Goal: Task Accomplishment & Management: Manage account settings

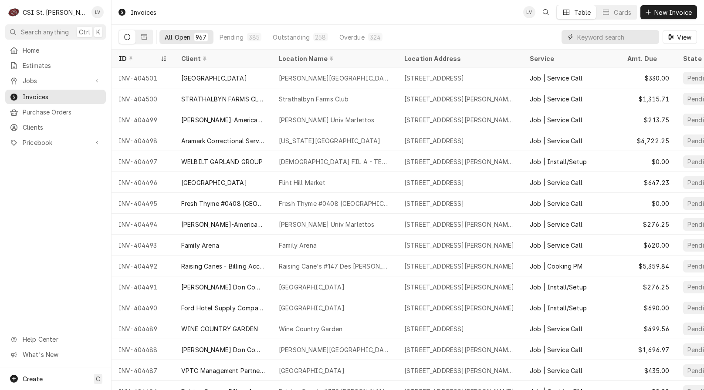
click at [597, 37] on input "Dynamic Content Wrapper" at bounding box center [616, 37] width 78 height 14
type input "404439"
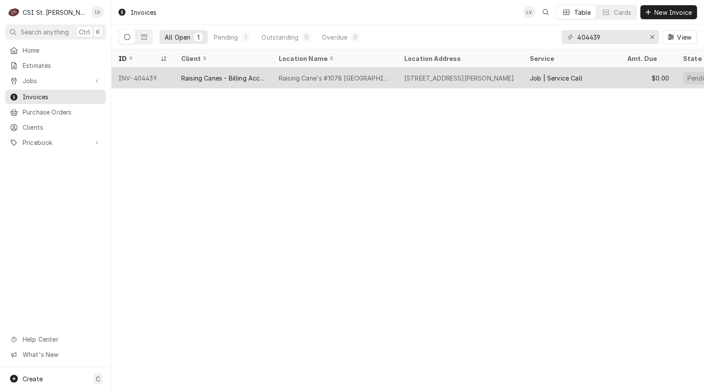
click at [460, 78] on div "2126 Troy Rd, Edwardsville, IL 62025" at bounding box center [459, 78] width 110 height 9
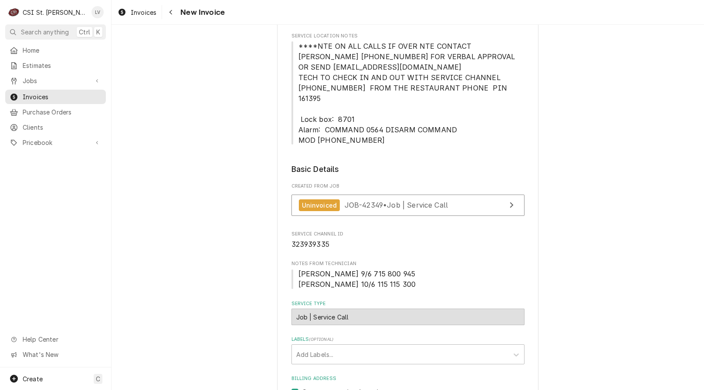
scroll to position [218, 0]
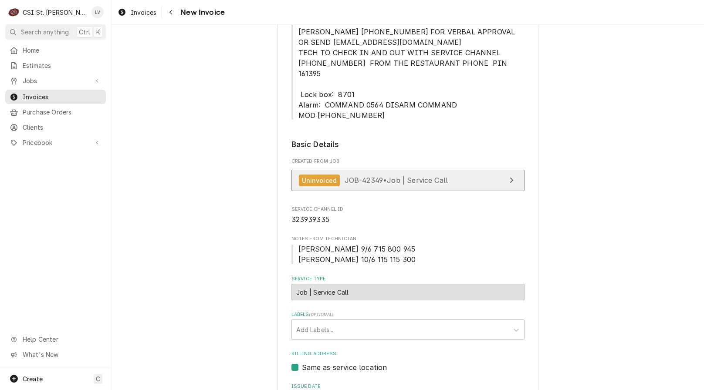
click at [339, 175] on div "Uninvoiced JOB-42349 • Job | Service Call" at bounding box center [373, 181] width 149 height 12
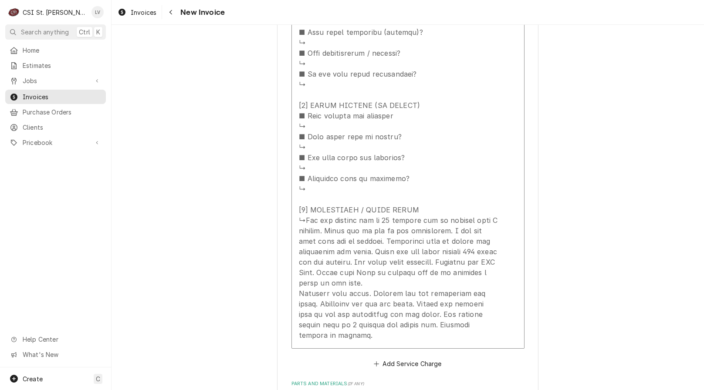
scroll to position [1264, 0]
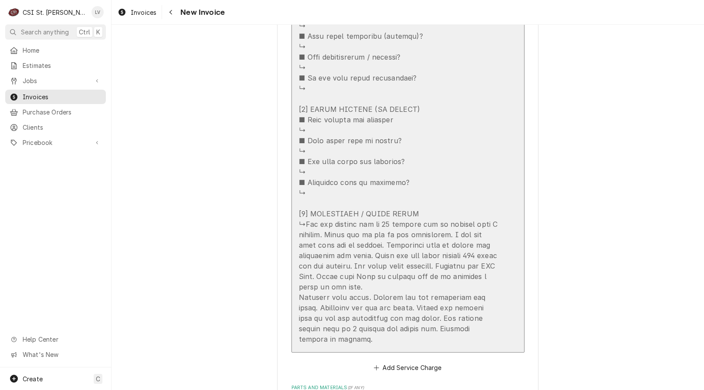
click at [372, 257] on div "Update Line Item" at bounding box center [399, -1] width 200 height 690
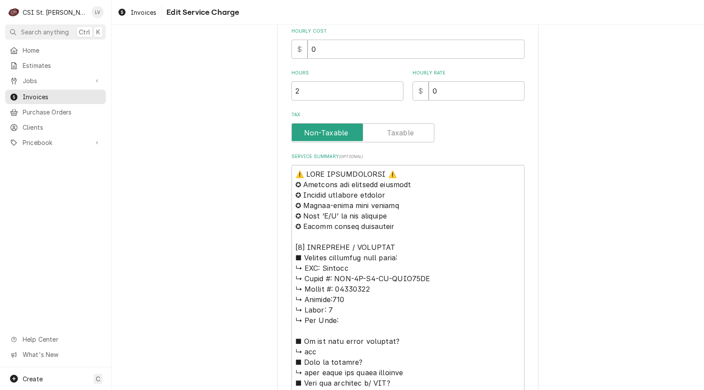
scroll to position [261, 0]
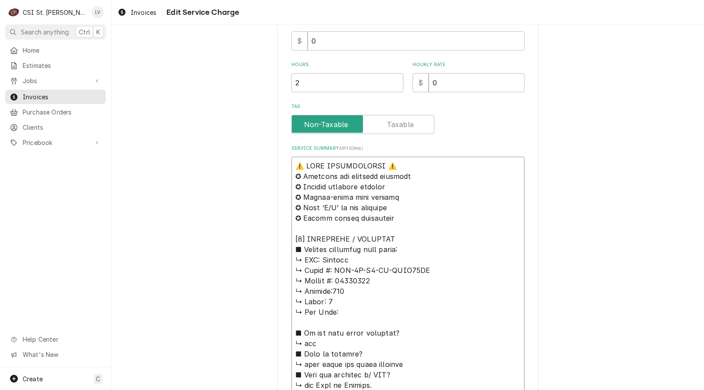
drag, startPoint x: 317, startPoint y: 261, endPoint x: 256, endPoint y: 164, distance: 113.8
click at [256, 164] on div "Use the fields below to edit this service charge Short Description Job | Servic…" at bounding box center [408, 340] width 593 height 1137
type textarea "x"
type textarea "Victory ↳ 𝗠𝗼𝗱𝗲𝗹 #: FSA-1D-S1-EW-HDHC18RC ↳ 𝗦𝗲𝗿𝗶𝗮𝗹 #: 15002808 ↳ 𝗩𝗼𝗹𝘁𝗮𝗴𝗲:115 ↳ 𝗣…"
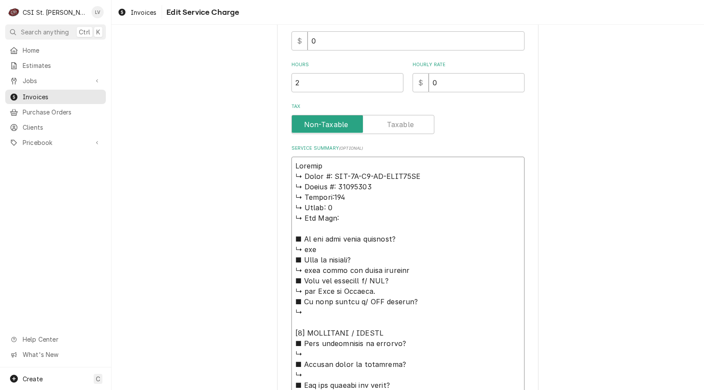
type textarea "x"
type textarea "Victory ↳ 𝗠𝗼𝗱𝗲𝗹 #: FSA-1D-S1-EW-HDHC18RC ↳ 𝗦𝗲𝗿𝗶𝗮𝗹 #: 15002808 ↳ 𝗩𝗼𝗹𝘁𝗮𝗴𝗲:115 ↳ 𝗣…"
type textarea "x"
type textarea "Victory ↳ 𝗠𝗼𝗱𝗲𝗹 #: FSA-1D-S1-EW-HDHC18RC ↳ 𝗦𝗲𝗿𝗶𝗮𝗹 #: 15002808 ↳ 𝗩𝗼𝗹𝘁𝗮𝗴𝗲:115 ↳ 𝗣…"
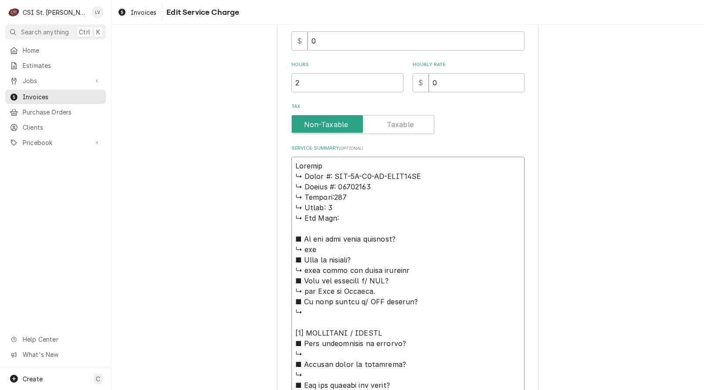
type textarea "x"
type textarea "Victory / ↳ 𝗠𝗼𝗱𝗲𝗹 #: FSA-1D-S1-EW-HDHC18RC ↳ 𝗦𝗲𝗿𝗶𝗮𝗹 #: 15002808 ↳ 𝗩𝗼𝗹𝘁𝗮𝗴𝗲:115 ↳…"
type textarea "x"
type textarea "Victory / ↳ 𝗠𝗼𝗱𝗲𝗹 #: FSA-1D-S1-EW-HDHC18RC ↳ 𝗦𝗲𝗿𝗶𝗮𝗹 #: 15002808 ↳ 𝗩𝗼𝗹𝘁𝗮𝗴𝗲:115 ↳…"
type textarea "x"
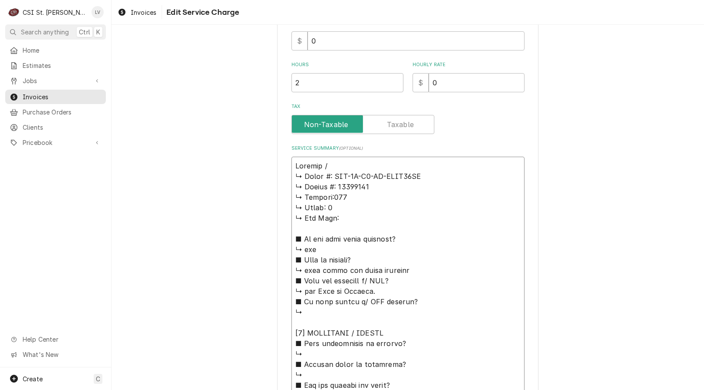
type textarea "Victory / M ↳ 𝗠𝗼𝗱𝗲𝗹 #: FSA-1D-S1-EW-HDHC18RC ↳ 𝗦𝗲𝗿𝗶𝗮𝗹 #: 15002808 ↳ 𝗩𝗼𝗹𝘁𝗮𝗴𝗲:115…"
type textarea "x"
type textarea "Victory / Mo ↳ 𝗠𝗼𝗱𝗲𝗹 #: FSA-1D-S1-EW-HDHC18RC ↳ 𝗦𝗲𝗿𝗶𝗮𝗹 #: 15002808 ↳ 𝗩𝗼𝗹𝘁𝗮𝗴𝗲:11…"
type textarea "x"
type textarea "Victory / Mod ↳ 𝗠𝗼𝗱𝗲𝗹 #: FSA-1D-S1-EW-HDHC18RC ↳ 𝗦𝗲𝗿𝗶𝗮𝗹 #: 15002808 ↳ 𝗩𝗼𝗹𝘁𝗮𝗴𝗲:1…"
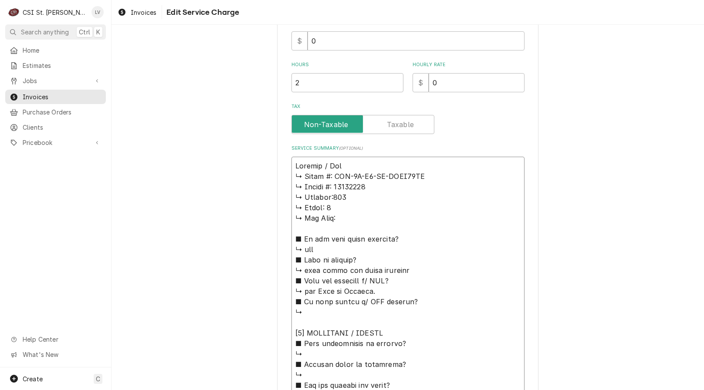
type textarea "x"
type textarea "Victory / Mode ↳ 𝗠𝗼𝗱𝗲𝗹 #: FSA-1D-S1-EW-HDHC18RC ↳ 𝗦𝗲𝗿𝗶𝗮𝗹 #: 15002808 ↳ 𝗩𝗼𝗹𝘁𝗮𝗴𝗲:…"
type textarea "x"
type textarea "Victory / Model ↳ 𝗠𝗼𝗱𝗲𝗹 #: FSA-1D-S1-EW-HDHC18RC ↳ 𝗦𝗲𝗿𝗶𝗮𝗹 #: 15002808 ↳ 𝗩𝗼𝗹𝘁𝗮𝗴𝗲…"
type textarea "x"
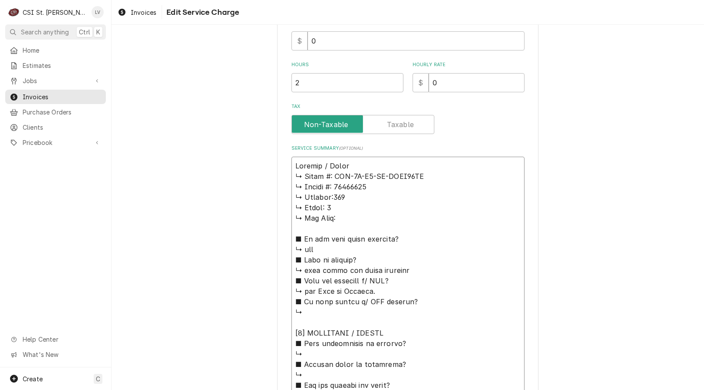
type textarea "Victory / Model: ↳ 𝗠𝗼𝗱𝗲𝗹 #: FSA-1D-S1-EW-HDHC18RC ↳ 𝗦𝗲𝗿𝗶𝗮𝗹 #: 15002808 ↳ 𝗩𝗼𝗹𝘁𝗮𝗴…"
type textarea "x"
type textarea "Victory / Model: ↳ 𝗠𝗼𝗱𝗲𝗹 #: FSA-1D-S1-EW-HDHC18RC ↳ 𝗦𝗲𝗿𝗶𝗮𝗹 #: 15002808 ↳ 𝗩𝗼𝗹𝘁𝗮𝗴…"
type textarea "x"
type textarea "Victory / Model: ↳ 𝗠𝗼𝗱𝗲𝗹 #: FSA-1D-S1-EW-HDHC18RC ↳ 𝗦𝗲𝗿𝗶𝗮𝗹 #: 15002808 ↳ 𝗩𝗼𝗹𝘁𝗮𝗴…"
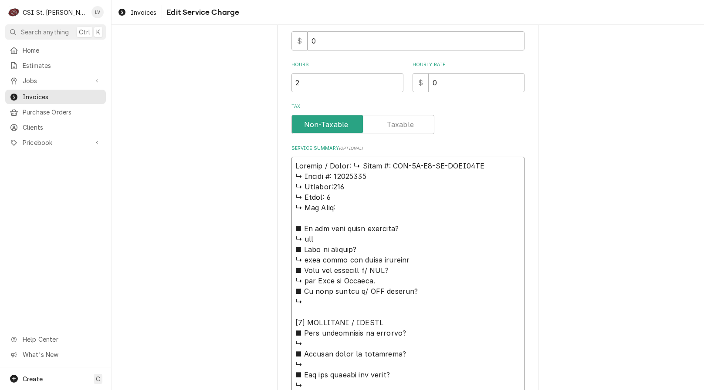
type textarea "x"
type textarea "Victory / Model: 𝗠𝗼𝗱𝗲𝗹 #: FSA-1D-S1-EW-HDHC18RC ↳ 𝗦𝗲𝗿𝗶𝗮𝗹 #: 15002808 ↳ 𝗩𝗼𝗹𝘁𝗮𝗴𝗲:…"
type textarea "x"
type textarea "Victory / Model: 𝗠𝗼𝗱𝗲𝗹 #: FSA-1D-S1-EW-HDHC18RC ↳ 𝗦𝗲𝗿𝗶𝗮𝗹 #: 15002808 ↳ 𝗩𝗼𝗹𝘁𝗮𝗴𝗲:…"
type textarea "x"
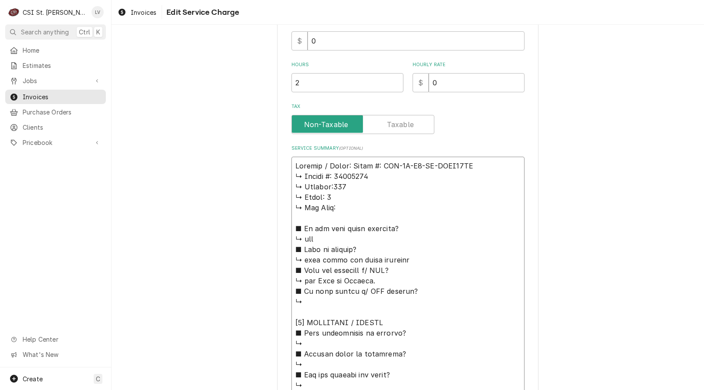
type textarea "Victory / Model: 𝗼𝗱𝗲𝗹 #: FSA-1D-S1-EW-HDHC18RC ↳ 𝗦𝗲𝗿𝗶𝗮𝗹 #: 15002808 ↳ 𝗩𝗼𝗹𝘁𝗮𝗴𝗲:1…"
type textarea "x"
type textarea "Victory / Model: 𝗱𝗲𝗹 #: FSA-1D-S1-EW-HDHC18RC ↳ 𝗦𝗲𝗿𝗶𝗮𝗹 #: 15002808 ↳ 𝗩𝗼𝗹𝘁𝗮𝗴𝗲:11…"
type textarea "x"
type textarea "Victory / Model: 𝗲𝗹 #: FSA-1D-S1-EW-HDHC18RC ↳ 𝗦𝗲𝗿𝗶𝗮𝗹 #: 15002808 ↳ 𝗩𝗼𝗹𝘁𝗮𝗴𝗲:115…"
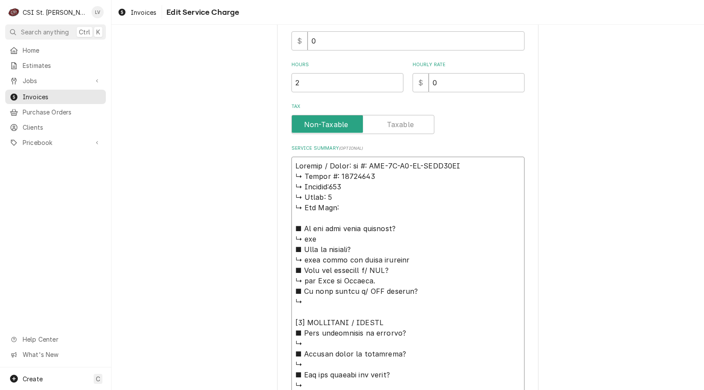
type textarea "x"
type textarea "Victory / Model: 𝗹 #: FSA-1D-S1-EW-HDHC18RC ↳ 𝗦𝗲𝗿𝗶𝗮𝗹 #: 15002808 ↳ 𝗩𝗼𝗹𝘁𝗮𝗴𝗲:115 …"
type textarea "x"
type textarea "Victory / Model: #: FSA-1D-S1-EW-HDHC18RC ↳ 𝗦𝗲𝗿𝗶𝗮𝗹 #: 15002808 ↳ 𝗩𝗼𝗹𝘁𝗮𝗴𝗲:115 ↳ …"
type textarea "x"
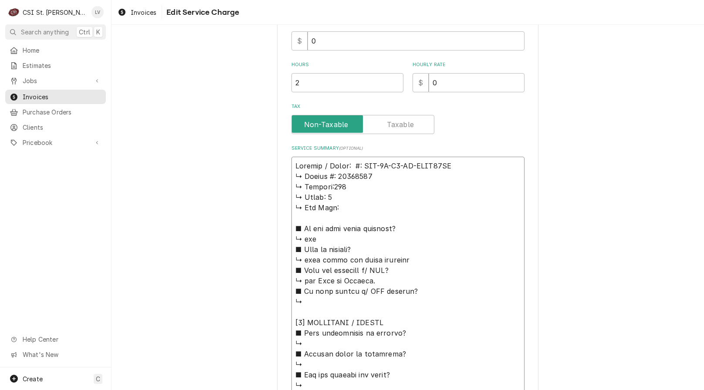
type textarea "Victory / Model: #: FSA-1D-S1-EW-HDHC18RC ↳ 𝗦𝗲𝗿𝗶𝗮𝗹 #: 15002808 ↳ 𝗩𝗼𝗹𝘁𝗮𝗴𝗲:115 ↳ …"
type textarea "x"
type textarea "Victory / Model: : FSA-1D-S1-EW-HDHC18RC ↳ 𝗦𝗲𝗿𝗶𝗮𝗹 #: 15002808 ↳ 𝗩𝗼𝗹𝘁𝗮𝗴𝗲:115 ↳ 𝗣…"
type textarea "x"
type textarea "Victory / Model: FSA-1D-S1-EW-HDHC18RC ↳ 𝗦𝗲𝗿𝗶𝗮𝗹 #: 15002808 ↳ 𝗩𝗼𝗹𝘁𝗮𝗴𝗲:115 ↳ 𝗣𝗵𝗮…"
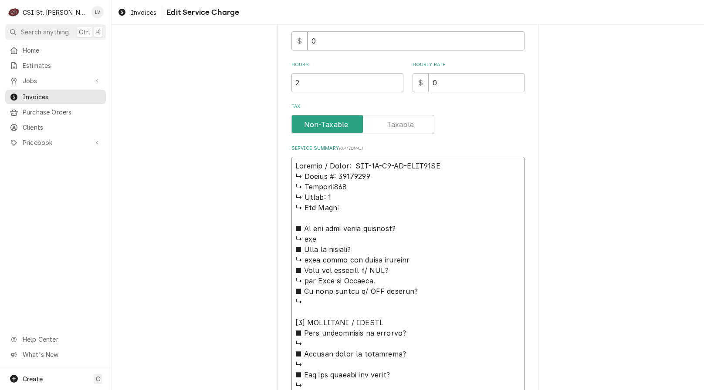
type textarea "x"
type textarea "Victory / Model: FSA-1D-S1-EW-HDHC18RC ↳ 𝗦𝗲𝗿𝗶𝗮𝗹 #: 15002808 ↳ 𝗩𝗼𝗹𝘁𝗮𝗴𝗲:115 ↳ 𝗣𝗵𝗮…"
type textarea "x"
type textarea "Victory / Model: FSA-1D-S1-EW-HDHC18RC ↳ 𝗦𝗲𝗿𝗶𝗮𝗹 #: 15002808 ↳ 𝗩𝗼𝗹𝘁𝗮𝗴𝗲:115 ↳ 𝗣𝗵𝗮…"
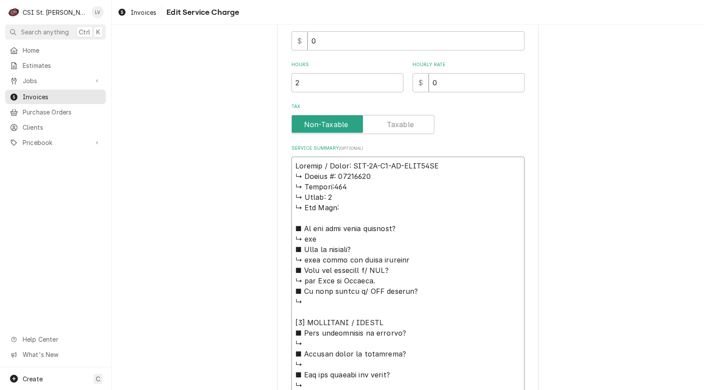
type textarea "x"
type textarea "Victory / Model: FSA-1D-S1-EW-HDHC18RC / ↳ 𝗦𝗲𝗿𝗶𝗮𝗹 #: 15002808 ↳ 𝗩𝗼𝗹𝘁𝗮𝗴𝗲:115 ↳ 𝗣…"
type textarea "x"
type textarea "Victory / Model: FSA-1D-S1-EW-HDHC18RC / ↳ 𝗦𝗲𝗿𝗶𝗮𝗹 #: 15002808 ↳ 𝗩𝗼𝗹𝘁𝗮𝗴𝗲:115 ↳ 𝗣…"
type textarea "x"
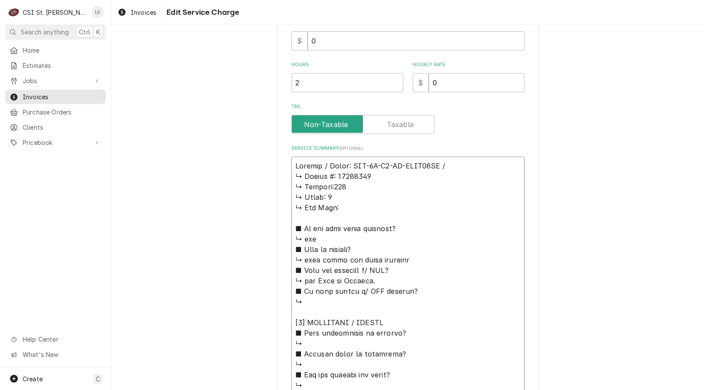
type textarea "Victory / Model: FSA-1D-S1-EW-HDHC18RC / S ↳ 𝗦𝗲𝗿𝗶𝗮𝗹 #: 15002808 ↳ 𝗩𝗼𝗹𝘁𝗮𝗴𝗲:115 ↳…"
type textarea "x"
type textarea "Victory / Model: FSA-1D-S1-EW-HDHC18RC / Se ↳ 𝗦𝗲𝗿𝗶𝗮𝗹 #: 15002808 ↳ 𝗩𝗼𝗹𝘁𝗮𝗴𝗲:115 …"
type textarea "x"
type textarea "Victory / Model: FSA-1D-S1-EW-HDHC18RC / Ser ↳ 𝗦𝗲𝗿𝗶𝗮𝗹 #: 15002808 ↳ 𝗩𝗼𝗹𝘁𝗮𝗴𝗲:115…"
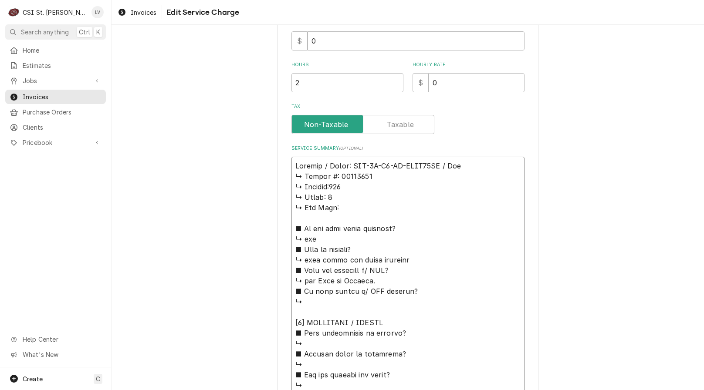
type textarea "x"
type textarea "Victory / Model: FSA-1D-S1-EW-HDHC18RC / Seri ↳ 𝗦𝗲𝗿𝗶𝗮𝗹 #: 15002808 ↳ 𝗩𝗼𝗹𝘁𝗮𝗴𝗲:11…"
type textarea "x"
type textarea "Victory / Model: FSA-1D-S1-EW-HDHC18RC / Seria ↳ 𝗦𝗲𝗿𝗶𝗮𝗹 #: 15002808 ↳ 𝗩𝗼𝗹𝘁𝗮𝗴𝗲:1…"
type textarea "x"
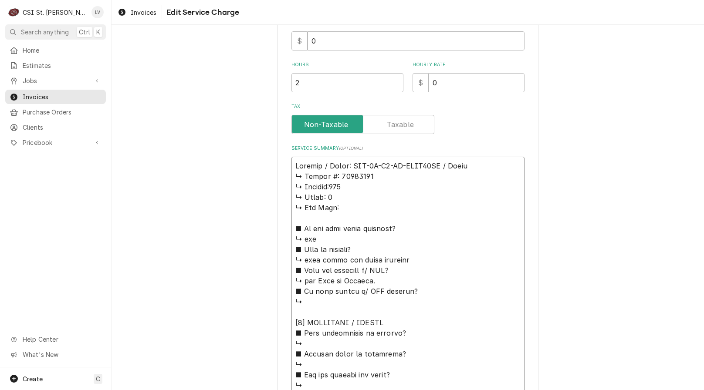
type textarea "Victory / Model: FSA-1D-S1-EW-HDHC18RC / Serial ↳ 𝗦𝗲𝗿𝗶𝗮𝗹 #: 15002808 ↳ 𝗩𝗼𝗹𝘁𝗮𝗴𝗲:…"
type textarea "x"
type textarea "Victory / Model: FSA-1D-S1-EW-HDHC18RC / Serial: ↳ 𝗦𝗲𝗿𝗶𝗮𝗹 #: 15002808 ↳ 𝗩𝗼𝗹𝘁𝗮𝗴𝗲…"
type textarea "x"
type textarea "Victory / Model: FSA-1D-S1-EW-HDHC18RC / Serial: ↳ 𝗦𝗲𝗿𝗶𝗮𝗹 #: 15002808 ↳ 𝗩𝗼𝗹𝘁𝗮𝗴𝗲…"
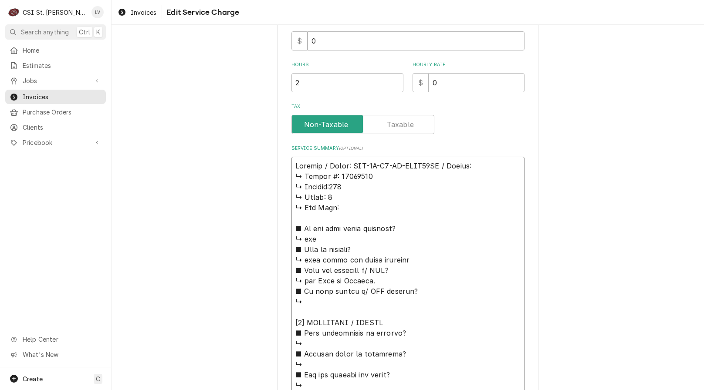
type textarea "x"
type textarea "Victory / Model: FSA-1D-S1-EW-HDHC18RC / Serial: ↳ 𝗦𝗲𝗿𝗶𝗮𝗹 #: 15002808 ↳ 𝗩𝗼𝗹𝘁𝗮𝗴𝗲…"
type textarea "x"
type textarea "Victory / Model: FSA-1D-S1-EW-HDHC18RC / Serial: 𝗦𝗲𝗿𝗶𝗮𝗹 #: 15002808 ↳ 𝗩𝗼𝗹𝘁𝗮𝗴𝗲:1…"
type textarea "x"
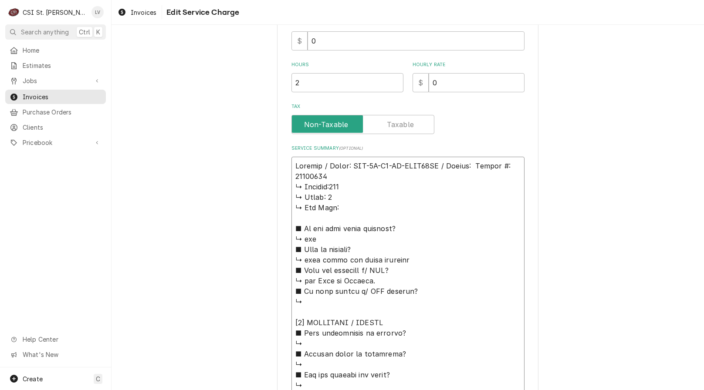
type textarea "Victory / Model: FSA-1D-S1-EW-HDHC18RC / Serial: 𝗦𝗲𝗿𝗶𝗮𝗹 #: 15002808 ↳ 𝗩𝗼𝗹𝘁𝗮𝗴𝗲:1…"
type textarea "x"
type textarea "Victory / Model: FSA-1D-S1-EW-HDHC18RC / Serial: 𝗲𝗿𝗶𝗮𝗹 #: 15002808 ↳ 𝗩𝗼𝗹𝘁𝗮𝗴𝗲:11…"
type textarea "x"
type textarea "Victory / Model: FSA-1D-S1-EW-HDHC18RC / Serial: 𝗿𝗶𝗮𝗹 #: 15002808 ↳ 𝗩𝗼𝗹𝘁𝗮𝗴𝗲:115…"
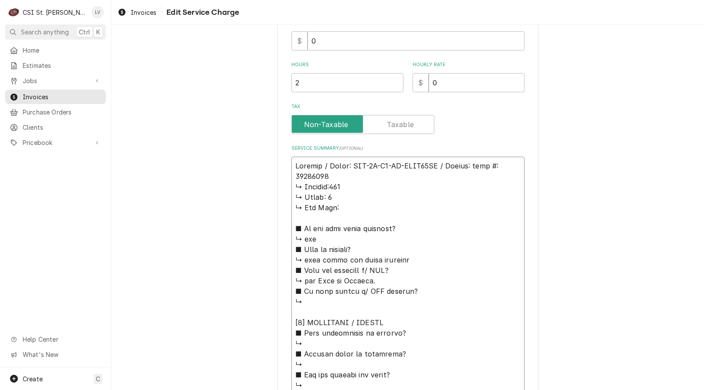
type textarea "x"
type textarea "Victory / Model: FSA-1D-S1-EW-HDHC18RC / Serial: 𝗶𝗮𝗹 #: 15002808 ↳ 𝗩𝗼𝗹𝘁𝗮𝗴𝗲:115 …"
type textarea "x"
type textarea "Victory / Model: FSA-1D-S1-EW-HDHC18RC / Serial: 𝗮𝗹 #: 15002808 ↳ 𝗩𝗼𝗹𝘁𝗮𝗴𝗲:115 ↳…"
type textarea "x"
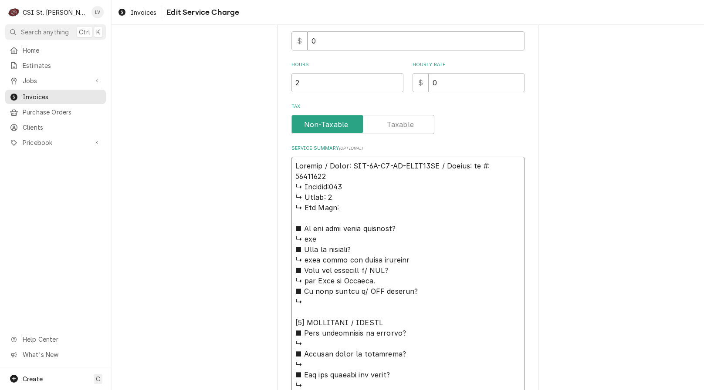
type textarea "Victory / Model: FSA-1D-S1-EW-HDHC18RC / Serial: 𝗹 #: 15002808 ↳ 𝗩𝗼𝗹𝘁𝗮𝗴𝗲:115 ↳ …"
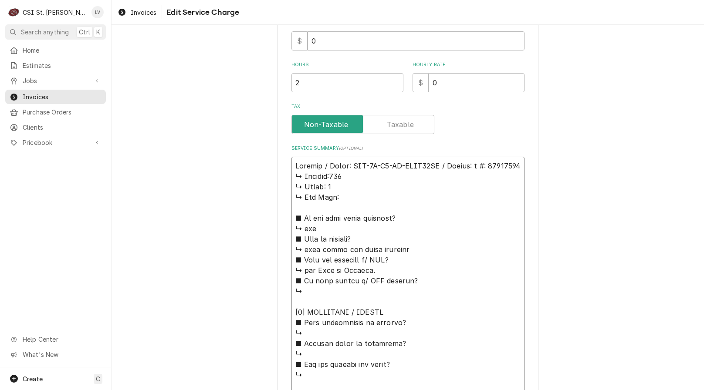
type textarea "x"
type textarea "Victory / Model: FSA-1D-S1-EW-HDHC18RC / Serial: #: 15002808 ↳ 𝗩𝗼𝗹𝘁𝗮𝗴𝗲:115 ↳ 𝗣𝗵…"
type textarea "x"
type textarea "Victory / Model: FSA-1D-S1-EW-HDHC18RC / Serial: #: 15002808 ↳ 𝗩𝗼𝗹𝘁𝗮𝗴𝗲:115 ↳ 𝗣𝗵…"
type textarea "x"
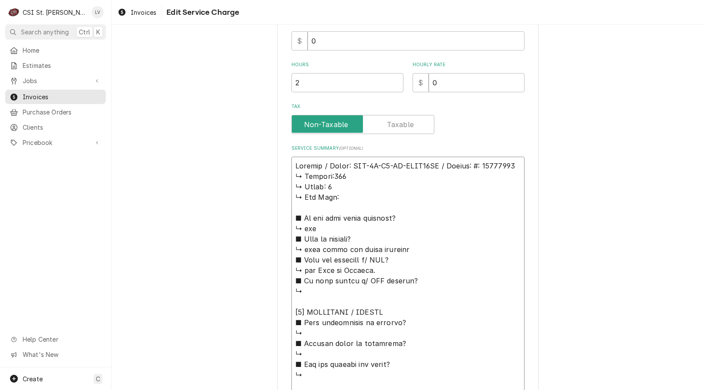
type textarea "Victory / Model: FSA-1D-S1-EW-HDHC18RC / Serial: : 15002808 ↳ 𝗩𝗼𝗹𝘁𝗮𝗴𝗲:115 ↳ 𝗣𝗵𝗮…"
type textarea "x"
type textarea "Victory / Model: FSA-1D-S1-EW-HDHC18RC / Serial: 15002808 ↳ 𝗩𝗼𝗹𝘁𝗮𝗴𝗲:115 ↳ 𝗣𝗵𝗮𝘀𝗲…"
type textarea "x"
type textarea "Victory / Model: FSA-1D-S1-EW-HDHC18RC / Serial: 15002808 ↳ 𝗩𝗼𝗹𝘁𝗮𝗴𝗲:115 ↳ 𝗣𝗵𝗮𝘀𝗲…"
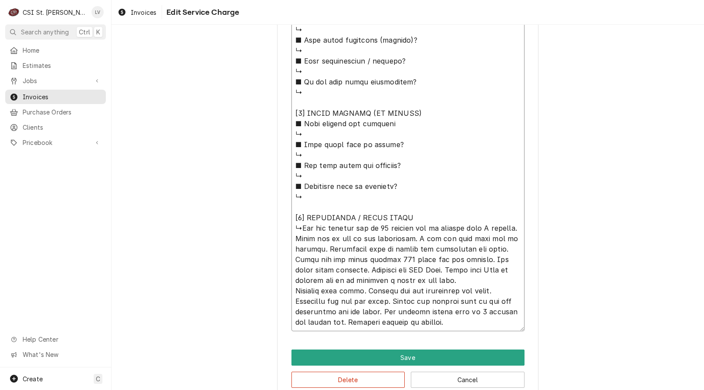
scroll to position [666, 0]
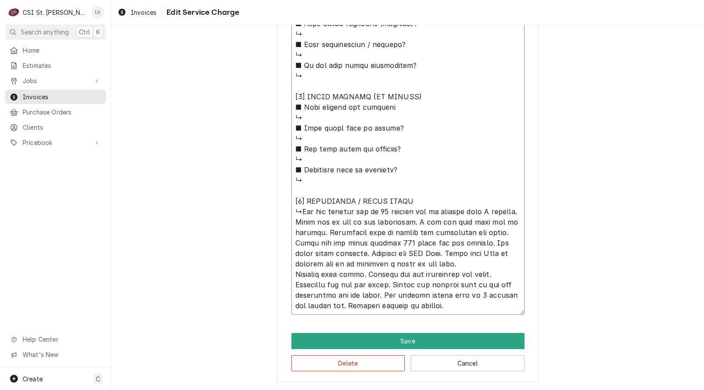
drag, startPoint x: 362, startPoint y: 212, endPoint x: 290, endPoint y: 216, distance: 72.5
click at [292, 214] on textarea "Service Summary ( optional )" at bounding box center [408, 34] width 233 height 562
type textarea "x"
type textarea "Victory / Model: FSA-1D-S1-EW-HDHC18RC / Serial: 15002808 ↳ 𝗩𝗼𝗹𝘁𝗮𝗴𝗲:115 ↳ 𝗣𝗵𝗮𝘀𝗲…"
type textarea "x"
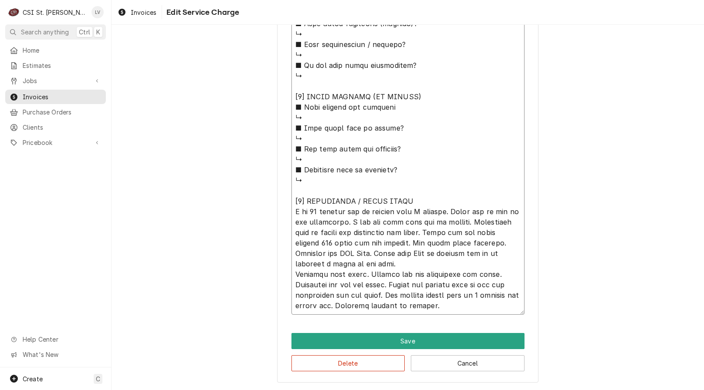
type textarea "Victory / Model: FSA-1D-S1-EW-HDHC18RC / Serial: 15002808 ↳ 𝗩𝗼𝗹𝘁𝗮𝗴𝗲:115 ↳ 𝗣𝗵𝗮𝘀𝗲…"
type textarea "x"
type textarea "Victory / Model: FSA-1D-S1-EW-HDHC18RC / Serial: 15002808 ↳ 𝗩𝗼𝗹𝘁𝗮𝗴𝗲:115 ↳ 𝗣𝗵𝗮𝘀𝗲…"
type textarea "x"
type textarea "Victory / Model: FSA-1D-S1-EW-HDHC18RC / Serial: 15002808 ↳ 𝗩𝗼𝗹𝘁𝗮𝗴𝗲:115 ↳ 𝗣𝗵𝗮𝘀𝗲…"
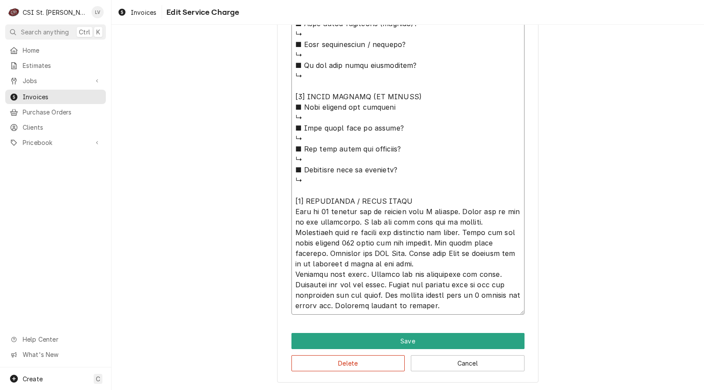
type textarea "x"
type textarea "Victory / Model: FSA-1D-S1-EW-HDHC18RC / Serial: 15002808 ↳ 𝗩𝗼𝗹𝘁𝗮𝗴𝗲:115 ↳ 𝗣𝗵𝗮𝘀𝗲…"
type textarea "x"
type textarea "Victory / Model: FSA-1D-S1-EW-HDHC18RC / Serial: 15002808 ↳ 𝗩𝗼𝗹𝘁𝗮𝗴𝗲:115 ↳ 𝗣𝗵𝗮𝘀𝗲…"
type textarea "x"
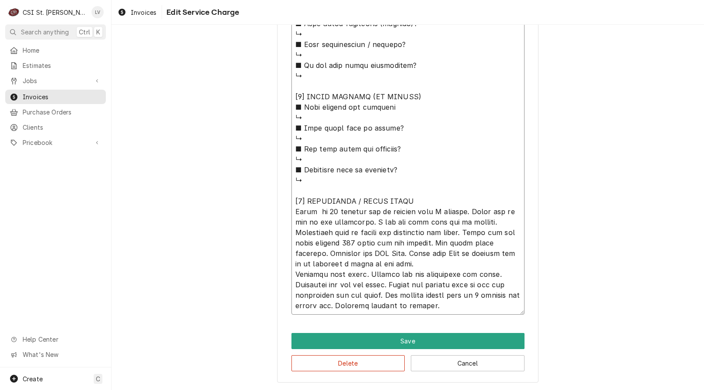
type textarea "Victory / Model: FSA-1D-S1-EW-HDHC18RC / Serial: 15002808 ↳ 𝗩𝗼𝗹𝘁𝗮𝗴𝗲:115 ↳ 𝗣𝗵𝗮𝘀𝗲…"
type textarea "x"
type textarea "Victory / Model: FSA-1D-S1-EW-HDHC18RC / Serial: 15002808 ↳ 𝗩𝗼𝗹𝘁𝗮𝗴𝗲:115 ↳ 𝗣𝗵𝗮𝘀𝗲…"
type textarea "x"
type textarea "Victory / Model: FSA-1D-S1-EW-HDHC18RC / Serial: 15002808 ↳ 𝗩𝗼𝗹𝘁𝗮𝗴𝗲:115 ↳ 𝗣𝗵𝗮𝘀𝗲…"
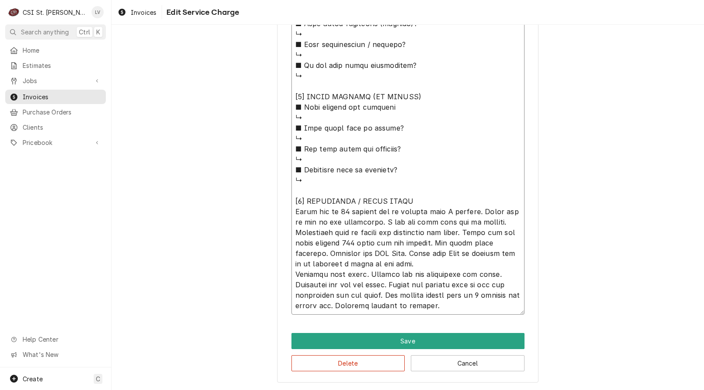
type textarea "x"
type textarea "Victory / Model: FSA-1D-S1-EW-HDHC18RC / Serial: 15002808 ↳ 𝗩𝗼𝗹𝘁𝗮𝗴𝗲:115 ↳ 𝗣𝗵𝗮𝘀𝗲…"
type textarea "x"
type textarea "Victory / Model: FSA-1D-S1-EW-HDHC18RC / Serial: 15002808 ↳ 𝗩𝗼𝗹𝘁𝗮𝗴𝗲:115 ↳ 𝗣𝗵𝗮𝘀𝗲…"
type textarea "x"
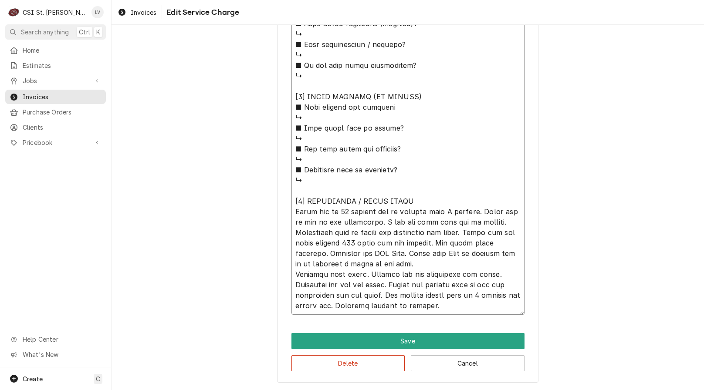
type textarea "Victory / Model: FSA-1D-S1-EW-HDHC18RC / Serial: 15002808 ↳ 𝗩𝗼𝗹𝘁𝗮𝗴𝗲:115 ↳ 𝗣𝗵𝗮𝘀𝗲…"
type textarea "x"
type textarea "Victory / Model: FSA-1D-S1-EW-HDHC18RC / Serial: 15002808 ↳ 𝗩𝗼𝗹𝘁𝗮𝗴𝗲:115 ↳ 𝗣𝗵𝗮𝘀𝗲…"
type textarea "x"
type textarea "Victory / Model: FSA-1D-S1-EW-HDHC18RC / Serial: 15002808 ↳ 𝗩𝗼𝗹𝘁𝗮𝗴𝗲:115 ↳ 𝗣𝗵𝗮𝘀𝗲…"
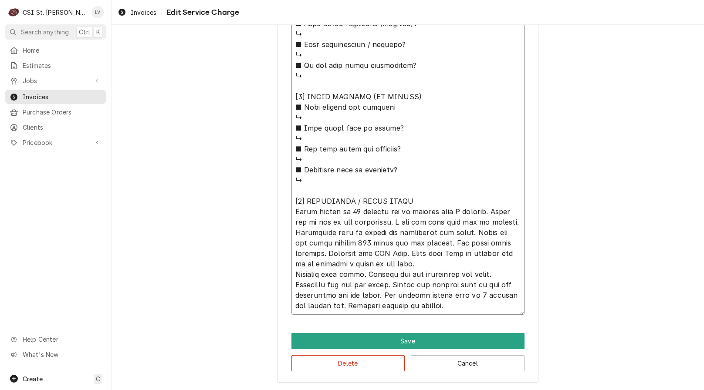
type textarea "x"
type textarea "Victory / Model: FSA-1D-S1-EW-HDHC18RC / Serial: 15002808 ↳ 𝗩𝗼𝗹𝘁𝗮𝗴𝗲:115 ↳ 𝗣𝗵𝗮𝘀𝗲…"
click at [438, 211] on textarea "Service Summary ( optional )" at bounding box center [408, 34] width 233 height 562
type textarea "x"
type textarea "Victory / Model: FSA-1D-S1-EW-HDHC18RC / Serial: 15002808 ↳ 𝗩𝗼𝗹𝘁𝗮𝗴𝗲:115 ↳ 𝗣𝗵𝗮𝘀𝗲…"
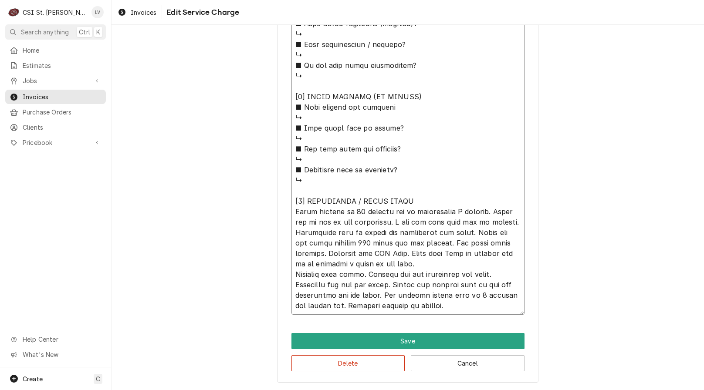
type textarea "x"
type textarea "Victory / Model: FSA-1D-S1-EW-HDHC18RC / Serial: 15002808 ↳ 𝗩𝗼𝗹𝘁𝗮𝗴𝗲:115 ↳ 𝗣𝗵𝗮𝘀𝗲…"
type textarea "x"
type textarea "Victory / Model: FSA-1D-S1-EW-HDHC18RC / Serial: 15002808 ↳ 𝗩𝗼𝗹𝘁𝗮𝗴𝗲:115 ↳ 𝗣𝗵𝗮𝘀𝗲…"
type textarea "x"
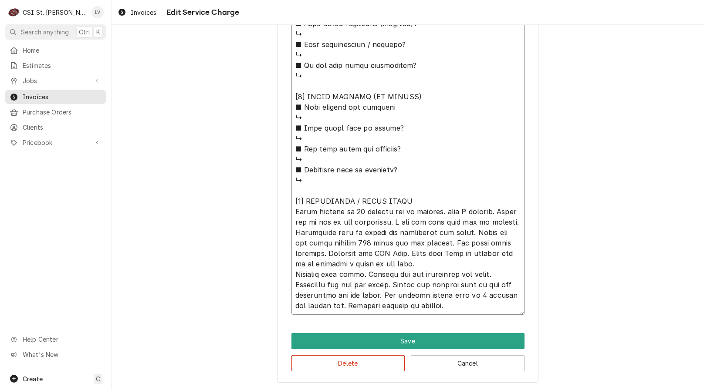
type textarea "Victory / Model: FSA-1D-S1-EW-HDHC18RC / Serial: 15002808 ↳ 𝗩𝗼𝗹𝘁𝗮𝗴𝗲:115 ↳ 𝗣𝗵𝗮𝘀𝗲…"
type textarea "x"
type textarea "Victory / Model: FSA-1D-S1-EW-HDHC18RC / Serial: 15002808 ↳ 𝗩𝗼𝗹𝘁𝗮𝗴𝗲:115 ↳ 𝗣𝗵𝗮𝘀𝗲…"
type textarea "x"
type textarea "Victory / Model: FSA-1D-S1-EW-HDHC18RC / Serial: 15002808 ↳ 𝗩𝗼𝗹𝘁𝗮𝗴𝗲:115 ↳ 𝗣𝗵𝗮𝘀𝗲…"
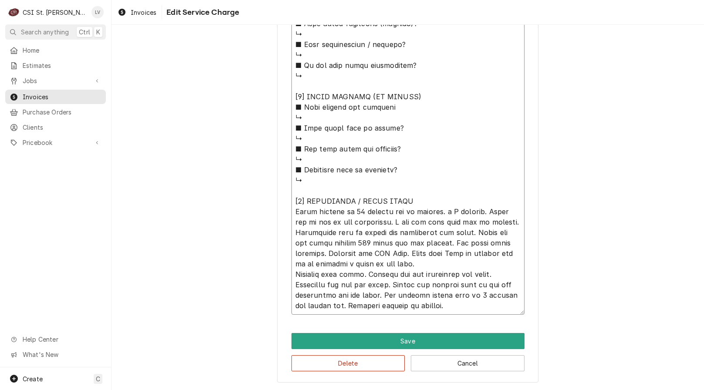
type textarea "x"
type textarea "Victory / Model: FSA-1D-S1-EW-HDHC18RC / Serial: 15002808 ↳ 𝗩𝗼𝗹𝘁𝗮𝗴𝗲:115 ↳ 𝗣𝗵𝗮𝘀𝗲…"
type textarea "x"
type textarea "Victory / Model: FSA-1D-S1-EW-HDHC18RC / Serial: 15002808 ↳ 𝗩𝗼𝗹𝘁𝗮𝗴𝗲:115 ↳ 𝗣𝗵𝗮𝘀𝗲…"
type textarea "x"
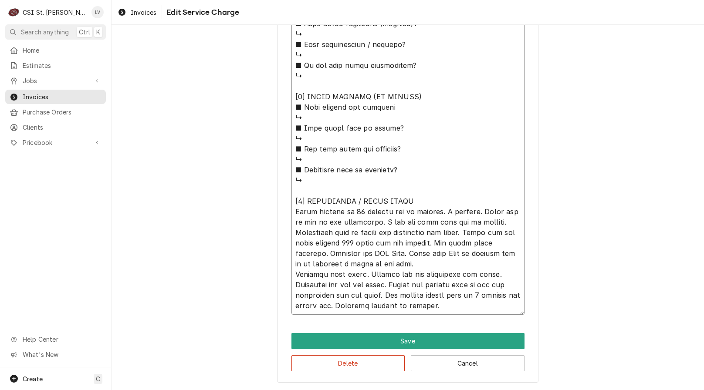
type textarea "Victory / Model: FSA-1D-S1-EW-HDHC18RC / Serial: 15002808 ↳ 𝗩𝗼𝗹𝘁𝗮𝗴𝗲:115 ↳ 𝗣𝗵𝗮𝘀𝗲…"
type textarea "x"
type textarea "Victory / Model: FSA-1D-S1-EW-HDHC18RC / Serial: 15002808 ↳ 𝗩𝗼𝗹𝘁𝗮𝗴𝗲:115 ↳ 𝗣𝗵𝗮𝘀𝗲…"
type textarea "x"
type textarea "Victory / Model: FSA-1D-S1-EW-HDHC18RC / Serial: 15002808 ↳ 𝗩𝗼𝗹𝘁𝗮𝗴𝗲:115 ↳ 𝗣𝗵𝗮𝘀𝗲…"
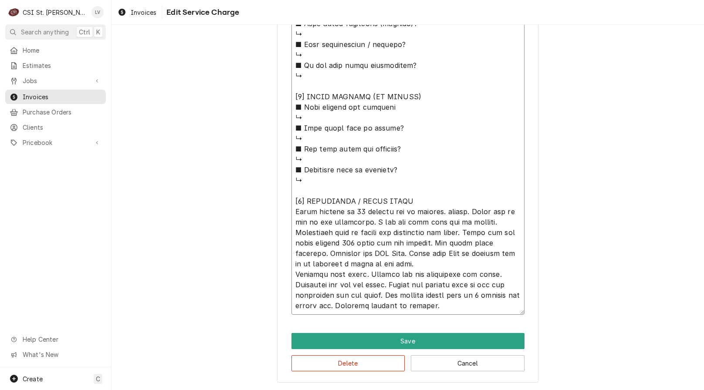
type textarea "x"
type textarea "Victory / Model: FSA-1D-S1-EW-HDHC18RC / Serial: 15002808 ↳ 𝗩𝗼𝗹𝘁𝗮𝗴𝗲:115 ↳ 𝗣𝗵𝗮𝘀𝗲…"
type textarea "x"
type textarea "Victory / Model: FSA-1D-S1-EW-HDHC18RC / Serial: 15002808 ↳ 𝗩𝗼𝗹𝘁𝗮𝗴𝗲:115 ↳ 𝗣𝗵𝗮𝘀𝗲…"
type textarea "x"
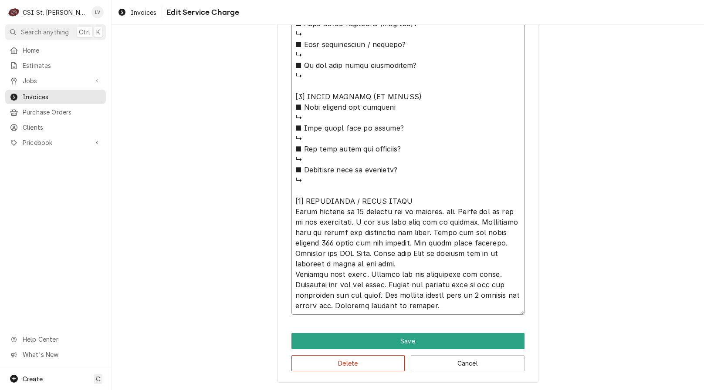
type textarea "Victory / Model: FSA-1D-S1-EW-HDHC18RC / Serial: 15002808 ↳ 𝗩𝗼𝗹𝘁𝗮𝗴𝗲:115 ↳ 𝗣𝗵𝗮𝘀𝗲…"
type textarea "x"
type textarea "Victory / Model: FSA-1D-S1-EW-HDHC18RC / Serial: 15002808 ↳ 𝗩𝗼𝗹𝘁𝗮𝗴𝗲:115 ↳ 𝗣𝗵𝗮𝘀𝗲…"
type textarea "x"
type textarea "Victory / Model: FSA-1D-S1-EW-HDHC18RC / Serial: 15002808 ↳ 𝗩𝗼𝗹𝘁𝗮𝗴𝗲:115 ↳ 𝗣𝗵𝗮𝘀𝗲…"
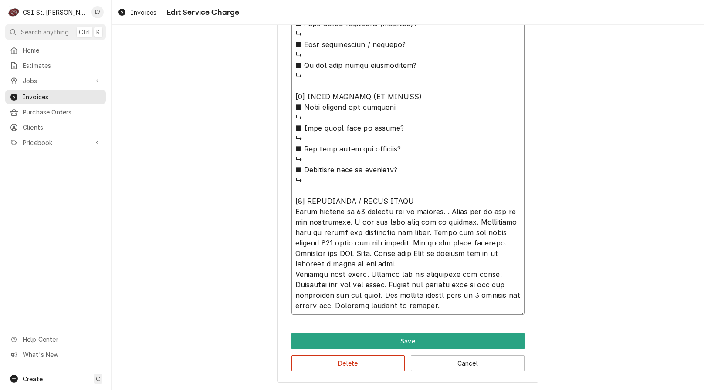
type textarea "x"
type textarea "Victory / Model: FSA-1D-S1-EW-HDHC18RC / Serial: 15002808 ↳ 𝗩𝗼𝗹𝘁𝗮𝗴𝗲:115 ↳ 𝗣𝗵𝗮𝘀𝗲…"
type textarea "x"
type textarea "Victory / Model: FSA-1D-S1-EW-HDHC18RC / Serial: 15002808 ↳ 𝗩𝗼𝗹𝘁𝗮𝗴𝗲:115 ↳ 𝗣𝗵𝗮𝘀𝗲…"
click at [441, 211] on textarea "Service Summary ( optional )" at bounding box center [408, 34] width 233 height 562
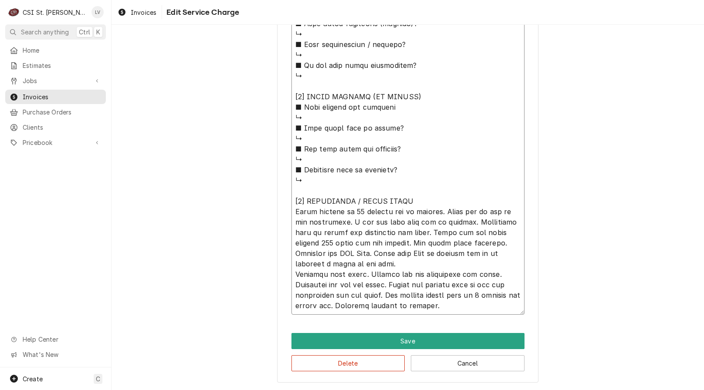
drag, startPoint x: 345, startPoint y: 222, endPoint x: 374, endPoint y: 221, distance: 28.8
click at [374, 221] on textarea "Service Summary ( optional )" at bounding box center [408, 34] width 233 height 562
type textarea "x"
type textarea "Victory / Model: FSA-1D-S1-EW-HDHC18RC / Serial: 15002808 ↳ 𝗩𝗼𝗹𝘁𝗮𝗴𝗲:115 ↳ 𝗣𝗵𝗮𝘀𝗲…"
type textarea "x"
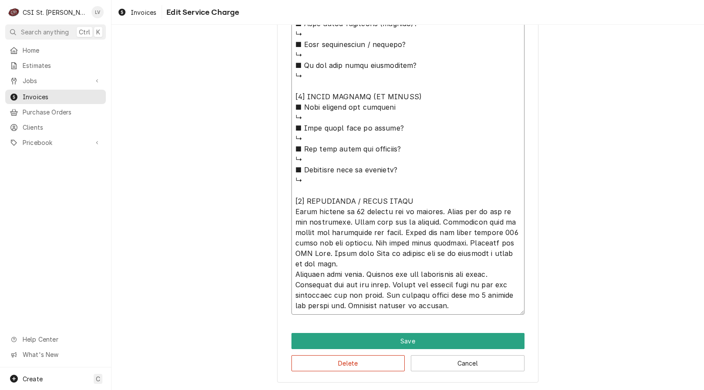
type textarea "Victory / Model: FSA-1D-S1-EW-HDHC18RC / Serial: 15002808 ↳ 𝗩𝗼𝗹𝘁𝗮𝗴𝗲:115 ↳ 𝗣𝗵𝗮𝘀𝗲…"
type textarea "x"
type textarea "Victory / Model: FSA-1D-S1-EW-HDHC18RC / Serial: 15002808 ↳ 𝗩𝗼𝗹𝘁𝗮𝗴𝗲:115 ↳ 𝗣𝗵𝗮𝘀𝗲…"
type textarea "x"
type textarea "Victory / Model: FSA-1D-S1-EW-HDHC18RC / Serial: 15002808 ↳ 𝗩𝗼𝗹𝘁𝗮𝗴𝗲:115 ↳ 𝗣𝗵𝗮𝘀𝗲…"
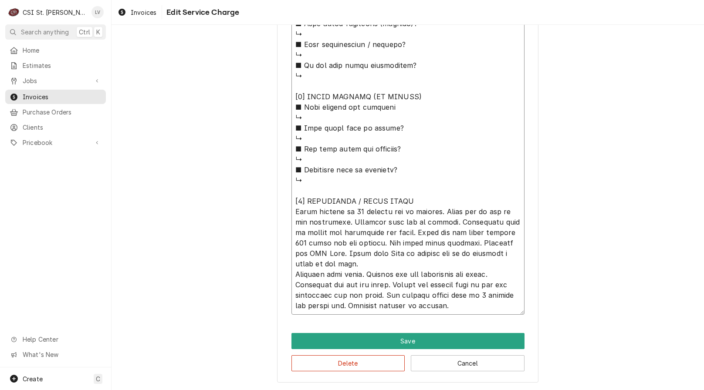
type textarea "x"
type textarea "Victory / Model: FSA-1D-S1-EW-HDHC18RC / Serial: 15002808 ↳ 𝗩𝗼𝗹𝘁𝗮𝗴𝗲:115 ↳ 𝗣𝗵𝗮𝘀𝗲…"
click at [387, 220] on textarea "Service Summary ( optional )" at bounding box center [408, 34] width 233 height 562
type textarea "x"
type textarea "Victory / Model: FSA-1D-S1-EW-HDHC18RC / Serial: 15002808 ↳ 𝗩𝗼𝗹𝘁𝗮𝗴𝗲:115 ↳ 𝗣𝗵𝗮𝘀𝗲…"
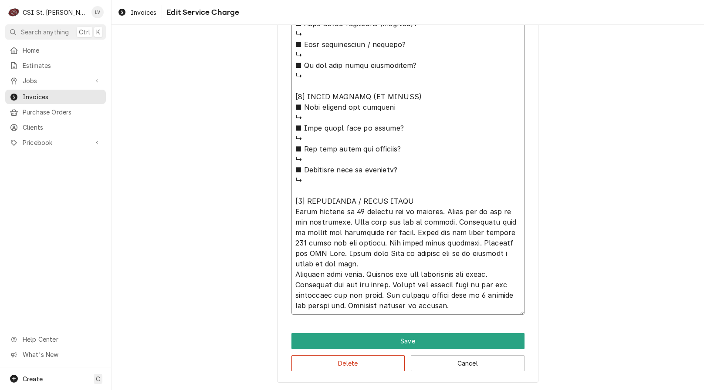
type textarea "x"
type textarea "Victory / Model: FSA-1D-S1-EW-HDHC18RC / Serial: 15002808 ↳ 𝗩𝗼𝗹𝘁𝗮𝗴𝗲:115 ↳ 𝗣𝗵𝗮𝘀𝗲…"
click at [446, 223] on textarea "Service Summary ( optional )" at bounding box center [408, 34] width 233 height 562
type textarea "x"
type textarea "Victory / Model: FSA-1D-S1-EW-HDHC18RC / Serial: 15002808 ↳ 𝗩𝗼𝗹𝘁𝗮𝗴𝗲:115 ↳ 𝗣𝗵𝗮𝘀𝗲…"
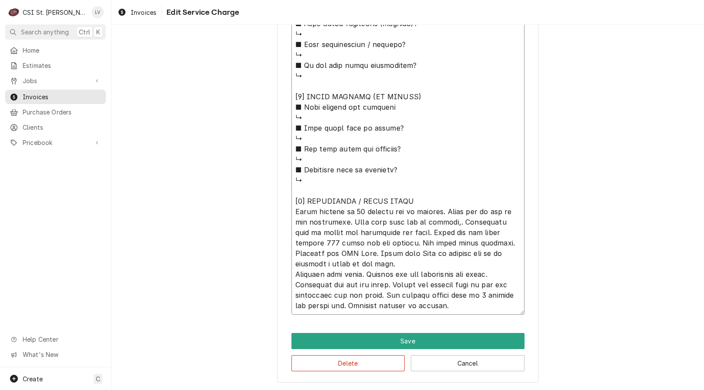
type textarea "x"
type textarea "Victory / Model: FSA-1D-S1-EW-HDHC18RC / Serial: 15002808 ↳ 𝗩𝗼𝗹𝘁𝗮𝗴𝗲:115 ↳ 𝗣𝗵𝗮𝘀𝗲…"
type textarea "x"
type textarea "Victory / Model: FSA-1D-S1-EW-HDHC18RC / Serial: 15002808 ↳ 𝗩𝗼𝗹𝘁𝗮𝗴𝗲:115 ↳ 𝗣𝗵𝗮𝘀𝗲…"
type textarea "x"
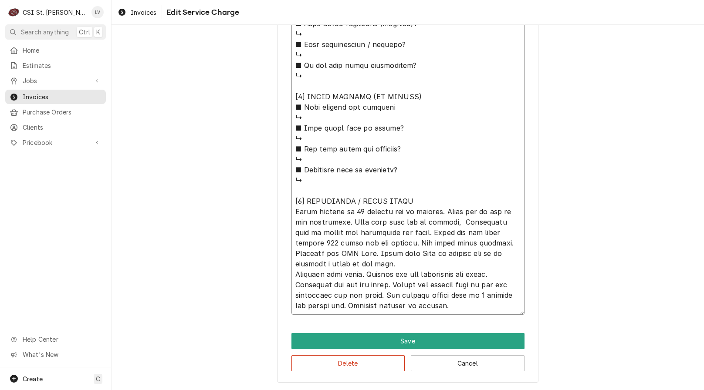
type textarea "Victory / Model: FSA-1D-S1-EW-HDHC18RC / Serial: 15002808 ↳ 𝗩𝗼𝗹𝘁𝗮𝗴𝗲:115 ↳ 𝗣𝗵𝗮𝘀𝗲…"
type textarea "x"
type textarea "Victory / Model: FSA-1D-S1-EW-HDHC18RC / Serial: 15002808 ↳ 𝗩𝗼𝗹𝘁𝗮𝗴𝗲:115 ↳ 𝗣𝗵𝗮𝘀𝗲…"
type textarea "x"
type textarea "Victory / Model: FSA-1D-S1-EW-HDHC18RC / Serial: 15002808 ↳ 𝗩𝗼𝗹𝘁𝗮𝗴𝗲:115 ↳ 𝗣𝗵𝗮𝘀𝗲…"
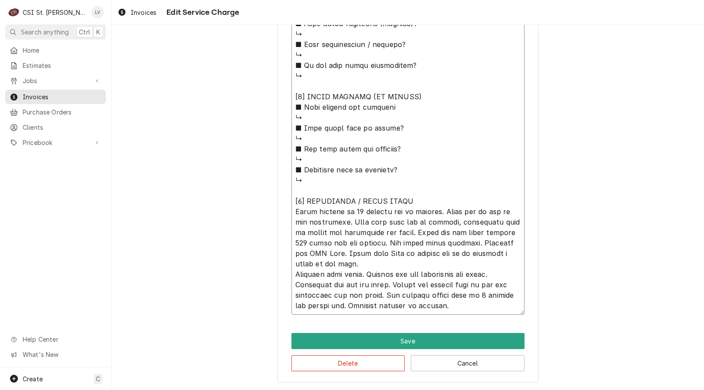
drag, startPoint x: 404, startPoint y: 232, endPoint x: 379, endPoint y: 245, distance: 28.5
click at [379, 245] on textarea "Service Summary ( optional )" at bounding box center [408, 34] width 233 height 562
type textarea "x"
type textarea "Victory / Model: FSA-1D-S1-EW-HDHC18RC / Serial: 15002808 ↳ 𝗩𝗼𝗹𝘁𝗮𝗴𝗲:115 ↳ 𝗣𝗵𝗮𝘀𝗲…"
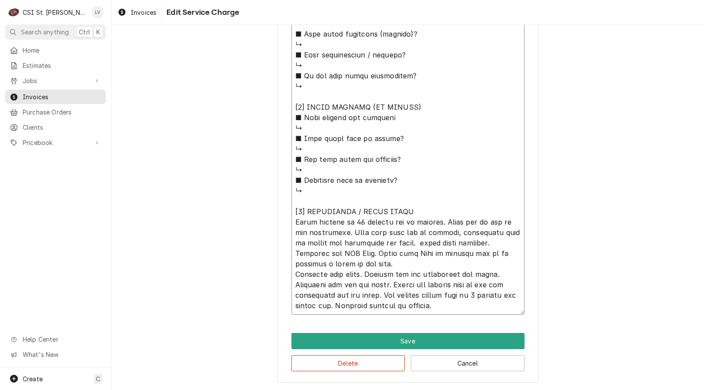
scroll to position [655, 0]
type textarea "x"
type textarea "Victory / Model: FSA-1D-S1-EW-HDHC18RC / Serial: 15002808 ↳ 𝗩𝗼𝗹𝘁𝗮𝗴𝗲:115 ↳ 𝗣𝗵𝗮𝘀𝗲…"
type textarea "x"
type textarea "Victory / Model: FSA-1D-S1-EW-HDHC18RC / Serial: 15002808 ↳ 𝗩𝗼𝗹𝘁𝗮𝗴𝗲:115 ↳ 𝗣𝗵𝗮𝘀𝗲…"
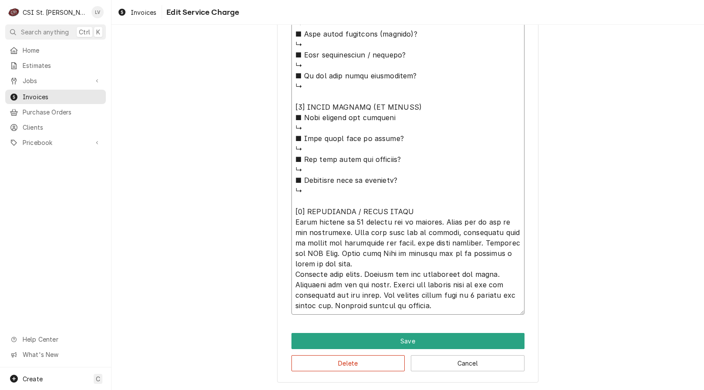
type textarea "x"
type textarea "Victory / Model: FSA-1D-S1-EW-HDHC18RC / Serial: 15002808 ↳ 𝗩𝗼𝗹𝘁𝗮𝗴𝗲:115 ↳ 𝗣𝗵𝗮𝘀𝗲…"
click at [410, 256] on textarea "Service Summary ( optional )" at bounding box center [408, 39] width 233 height 552
type textarea "x"
type textarea "Victory / Model: FSA-1D-S1-EW-HDHC18RC / Serial: 15002808 ↳ 𝗩𝗼𝗹𝘁𝗮𝗴𝗲:115 ↳ 𝗣𝗵𝗮𝘀𝗲…"
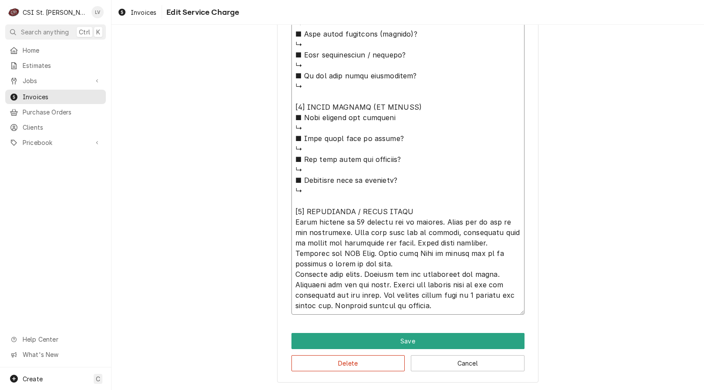
type textarea "x"
type textarea "Victory / Model: FSA-1D-S1-EW-HDHC18RC / Serial: 15002808 ↳ 𝗩𝗼𝗹𝘁𝗮𝗴𝗲:115 ↳ 𝗣𝗵𝗮𝘀𝗲…"
click at [357, 264] on textarea "Service Summary ( optional )" at bounding box center [408, 39] width 233 height 552
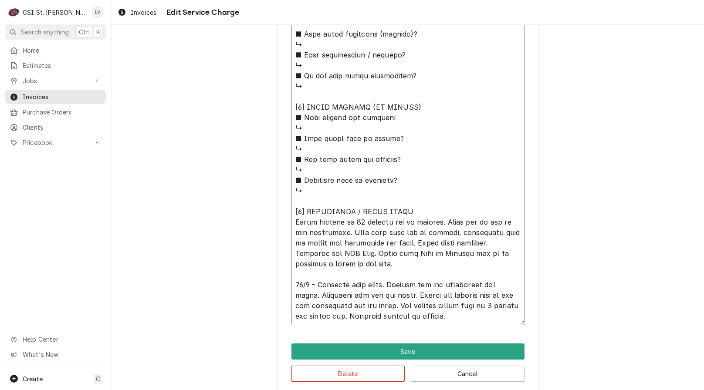
drag, startPoint x: 347, startPoint y: 285, endPoint x: 295, endPoint y: 295, distance: 52.4
click at [295, 295] on textarea "Service Summary ( optional )" at bounding box center [408, 44] width 233 height 562
drag, startPoint x: 392, startPoint y: 286, endPoint x: 412, endPoint y: 286, distance: 19.6
click at [392, 286] on textarea "Service Summary ( optional )" at bounding box center [408, 44] width 233 height 562
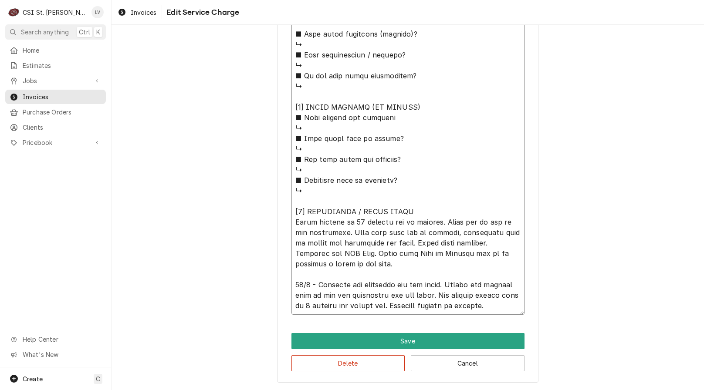
drag, startPoint x: 454, startPoint y: 297, endPoint x: 444, endPoint y: 284, distance: 16.5
click at [443, 284] on textarea "Service Summary ( optional )" at bounding box center [408, 39] width 233 height 552
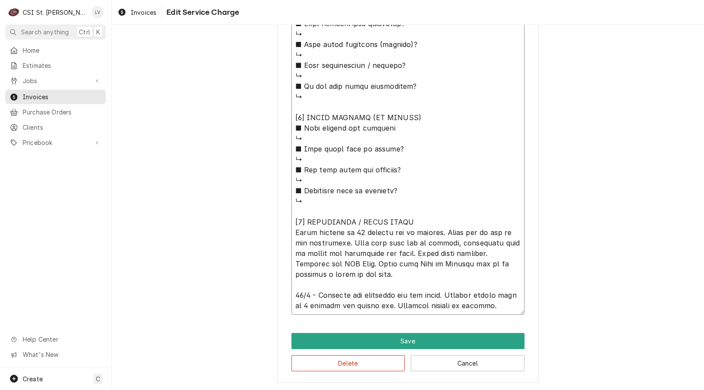
click at [303, 307] on textarea "Service Summary ( optional )" at bounding box center [408, 44] width 233 height 541
drag, startPoint x: 482, startPoint y: 254, endPoint x: 343, endPoint y: 264, distance: 139.4
click at [343, 264] on textarea "Service Summary ( optional )" at bounding box center [408, 44] width 233 height 541
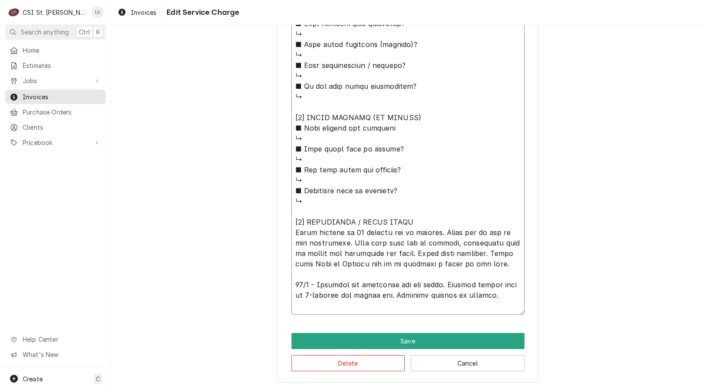
scroll to position [634, 0]
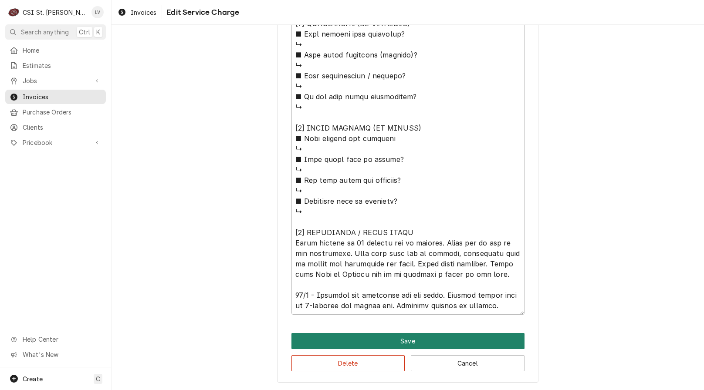
click at [371, 341] on button "Save" at bounding box center [408, 341] width 233 height 16
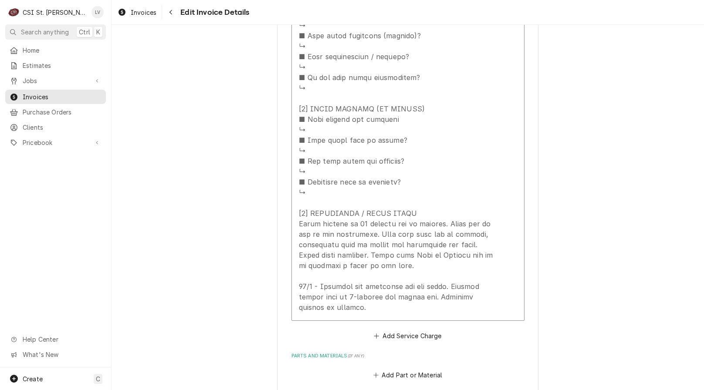
scroll to position [1280, 0]
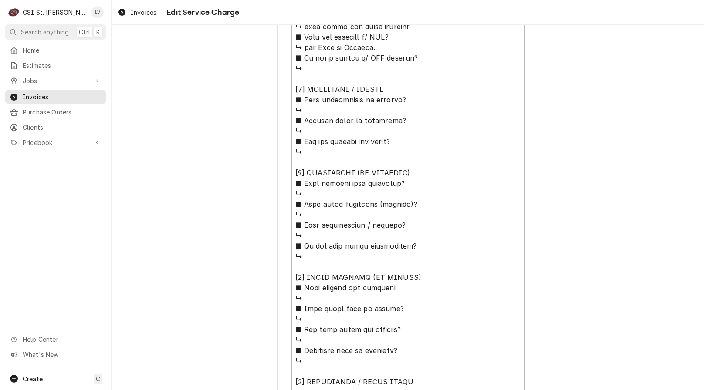
scroll to position [567, 0]
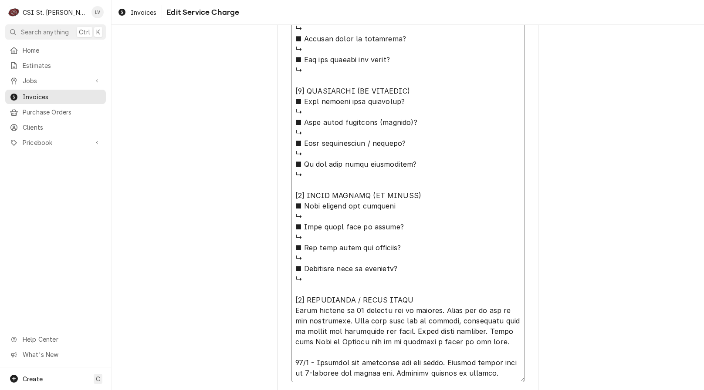
click at [293, 300] on textarea "Service Summary ( optional )" at bounding box center [408, 117] width 233 height 531
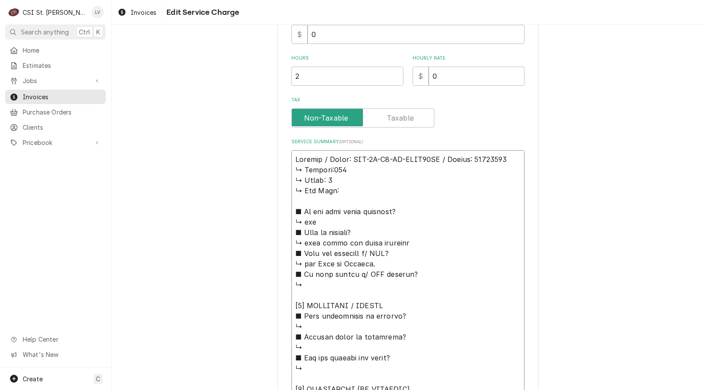
scroll to position [215, 0]
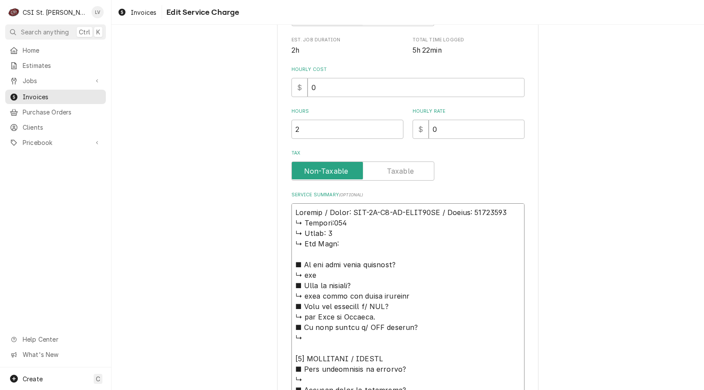
drag, startPoint x: 403, startPoint y: 291, endPoint x: 255, endPoint y: 330, distance: 152.8
click at [255, 329] on div "Use the fields below to edit this service charge Short Description Job | Servic…" at bounding box center [408, 314] width 593 height 991
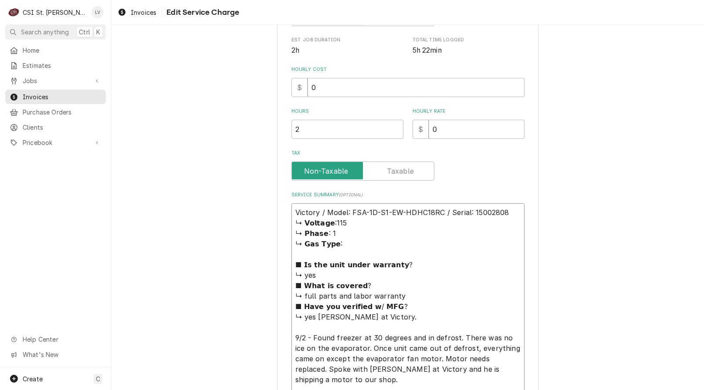
drag, startPoint x: 293, startPoint y: 222, endPoint x: 390, endPoint y: 254, distance: 102.7
click at [390, 253] on textarea "Victory / Model: FSA-1D-S1-EW-HDHC18RC / Serial: 15002808 ↳ 𝗩𝗼𝗹𝘁𝗮𝗴𝗲:115 ↳ 𝗣𝗵𝗮𝘀𝗲…" at bounding box center [408, 307] width 233 height 207
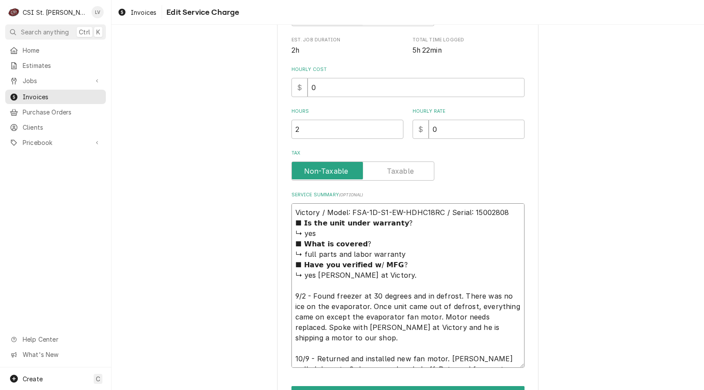
drag, startPoint x: 289, startPoint y: 214, endPoint x: 514, endPoint y: 362, distance: 269.1
click at [514, 362] on textarea "Victory / Model: FSA-1D-S1-EW-HDHC18RC / Serial: 15002808 ■ 𝗜𝘀 𝘁𝗵𝗲 𝘂𝗻𝗶𝘁 𝘂𝗻𝗱𝗲𝗿 𝘄…" at bounding box center [408, 286] width 233 height 165
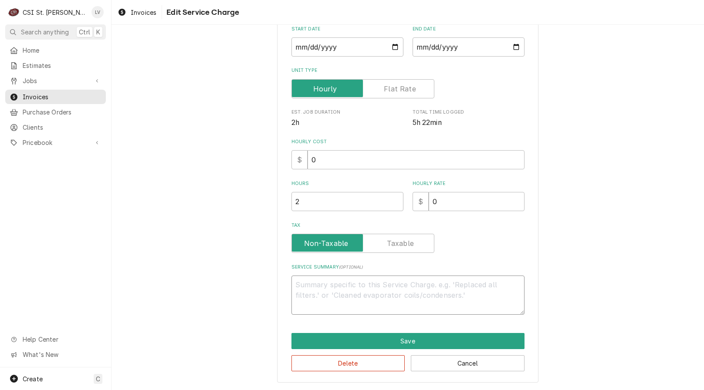
scroll to position [143, 0]
click at [367, 364] on button "Delete" at bounding box center [349, 364] width 114 height 16
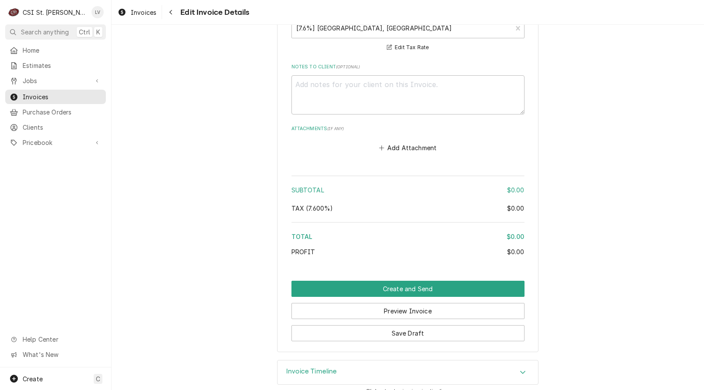
scroll to position [900, 0]
click at [147, 14] on span "Invoices" at bounding box center [144, 12] width 26 height 9
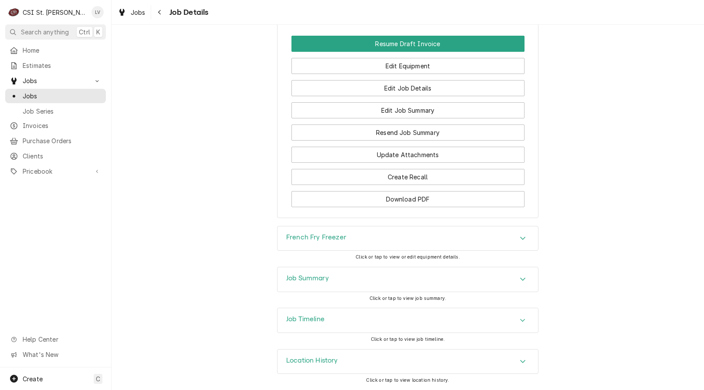
scroll to position [1031, 0]
click at [336, 320] on div "Job Timeline" at bounding box center [408, 321] width 261 height 24
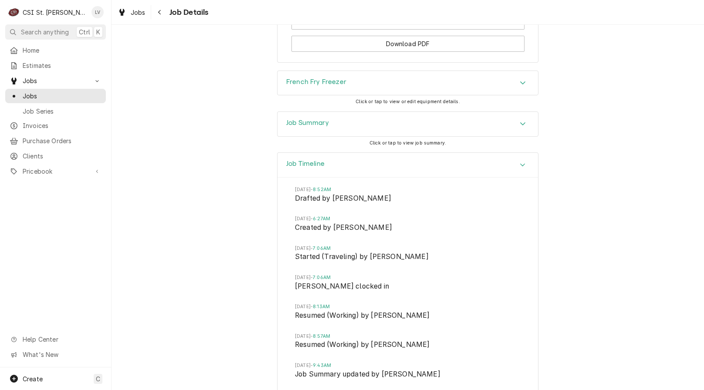
scroll to position [1132, 0]
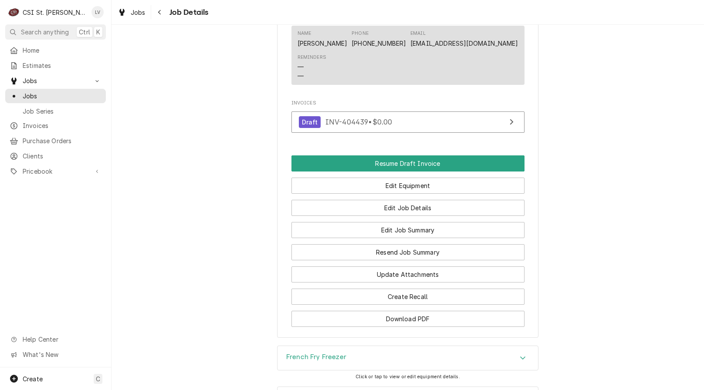
scroll to position [871, 0]
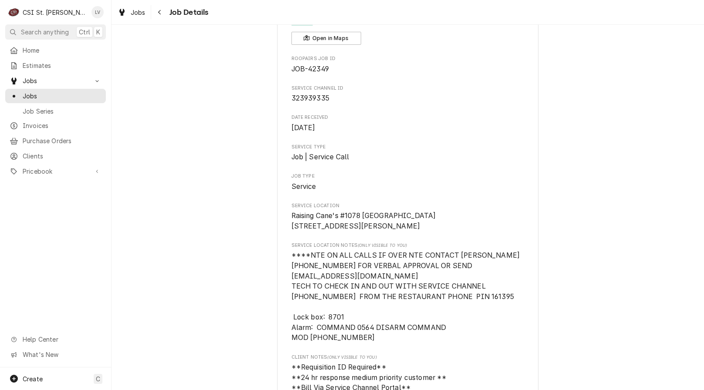
scroll to position [0, 0]
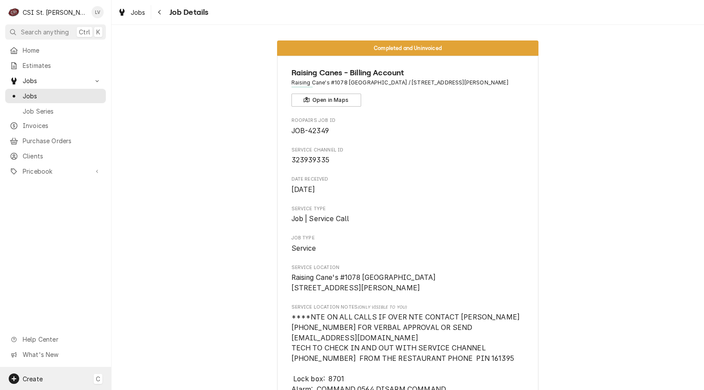
click at [33, 381] on span "Create" at bounding box center [33, 379] width 20 height 7
click at [145, 331] on div "Invoice" at bounding box center [163, 333] width 58 height 9
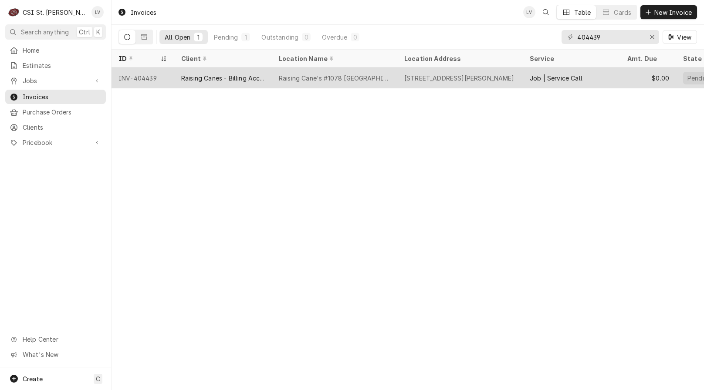
click at [170, 82] on div "INV-404439" at bounding box center [143, 78] width 63 height 21
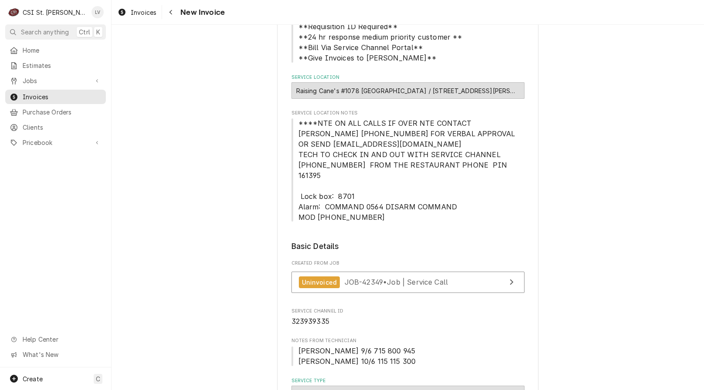
scroll to position [87, 0]
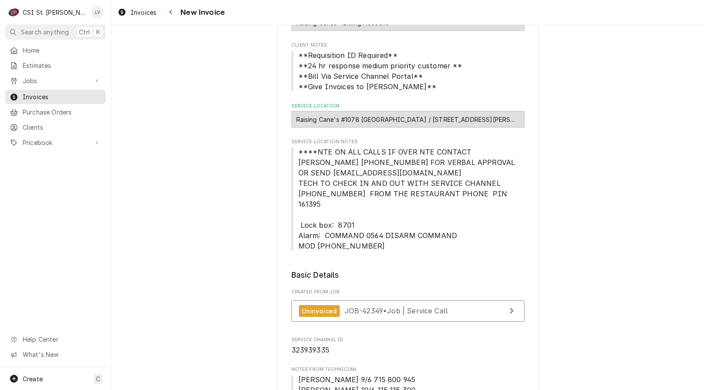
click at [323, 119] on div "Raising Cane's #1078 [GEOGRAPHIC_DATA] / [STREET_ADDRESS][PERSON_NAME]" at bounding box center [408, 119] width 233 height 17
drag, startPoint x: 396, startPoint y: 122, endPoint x: 294, endPoint y: 119, distance: 102.0
click at [294, 119] on div "Raising Cane's #1078 [GEOGRAPHIC_DATA] / [STREET_ADDRESS][PERSON_NAME]" at bounding box center [408, 119] width 233 height 17
drag, startPoint x: 402, startPoint y: 120, endPoint x: 430, endPoint y: 121, distance: 27.9
click at [430, 121] on div "Raising Cane's #1078 [GEOGRAPHIC_DATA] / [STREET_ADDRESS][PERSON_NAME]" at bounding box center [408, 119] width 233 height 17
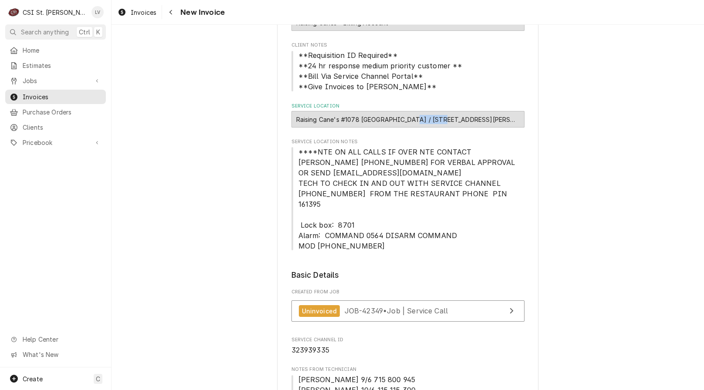
copy div "2126 [GEOGRAPHIC_DATA]"
click at [393, 120] on div "Raising Cane's #1078 [GEOGRAPHIC_DATA] / [STREET_ADDRESS][PERSON_NAME]" at bounding box center [408, 119] width 233 height 17
drag, startPoint x: 395, startPoint y: 121, endPoint x: 294, endPoint y: 119, distance: 100.7
click at [294, 119] on div "Raising Cane's #1078 [GEOGRAPHIC_DATA] / [STREET_ADDRESS][PERSON_NAME]" at bounding box center [408, 119] width 233 height 17
copy div "Raising Cane's #1078 [GEOGRAPHIC_DATA]"
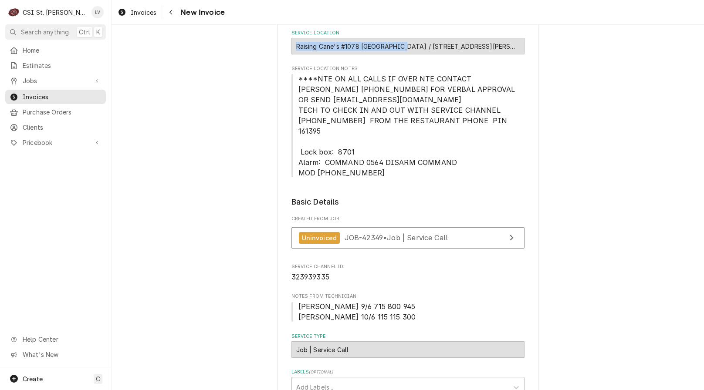
scroll to position [218, 0]
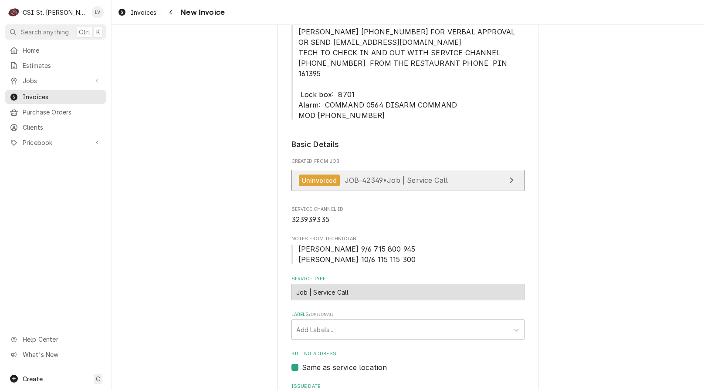
click at [362, 176] on span "JOB-42349 • Job | Service Call" at bounding box center [397, 180] width 104 height 9
type textarea "x"
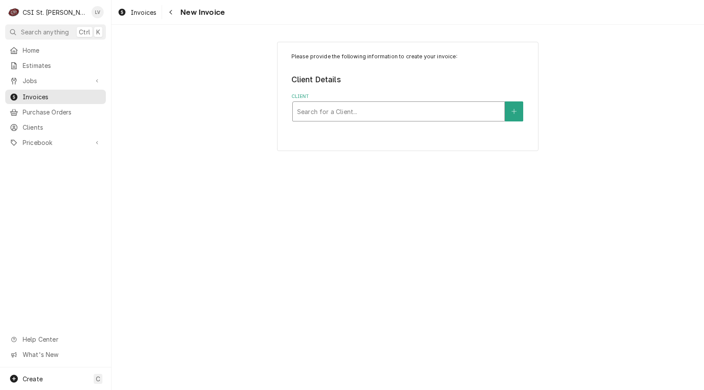
click at [347, 110] on div "Client" at bounding box center [398, 112] width 203 height 16
type input "beverage"
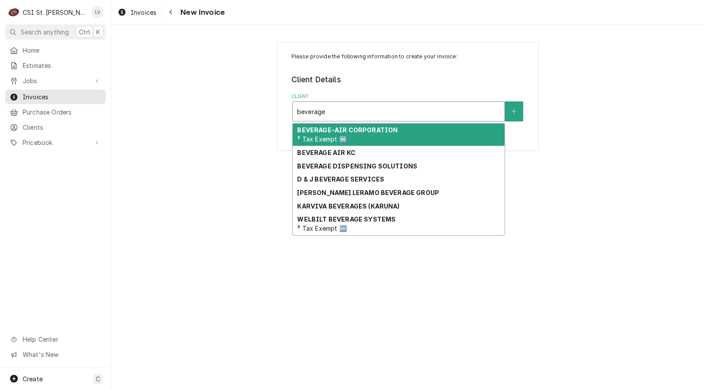
click at [346, 129] on strong "BEVERAGE-AIR CORPORATION" at bounding box center [347, 129] width 101 height 7
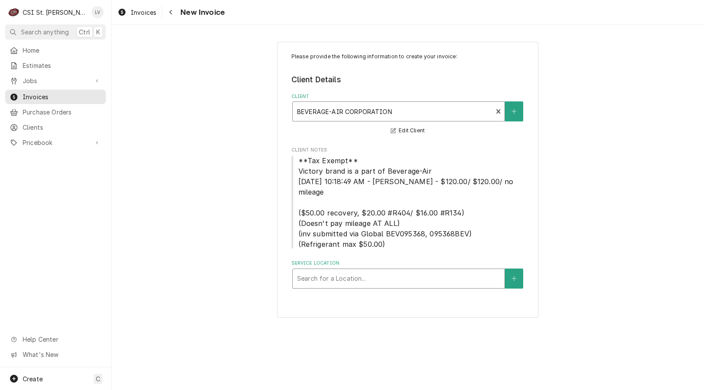
click at [356, 271] on div "Service Location" at bounding box center [398, 279] width 203 height 16
type input "2126"
click at [169, 112] on div "Please provide the following information to create your invoice: Client Details…" at bounding box center [408, 180] width 593 height 292
click at [331, 271] on div "Service Location" at bounding box center [398, 279] width 203 height 16
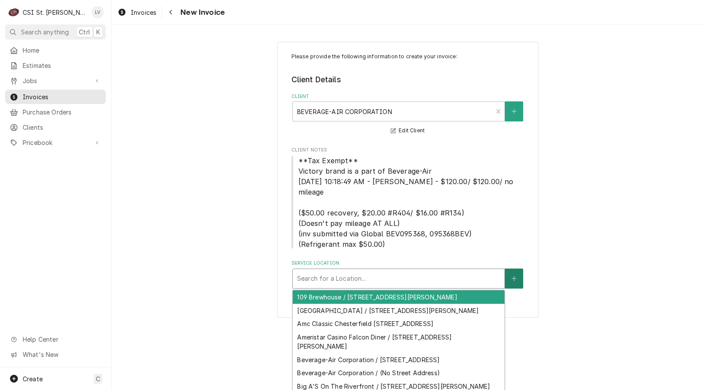
click at [512, 276] on icon "Create New Location" at bounding box center [514, 279] width 5 height 6
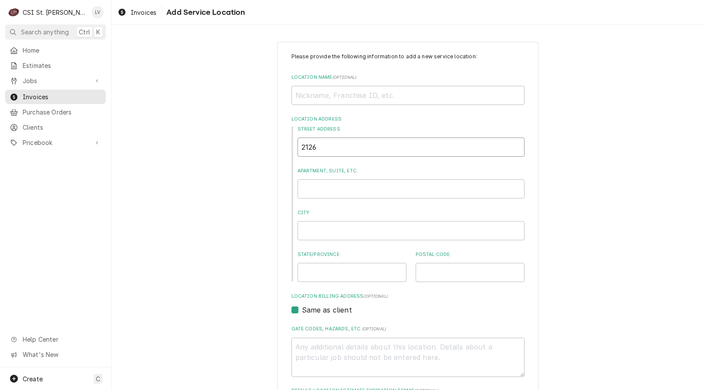
click at [322, 148] on input "2126" at bounding box center [411, 147] width 227 height 19
paste input "2126 Troy"
type textarea "x"
type input "2126 2126 Troy"
click at [317, 147] on input "2126 2126 Troy" at bounding box center [411, 147] width 227 height 19
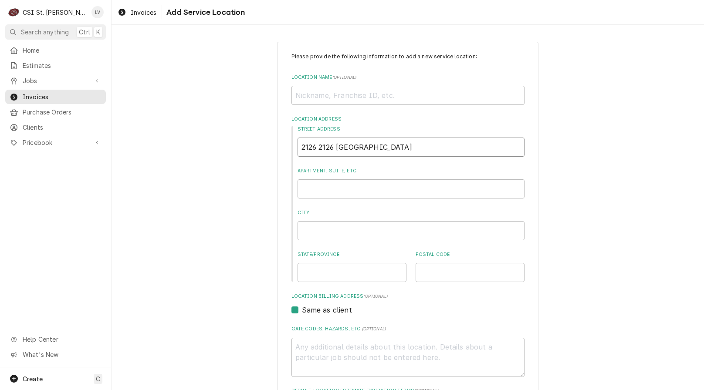
type textarea "x"
type input "21262126 Troy"
type textarea "x"
type input "2122126 Troy"
type textarea "x"
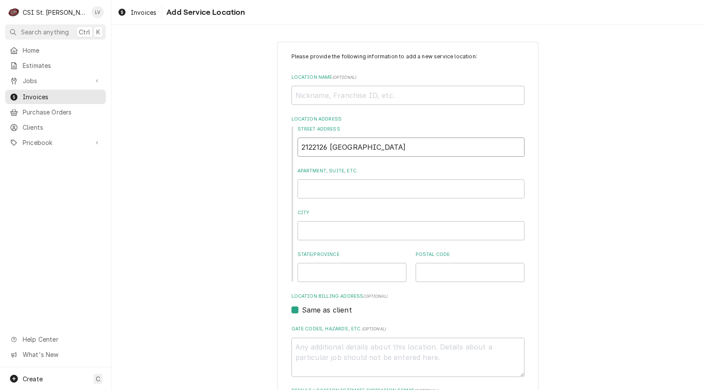
type input "212126 Troy"
type textarea "x"
type input "22126 Troy"
type textarea "x"
type input "2126 Troy"
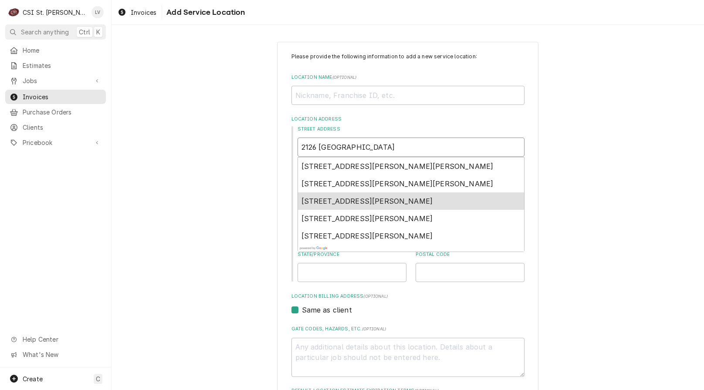
click at [336, 201] on span "2126 Troy Road, Edwardsville, IL, USA" at bounding box center [368, 201] width 132 height 9
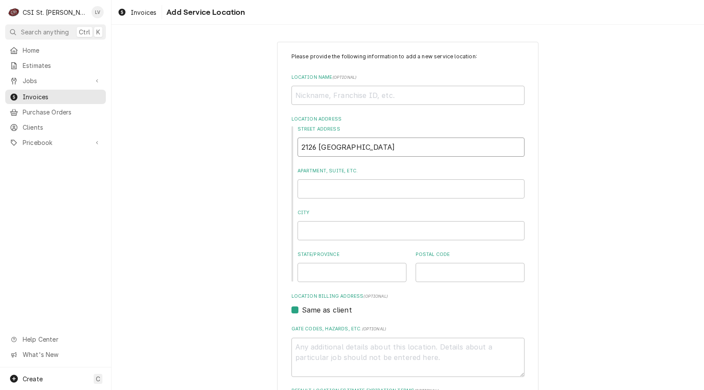
type textarea "x"
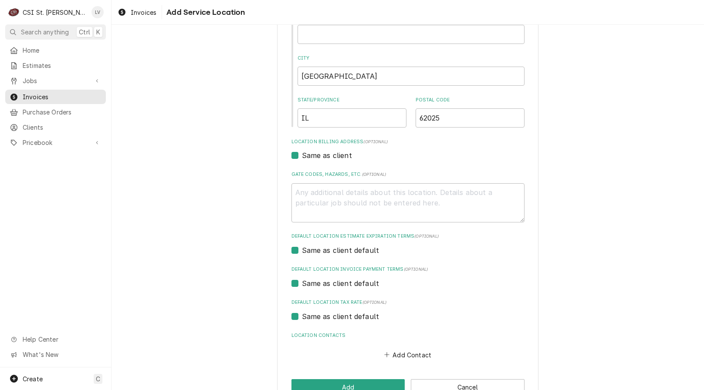
scroll to position [179, 0]
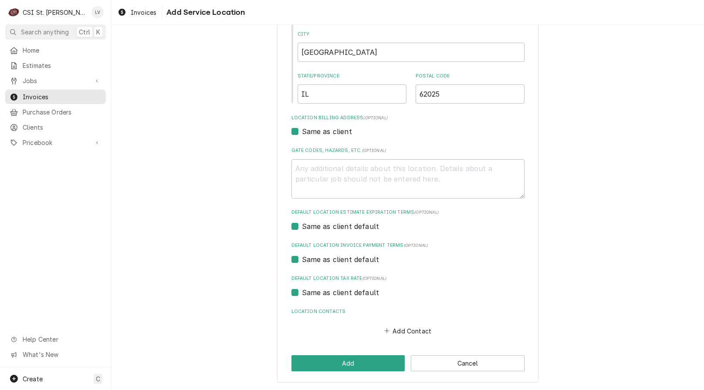
type input "2126 Troy Rd"
click at [333, 290] on label "Same as client default" at bounding box center [341, 293] width 78 height 10
click at [333, 290] on input "Same as client default" at bounding box center [418, 297] width 233 height 19
checkbox input "false"
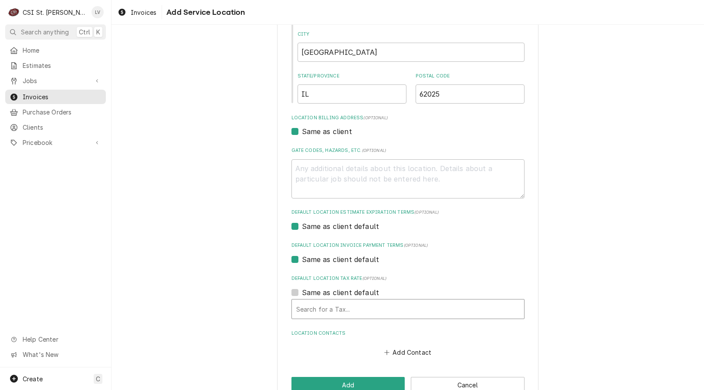
click at [314, 303] on div "Default Location Tax Rate" at bounding box center [408, 310] width 224 height 16
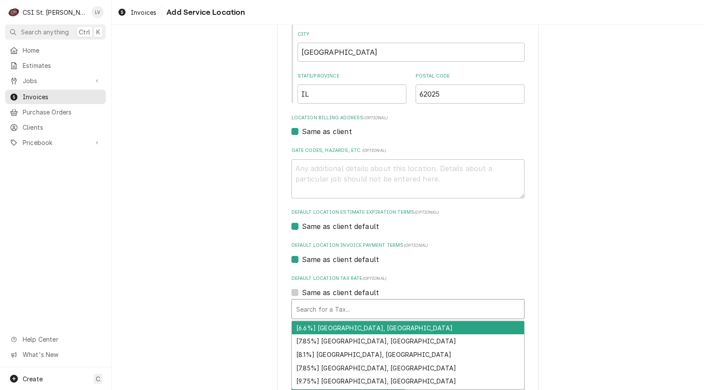
type textarea "x"
type input "i"
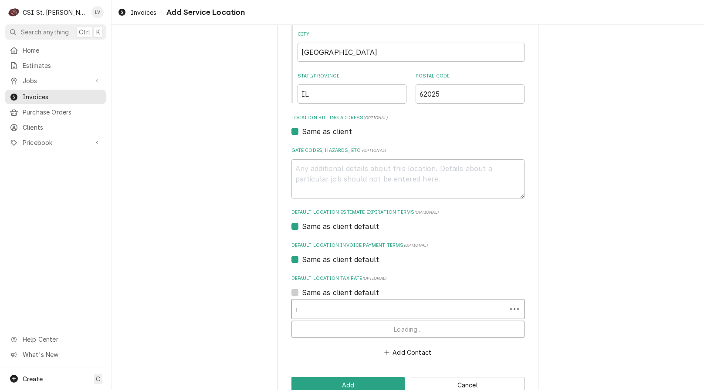
type textarea "x"
type input "il"
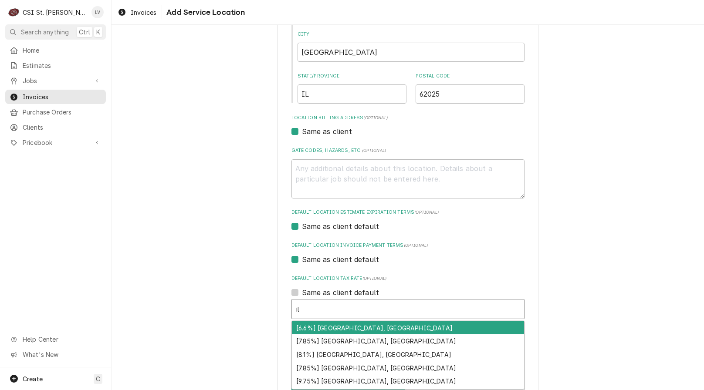
type textarea "x"
type input "i"
type textarea "x"
type input "e"
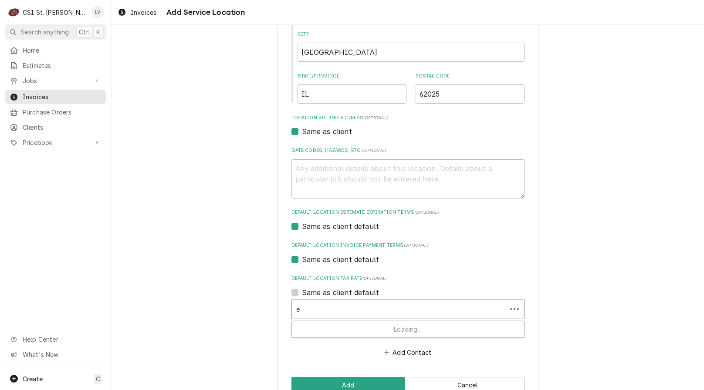
type textarea "x"
type input "ex"
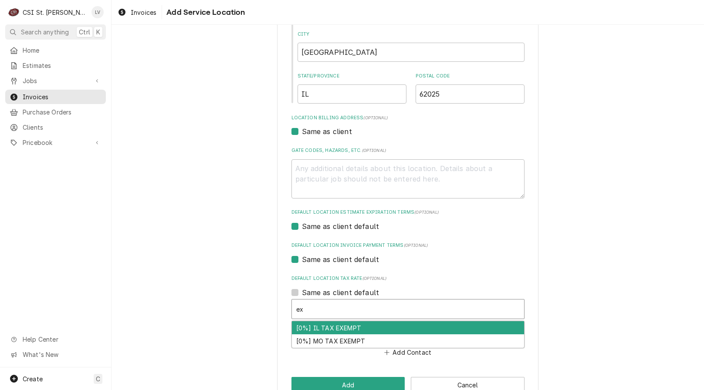
click at [311, 326] on div "[0%] IL TAX EXEMPT" at bounding box center [408, 329] width 232 height 14
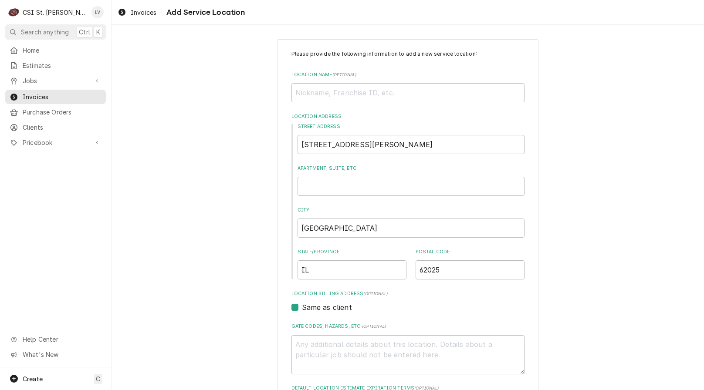
scroll to position [0, 0]
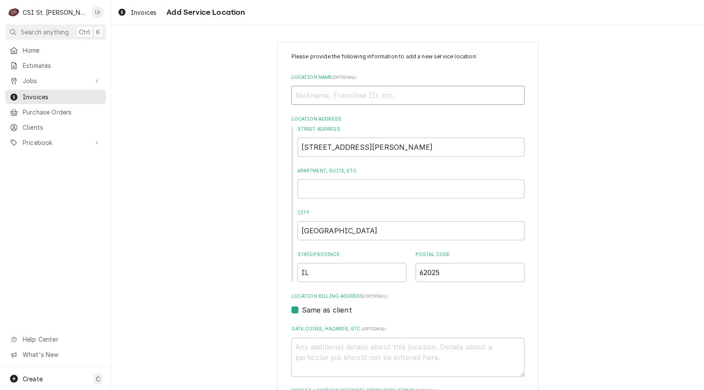
click at [326, 95] on input "Location Name ( optional )" at bounding box center [408, 95] width 233 height 19
paste input "Raising Cane's #1078 Edwardsville"
type textarea "x"
type input "Raising Cane's #1078 Edwardsville"
click at [223, 179] on div "Please provide the following information to add a new service location: Locatio…" at bounding box center [408, 319] width 593 height 571
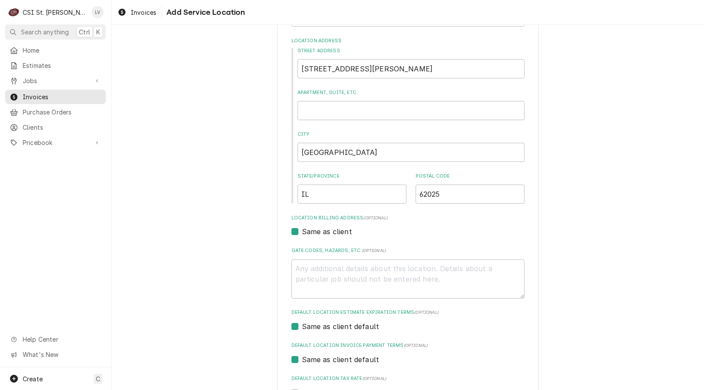
scroll to position [215, 0]
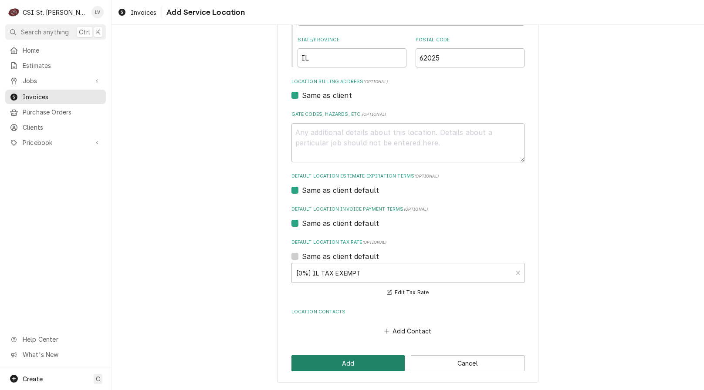
click at [347, 360] on button "Add" at bounding box center [349, 364] width 114 height 16
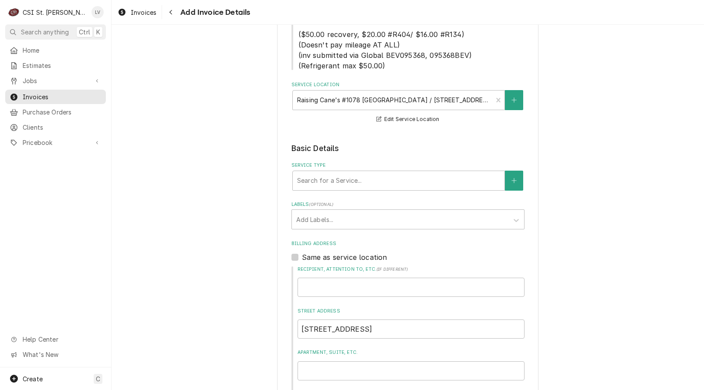
scroll to position [218, 0]
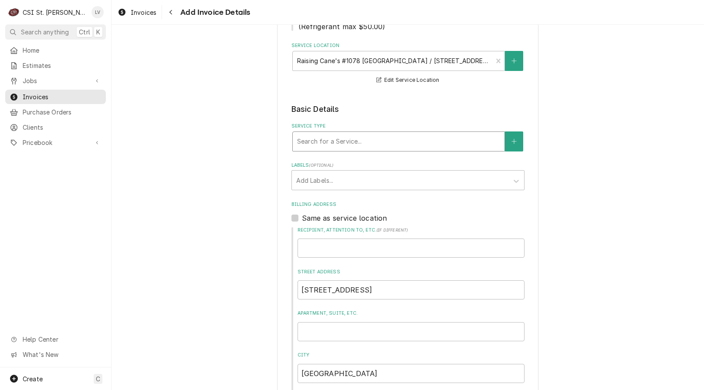
click at [342, 134] on div "Service Type" at bounding box center [398, 142] width 203 height 16
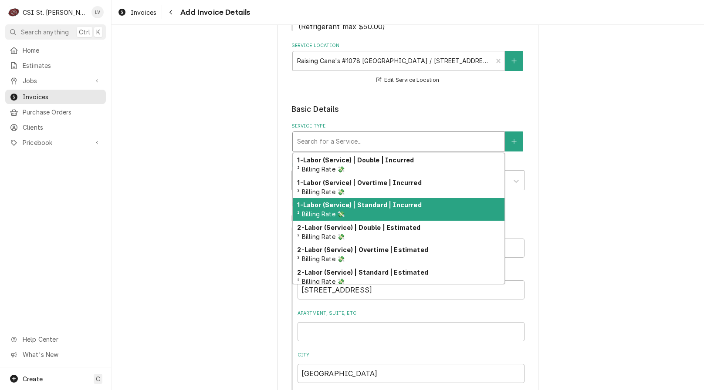
click at [369, 200] on div "1-Labor (Service) | Standard | Incurred ² Billing Rate 💸" at bounding box center [399, 209] width 212 height 23
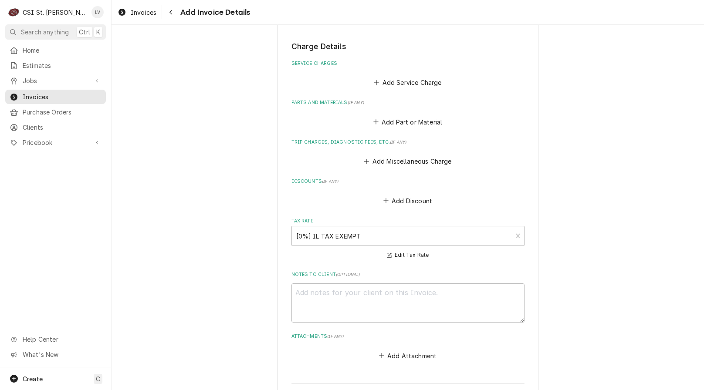
scroll to position [784, 0]
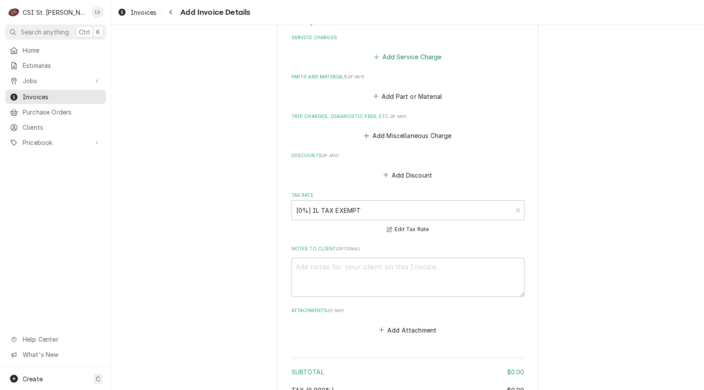
click at [388, 51] on button "Add Service Charge" at bounding box center [408, 57] width 71 height 12
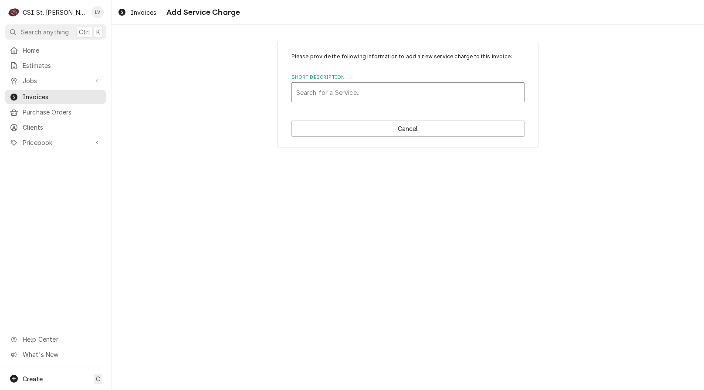
click at [325, 90] on div "Short Description" at bounding box center [408, 93] width 224 height 16
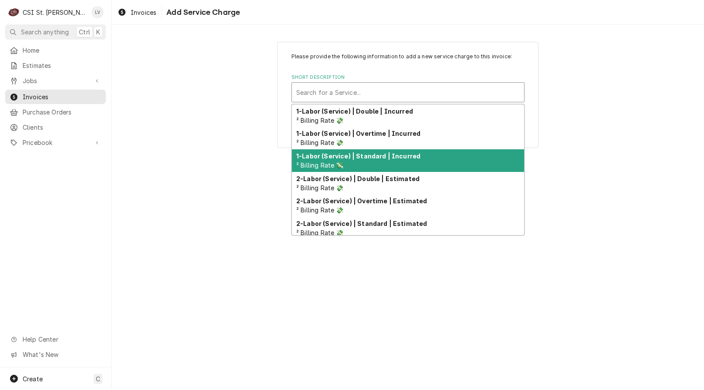
click at [337, 164] on span "² Billing Rate 💸" at bounding box center [320, 165] width 48 height 7
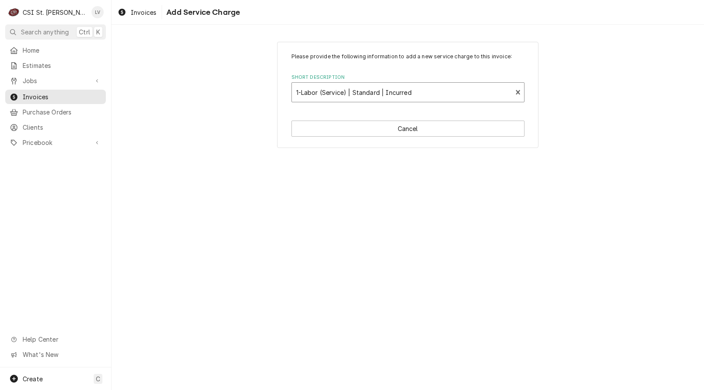
type textarea "x"
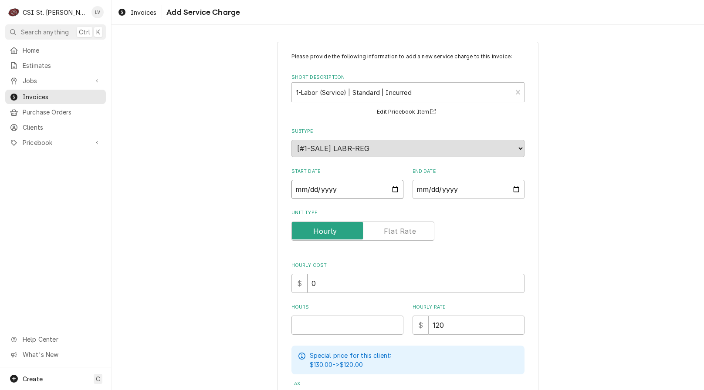
click at [294, 191] on input "Start Date" at bounding box center [348, 189] width 112 height 19
type input "0002-09-02"
type textarea "x"
type input "0020-09-02"
type textarea "x"
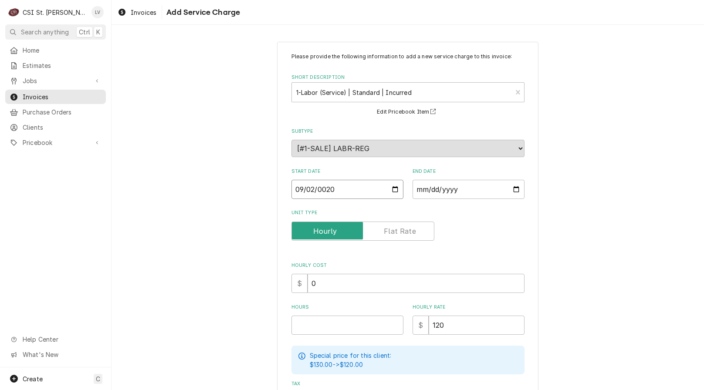
type input "0202-09-02"
type textarea "x"
type input "2025-09-02"
type textarea "x"
type input "0002-10-09"
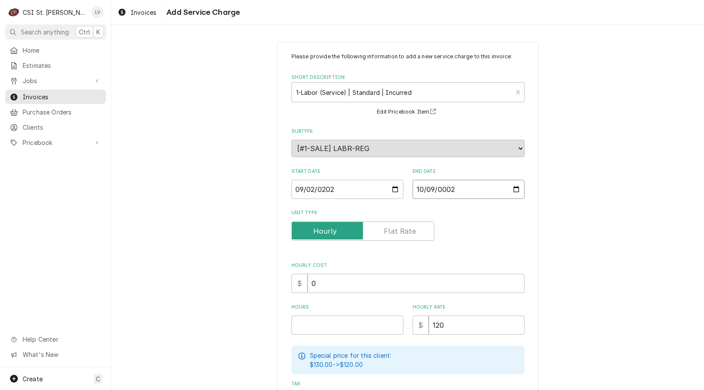
type textarea "x"
type input "0020-10-09"
type textarea "x"
type input "0202-10-09"
type textarea "x"
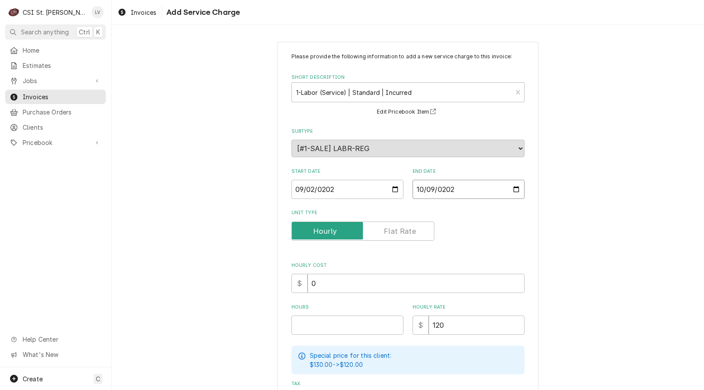
type input "[DATE]"
click at [234, 247] on div "Please provide the following information to add a new service charge to this in…" at bounding box center [408, 285] width 593 height 503
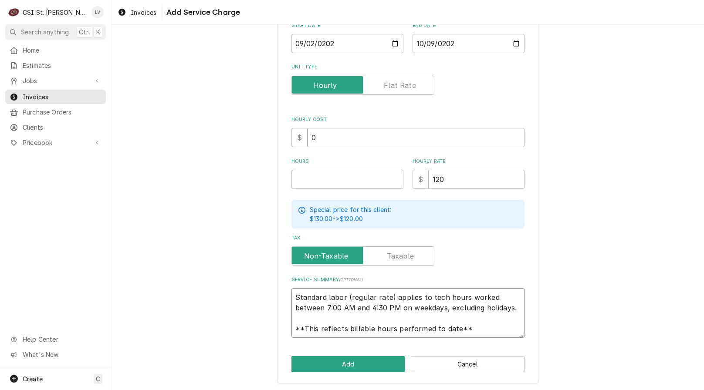
scroll to position [10, 0]
drag, startPoint x: 291, startPoint y: 299, endPoint x: 513, endPoint y: 335, distance: 225.3
click at [513, 335] on textarea "Standard labor (regular rate) applies to tech hours worked between 7:00 AM and …" at bounding box center [408, 314] width 233 height 50
type textarea "x"
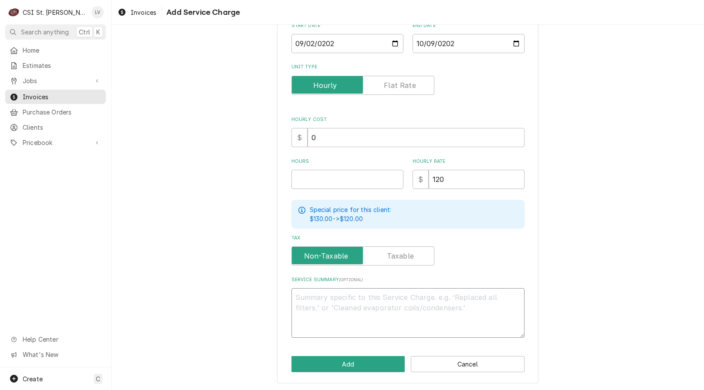
scroll to position [136, 0]
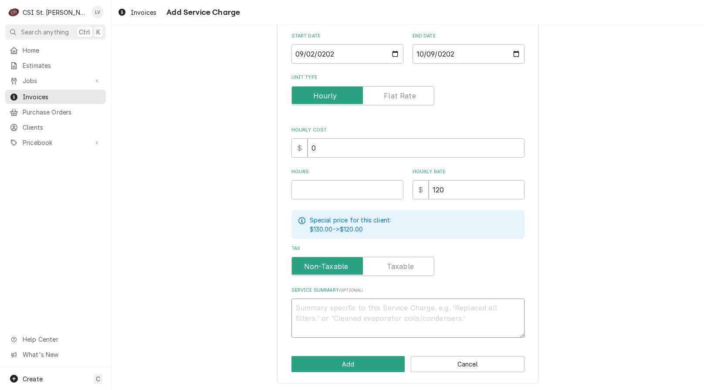
click at [301, 304] on textarea "Service Summary ( optional )" at bounding box center [408, 318] width 233 height 39
paste textarea "Victory / Model: FSA-1D-S1-EW-HDHC18RC / Serial: 15002808 (French Fry freezer) …"
type textarea "x"
type textarea "Victory / Model: FSA-1D-S1-EW-HDHC18RC / Serial: 15002808 (French Fry freezer) …"
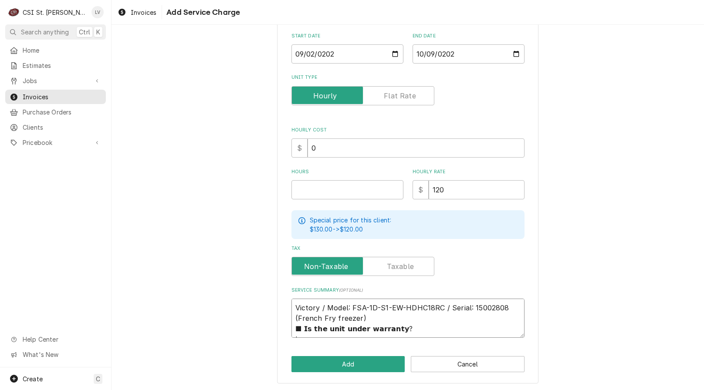
scroll to position [239, 0]
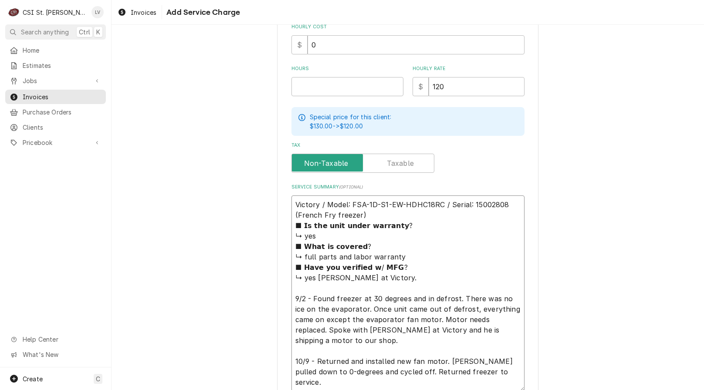
drag, startPoint x: 290, startPoint y: 220, endPoint x: 414, endPoint y: 276, distance: 135.7
click at [414, 276] on textarea "Victory / Model: FSA-1D-S1-EW-HDHC18RC / Serial: 15002808 (French Fry freezer) …" at bounding box center [408, 294] width 233 height 196
type textarea "x"
type textarea "Victory / Model: FSA-1D-S1-EW-HDHC18RC / Serial: 15002808 (French Fry freezer) …"
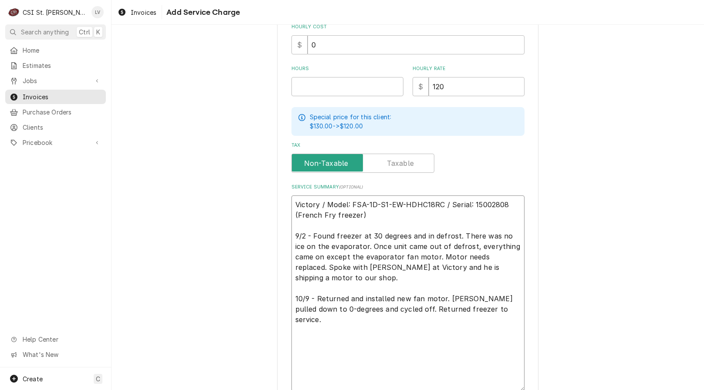
scroll to position [230, 0]
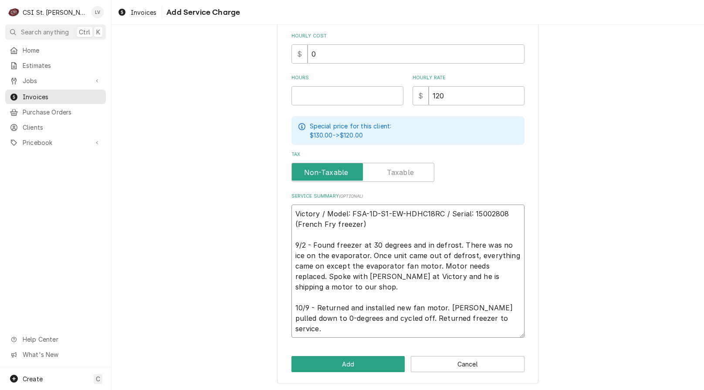
click at [490, 308] on textarea "Victory / Model: FSA-1D-S1-EW-HDHC18RC / Serial: 15002808 (French Fry freezer) …" at bounding box center [408, 271] width 233 height 133
type textarea "x"
type textarea "Victory / Model: FSA-1D-S1-EW-HDHC18RC / Serial: 15002808 (French Fry freezer) …"
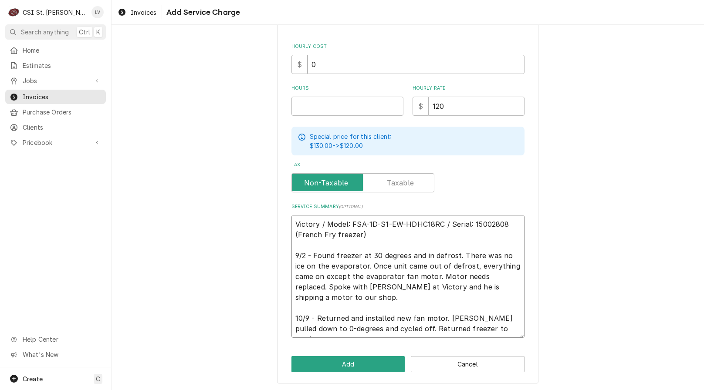
type textarea "x"
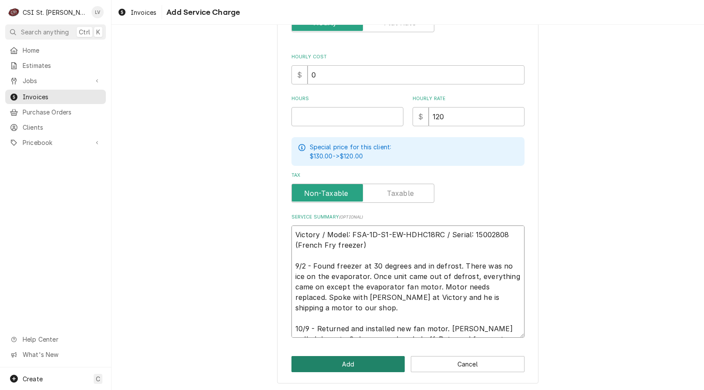
type textarea "Victory / Model: FSA-1D-S1-EW-HDHC18RC / Serial: 15002808 (French Fry freezer) …"
click at [354, 358] on button "Add" at bounding box center [349, 365] width 114 height 16
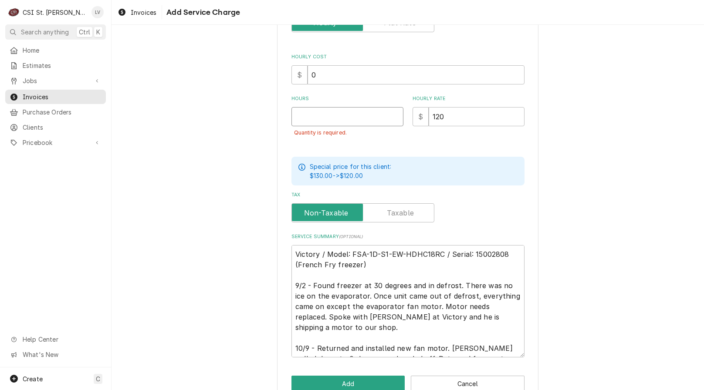
click at [306, 115] on input "Hours" at bounding box center [348, 116] width 112 height 19
type textarea "x"
type input "3"
type textarea "x"
type input "3.5"
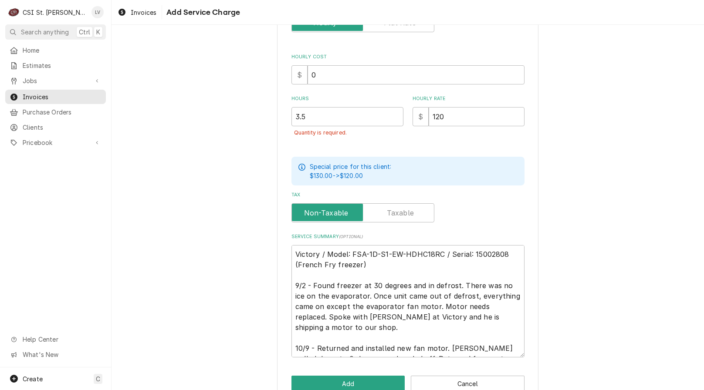
click at [198, 267] on div "Please provide the following information to add a new service charge to this in…" at bounding box center [408, 118] width 593 height 586
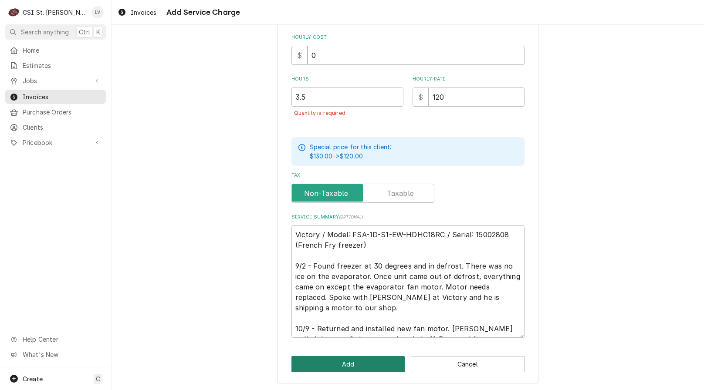
click at [311, 361] on button "Add" at bounding box center [349, 365] width 114 height 16
type textarea "x"
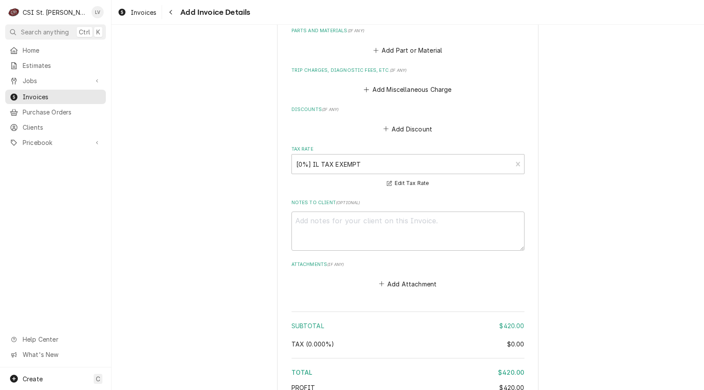
scroll to position [1079, 0]
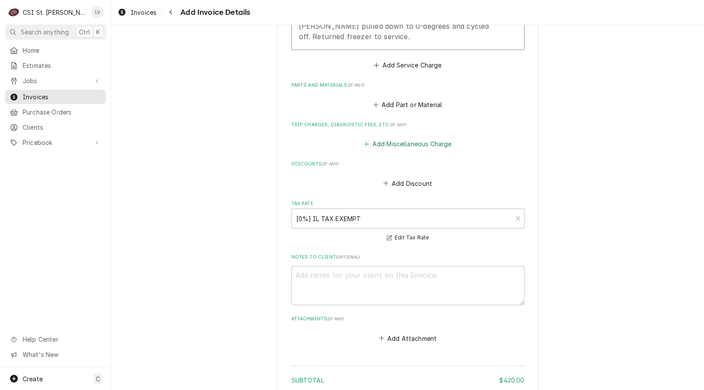
click at [385, 138] on button "Add Miscellaneous Charge" at bounding box center [408, 144] width 91 height 12
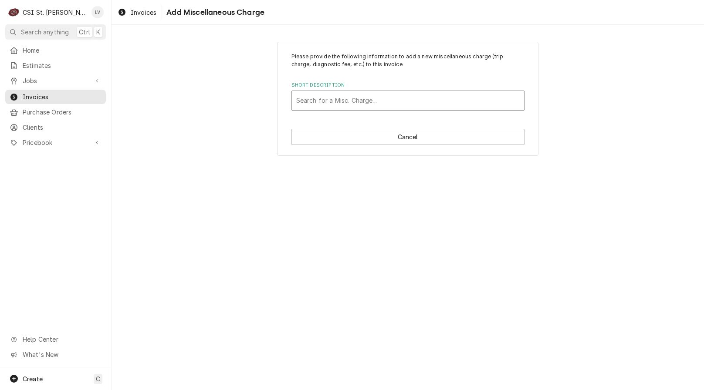
click at [317, 102] on div "Short Description" at bounding box center [408, 101] width 224 height 16
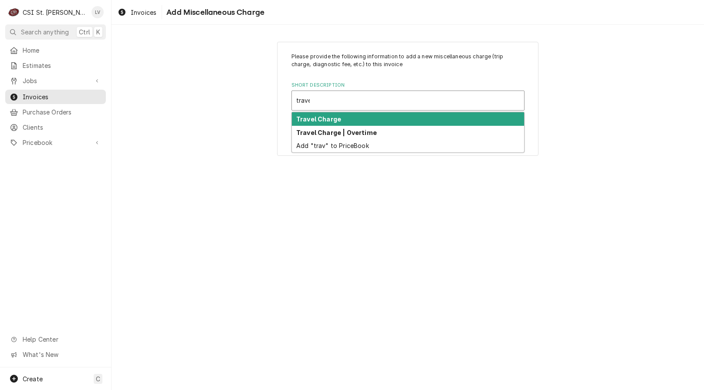
type input "travel"
click at [301, 120] on strong "Travel Charge" at bounding box center [318, 118] width 45 height 7
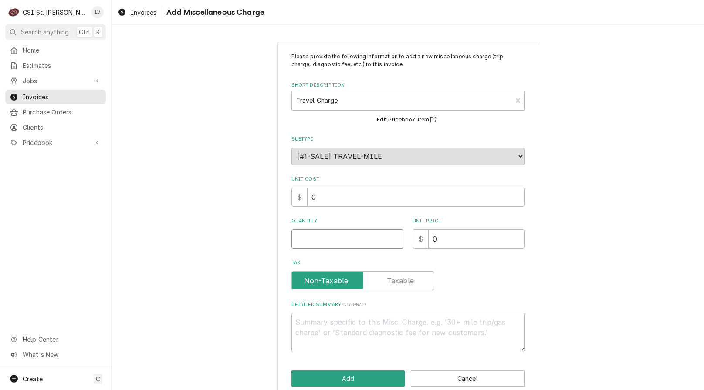
click at [309, 239] on input "Quantity" at bounding box center [348, 239] width 112 height 19
type textarea "x"
type input "3"
type textarea "x"
type input "3.5"
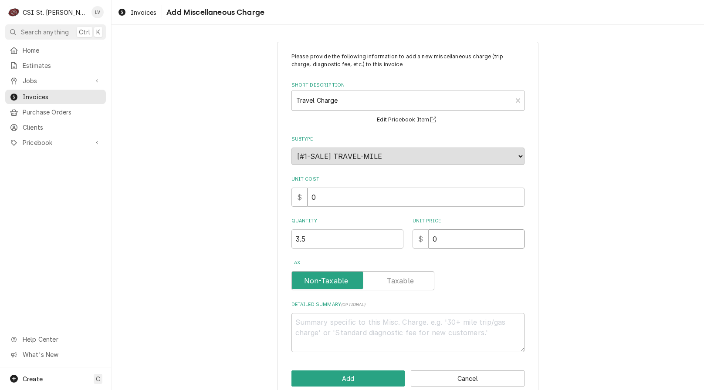
type textarea "x"
type input "1"
type textarea "x"
type input "12"
type textarea "x"
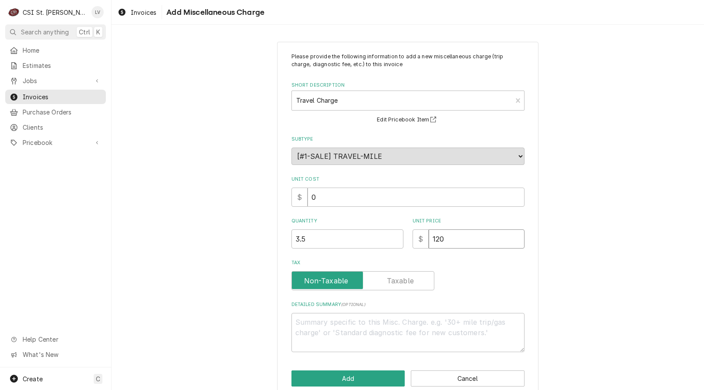
type input "120"
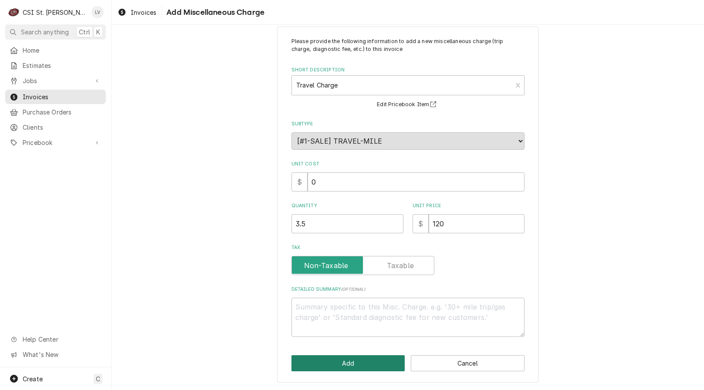
click at [372, 369] on button "Add" at bounding box center [349, 364] width 114 height 16
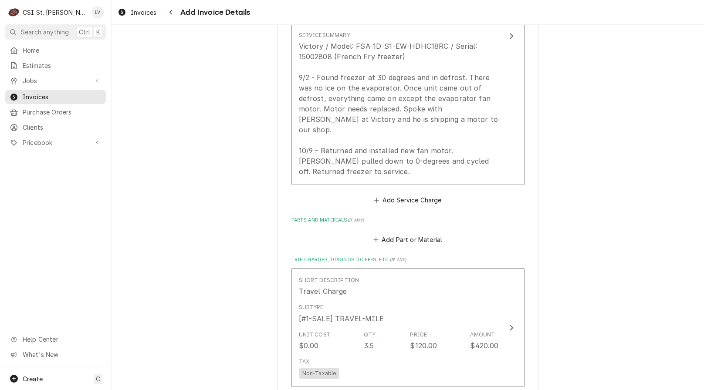
scroll to position [927, 0]
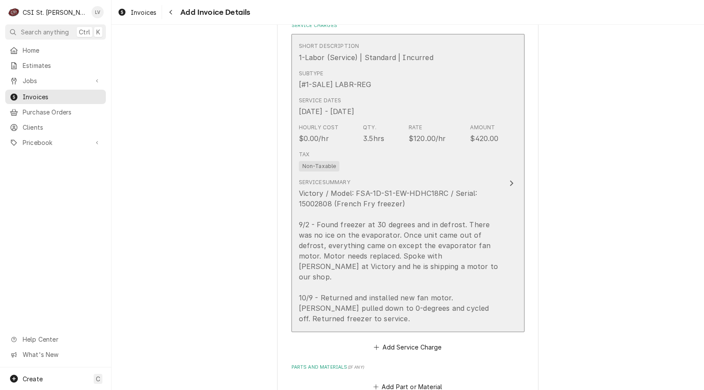
click at [391, 204] on div "Victory / Model: FSA-1D-S1-EW-HDHC18RC / Serial: 15002808 (French Fry freezer) …" at bounding box center [399, 256] width 200 height 136
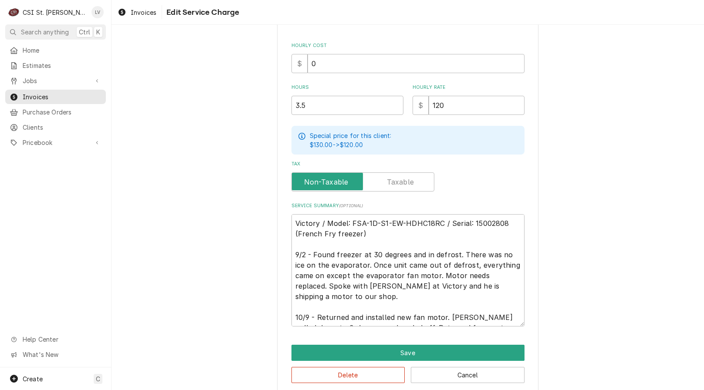
scroll to position [231, 0]
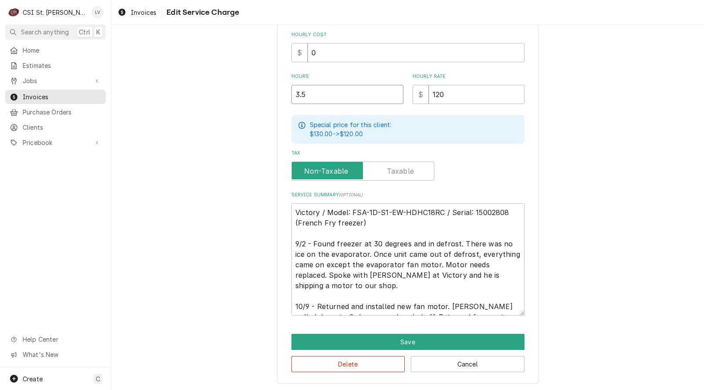
drag, startPoint x: 316, startPoint y: 94, endPoint x: 234, endPoint y: 105, distance: 83.0
click at [234, 105] on div "Use the fields below to edit this service charge Short Description 1-Labor (Ser…" at bounding box center [408, 97] width 593 height 588
type textarea "x"
type input "5"
type textarea "x"
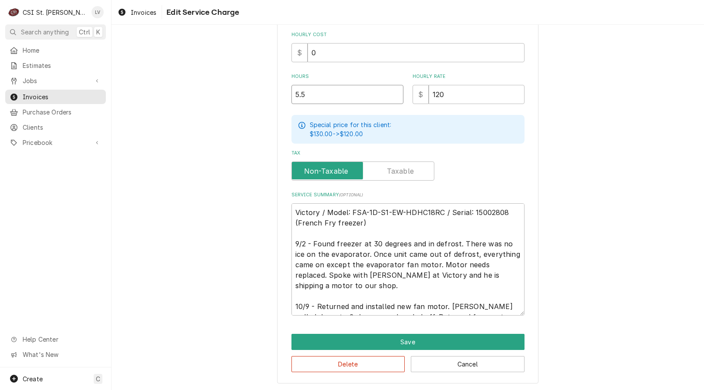
type input "5.5"
click at [182, 174] on div "Use the fields below to edit this service charge Short Description 1-Labor (Ser…" at bounding box center [408, 97] width 593 height 588
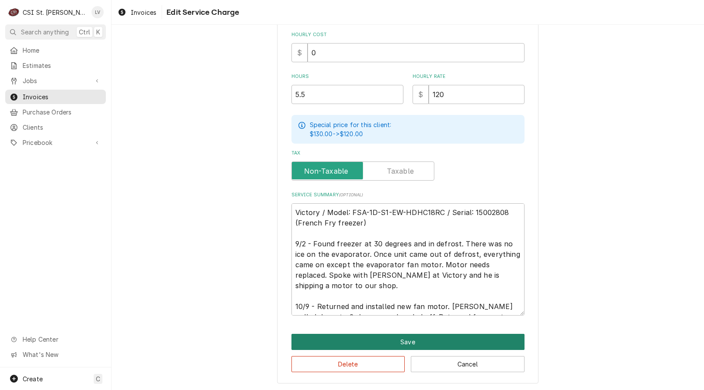
click at [412, 339] on button "Save" at bounding box center [408, 342] width 233 height 16
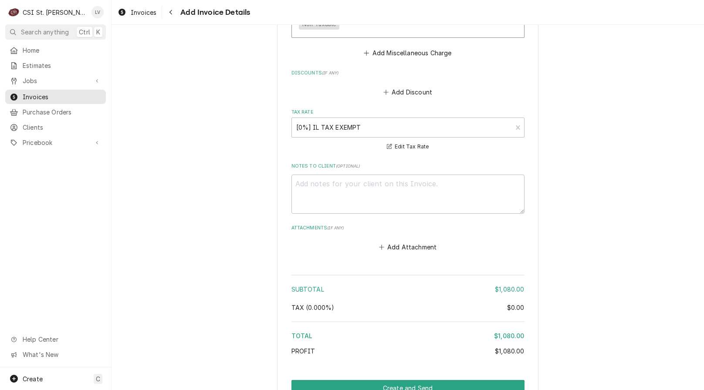
scroll to position [1320, 0]
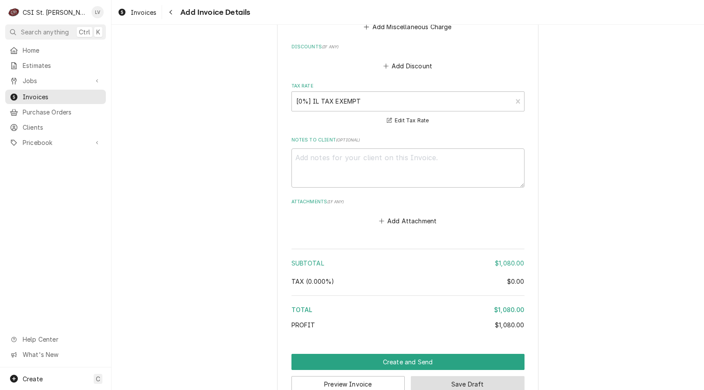
click at [491, 377] on button "Save Draft" at bounding box center [468, 385] width 114 height 16
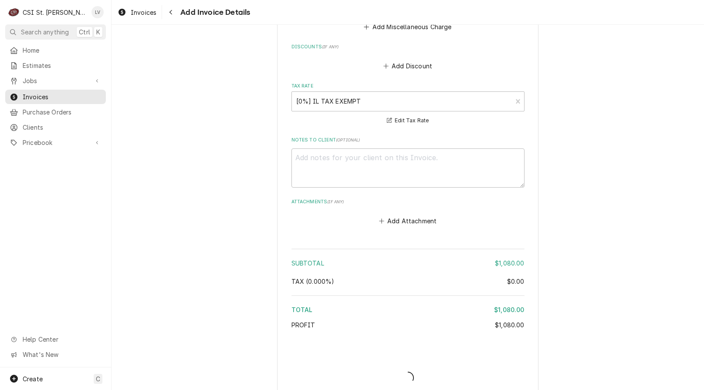
scroll to position [1315, 0]
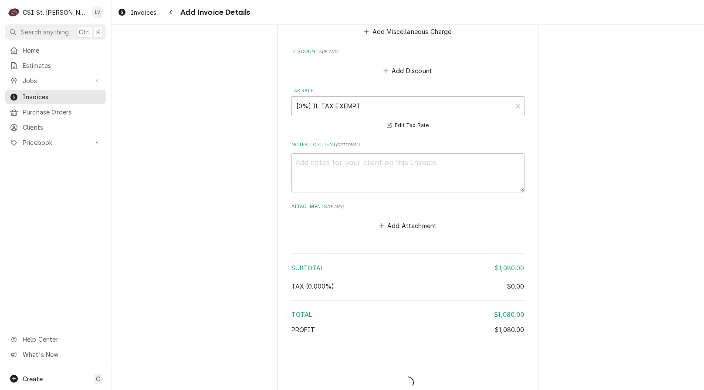
type textarea "x"
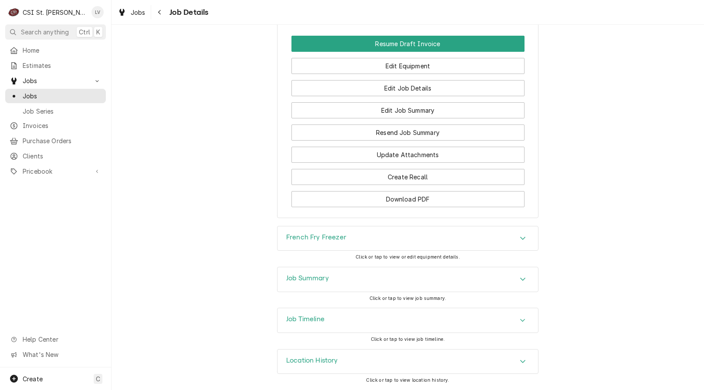
scroll to position [1031, 0]
click at [369, 321] on div "Job Timeline" at bounding box center [408, 321] width 261 height 24
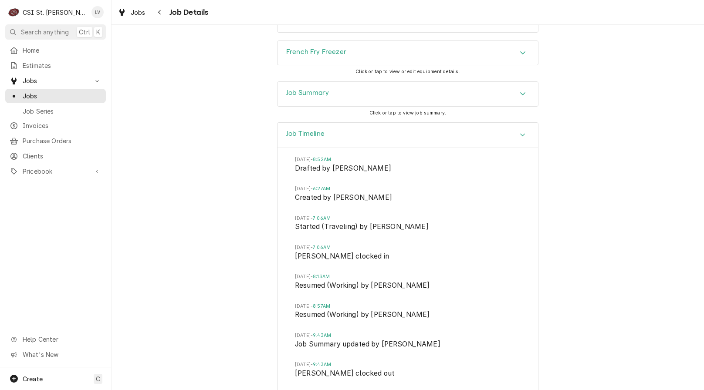
scroll to position [1089, 0]
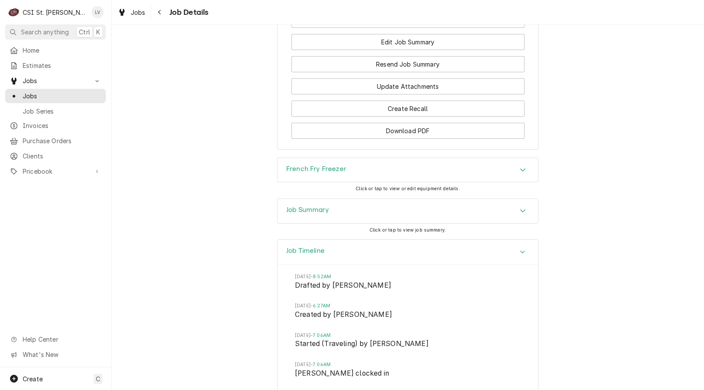
click at [421, 224] on div "Job Summary" at bounding box center [408, 211] width 261 height 24
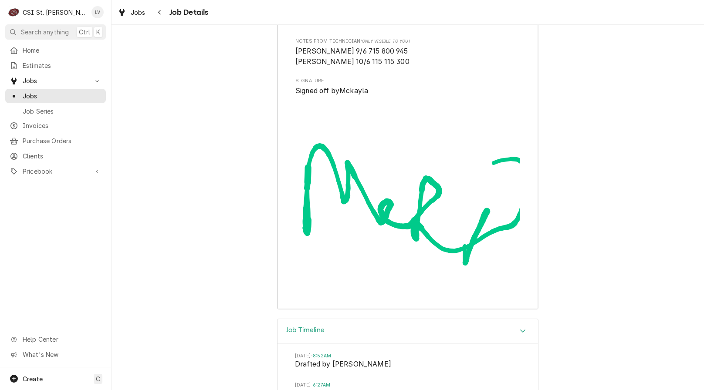
scroll to position [2309, 0]
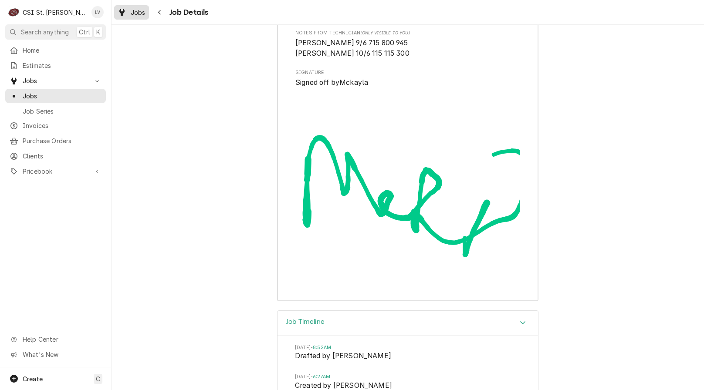
click at [128, 15] on div "Jobs" at bounding box center [131, 12] width 31 height 11
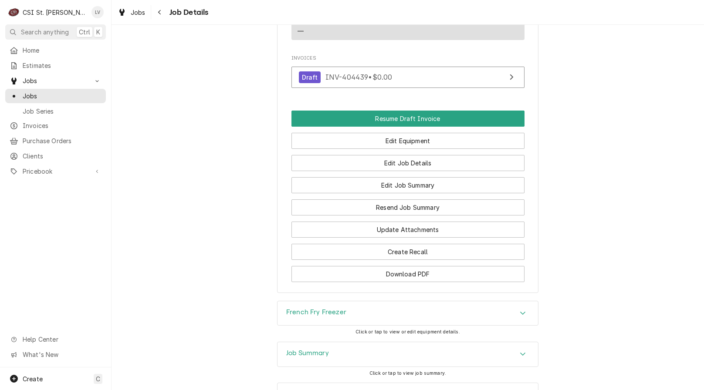
scroll to position [1031, 0]
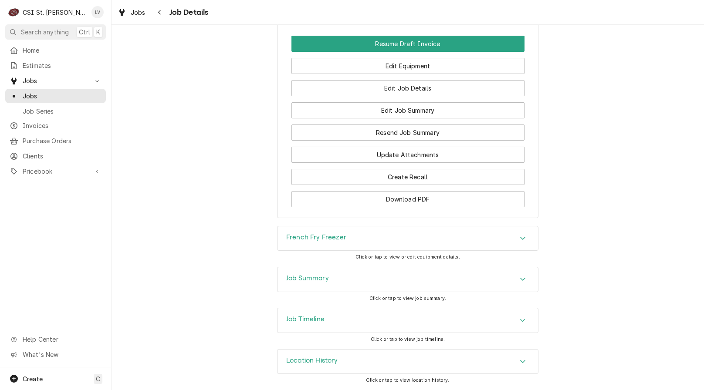
click at [316, 320] on h3 "Job Timeline" at bounding box center [305, 320] width 38 height 8
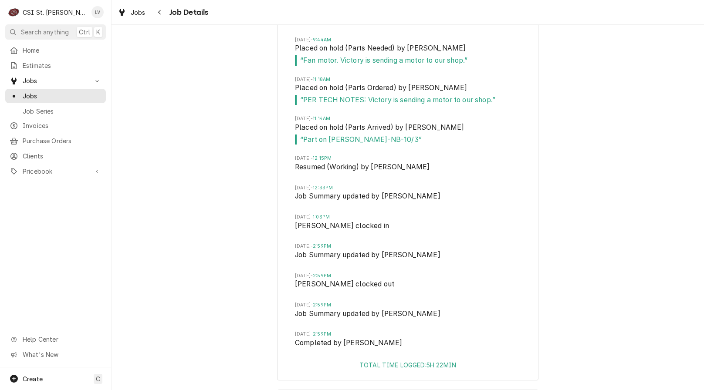
scroll to position [1597, 0]
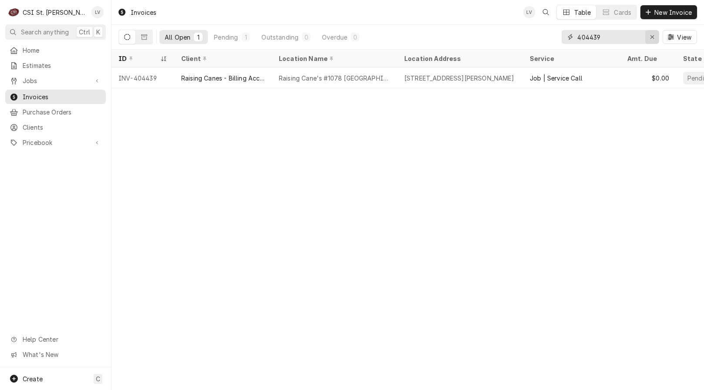
click at [652, 37] on icon "Erase input" at bounding box center [652, 37] width 5 height 6
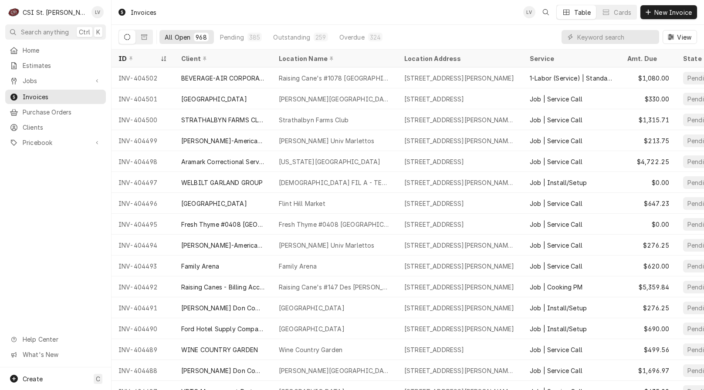
click at [71, 257] on div "Home Estimates Jobs Jobs Job Series Invoices Purchase Orders Clients Pricebook …" at bounding box center [55, 205] width 111 height 325
click at [594, 40] on input "Dynamic Content Wrapper" at bounding box center [616, 37] width 78 height 14
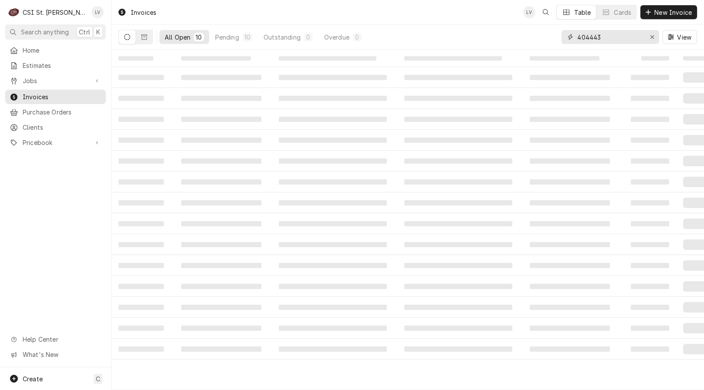
type input "404443"
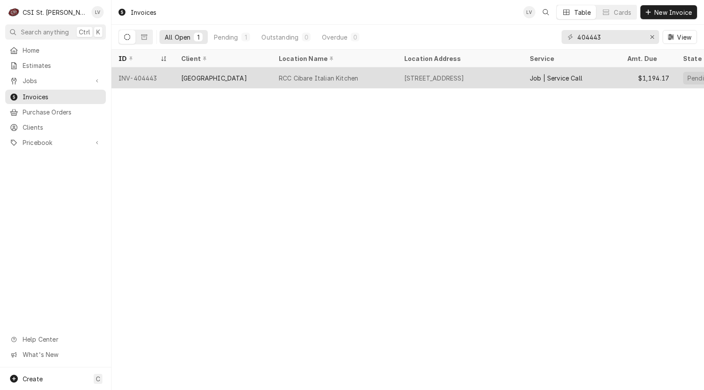
click at [446, 74] on div "777 River City Casino Blvd, Saint Louis, MO 63125" at bounding box center [434, 78] width 60 height 9
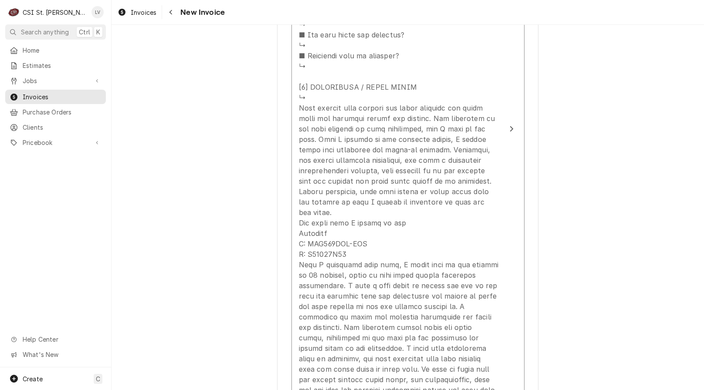
scroll to position [1482, 0]
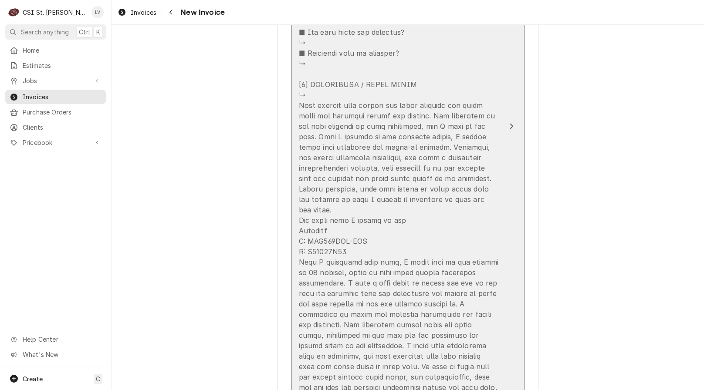
click at [386, 292] on div "Update Line Item" at bounding box center [399, 199] width 200 height 1349
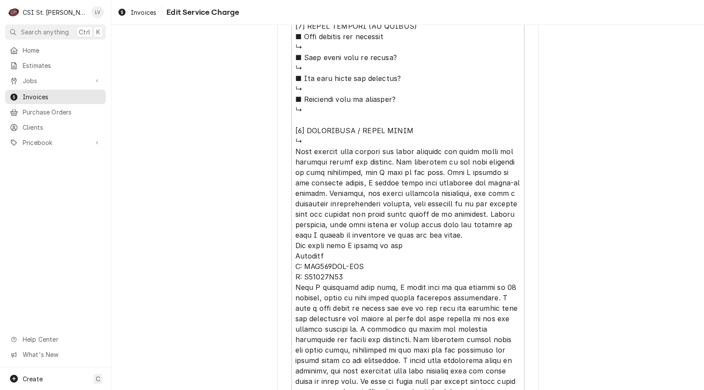
scroll to position [915, 0]
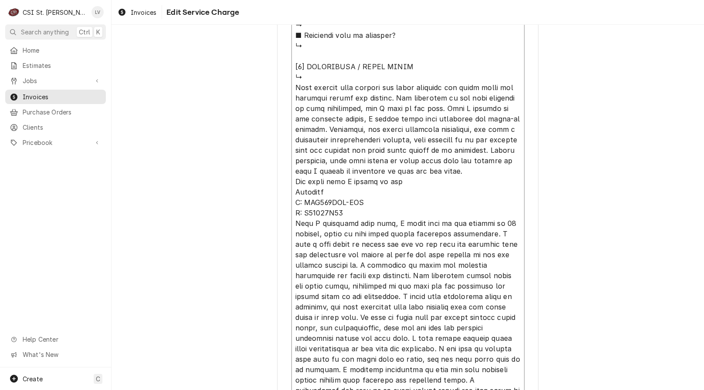
click at [374, 238] on textarea "Service Summary ( optional )" at bounding box center [408, 129] width 233 height 1253
click at [401, 97] on textarea "Service Summary ( optional )" at bounding box center [408, 129] width 233 height 1253
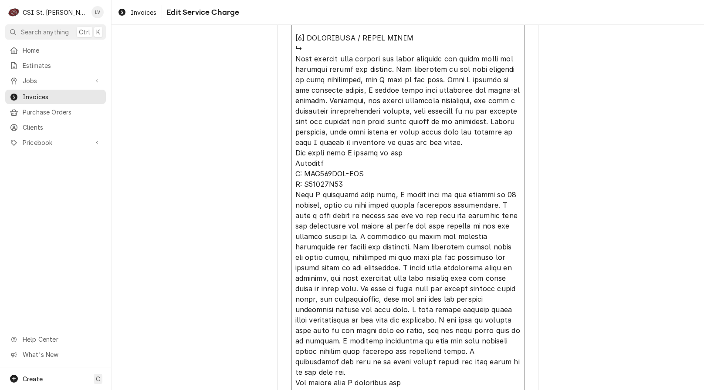
scroll to position [42, 0]
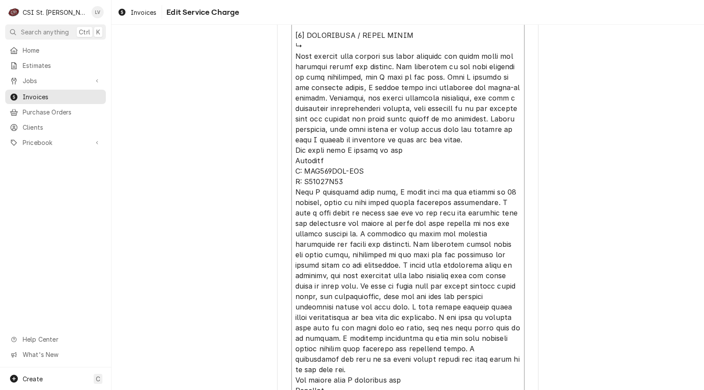
click at [328, 163] on textarea "Service Summary ( optional )" at bounding box center [408, 129] width 233 height 1253
type textarea "x"
type textarea "⚠️ 𝗙𝗢𝗥𝗠 𝗜𝗡𝗦𝗧𝗥𝗨𝗖𝗧𝗜𝗢𝗡𝗦 ⚠️ ✪ 𝗖𝗼𝗺𝗽𝗹𝗲𝘁𝗲 𝗮𝗹𝗹 𝗿𝗲𝗹𝗲𝘃𝗮𝗻𝘁 𝘀𝗲𝗰𝘁𝗶𝗼𝗻𝘀 ✪ 𝗣𝗿𝗼𝘃𝗶𝗱𝗲 𝗱𝗲𝘁𝗮𝗶𝗹𝗲𝗱 𝗮𝗻𝘀…"
type textarea "x"
type textarea "⚠️ 𝗙𝗢𝗥𝗠 𝗜𝗡𝗦𝗧𝗥𝗨𝗖𝗧𝗜𝗢𝗡𝗦 ⚠️ ✪ 𝗖𝗼𝗺𝗽𝗹𝗲𝘁𝗲 𝗮𝗹𝗹 𝗿𝗲𝗹𝗲𝘃𝗮𝗻𝘁 𝘀𝗲𝗰𝘁𝗶𝗼𝗻𝘀 ✪ 𝗣𝗿𝗼𝘃𝗶𝗱𝗲 𝗱𝗲𝘁𝗮𝗶𝗹𝗲𝗱 𝗮𝗻𝘀…"
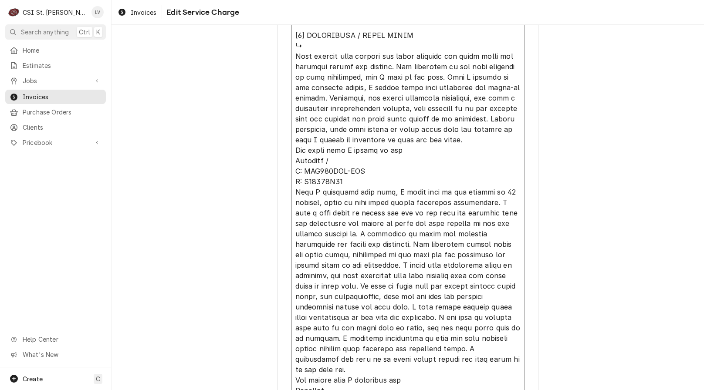
type textarea "x"
type textarea "⚠️ 𝗙𝗢𝗥𝗠 𝗜𝗡𝗦𝗧𝗥𝗨𝗖𝗧𝗜𝗢𝗡𝗦 ⚠️ ✪ 𝗖𝗼𝗺𝗽𝗹𝗲𝘁𝗲 𝗮𝗹𝗹 𝗿𝗲𝗹𝗲𝘃𝗮𝗻𝘁 𝘀𝗲𝗰𝘁𝗶𝗼𝗻𝘀 ✪ 𝗣𝗿𝗼𝘃𝗶𝗱𝗲 𝗱𝗲𝘁𝗮𝗶𝗹𝗲𝗱 𝗮𝗻𝘀…"
type textarea "x"
type textarea "⚠️ 𝗙𝗢𝗥𝗠 𝗜𝗡𝗦𝗧𝗥𝗨𝗖𝗧𝗜𝗢𝗡𝗦 ⚠️ ✪ 𝗖𝗼𝗺𝗽𝗹𝗲𝘁𝗲 𝗮𝗹𝗹 𝗿𝗲𝗹𝗲𝘃𝗮𝗻𝘁 𝘀𝗲𝗰𝘁𝗶𝗼𝗻𝘀 ✪ 𝗣𝗿𝗼𝘃𝗶𝗱𝗲 𝗱𝗲𝘁𝗮𝗶𝗹𝗲𝗱 𝗮𝗻𝘀…"
type textarea "x"
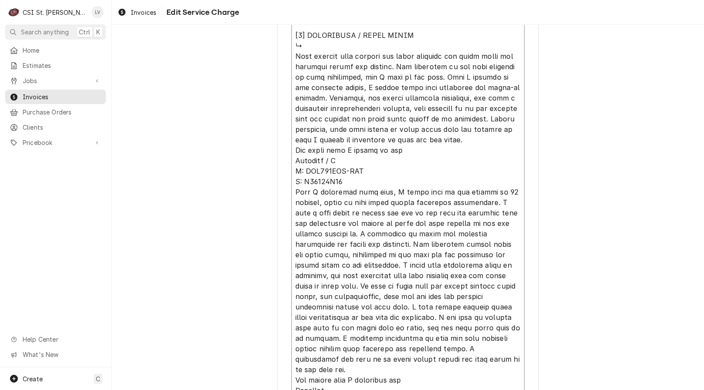
type textarea "⚠️ 𝗙𝗢𝗥𝗠 𝗜𝗡𝗦𝗧𝗥𝗨𝗖𝗧𝗜𝗢𝗡𝗦 ⚠️ ✪ 𝗖𝗼𝗺𝗽𝗹𝗲𝘁𝗲 𝗮𝗹𝗹 𝗿𝗲𝗹𝗲𝘃𝗮𝗻𝘁 𝘀𝗲𝗰𝘁𝗶𝗼𝗻𝘀 ✪ 𝗣𝗿𝗼𝘃𝗶𝗱𝗲 𝗱𝗲𝘁𝗮𝗶𝗹𝗲𝗱 𝗮𝗻𝘀…"
type textarea "x"
type textarea "⚠️ 𝗙𝗢𝗥𝗠 𝗜𝗡𝗦𝗧𝗥𝗨𝗖𝗧𝗜𝗢𝗡𝗦 ⚠️ ✪ 𝗖𝗼𝗺𝗽𝗹𝗲𝘁𝗲 𝗮𝗹𝗹 𝗿𝗲𝗹𝗲𝘃𝗮𝗻𝘁 𝘀𝗲𝗰𝘁𝗶𝗼𝗻𝘀 ✪ 𝗣𝗿𝗼𝘃𝗶𝗱𝗲 𝗱𝗲𝘁𝗮𝗶𝗹𝗲𝗱 𝗮𝗻𝘀…"
type textarea "x"
type textarea "⚠️ 𝗙𝗢𝗥𝗠 𝗜𝗡𝗦𝗧𝗥𝗨𝗖𝗧𝗜𝗢𝗡𝗦 ⚠️ ✪ 𝗖𝗼𝗺𝗽𝗹𝗲𝘁𝗲 𝗮𝗹𝗹 𝗿𝗲𝗹𝗲𝘃𝗮𝗻𝘁 𝘀𝗲𝗰𝘁𝗶𝗼𝗻𝘀 ✪ 𝗣𝗿𝗼𝘃𝗶𝗱𝗲 𝗱𝗲𝘁𝗮𝗶𝗹𝗲𝗱 𝗮𝗻𝘀…"
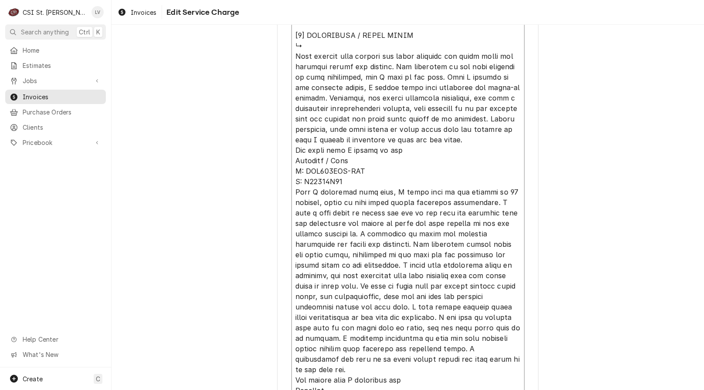
type textarea "x"
type textarea "⚠️ 𝗙𝗢𝗥𝗠 𝗜𝗡𝗦𝗧𝗥𝗨𝗖𝗧𝗜𝗢𝗡𝗦 ⚠️ ✪ 𝗖𝗼𝗺𝗽𝗹𝗲𝘁𝗲 𝗮𝗹𝗹 𝗿𝗲𝗹𝗲𝘃𝗮𝗻𝘁 𝘀𝗲𝗰𝘁𝗶𝗼𝗻𝘀 ✪ 𝗣𝗿𝗼𝘃𝗶𝗱𝗲 𝗱𝗲𝘁𝗮𝗶𝗹𝗲𝗱 𝗮𝗻𝘀…"
type textarea "x"
type textarea "⚠️ 𝗙𝗢𝗥𝗠 𝗜𝗡𝗦𝗧𝗥𝗨𝗖𝗧𝗜𝗢𝗡𝗦 ⚠️ ✪ 𝗖𝗼𝗺𝗽𝗹𝗲𝘁𝗲 𝗮𝗹𝗹 𝗿𝗲𝗹𝗲𝘃𝗮𝗻𝘁 𝘀𝗲𝗰𝘁𝗶𝗼𝗻𝘀 ✪ 𝗣𝗿𝗼𝘃𝗶𝗱𝗲 𝗱𝗲𝘁𝗮𝗶𝗹𝗲𝗱 𝗮𝗻𝘀…"
type textarea "x"
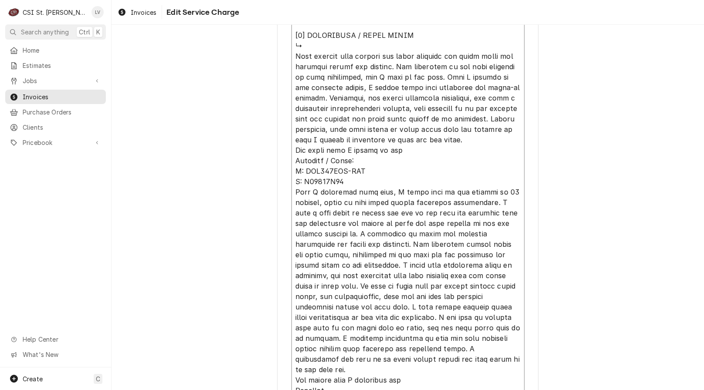
type textarea "⚠️ 𝗙𝗢𝗥𝗠 𝗜𝗡𝗦𝗧𝗥𝗨𝗖𝗧𝗜𝗢𝗡𝗦 ⚠️ ✪ 𝗖𝗼𝗺𝗽𝗹𝗲𝘁𝗲 𝗮𝗹𝗹 𝗿𝗲𝗹𝗲𝘃𝗮𝗻𝘁 𝘀𝗲𝗰𝘁𝗶𝗼𝗻𝘀 ✪ 𝗣𝗿𝗼𝘃𝗶𝗱𝗲 𝗱𝗲𝘁𝗮𝗶𝗹𝗲𝗱 𝗮𝗻𝘀…"
type textarea "x"
type textarea "⚠️ 𝗙𝗢𝗥𝗠 𝗜𝗡𝗦𝗧𝗥𝗨𝗖𝗧𝗜𝗢𝗡𝗦 ⚠️ ✪ 𝗖𝗼𝗺𝗽𝗹𝗲𝘁𝗲 𝗮𝗹𝗹 𝗿𝗲𝗹𝗲𝘃𝗮𝗻𝘁 𝘀𝗲𝗰𝘁𝗶𝗼𝗻𝘀 ✪ 𝗣𝗿𝗼𝘃𝗶𝗱𝗲 𝗱𝗲𝘁𝗮𝗶𝗹𝗲𝗱 𝗮𝗻𝘀…"
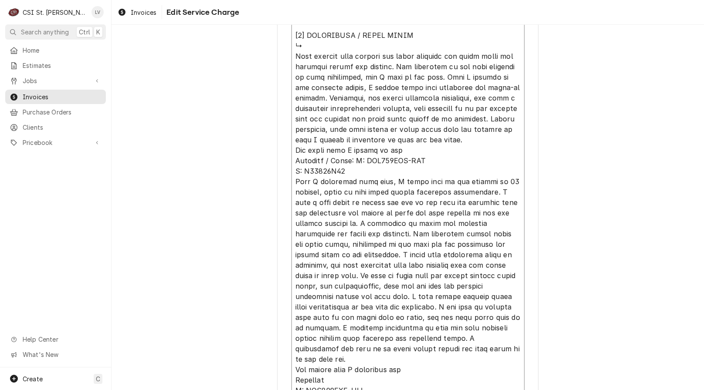
scroll to position [926, 0]
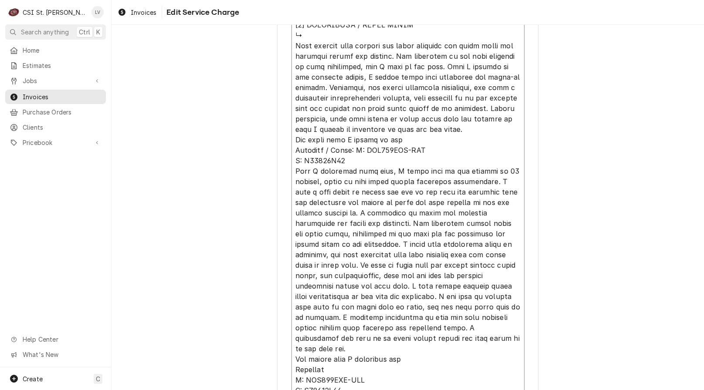
type textarea "x"
type textarea "⚠️ 𝗙𝗢𝗥𝗠 𝗜𝗡𝗦𝗧𝗥𝗨𝗖𝗧𝗜𝗢𝗡𝗦 ⚠️ ✪ 𝗖𝗼𝗺𝗽𝗹𝗲𝘁𝗲 𝗮𝗹𝗹 𝗿𝗲𝗹𝗲𝘃𝗮𝗻𝘁 𝘀𝗲𝗰𝘁𝗶𝗼𝗻𝘀 ✪ 𝗣𝗿𝗼𝘃𝗶𝗱𝗲 𝗱𝗲𝘁𝗮𝗶𝗹𝗲𝗱 𝗮𝗻𝘀…"
type textarea "x"
type textarea "⚠️ 𝗙𝗢𝗥𝗠 𝗜𝗡𝗦𝗧𝗥𝗨𝗖𝗧𝗜𝗢𝗡𝗦 ⚠️ ✪ 𝗖𝗼𝗺𝗽𝗹𝗲𝘁𝗲 𝗮𝗹𝗹 𝗿𝗲𝗹𝗲𝘃𝗮𝗻𝘁 𝘀𝗲𝗰𝘁𝗶𝗼𝗻𝘀 ✪ 𝗣𝗿𝗼𝘃𝗶𝗱𝗲 𝗱𝗲𝘁𝗮𝗶𝗹𝗲𝗱 𝗮𝗻𝘀…"
type textarea "x"
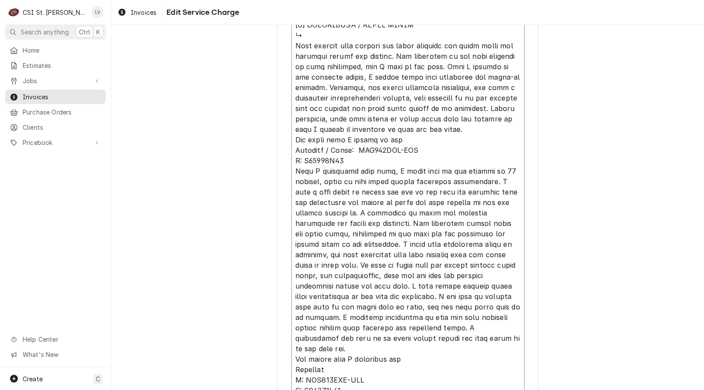
type textarea "⚠️ 𝗙𝗢𝗥𝗠 𝗜𝗡𝗦𝗧𝗥𝗨𝗖𝗧𝗜𝗢𝗡𝗦 ⚠️ ✪ 𝗖𝗼𝗺𝗽𝗹𝗲𝘁𝗲 𝗮𝗹𝗹 𝗿𝗲𝗹𝗲𝘃𝗮𝗻𝘁 𝘀𝗲𝗰𝘁𝗶𝗼𝗻𝘀 ✪ 𝗣𝗿𝗼𝘃𝗶𝗱𝗲 𝗱𝗲𝘁𝗮𝗶𝗹𝗲𝗱 𝗮𝗻𝘀…"
click at [416, 160] on textarea "Service Summary ( optional )" at bounding box center [408, 114] width 233 height 1242
type textarea "x"
type textarea "⚠️ 𝗙𝗢𝗥𝗠 𝗜𝗡𝗦𝗧𝗥𝗨𝗖𝗧𝗜𝗢𝗡𝗦 ⚠️ ✪ 𝗖𝗼𝗺𝗽𝗹𝗲𝘁𝗲 𝗮𝗹𝗹 𝗿𝗲𝗹𝗲𝘃𝗮𝗻𝘁 𝘀𝗲𝗰𝘁𝗶𝗼𝗻𝘀 ✪ 𝗣𝗿𝗼𝘃𝗶𝗱𝗲 𝗱𝗲𝘁𝗮𝗶𝗹𝗲𝗱 𝗮𝗻𝘀…"
type textarea "x"
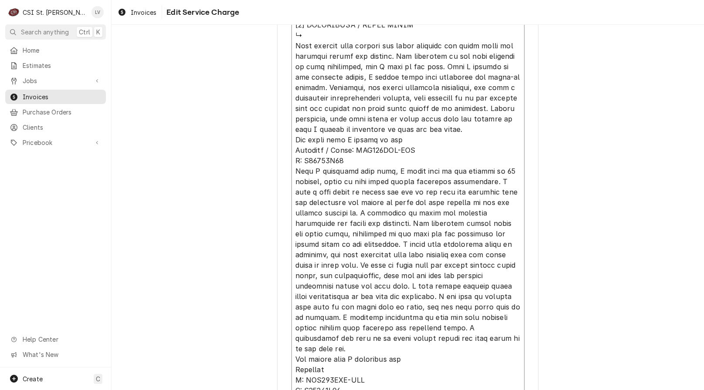
type textarea "⚠️ 𝗙𝗢𝗥𝗠 𝗜𝗡𝗦𝗧𝗥𝗨𝗖𝗧𝗜𝗢𝗡𝗦 ⚠️ ✪ 𝗖𝗼𝗺𝗽𝗹𝗲𝘁𝗲 𝗮𝗹𝗹 𝗿𝗲𝗹𝗲𝘃𝗮𝗻𝘁 𝘀𝗲𝗰𝘁𝗶𝗼𝗻𝘀 ✪ 𝗣𝗿𝗼𝘃𝗶𝗱𝗲 𝗱𝗲𝘁𝗮𝗶𝗹𝗲𝗱 𝗮𝗻𝘀…"
type textarea "x"
type textarea "⚠️ 𝗙𝗢𝗥𝗠 𝗜𝗡𝗦𝗧𝗥𝗨𝗖𝗧𝗜𝗢𝗡𝗦 ⚠️ ✪ 𝗖𝗼𝗺𝗽𝗹𝗲𝘁𝗲 𝗮𝗹𝗹 𝗿𝗲𝗹𝗲𝘃𝗮𝗻𝘁 𝘀𝗲𝗰𝘁𝗶𝗼𝗻𝘀 ✪ 𝗣𝗿𝗼𝘃𝗶𝗱𝗲 𝗱𝗲𝘁𝗮𝗶𝗹𝗲𝗱 𝗮𝗻𝘀…"
type textarea "x"
type textarea "⚠️ 𝗙𝗢𝗥𝗠 𝗜𝗡𝗦𝗧𝗥𝗨𝗖𝗧𝗜𝗢𝗡𝗦 ⚠️ ✪ 𝗖𝗼𝗺𝗽𝗹𝗲𝘁𝗲 𝗮𝗹𝗹 𝗿𝗲𝗹𝗲𝘃𝗮𝗻𝘁 𝘀𝗲𝗰𝘁𝗶𝗼𝗻𝘀 ✪ 𝗣𝗿𝗼𝘃𝗶𝗱𝗲 𝗱𝗲𝘁𝗮𝗶𝗹𝗲𝗱 𝗮𝗻𝘀…"
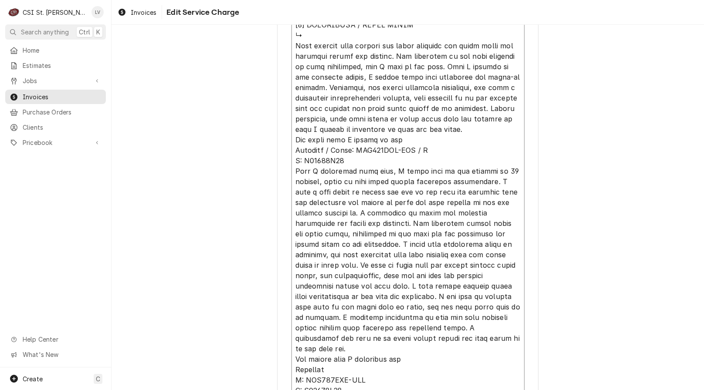
type textarea "x"
type textarea "⚠️ 𝗙𝗢𝗥𝗠 𝗜𝗡𝗦𝗧𝗥𝗨𝗖𝗧𝗜𝗢𝗡𝗦 ⚠️ ✪ 𝗖𝗼𝗺𝗽𝗹𝗲𝘁𝗲 𝗮𝗹𝗹 𝗿𝗲𝗹𝗲𝘃𝗮𝗻𝘁 𝘀𝗲𝗰𝘁𝗶𝗼𝗻𝘀 ✪ 𝗣𝗿𝗼𝘃𝗶𝗱𝗲 𝗱𝗲𝘁𝗮𝗶𝗹𝗲𝗱 𝗮𝗻𝘀…"
type textarea "x"
type textarea "⚠️ 𝗙𝗢𝗥𝗠 𝗜𝗡𝗦𝗧𝗥𝗨𝗖𝗧𝗜𝗢𝗡𝗦 ⚠️ ✪ 𝗖𝗼𝗺𝗽𝗹𝗲𝘁𝗲 𝗮𝗹𝗹 𝗿𝗲𝗹𝗲𝘃𝗮𝗻𝘁 𝘀𝗲𝗰𝘁𝗶𝗼𝗻𝘀 ✪ 𝗣𝗿𝗼𝘃𝗶𝗱𝗲 𝗱𝗲𝘁𝗮𝗶𝗹𝗲𝗱 𝗮𝗻𝘀…"
type textarea "x"
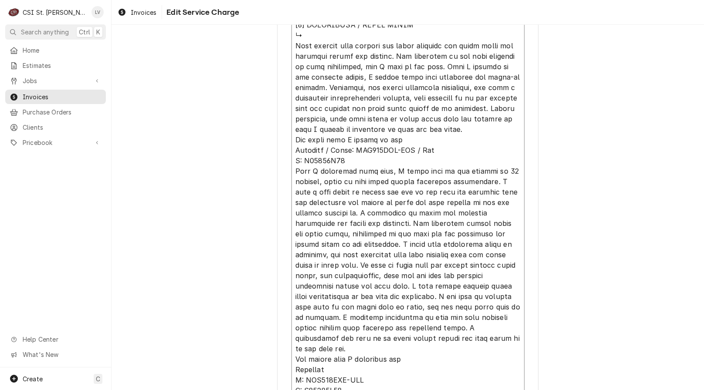
type textarea "⚠️ 𝗙𝗢𝗥𝗠 𝗜𝗡𝗦𝗧𝗥𝗨𝗖𝗧𝗜𝗢𝗡𝗦 ⚠️ ✪ 𝗖𝗼𝗺𝗽𝗹𝗲𝘁𝗲 𝗮𝗹𝗹 𝗿𝗲𝗹𝗲𝘃𝗮𝗻𝘁 𝘀𝗲𝗰𝘁𝗶𝗼𝗻𝘀 ✪ 𝗣𝗿𝗼𝘃𝗶𝗱𝗲 𝗱𝗲𝘁𝗮𝗶𝗹𝗲𝗱 𝗮𝗻𝘀…"
type textarea "x"
type textarea "⚠️ 𝗙𝗢𝗥𝗠 𝗜𝗡𝗦𝗧𝗥𝗨𝗖𝗧𝗜𝗢𝗡𝗦 ⚠️ ✪ 𝗖𝗼𝗺𝗽𝗹𝗲𝘁𝗲 𝗮𝗹𝗹 𝗿𝗲𝗹𝗲𝘃𝗮𝗻𝘁 𝘀𝗲𝗰𝘁𝗶𝗼𝗻𝘀 ✪ 𝗣𝗿𝗼𝘃𝗶𝗱𝗲 𝗱𝗲𝘁𝗮𝗶𝗹𝗲𝗱 𝗮𝗻𝘀…"
type textarea "x"
type textarea "⚠️ 𝗙𝗢𝗥𝗠 𝗜𝗡𝗦𝗧𝗥𝗨𝗖𝗧𝗜𝗢𝗡𝗦 ⚠️ ✪ 𝗖𝗼𝗺𝗽𝗹𝗲𝘁𝗲 𝗮𝗹𝗹 𝗿𝗲𝗹𝗲𝘃𝗮𝗻𝘁 𝘀𝗲𝗰𝘁𝗶𝗼𝗻𝘀 ✪ 𝗣𝗿𝗼𝘃𝗶𝗱𝗲 𝗱𝗲𝘁𝗮𝗶𝗹𝗲𝗱 𝗮𝗻𝘀…"
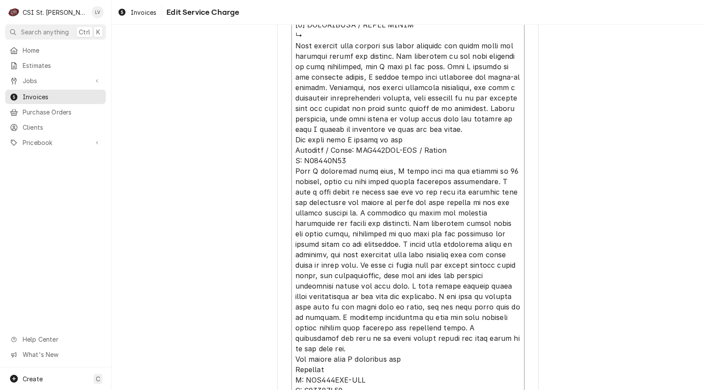
type textarea "x"
type textarea "⚠️ 𝗙𝗢𝗥𝗠 𝗜𝗡𝗦𝗧𝗥𝗨𝗖𝗧𝗜𝗢𝗡𝗦 ⚠️ ✪ 𝗖𝗼𝗺𝗽𝗹𝗲𝘁𝗲 𝗮𝗹𝗹 𝗿𝗲𝗹𝗲𝘃𝗮𝗻𝘁 𝘀𝗲𝗰𝘁𝗶𝗼𝗻𝘀 ✪ 𝗣𝗿𝗼𝘃𝗶𝗱𝗲 𝗱𝗲𝘁𝗮𝗶𝗹𝗲𝗱 𝗮𝗻𝘀…"
type textarea "x"
type textarea "⚠️ 𝗙𝗢𝗥𝗠 𝗜𝗡𝗦𝗧𝗥𝗨𝗖𝗧𝗜𝗢𝗡𝗦 ⚠️ ✪ 𝗖𝗼𝗺𝗽𝗹𝗲𝘁𝗲 𝗮𝗹𝗹 𝗿𝗲𝗹𝗲𝘃𝗮𝗻𝘁 𝘀𝗲𝗰𝘁𝗶𝗼𝗻𝘀 ✪ 𝗣𝗿𝗼𝘃𝗶𝗱𝗲 𝗱𝗲𝘁𝗮𝗶𝗹𝗲𝗱 𝗮𝗻𝘀…"
type textarea "x"
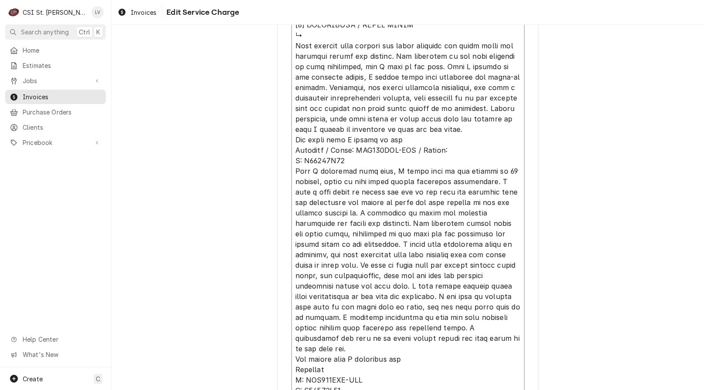
type textarea "⚠️ 𝗙𝗢𝗥𝗠 𝗜𝗡𝗦𝗧𝗥𝗨𝗖𝗧𝗜𝗢𝗡𝗦 ⚠️ ✪ 𝗖𝗼𝗺𝗽𝗹𝗲𝘁𝗲 𝗮𝗹𝗹 𝗿𝗲𝗹𝗲𝘃𝗮𝗻𝘁 𝘀𝗲𝗰𝘁𝗶𝗼𝗻𝘀 ✪ 𝗣𝗿𝗼𝘃𝗶𝗱𝗲 𝗱𝗲𝘁𝗮𝗶𝗹𝗲𝗱 𝗮𝗻𝘀…"
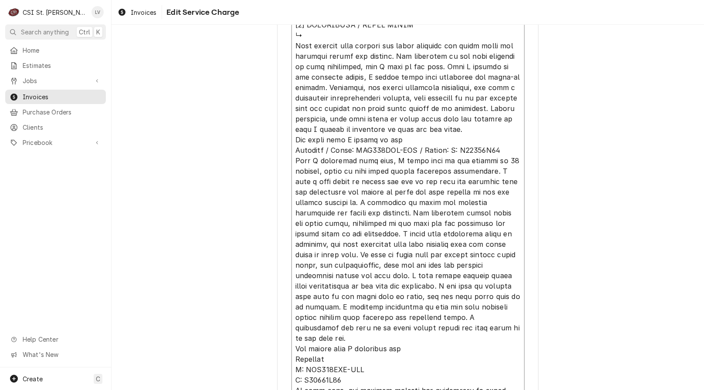
type textarea "x"
type textarea "⚠️ 𝗙𝗢𝗥𝗠 𝗜𝗡𝗦𝗧𝗥𝗨𝗖𝗧𝗜𝗢𝗡𝗦 ⚠️ ✪ 𝗖𝗼𝗺𝗽𝗹𝗲𝘁𝗲 𝗮𝗹𝗹 𝗿𝗲𝗹𝗲𝘃𝗮𝗻𝘁 𝘀𝗲𝗰𝘁𝗶𝗼𝗻𝘀 ✪ 𝗣𝗿𝗼𝘃𝗶𝗱𝗲 𝗱𝗲𝘁𝗮𝗶𝗹𝗲𝗱 𝗮𝗻𝘀…"
type textarea "x"
type textarea "⚠️ 𝗙𝗢𝗥𝗠 𝗜𝗡𝗦𝗧𝗥𝗨𝗖𝗧𝗜𝗢𝗡𝗦 ⚠️ ✪ 𝗖𝗼𝗺𝗽𝗹𝗲𝘁𝗲 𝗮𝗹𝗹 𝗿𝗲𝗹𝗲𝘃𝗮𝗻𝘁 𝘀𝗲𝗰𝘁𝗶𝗼𝗻𝘀 ✪ 𝗣𝗿𝗼𝘃𝗶𝗱𝗲 𝗱𝗲𝘁𝗮𝗶𝗹𝗲𝗱 𝗮𝗻𝘀…"
type textarea "x"
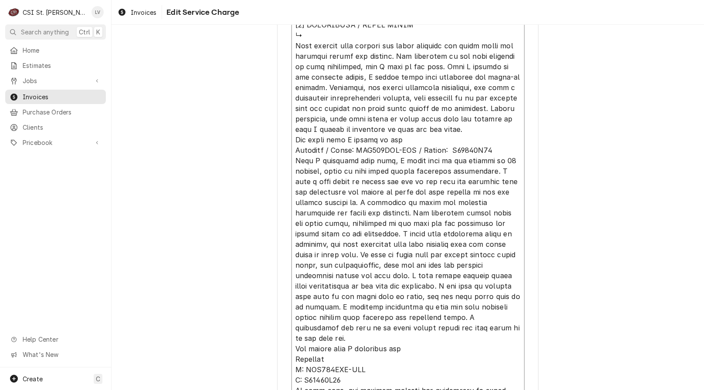
type textarea "⚠️ 𝗙𝗢𝗥𝗠 𝗜𝗡𝗦𝗧𝗥𝗨𝗖𝗧𝗜𝗢𝗡𝗦 ⚠️ ✪ 𝗖𝗼𝗺𝗽𝗹𝗲𝘁𝗲 𝗮𝗹𝗹 𝗿𝗲𝗹𝗲𝘃𝗮𝗻𝘁 𝘀𝗲𝗰𝘁𝗶𝗼𝗻𝘀 ✪ 𝗣𝗿𝗼𝘃𝗶𝗱𝗲 𝗱𝗲𝘁𝗮𝗶𝗹𝗲𝗱 𝗮𝗻𝘀…"
click at [489, 159] on textarea "Service Summary ( optional )" at bounding box center [408, 109] width 233 height 1232
type textarea "x"
type textarea "⚠️ 𝗙𝗢𝗥𝗠 𝗜𝗡𝗦𝗧𝗥𝗨𝗖𝗧𝗜𝗢𝗡𝗦 ⚠️ ✪ 𝗖𝗼𝗺𝗽𝗹𝗲𝘁𝗲 𝗮𝗹𝗹 𝗿𝗲𝗹𝗲𝘃𝗮𝗻𝘁 𝘀𝗲𝗰𝘁𝗶𝗼𝗻𝘀 ✪ 𝗣𝗿𝗼𝘃𝗶𝗱𝗲 𝗱𝗲𝘁𝗮𝗶𝗹𝗲𝗱 𝗮𝗻𝘀…"
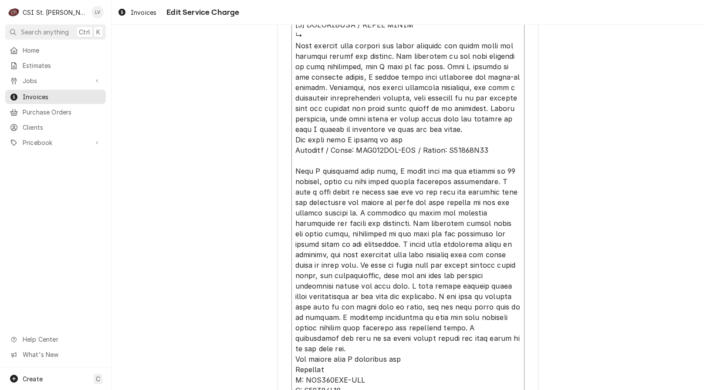
click at [399, 149] on textarea "Service Summary ( optional )" at bounding box center [408, 114] width 233 height 1242
type textarea "x"
type textarea "⚠️ 𝗙𝗢𝗥𝗠 𝗜𝗡𝗦𝗧𝗥𝗨𝗖𝗧𝗜𝗢𝗡𝗦 ⚠️ ✪ 𝗖𝗼𝗺𝗽𝗹𝗲𝘁𝗲 𝗮𝗹𝗹 𝗿𝗲𝗹𝗲𝘃𝗮𝗻𝘁 𝘀𝗲𝗰𝘁𝗶𝗼𝗻𝘀 ✪ 𝗣𝗿𝗼𝘃𝗶𝗱𝗲 𝗱𝗲𝘁𝗮𝗶𝗹𝗲𝗱 𝗮𝗻𝘀…"
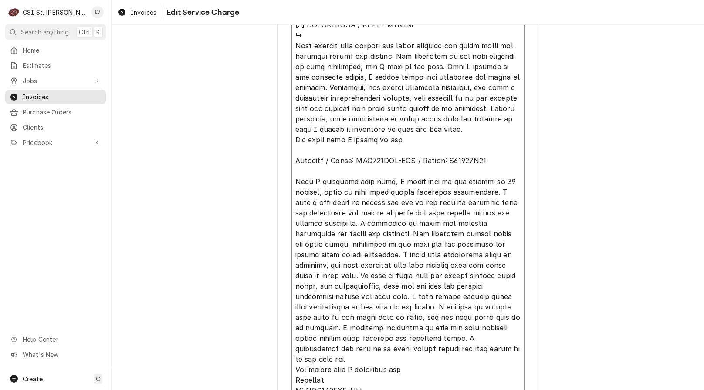
drag, startPoint x: 399, startPoint y: 150, endPoint x: 276, endPoint y: 49, distance: 159.5
type textarea "x"
type textarea "⚠️ 𝗙𝗢𝗥𝗠 𝗜𝗡𝗦𝗧𝗥𝗨𝗖𝗧𝗜𝗢𝗡𝗦 ⚠️ ✪ 𝗖𝗼𝗺𝗽𝗹𝗲𝘁𝗲 𝗮𝗹𝗹 𝗿𝗲𝗹𝗲𝘃𝗮𝗻𝘁 𝘀𝗲𝗰𝘁𝗶𝗼𝗻𝘀 ✪ 𝗣𝗿𝗼𝘃𝗶𝗱𝗲 𝗱𝗲𝘁𝗮𝗶𝗹𝗲𝗱 𝗮𝗻𝘀…"
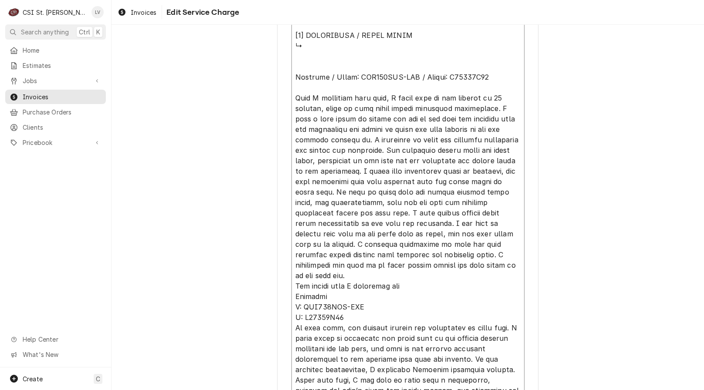
scroll to position [957, 0]
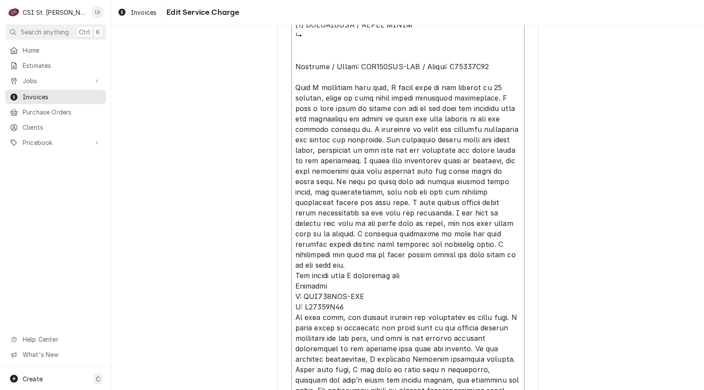
drag, startPoint x: 390, startPoint y: 88, endPoint x: 276, endPoint y: 90, distance: 114.2
type textarea "x"
type textarea "⚠️ 𝗙𝗢𝗥𝗠 𝗜𝗡𝗦𝗧𝗥𝗨𝗖𝗧𝗜𝗢𝗡𝗦 ⚠️ ✪ 𝗖𝗼𝗺𝗽𝗹𝗲𝘁𝗲 𝗮𝗹𝗹 𝗿𝗲𝗹𝗲𝘃𝗮𝗻𝘁 𝘀𝗲𝗰𝘁𝗶𝗼𝗻𝘀 ✪ 𝗣𝗿𝗼𝘃𝗶𝗱𝗲 𝗱𝗲𝘁𝗮𝗶𝗹𝗲𝗱 𝗮𝗻𝘀…"
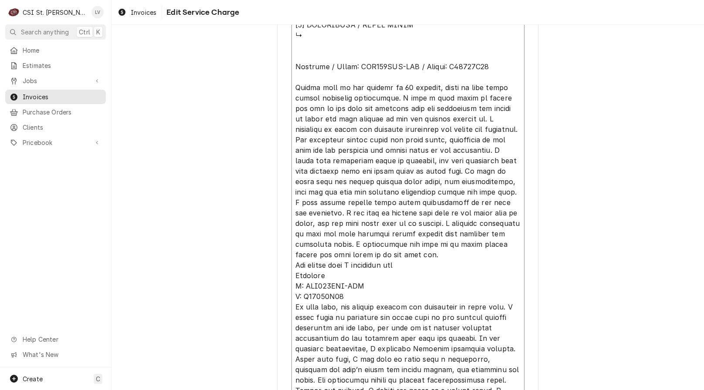
type textarea "x"
type textarea "⚠️ 𝗙𝗢𝗥𝗠 𝗜𝗡𝗦𝗧𝗥𝗨𝗖𝗧𝗜𝗢𝗡𝗦 ⚠️ ✪ 𝗖𝗼𝗺𝗽𝗹𝗲𝘁𝗲 𝗮𝗹𝗹 𝗿𝗲𝗹𝗲𝘃𝗮𝗻𝘁 𝘀𝗲𝗰𝘁𝗶𝗼𝗻𝘀 ✪ 𝗣𝗿𝗼𝘃𝗶𝗱𝗲 𝗱𝗲𝘁𝗮𝗶𝗹𝗲𝗱 𝗮𝗻𝘀…"
drag, startPoint x: 316, startPoint y: 88, endPoint x: 336, endPoint y: 87, distance: 19.6
click at [317, 88] on textarea "Service Summary ( optional )" at bounding box center [408, 40] width 233 height 1158
type textarea "x"
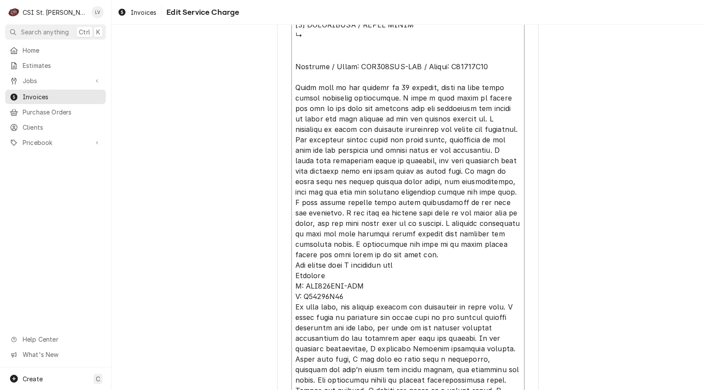
type textarea "⚠️ 𝗙𝗢𝗥𝗠 𝗜𝗡𝗦𝗧𝗥𝗨𝗖𝗧𝗜𝗢𝗡𝗦 ⚠️ ✪ 𝗖𝗼𝗺𝗽𝗹𝗲𝘁𝗲 𝗮𝗹𝗹 𝗿𝗲𝗹𝗲𝘃𝗮𝗻𝘁 𝘀𝗲𝗰𝘁𝗶𝗼𝗻𝘀 ✪ 𝗣𝗿𝗼𝘃𝗶𝗱𝗲 𝗱𝗲𝘁𝗮𝗶𝗹𝗲𝗱 𝗮𝗻𝘀…"
type textarea "x"
type textarea "⚠️ 𝗙𝗢𝗥𝗠 𝗜𝗡𝗦𝗧𝗥𝗨𝗖𝗧𝗜𝗢𝗡𝗦 ⚠️ ✪ 𝗖𝗼𝗺𝗽𝗹𝗲𝘁𝗲 𝗮𝗹𝗹 𝗿𝗲𝗹𝗲𝘃𝗮𝗻𝘁 𝘀𝗲𝗰𝘁𝗶𝗼𝗻𝘀 ✪ 𝗣𝗿𝗼𝘃𝗶𝗱𝗲 𝗱𝗲𝘁𝗮𝗶𝗹𝗲𝗱 𝗮𝗻𝘀…"
type textarea "x"
type textarea "⚠️ 𝗙𝗢𝗥𝗠 𝗜𝗡𝗦𝗧𝗥𝗨𝗖𝗧𝗜𝗢𝗡𝗦 ⚠️ ✪ 𝗖𝗼𝗺𝗽𝗹𝗲𝘁𝗲 𝗮𝗹𝗹 𝗿𝗲𝗹𝗲𝘃𝗮𝗻𝘁 𝘀𝗲𝗰𝘁𝗶𝗼𝗻𝘀 ✪ 𝗣𝗿𝗼𝘃𝗶𝗱𝗲 𝗱𝗲𝘁𝗮𝗶𝗹𝗲𝗱 𝗮𝗻𝘀…"
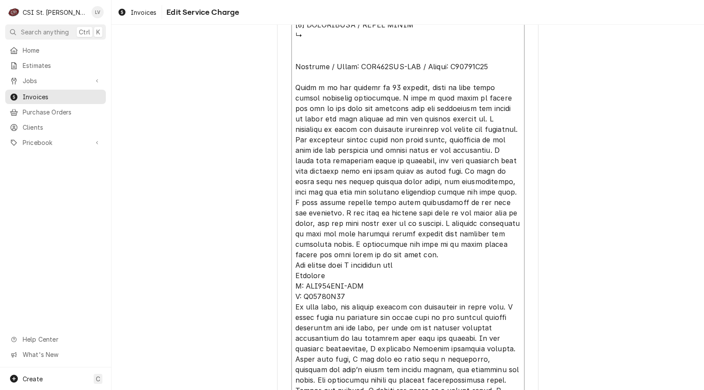
type textarea "x"
type textarea "⚠️ 𝗙𝗢𝗥𝗠 𝗜𝗡𝗦𝗧𝗥𝗨𝗖𝗧𝗜𝗢𝗡𝗦 ⚠️ ✪ 𝗖𝗼𝗺𝗽𝗹𝗲𝘁𝗲 𝗮𝗹𝗹 𝗿𝗲𝗹𝗲𝘃𝗮𝗻𝘁 𝘀𝗲𝗰𝘁𝗶𝗼𝗻𝘀 ✪ 𝗣𝗿𝗼𝘃𝗶𝗱𝗲 𝗱𝗲𝘁𝗮𝗶𝗹𝗲𝗱 𝗮𝗻𝘀…"
type textarea "x"
type textarea "⚠️ 𝗙𝗢𝗥𝗠 𝗜𝗡𝗦𝗧𝗥𝗨𝗖𝗧𝗜𝗢𝗡𝗦 ⚠️ ✪ 𝗖𝗼𝗺𝗽𝗹𝗲𝘁𝗲 𝗮𝗹𝗹 𝗿𝗲𝗹𝗲𝘃𝗮𝗻𝘁 𝘀𝗲𝗰𝘁𝗶𝗼𝗻𝘀 ✪ 𝗣𝗿𝗼𝘃𝗶𝗱𝗲 𝗱𝗲𝘁𝗮𝗶𝗹𝗲𝗱 𝗮𝗻𝘀…"
type textarea "x"
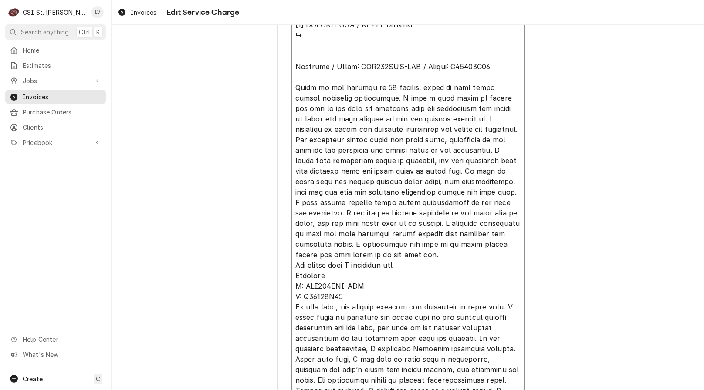
type textarea "⚠️ 𝗙𝗢𝗥𝗠 𝗜𝗡𝗦𝗧𝗥𝗨𝗖𝗧𝗜𝗢𝗡𝗦 ⚠️ ✪ 𝗖𝗼𝗺𝗽𝗹𝗲𝘁𝗲 𝗮𝗹𝗹 𝗿𝗲𝗹𝗲𝘃𝗮𝗻𝘁 𝘀𝗲𝗰𝘁𝗶𝗼𝗻𝘀 ✪ 𝗣𝗿𝗼𝘃𝗶𝗱𝗲 𝗱𝗲𝘁𝗮𝗶𝗹𝗲𝗱 𝗮𝗻𝘀…"
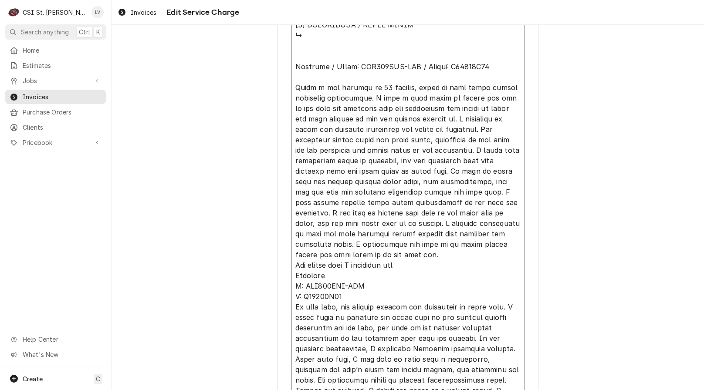
type textarea "x"
type textarea "⚠️ 𝗙𝗢𝗥𝗠 𝗜𝗡𝗦𝗧𝗥𝗨𝗖𝗧𝗜𝗢𝗡𝗦 ⚠️ ✪ 𝗖𝗼𝗺𝗽𝗹𝗲𝘁𝗲 𝗮𝗹𝗹 𝗿𝗲𝗹𝗲𝘃𝗮𝗻𝘁 𝘀𝗲𝗰𝘁𝗶𝗼𝗻𝘀 ✪ 𝗣𝗿𝗼𝘃𝗶𝗱𝗲 𝗱𝗲𝘁𝗮𝗶𝗹𝗲𝗱 𝗮𝗻𝘀…"
type textarea "x"
type textarea "⚠️ 𝗙𝗢𝗥𝗠 𝗜𝗡𝗦𝗧𝗥𝗨𝗖𝗧𝗜𝗢𝗡𝗦 ⚠️ ✪ 𝗖𝗼𝗺𝗽𝗹𝗲𝘁𝗲 𝗮𝗹𝗹 𝗿𝗲𝗹𝗲𝘃𝗮𝗻𝘁 𝘀𝗲𝗰𝘁𝗶𝗼𝗻𝘀 ✪ 𝗣𝗿𝗼𝘃𝗶𝗱𝗲 𝗱𝗲𝘁𝗮𝗶𝗹𝗲𝗱 𝗮𝗻𝘀…"
type textarea "x"
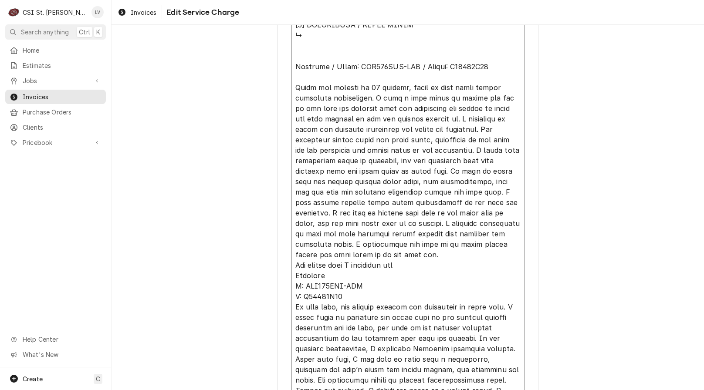
type textarea "⚠️ 𝗙𝗢𝗥𝗠 𝗜𝗡𝗦𝗧𝗥𝗨𝗖𝗧𝗜𝗢𝗡𝗦 ⚠️ ✪ 𝗖𝗼𝗺𝗽𝗹𝗲𝘁𝗲 𝗮𝗹𝗹 𝗿𝗲𝗹𝗲𝘃𝗮𝗻𝘁 𝘀𝗲𝗰𝘁𝗶𝗼𝗻𝘀 ✪ 𝗣𝗿𝗼𝘃𝗶𝗱𝗲 𝗱𝗲𝘁𝗮𝗶𝗹𝗲𝗱 𝗮𝗻𝘀…"
type textarea "x"
type textarea "⚠️ 𝗙𝗢𝗥𝗠 𝗜𝗡𝗦𝗧𝗥𝗨𝗖𝗧𝗜𝗢𝗡𝗦 ⚠️ ✪ 𝗖𝗼𝗺𝗽𝗹𝗲𝘁𝗲 𝗮𝗹𝗹 𝗿𝗲𝗹𝗲𝘃𝗮𝗻𝘁 𝘀𝗲𝗰𝘁𝗶𝗼𝗻𝘀 ✪ 𝗣𝗿𝗼𝘃𝗶𝗱𝗲 𝗱𝗲𝘁𝗮𝗶𝗹𝗲𝗱 𝗮𝗻𝘀…"
type textarea "x"
type textarea "⚠️ 𝗙𝗢𝗥𝗠 𝗜𝗡𝗦𝗧𝗥𝗨𝗖𝗧𝗜𝗢𝗡𝗦 ⚠️ ✪ 𝗖𝗼𝗺𝗽𝗹𝗲𝘁𝗲 𝗮𝗹𝗹 𝗿𝗲𝗹𝗲𝘃𝗮𝗻𝘁 𝘀𝗲𝗰𝘁𝗶𝗼𝗻𝘀 ✪ 𝗣𝗿𝗼𝘃𝗶𝗱𝗲 𝗱𝗲𝘁𝗮𝗶𝗹𝗲𝗱 𝗮𝗻𝘀…"
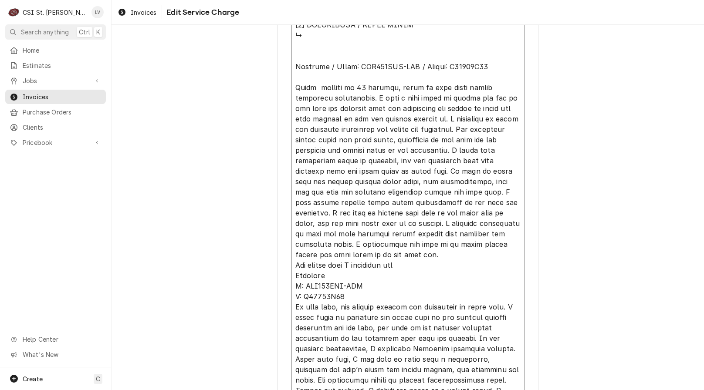
type textarea "x"
type textarea "⚠️ 𝗙𝗢𝗥𝗠 𝗜𝗡𝗦𝗧𝗥𝗨𝗖𝗧𝗜𝗢𝗡𝗦 ⚠️ ✪ 𝗖𝗼𝗺𝗽𝗹𝗲𝘁𝗲 𝗮𝗹𝗹 𝗿𝗲𝗹𝗲𝘃𝗮𝗻𝘁 𝘀𝗲𝗰𝘁𝗶𝗼𝗻𝘀 ✪ 𝗣𝗿𝗼𝘃𝗶𝗱𝗲 𝗱𝗲𝘁𝗮𝗶𝗹𝗲𝗱 𝗮𝗻𝘀…"
type textarea "x"
type textarea "⚠️ 𝗙𝗢𝗥𝗠 𝗜𝗡𝗦𝗧𝗥𝗨𝗖𝗧𝗜𝗢𝗡𝗦 ⚠️ ✪ 𝗖𝗼𝗺𝗽𝗹𝗲𝘁𝗲 𝗮𝗹𝗹 𝗿𝗲𝗹𝗲𝘃𝗮𝗻𝘁 𝘀𝗲𝗰𝘁𝗶𝗼𝗻𝘀 ✪ 𝗣𝗿𝗼𝘃𝗶𝗱𝗲 𝗱𝗲𝘁𝗮𝗶𝗹𝗲𝗱 𝗮𝗻𝘀…"
type textarea "x"
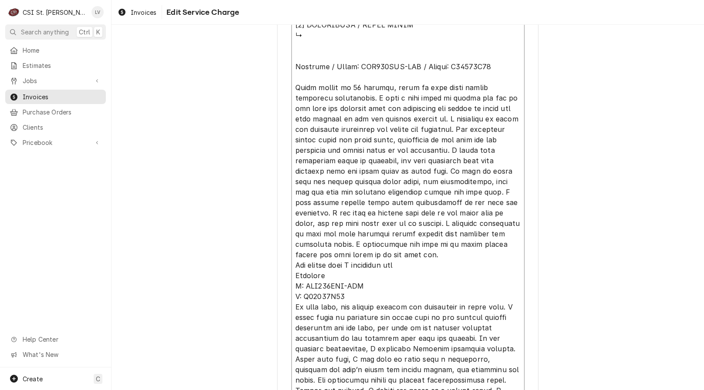
type textarea "⚠️ 𝗙𝗢𝗥𝗠 𝗜𝗡𝗦𝗧𝗥𝗨𝗖𝗧𝗜𝗢𝗡𝗦 ⚠️ ✪ 𝗖𝗼𝗺𝗽𝗹𝗲𝘁𝗲 𝗮𝗹𝗹 𝗿𝗲𝗹𝗲𝘃𝗮𝗻𝘁 𝘀𝗲𝗰𝘁𝗶𝗼𝗻𝘀 ✪ 𝗣𝗿𝗼𝘃𝗶𝗱𝗲 𝗱𝗲𝘁𝗮𝗶𝗹𝗲𝗱 𝗮𝗻𝘀…"
type textarea "x"
type textarea "⚠️ 𝗙𝗢𝗥𝗠 𝗜𝗡𝗦𝗧𝗥𝗨𝗖𝗧𝗜𝗢𝗡𝗦 ⚠️ ✪ 𝗖𝗼𝗺𝗽𝗹𝗲𝘁𝗲 𝗮𝗹𝗹 𝗿𝗲𝗹𝗲𝘃𝗮𝗻𝘁 𝘀𝗲𝗰𝘁𝗶𝗼𝗻𝘀 ✪ 𝗣𝗿𝗼𝘃𝗶𝗱𝗲 𝗱𝗲𝘁𝗮𝗶𝗹𝗲𝗱 𝗮𝗻𝘀…"
type textarea "x"
type textarea "⚠️ 𝗙𝗢𝗥𝗠 𝗜𝗡𝗦𝗧𝗥𝗨𝗖𝗧𝗜𝗢𝗡𝗦 ⚠️ ✪ 𝗖𝗼𝗺𝗽𝗹𝗲𝘁𝗲 𝗮𝗹𝗹 𝗿𝗲𝗹𝗲𝘃𝗮𝗻𝘁 𝘀𝗲𝗰𝘁𝗶𝗼𝗻𝘀 ✪ 𝗣𝗿𝗼𝘃𝗶𝗱𝗲 𝗱𝗲𝘁𝗮𝗶𝗹𝗲𝗱 𝗮𝗻𝘀…"
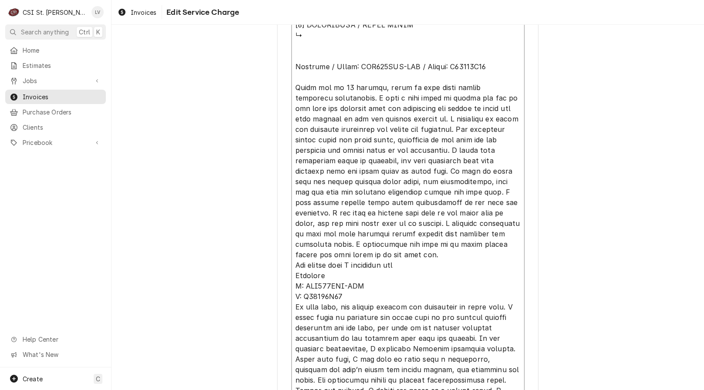
type textarea "x"
type textarea "⚠️ 𝗙𝗢𝗥𝗠 𝗜𝗡𝗦𝗧𝗥𝗨𝗖𝗧𝗜𝗢𝗡𝗦 ⚠️ ✪ 𝗖𝗼𝗺𝗽𝗹𝗲𝘁𝗲 𝗮𝗹𝗹 𝗿𝗲𝗹𝗲𝘃𝗮𝗻𝘁 𝘀𝗲𝗰𝘁𝗶𝗼𝗻𝘀 ✪ 𝗣𝗿𝗼𝘃𝗶𝗱𝗲 𝗱𝗲𝘁𝗮𝗶𝗹𝗲𝗱 𝗮𝗻𝘀…"
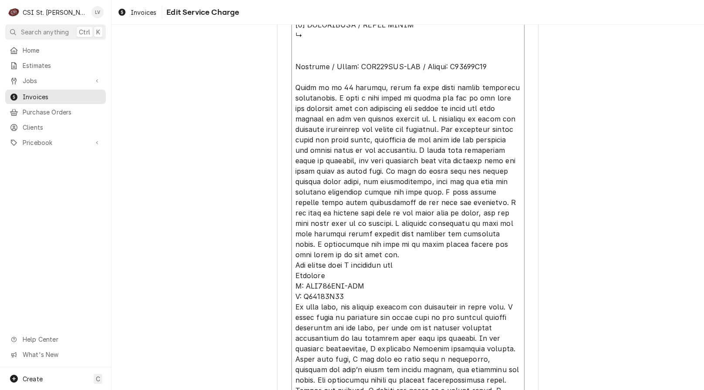
type textarea "x"
type textarea "⚠️ 𝗙𝗢𝗥𝗠 𝗜𝗡𝗦𝗧𝗥𝗨𝗖𝗧𝗜𝗢𝗡𝗦 ⚠️ ✪ 𝗖𝗼𝗺𝗽𝗹𝗲𝘁𝗲 𝗮𝗹𝗹 𝗿𝗲𝗹𝗲𝘃𝗮𝗻𝘁 𝘀𝗲𝗰𝘁𝗶𝗼𝗻𝘀 ✪ 𝗣𝗿𝗼𝘃𝗶𝗱𝗲 𝗱𝗲𝘁𝗮𝗶𝗹𝗲𝗱 𝗮𝗻𝘀…"
type textarea "x"
type textarea "⚠️ 𝗙𝗢𝗥𝗠 𝗜𝗡𝗦𝗧𝗥𝗨𝗖𝗧𝗜𝗢𝗡𝗦 ⚠️ ✪ 𝗖𝗼𝗺𝗽𝗹𝗲𝘁𝗲 𝗮𝗹𝗹 𝗿𝗲𝗹𝗲𝘃𝗮𝗻𝘁 𝘀𝗲𝗰𝘁𝗶𝗼𝗻𝘀 ✪ 𝗣𝗿𝗼𝘃𝗶𝗱𝗲 𝗱𝗲𝘁𝗮𝗶𝗹𝗲𝗱 𝗮𝗻𝘀…"
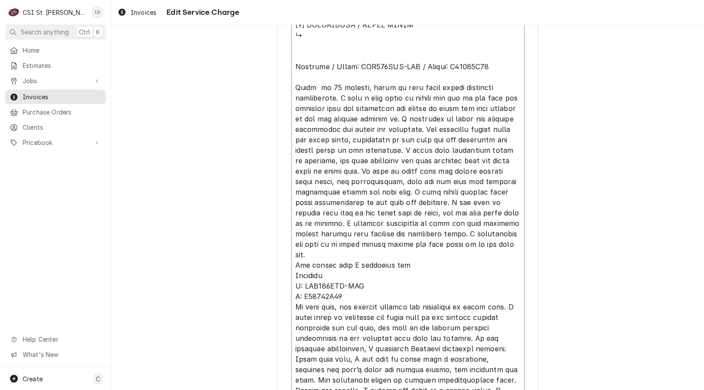
type textarea "x"
type textarea "⚠️ 𝗙𝗢𝗥𝗠 𝗜𝗡𝗦𝗧𝗥𝗨𝗖𝗧𝗜𝗢𝗡𝗦 ⚠️ ✪ 𝗖𝗼𝗺𝗽𝗹𝗲𝘁𝗲 𝗮𝗹𝗹 𝗿𝗲𝗹𝗲𝘃𝗮𝗻𝘁 𝘀𝗲𝗰𝘁𝗶𝗼𝗻𝘀 ✪ 𝗣𝗿𝗼𝘃𝗶𝗱𝗲 𝗱𝗲𝘁𝗮𝗶𝗹𝗲𝗱 𝗮𝗻𝘀…"
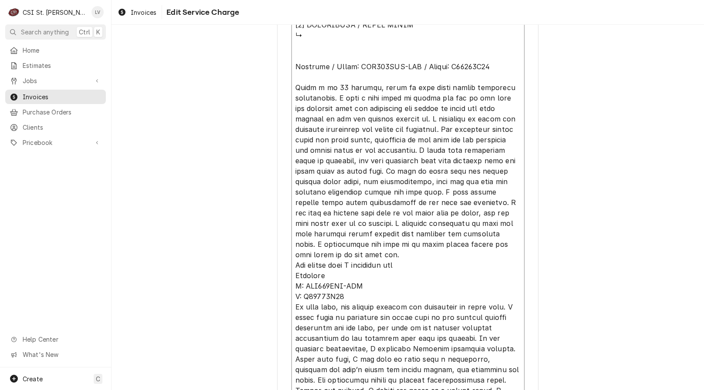
type textarea "x"
type textarea "⚠️ 𝗙𝗢𝗥𝗠 𝗜𝗡𝗦𝗧𝗥𝗨𝗖𝗧𝗜𝗢𝗡𝗦 ⚠️ ✪ 𝗖𝗼𝗺𝗽𝗹𝗲𝘁𝗲 𝗮𝗹𝗹 𝗿𝗲𝗹𝗲𝘃𝗮𝗻𝘁 𝘀𝗲𝗰𝘁𝗶𝗼𝗻𝘀 ✪ 𝗣𝗿𝗼𝘃𝗶𝗱𝗲 𝗱𝗲𝘁𝗮𝗶𝗹𝗲𝗱 𝗮𝗻𝘀…"
type textarea "x"
type textarea "⚠️ 𝗙𝗢𝗥𝗠 𝗜𝗡𝗦𝗧𝗥𝗨𝗖𝗧𝗜𝗢𝗡𝗦 ⚠️ ✪ 𝗖𝗼𝗺𝗽𝗹𝗲𝘁𝗲 𝗮𝗹𝗹 𝗿𝗲𝗹𝗲𝘃𝗮𝗻𝘁 𝘀𝗲𝗰𝘁𝗶𝗼𝗻𝘀 ✪ 𝗣𝗿𝗼𝘃𝗶𝗱𝗲 𝗱𝗲𝘁𝗮𝗶𝗹𝗲𝗱 𝗮𝗻𝘀…"
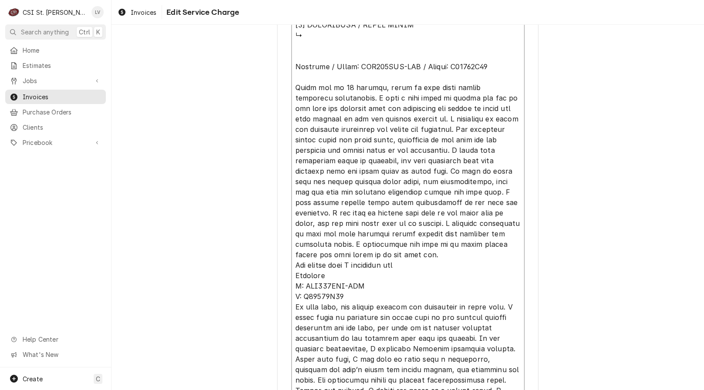
type textarea "x"
type textarea "⚠️ 𝗙𝗢𝗥𝗠 𝗜𝗡𝗦𝗧𝗥𝗨𝗖𝗧𝗜𝗢𝗡𝗦 ⚠️ ✪ 𝗖𝗼𝗺𝗽𝗹𝗲𝘁𝗲 𝗮𝗹𝗹 𝗿𝗲𝗹𝗲𝘃𝗮𝗻𝘁 𝘀𝗲𝗰𝘁𝗶𝗼𝗻𝘀 ✪ 𝗣𝗿𝗼𝘃𝗶𝗱𝗲 𝗱𝗲𝘁𝗮𝗶𝗹𝗲𝗱 𝗮𝗻𝘀…"
click at [346, 88] on textarea "Service Summary ( optional )" at bounding box center [408, 35] width 233 height 1148
type textarea "x"
type textarea "⚠️ 𝗙𝗢𝗥𝗠 𝗜𝗡𝗦𝗧𝗥𝗨𝗖𝗧𝗜𝗢𝗡𝗦 ⚠️ ✪ 𝗖𝗼𝗺𝗽𝗹𝗲𝘁𝗲 𝗮𝗹𝗹 𝗿𝗲𝗹𝗲𝘃𝗮𝗻𝘁 𝘀𝗲𝗰𝘁𝗶𝗼𝗻𝘀 ✪ 𝗣𝗿𝗼𝘃𝗶𝗱𝗲 𝗱𝗲𝘁𝗮𝗶𝗹𝗲𝗱 𝗮𝗻𝘀…"
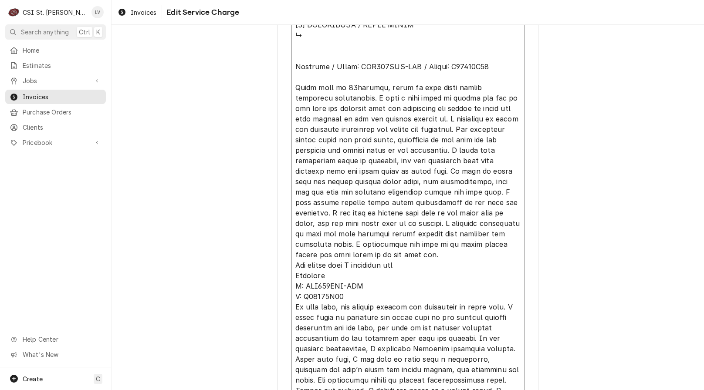
type textarea "x"
type textarea "⚠️ 𝗙𝗢𝗥𝗠 𝗜𝗡𝗦𝗧𝗥𝗨𝗖𝗧𝗜𝗢𝗡𝗦 ⚠️ ✪ 𝗖𝗼𝗺𝗽𝗹𝗲𝘁𝗲 𝗮𝗹𝗹 𝗿𝗲𝗹𝗲𝘃𝗮𝗻𝘁 𝘀𝗲𝗰𝘁𝗶𝗼𝗻𝘀 ✪ 𝗣𝗿𝗼𝘃𝗶𝗱𝗲 𝗱𝗲𝘁𝗮𝗶𝗹𝗲𝗱 𝗮𝗻𝘀…"
click at [376, 88] on textarea "Service Summary ( optional )" at bounding box center [408, 35] width 233 height 1148
type textarea "x"
type textarea "⚠️ 𝗙𝗢𝗥𝗠 𝗜𝗡𝗦𝗧𝗥𝗨𝗖𝗧𝗜𝗢𝗡𝗦 ⚠️ ✪ 𝗖𝗼𝗺𝗽𝗹𝗲𝘁𝗲 𝗮𝗹𝗹 𝗿𝗲𝗹𝗲𝘃𝗮𝗻𝘁 𝘀𝗲𝗰𝘁𝗶𝗼𝗻𝘀 ✪ 𝗣𝗿𝗼𝘃𝗶𝗱𝗲 𝗱𝗲𝘁𝗮𝗶𝗹𝗲𝗱 𝗮𝗻𝘀…"
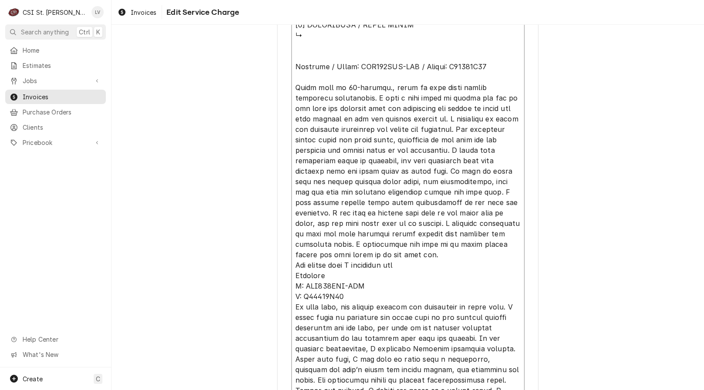
type textarea "x"
drag, startPoint x: 292, startPoint y: 109, endPoint x: 333, endPoint y: 190, distance: 90.1
click at [333, 189] on textarea "Service Summary ( optional )" at bounding box center [408, 35] width 233 height 1148
type textarea "⚠️ 𝗙𝗢𝗥𝗠 𝗜𝗡𝗦𝗧𝗥𝗨𝗖𝗧𝗜𝗢𝗡𝗦 ⚠️ ✪ 𝗖𝗼𝗺𝗽𝗹𝗲𝘁𝗲 𝗮𝗹𝗹 𝗿𝗲𝗹𝗲𝘃𝗮𝗻𝘁 𝘀𝗲𝗰𝘁𝗶𝗼𝗻𝘀 ✪ 𝗣𝗿𝗼𝘃𝗶𝗱𝗲 𝗱𝗲𝘁𝗮𝗶𝗹𝗲𝗱 𝗮𝗻𝘀…"
drag, startPoint x: 380, startPoint y: 87, endPoint x: 448, endPoint y: 251, distance: 177.8
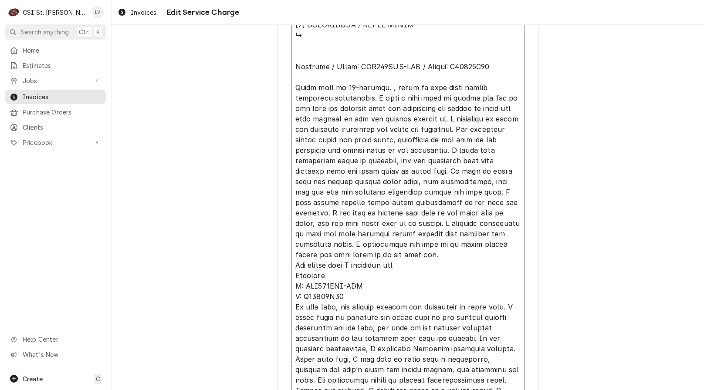
click at [448, 251] on textarea "Service Summary ( optional )" at bounding box center [408, 35] width 233 height 1148
paste textarea "Observed compressor short cycling and failing to stay on. Tested starting compo…"
type textarea "x"
type textarea "⚠️ 𝗙𝗢𝗥𝗠 𝗜𝗡𝗦𝗧𝗥𝗨𝗖𝗧𝗜𝗢𝗡𝗦 ⚠️ ✪ 𝗖𝗼𝗺𝗽𝗹𝗲𝘁𝗲 𝗮𝗹𝗹 𝗿𝗲𝗹𝗲𝘃𝗮𝗻𝘁 𝘀𝗲𝗰𝘁𝗶𝗼𝗻𝘀 ✪ 𝗣𝗿𝗼𝘃𝗶𝗱𝗲 𝗱𝗲𝘁𝗮𝗶𝗹𝗲𝗱 𝗮𝗻𝘀…"
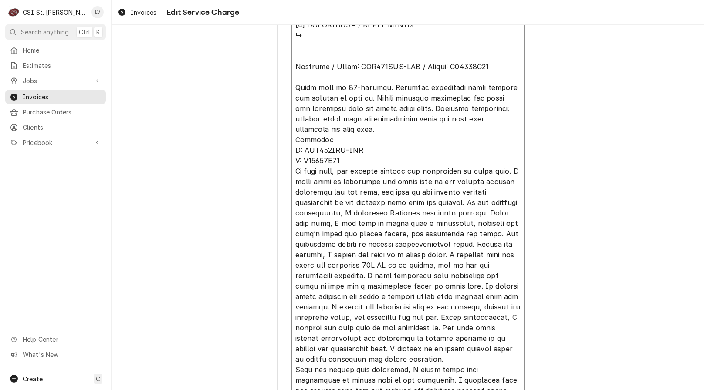
type textarea "x"
type textarea "⚠️ 𝗙𝗢𝗥𝗠 𝗜𝗡𝗦𝗧𝗥𝗨𝗖𝗧𝗜𝗢𝗡𝗦 ⚠️ ✪ 𝗖𝗼𝗺𝗽𝗹𝗲𝘁𝗲 𝗮𝗹𝗹 𝗿𝗲𝗹𝗲𝘃𝗮𝗻𝘁 𝘀𝗲𝗰𝘁𝗶𝗼𝗻𝘀 ✪ 𝗣𝗿𝗼𝘃𝗶𝗱𝗲 𝗱𝗲𝘁𝗮𝗶𝗹𝗲𝗱 𝗮𝗻𝘀…"
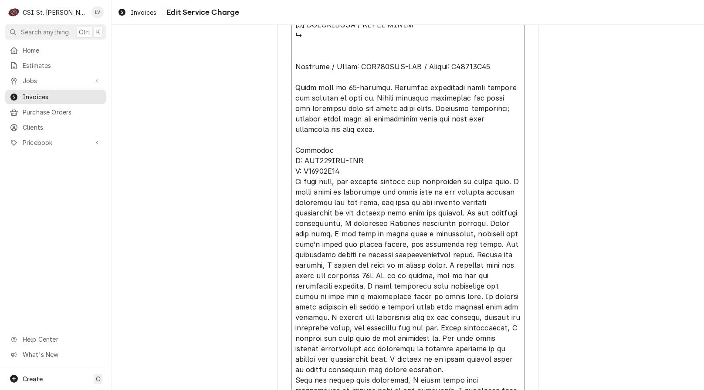
type textarea "x"
type textarea "⚠️ 𝗙𝗢𝗥𝗠 𝗜𝗡𝗦𝗧𝗥𝗨𝗖𝗧𝗜𝗢𝗡𝗦 ⚠️ ✪ 𝗖𝗼𝗺𝗽𝗹𝗲𝘁𝗲 𝗮𝗹𝗹 𝗿𝗲𝗹𝗲𝘃𝗮𝗻𝘁 𝘀𝗲𝗰𝘁𝗶𝗼𝗻𝘀 ✪ 𝗣𝗿𝗼𝘃𝗶𝗱𝗲 𝗱𝗲𝘁𝗮𝗶𝗹𝗲𝗱 𝗮𝗻𝘀…"
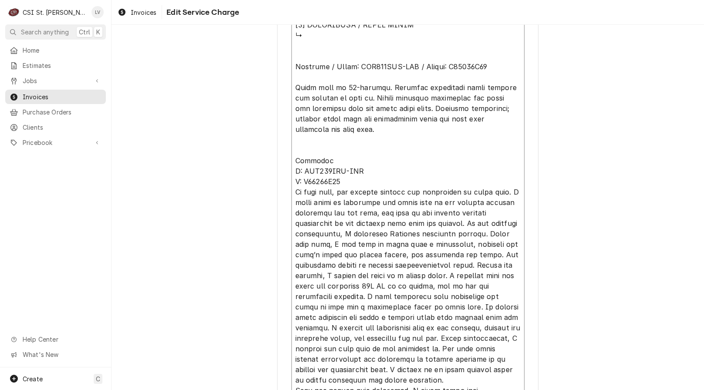
type textarea "x"
type textarea "⚠️ 𝗙𝗢𝗥𝗠 𝗜𝗡𝗦𝗧𝗥𝗨𝗖𝗧𝗜𝗢𝗡𝗦 ⚠️ ✪ 𝗖𝗼𝗺𝗽𝗹𝗲𝘁𝗲 𝗮𝗹𝗹 𝗿𝗲𝗹𝗲𝘃𝗮𝗻𝘁 𝘀𝗲𝗰𝘁𝗶𝗼𝗻𝘀 ✪ 𝗣𝗿𝗼𝘃𝗶𝗱𝗲 𝗱𝗲𝘁𝗮𝗶𝗹𝗲𝗱 𝗮𝗻𝘀…"
type textarea "x"
type textarea "⚠️ 𝗙𝗢𝗥𝗠 𝗜𝗡𝗦𝗧𝗥𝗨𝗖𝗧𝗜𝗢𝗡𝗦 ⚠️ ✪ 𝗖𝗼𝗺𝗽𝗹𝗲𝘁𝗲 𝗮𝗹𝗹 𝗿𝗲𝗹𝗲𝘃𝗮𝗻𝘁 𝘀𝗲𝗰𝘁𝗶𝗼𝗻𝘀 ✪ 𝗣𝗿𝗼𝘃𝗶𝗱𝗲 𝗱𝗲𝘁𝗮𝗶𝗹𝗲𝗱 𝗮𝗻𝘀…"
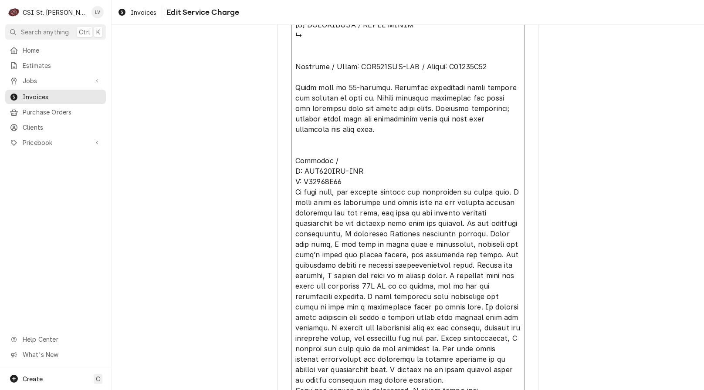
type textarea "x"
type textarea "⚠️ 𝗙𝗢𝗥𝗠 𝗜𝗡𝗦𝗧𝗥𝗨𝗖𝗧𝗜𝗢𝗡𝗦 ⚠️ ✪ 𝗖𝗼𝗺𝗽𝗹𝗲𝘁𝗲 𝗮𝗹𝗹 𝗿𝗲𝗹𝗲𝘃𝗮𝗻𝘁 𝘀𝗲𝗰𝘁𝗶𝗼𝗻𝘀 ✪ 𝗣𝗿𝗼𝘃𝗶𝗱𝗲 𝗱𝗲𝘁𝗮𝗶𝗹𝗲𝗱 𝗮𝗻𝘀…"
type textarea "x"
type textarea "⚠️ 𝗙𝗢𝗥𝗠 𝗜𝗡𝗦𝗧𝗥𝗨𝗖𝗧𝗜𝗢𝗡𝗦 ⚠️ ✪ 𝗖𝗼𝗺𝗽𝗹𝗲𝘁𝗲 𝗮𝗹𝗹 𝗿𝗲𝗹𝗲𝘃𝗮𝗻𝘁 𝘀𝗲𝗰𝘁𝗶𝗼𝗻𝘀 ✪ 𝗣𝗿𝗼𝘃𝗶𝗱𝗲 𝗱𝗲𝘁𝗮𝗶𝗹𝗲𝗱 𝗮𝗻𝘀…"
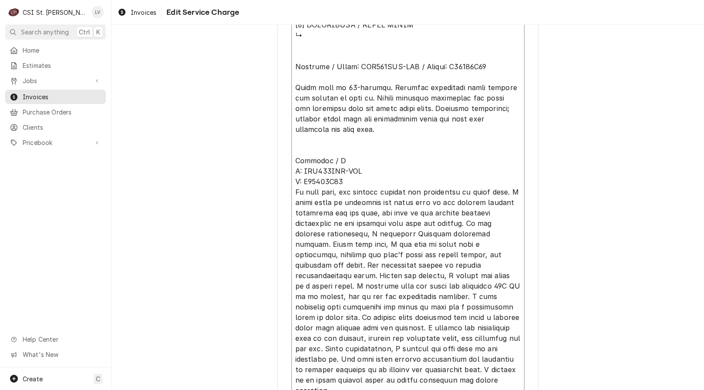
type textarea "x"
type textarea "⚠️ 𝗙𝗢𝗥𝗠 𝗜𝗡𝗦𝗧𝗥𝗨𝗖𝗧𝗜𝗢𝗡𝗦 ⚠️ ✪ 𝗖𝗼𝗺𝗽𝗹𝗲𝘁𝗲 𝗮𝗹𝗹 𝗿𝗲𝗹𝗲𝘃𝗮𝗻𝘁 𝘀𝗲𝗰𝘁𝗶𝗼𝗻𝘀 ✪ 𝗣𝗿𝗼𝘃𝗶𝗱𝗲 𝗱𝗲𝘁𝗮𝗶𝗹𝗲𝗱 𝗮𝗻𝘀…"
type textarea "x"
type textarea "⚠️ 𝗙𝗢𝗥𝗠 𝗜𝗡𝗦𝗧𝗥𝗨𝗖𝗧𝗜𝗢𝗡𝗦 ⚠️ ✪ 𝗖𝗼𝗺𝗽𝗹𝗲𝘁𝗲 𝗮𝗹𝗹 𝗿𝗲𝗹𝗲𝘃𝗮𝗻𝘁 𝘀𝗲𝗰𝘁𝗶𝗼𝗻𝘀 ✪ 𝗣𝗿𝗼𝘃𝗶𝗱𝗲 𝗱𝗲𝘁𝗮𝗶𝗹𝗲𝗱 𝗮𝗻𝘀…"
type textarea "x"
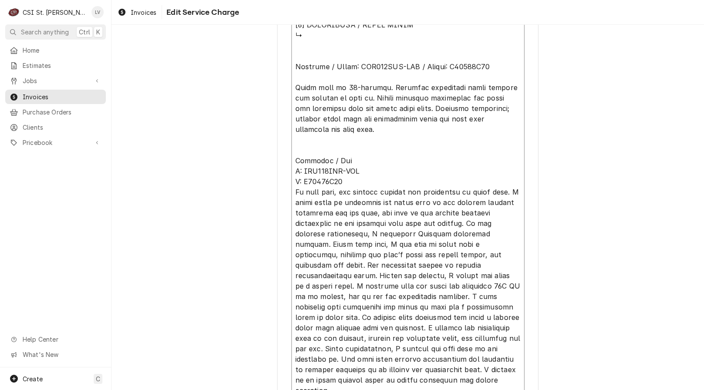
type textarea "⚠️ 𝗙𝗢𝗥𝗠 𝗜𝗡𝗦𝗧𝗥𝗨𝗖𝗧𝗜𝗢𝗡𝗦 ⚠️ ✪ 𝗖𝗼𝗺𝗽𝗹𝗲𝘁𝗲 𝗮𝗹𝗹 𝗿𝗲𝗹𝗲𝘃𝗮𝗻𝘁 𝘀𝗲𝗰𝘁𝗶𝗼𝗻𝘀 ✪ 𝗣𝗿𝗼𝘃𝗶𝗱𝗲 𝗱𝗲𝘁𝗮𝗶𝗹𝗲𝗱 𝗮𝗻𝘀…"
type textarea "x"
type textarea "⚠️ 𝗙𝗢𝗥𝗠 𝗜𝗡𝗦𝗧𝗥𝗨𝗖𝗧𝗜𝗢𝗡𝗦 ⚠️ ✪ 𝗖𝗼𝗺𝗽𝗹𝗲𝘁𝗲 𝗮𝗹𝗹 𝗿𝗲𝗹𝗲𝘃𝗮𝗻𝘁 𝘀𝗲𝗰𝘁𝗶𝗼𝗻𝘀 ✪ 𝗣𝗿𝗼𝘃𝗶𝗱𝗲 𝗱𝗲𝘁𝗮𝗶𝗹𝗲𝗱 𝗮𝗻𝘀…"
type textarea "x"
type textarea "⚠️ 𝗙𝗢𝗥𝗠 𝗜𝗡𝗦𝗧𝗥𝗨𝗖𝗧𝗜𝗢𝗡𝗦 ⚠️ ✪ 𝗖𝗼𝗺𝗽𝗹𝗲𝘁𝗲 𝗮𝗹𝗹 𝗿𝗲𝗹𝗲𝘃𝗮𝗻𝘁 𝘀𝗲𝗰𝘁𝗶𝗼𝗻𝘀 ✪ 𝗣𝗿𝗼𝘃𝗶𝗱𝗲 𝗱𝗲𝘁𝗮𝗶𝗹𝗲𝗱 𝗮𝗻𝘀…"
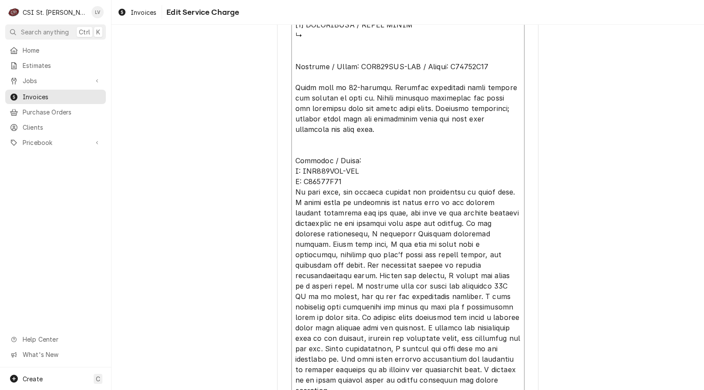
type textarea "x"
type textarea "⚠️ 𝗙𝗢𝗥𝗠 𝗜𝗡𝗦𝗧𝗥𝗨𝗖𝗧𝗜𝗢𝗡𝗦 ⚠️ ✪ 𝗖𝗼𝗺𝗽𝗹𝗲𝘁𝗲 𝗮𝗹𝗹 𝗿𝗲𝗹𝗲𝘃𝗮𝗻𝘁 𝘀𝗲𝗰𝘁𝗶𝗼𝗻𝘀 ✪ 𝗣𝗿𝗼𝘃𝗶𝗱𝗲 𝗱𝗲𝘁𝗮𝗶𝗹𝗲𝗱 𝗮𝗻𝘀…"
type textarea "x"
type textarea "⚠️ 𝗙𝗢𝗥𝗠 𝗜𝗡𝗦𝗧𝗥𝗨𝗖𝗧𝗜𝗢𝗡𝗦 ⚠️ ✪ 𝗖𝗼𝗺𝗽𝗹𝗲𝘁𝗲 𝗮𝗹𝗹 𝗿𝗲𝗹𝗲𝘃𝗮𝗻𝘁 𝘀𝗲𝗰𝘁𝗶𝗼𝗻𝘀 ✪ 𝗣𝗿𝗼𝘃𝗶𝗱𝗲 𝗱𝗲𝘁𝗮𝗶𝗹𝗲𝗱 𝗮𝗻𝘀…"
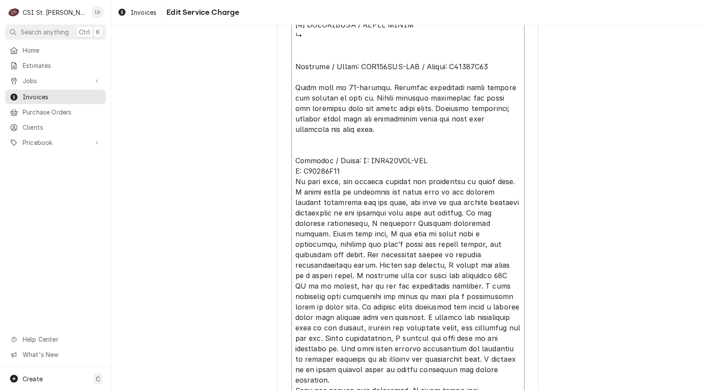
type textarea "x"
type textarea "⚠️ 𝗙𝗢𝗥𝗠 𝗜𝗡𝗦𝗧𝗥𝗨𝗖𝗧𝗜𝗢𝗡𝗦 ⚠️ ✪ 𝗖𝗼𝗺𝗽𝗹𝗲𝘁𝗲 𝗮𝗹𝗹 𝗿𝗲𝗹𝗲𝘃𝗮𝗻𝘁 𝘀𝗲𝗰𝘁𝗶𝗼𝗻𝘀 ✪ 𝗣𝗿𝗼𝘃𝗶𝗱𝗲 𝗱𝗲𝘁𝗮𝗶𝗹𝗲𝗱 𝗮𝗻𝘀…"
type textarea "x"
type textarea "⚠️ 𝗙𝗢𝗥𝗠 𝗜𝗡𝗦𝗧𝗥𝗨𝗖𝗧𝗜𝗢𝗡𝗦 ⚠️ ✪ 𝗖𝗼𝗺𝗽𝗹𝗲𝘁𝗲 𝗮𝗹𝗹 𝗿𝗲𝗹𝗲𝘃𝗮𝗻𝘁 𝘀𝗲𝗰𝘁𝗶𝗼𝗻𝘀 ✪ 𝗣𝗿𝗼𝘃𝗶𝗱𝗲 𝗱𝗲𝘁𝗮𝗶𝗹𝗲𝗱 𝗮𝗻𝘀…"
type textarea "x"
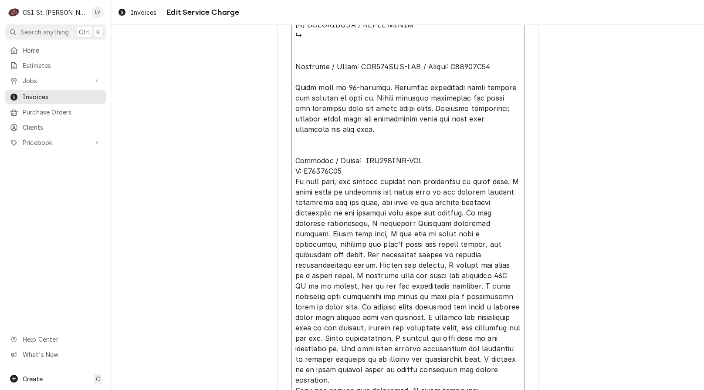
type textarea "⚠️ 𝗙𝗢𝗥𝗠 𝗜𝗡𝗦𝗧𝗥𝗨𝗖𝗧𝗜𝗢𝗡𝗦 ⚠️ ✪ 𝗖𝗼𝗺𝗽𝗹𝗲𝘁𝗲 𝗮𝗹𝗹 𝗿𝗲𝗹𝗲𝘃𝗮𝗻𝘁 𝘀𝗲𝗰𝘁𝗶𝗼𝗻𝘀 ✪ 𝗣𝗿𝗼𝘃𝗶𝗱𝗲 𝗱𝗲𝘁𝗮𝗶𝗹𝗲𝗱 𝗮𝗻𝘀…"
type textarea "x"
type textarea "⚠️ 𝗙𝗢𝗥𝗠 𝗜𝗡𝗦𝗧𝗥𝗨𝗖𝗧𝗜𝗢𝗡𝗦 ⚠️ ✪ 𝗖𝗼𝗺𝗽𝗹𝗲𝘁𝗲 𝗮𝗹𝗹 𝗿𝗲𝗹𝗲𝘃𝗮𝗻𝘁 𝘀𝗲𝗰𝘁𝗶𝗼𝗻𝘀 ✪ 𝗣𝗿𝗼𝘃𝗶𝗱𝗲 𝗱𝗲𝘁𝗮𝗶𝗹𝗲𝗱 𝗮𝗻𝘀…"
type textarea "x"
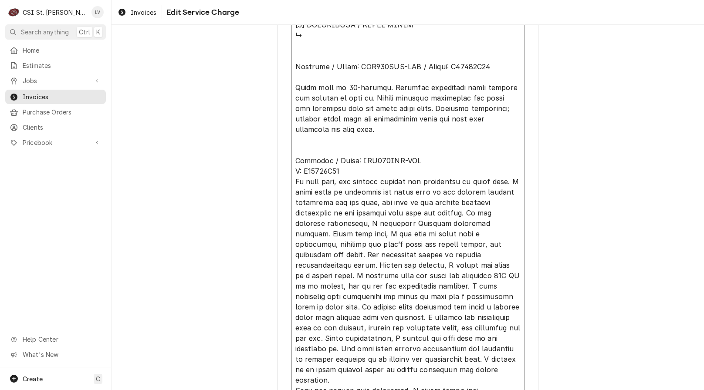
type textarea "⚠️ 𝗙𝗢𝗥𝗠 𝗜𝗡𝗦𝗧𝗥𝗨𝗖𝗧𝗜𝗢𝗡𝗦 ⚠️ ✪ 𝗖𝗼𝗺𝗽𝗹𝗲𝘁𝗲 𝗮𝗹𝗹 𝗿𝗲𝗹𝗲𝘃𝗮𝗻𝘁 𝘀𝗲𝗰𝘁𝗶𝗼𝗻𝘀 ✪ 𝗣𝗿𝗼𝘃𝗶𝗱𝗲 𝗱𝗲𝘁𝗮𝗶𝗹𝗲𝗱 𝗮𝗻𝘀…"
type textarea "x"
type textarea "⚠️ 𝗙𝗢𝗥𝗠 𝗜𝗡𝗦𝗧𝗥𝗨𝗖𝗧𝗜𝗢𝗡𝗦 ⚠️ ✪ 𝗖𝗼𝗺𝗽𝗹𝗲𝘁𝗲 𝗮𝗹𝗹 𝗿𝗲𝗹𝗲𝘃𝗮𝗻𝘁 𝘀𝗲𝗰𝘁𝗶𝗼𝗻𝘀 ✪ 𝗣𝗿𝗼𝘃𝗶𝗱𝗲 𝗱𝗲𝘁𝗮𝗶𝗹𝗲𝗱 𝗮𝗻𝘀…"
type textarea "x"
type textarea "⚠️ 𝗙𝗢𝗥𝗠 𝗜𝗡𝗦𝗧𝗥𝗨𝗖𝗧𝗜𝗢𝗡𝗦 ⚠️ ✪ 𝗖𝗼𝗺𝗽𝗹𝗲𝘁𝗲 𝗮𝗹𝗹 𝗿𝗲𝗹𝗲𝘃𝗮𝗻𝘁 𝘀𝗲𝗰𝘁𝗶𝗼𝗻𝘀 ✪ 𝗣𝗿𝗼𝘃𝗶𝗱𝗲 𝗱𝗲𝘁𝗮𝗶𝗹𝗲𝗱 𝗮𝗻𝘀…"
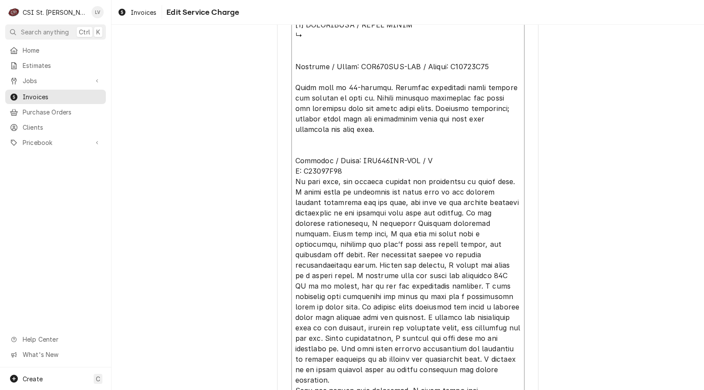
type textarea "x"
type textarea "⚠️ 𝗙𝗢𝗥𝗠 𝗜𝗡𝗦𝗧𝗥𝗨𝗖𝗧𝗜𝗢𝗡𝗦 ⚠️ ✪ 𝗖𝗼𝗺𝗽𝗹𝗲𝘁𝗲 𝗮𝗹𝗹 𝗿𝗲𝗹𝗲𝘃𝗮𝗻𝘁 𝘀𝗲𝗰𝘁𝗶𝗼𝗻𝘀 ✪ 𝗣𝗿𝗼𝘃𝗶𝗱𝗲 𝗱𝗲𝘁𝗮𝗶𝗹𝗲𝗱 𝗮𝗻𝘀…"
type textarea "x"
type textarea "⚠️ 𝗙𝗢𝗥𝗠 𝗜𝗡𝗦𝗧𝗥𝗨𝗖𝗧𝗜𝗢𝗡𝗦 ⚠️ ✪ 𝗖𝗼𝗺𝗽𝗹𝗲𝘁𝗲 𝗮𝗹𝗹 𝗿𝗲𝗹𝗲𝘃𝗮𝗻𝘁 𝘀𝗲𝗰𝘁𝗶𝗼𝗻𝘀 ✪ 𝗣𝗿𝗼𝘃𝗶𝗱𝗲 𝗱𝗲𝘁𝗮𝗶𝗹𝗲𝗱 𝗮𝗻𝘀…"
type textarea "x"
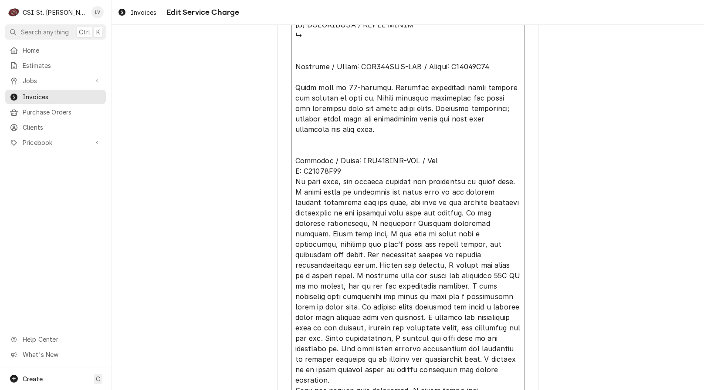
type textarea "⚠️ 𝗙𝗢𝗥𝗠 𝗜𝗡𝗦𝗧𝗥𝗨𝗖𝗧𝗜𝗢𝗡𝗦 ⚠️ ✪ 𝗖𝗼𝗺𝗽𝗹𝗲𝘁𝗲 𝗮𝗹𝗹 𝗿𝗲𝗹𝗲𝘃𝗮𝗻𝘁 𝘀𝗲𝗰𝘁𝗶𝗼𝗻𝘀 ✪ 𝗣𝗿𝗼𝘃𝗶𝗱𝗲 𝗱𝗲𝘁𝗮𝗶𝗹𝗲𝗱 𝗮𝗻𝘀…"
type textarea "x"
type textarea "⚠️ 𝗙𝗢𝗥𝗠 𝗜𝗡𝗦𝗧𝗥𝗨𝗖𝗧𝗜𝗢𝗡𝗦 ⚠️ ✪ 𝗖𝗼𝗺𝗽𝗹𝗲𝘁𝗲 𝗮𝗹𝗹 𝗿𝗲𝗹𝗲𝘃𝗮𝗻𝘁 𝘀𝗲𝗰𝘁𝗶𝗼𝗻𝘀 ✪ 𝗣𝗿𝗼𝘃𝗶𝗱𝗲 𝗱𝗲𝘁𝗮𝗶𝗹𝗲𝗱 𝗮𝗻𝘀…"
type textarea "x"
type textarea "⚠️ 𝗙𝗢𝗥𝗠 𝗜𝗡𝗦𝗧𝗥𝗨𝗖𝗧𝗜𝗢𝗡𝗦 ⚠️ ✪ 𝗖𝗼𝗺𝗽𝗹𝗲𝘁𝗲 𝗮𝗹𝗹 𝗿𝗲𝗹𝗲𝘃𝗮𝗻𝘁 𝘀𝗲𝗰𝘁𝗶𝗼𝗻𝘀 ✪ 𝗣𝗿𝗼𝘃𝗶𝗱𝗲 𝗱𝗲𝘁𝗮𝗶𝗹𝗲𝗱 𝗮𝗻𝘀…"
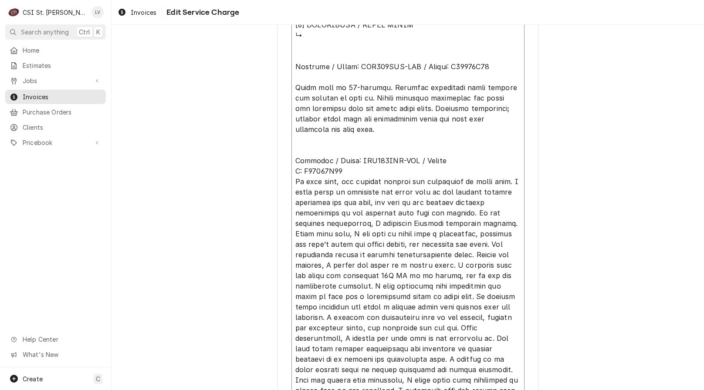
type textarea "x"
type textarea "⚠️ 𝗙𝗢𝗥𝗠 𝗜𝗡𝗦𝗧𝗥𝗨𝗖𝗧𝗜𝗢𝗡𝗦 ⚠️ ✪ 𝗖𝗼𝗺𝗽𝗹𝗲𝘁𝗲 𝗮𝗹𝗹 𝗿𝗲𝗹𝗲𝘃𝗮𝗻𝘁 𝘀𝗲𝗰𝘁𝗶𝗼𝗻𝘀 ✪ 𝗣𝗿𝗼𝘃𝗶𝗱𝗲 𝗱𝗲𝘁𝗮𝗶𝗹𝗲𝗱 𝗮𝗻𝘀…"
type textarea "x"
type textarea "⚠️ 𝗙𝗢𝗥𝗠 𝗜𝗡𝗦𝗧𝗥𝗨𝗖𝗧𝗜𝗢𝗡𝗦 ⚠️ ✪ 𝗖𝗼𝗺𝗽𝗹𝗲𝘁𝗲 𝗮𝗹𝗹 𝗿𝗲𝗹𝗲𝘃𝗮𝗻𝘁 𝘀𝗲𝗰𝘁𝗶𝗼𝗻𝘀 ✪ 𝗣𝗿𝗼𝘃𝗶𝗱𝗲 𝗱𝗲𝘁𝗮𝗶𝗹𝗲𝗱 𝗮𝗻𝘀…"
type textarea "x"
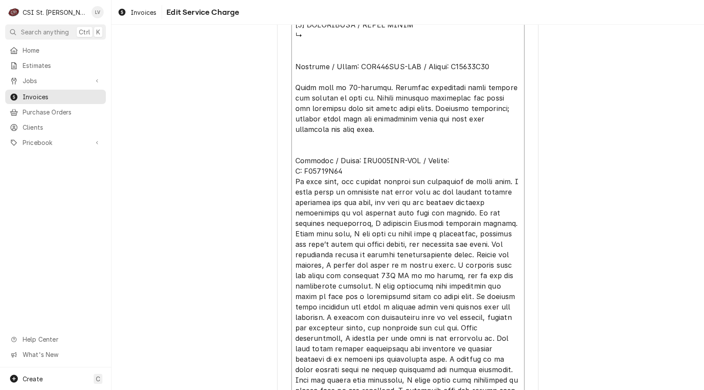
type textarea "⚠️ 𝗙𝗢𝗥𝗠 𝗜𝗡𝗦𝗧𝗥𝗨𝗖𝗧𝗜𝗢𝗡𝗦 ⚠️ ✪ 𝗖𝗼𝗺𝗽𝗹𝗲𝘁𝗲 𝗮𝗹𝗹 𝗿𝗲𝗹𝗲𝘃𝗮𝗻𝘁 𝘀𝗲𝗰𝘁𝗶𝗼𝗻𝘀 ✪ 𝗣𝗿𝗼𝘃𝗶𝗱𝗲 𝗱𝗲𝘁𝗮𝗶𝗹𝗲𝗱 𝗮𝗻𝘀…"
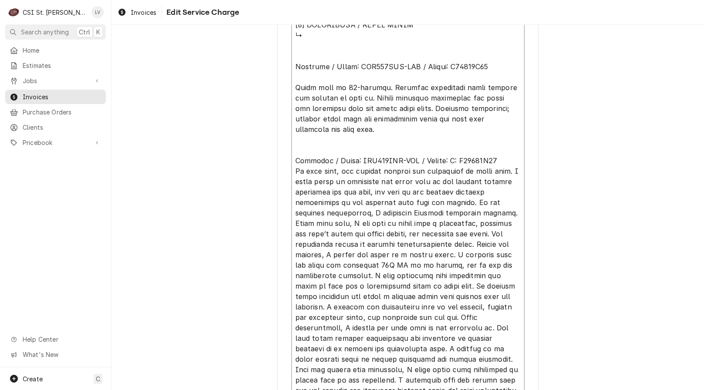
type textarea "x"
type textarea "⚠️ 𝗙𝗢𝗥𝗠 𝗜𝗡𝗦𝗧𝗥𝗨𝗖𝗧𝗜𝗢𝗡𝗦 ⚠️ ✪ 𝗖𝗼𝗺𝗽𝗹𝗲𝘁𝗲 𝗮𝗹𝗹 𝗿𝗲𝗹𝗲𝘃𝗮𝗻𝘁 𝘀𝗲𝗰𝘁𝗶𝗼𝗻𝘀 ✪ 𝗣𝗿𝗼𝘃𝗶𝗱𝗲 𝗱𝗲𝘁𝗮𝗶𝗹𝗲𝗱 𝗮𝗻𝘀…"
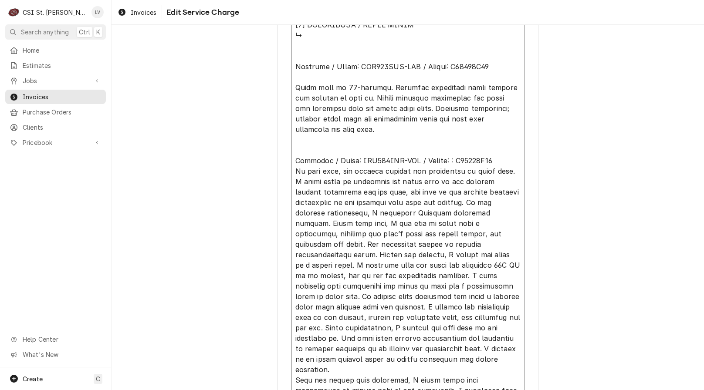
type textarea "x"
type textarea "⚠️ 𝗙𝗢𝗥𝗠 𝗜𝗡𝗦𝗧𝗥𝗨𝗖𝗧𝗜𝗢𝗡𝗦 ⚠️ ✪ 𝗖𝗼𝗺𝗽𝗹𝗲𝘁𝗲 𝗮𝗹𝗹 𝗿𝗲𝗹𝗲𝘃𝗮𝗻𝘁 𝘀𝗲𝗰𝘁𝗶𝗼𝗻𝘀 ✪ 𝗣𝗿𝗼𝘃𝗶𝗱𝗲 𝗱𝗲𝘁𝗮𝗶𝗹𝗲𝗱 𝗮𝗻𝘀…"
type textarea "x"
type textarea "⚠️ 𝗙𝗢𝗥𝗠 𝗜𝗡𝗦𝗧𝗥𝗨𝗖𝗧𝗜𝗢𝗡𝗦 ⚠️ ✪ 𝗖𝗼𝗺𝗽𝗹𝗲𝘁𝗲 𝗮𝗹𝗹 𝗿𝗲𝗹𝗲𝘃𝗮𝗻𝘁 𝘀𝗲𝗰𝘁𝗶𝗼𝗻𝘀 ✪ 𝗣𝗿𝗼𝘃𝗶𝗱𝗲 𝗱𝗲𝘁𝗮𝗶𝗹𝗲𝗱 𝗮𝗻𝘀…"
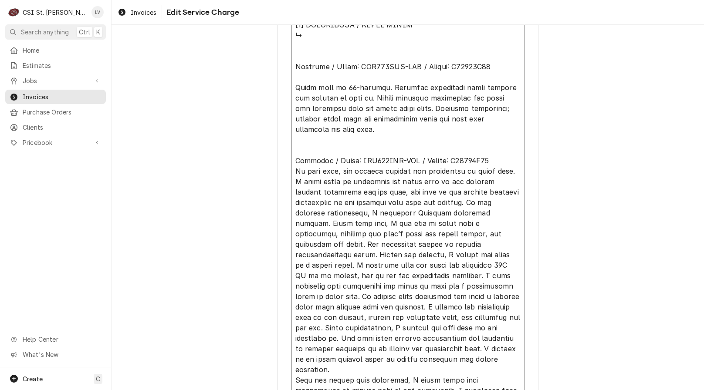
type textarea "x"
type textarea "⚠️ 𝗙𝗢𝗥𝗠 𝗜𝗡𝗦𝗧𝗥𝗨𝗖𝗧𝗜𝗢𝗡𝗦 ⚠️ ✪ 𝗖𝗼𝗺𝗽𝗹𝗲𝘁𝗲 𝗮𝗹𝗹 𝗿𝗲𝗹𝗲𝘃𝗮𝗻𝘁 𝘀𝗲𝗰𝘁𝗶𝗼𝗻𝘀 ✪ 𝗣𝗿𝗼𝘃𝗶𝗱𝗲 𝗱𝗲𝘁𝗮𝗶𝗹𝗲𝗱 𝗮𝗻𝘀…"
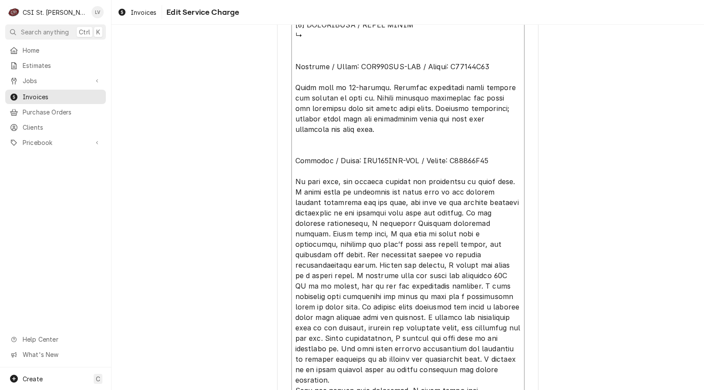
type textarea "x"
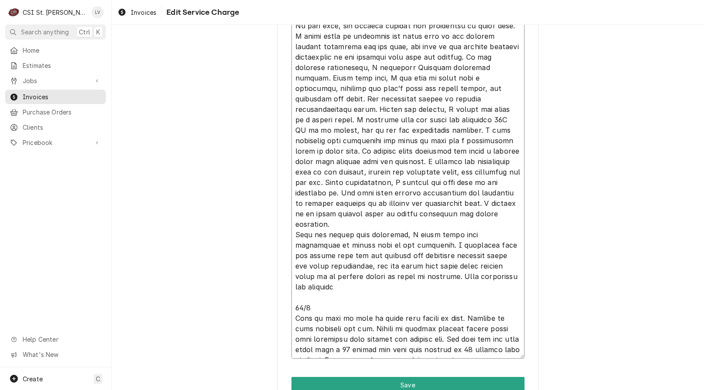
scroll to position [1147, 0]
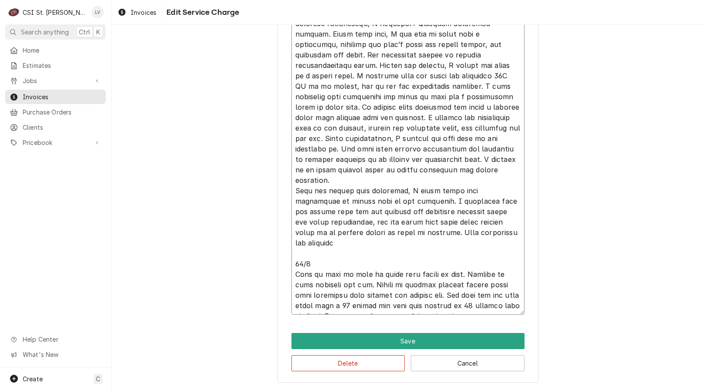
drag, startPoint x: 347, startPoint y: 172, endPoint x: 396, endPoint y: 231, distance: 75.8
type textarea "⚠️ 𝗙𝗢𝗥𝗠 𝗜𝗡𝗦𝗧𝗥𝗨𝗖𝗧𝗜𝗢𝗡𝗦 ⚠️ ✪ 𝗖𝗼𝗺𝗽𝗹𝗲𝘁𝗲 𝗮𝗹𝗹 𝗿𝗲𝗹𝗲𝘃𝗮𝗻𝘁 𝘀𝗲𝗰𝘁𝗶𝗼𝗻𝘀 ✪ 𝗣𝗿𝗼𝘃𝗶𝗱𝗲 𝗱𝗲𝘁𝗮𝗶𝗹𝗲𝗱 𝗮𝗻𝘀…"
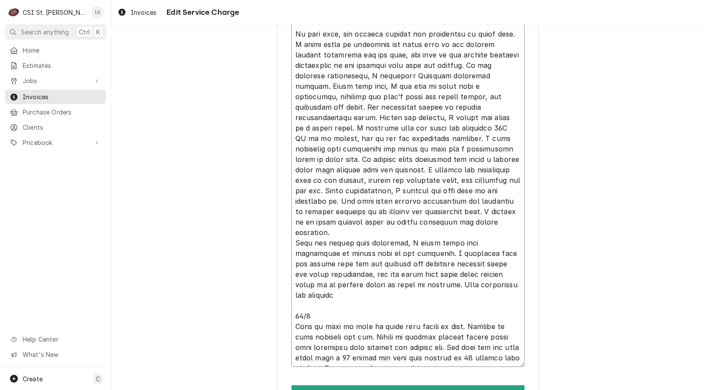
scroll to position [1137, 0]
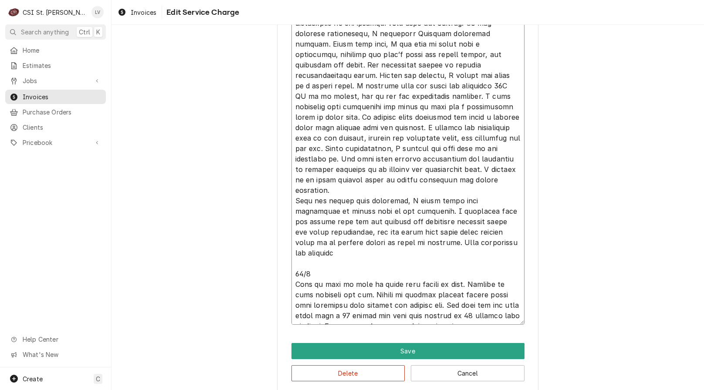
drag, startPoint x: 292, startPoint y: 120, endPoint x: 443, endPoint y: 257, distance: 203.6
paste textarea "Found digital control displaying an unlisted error code. Contacted Traulsen tec…"
type textarea "x"
type textarea "⚠️ 𝗙𝗢𝗥𝗠 𝗜𝗡𝗦𝗧𝗥𝗨𝗖𝗧𝗜𝗢𝗡𝗦 ⚠️ ✪ 𝗖𝗼𝗺𝗽𝗹𝗲𝘁𝗲 𝗮𝗹𝗹 𝗿𝗲𝗹𝗲𝘃𝗮𝗻𝘁 𝘀𝗲𝗰𝘁𝗶𝗼𝗻𝘀 ✪ 𝗣𝗿𝗼𝘃𝗶𝗱𝗲 𝗱𝗲𝘁𝗮𝗶𝗹𝗲𝗱 𝗮𝗻𝘀…"
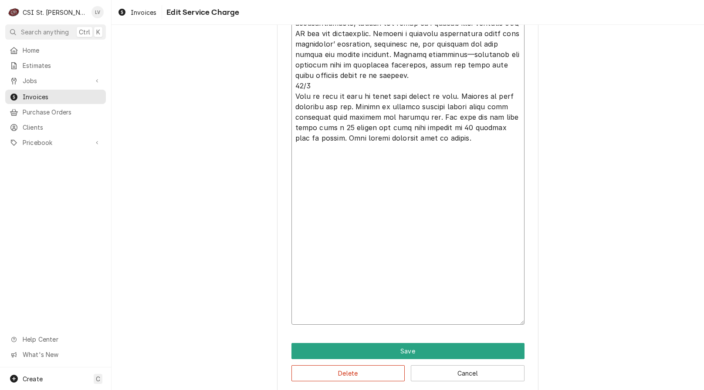
scroll to position [959, 0]
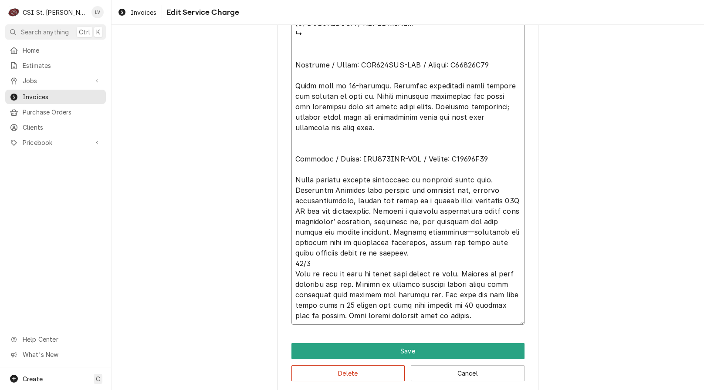
type textarea "x"
type textarea "⚠️ 𝗙𝗢𝗥𝗠 𝗜𝗡𝗦𝗧𝗥𝗨𝗖𝗧𝗜𝗢𝗡𝗦 ⚠️ ✪ 𝗖𝗼𝗺𝗽𝗹𝗲𝘁𝗲 𝗮𝗹𝗹 𝗿𝗲𝗹𝗲𝘃𝗮𝗻𝘁 𝘀𝗲𝗰𝘁𝗶𝗼𝗻𝘀 ✪ 𝗣𝗿𝗼𝘃𝗶𝗱𝗲 𝗱𝗲𝘁𝗮𝗶𝗹𝗲𝗱 𝗮𝗻𝘀…"
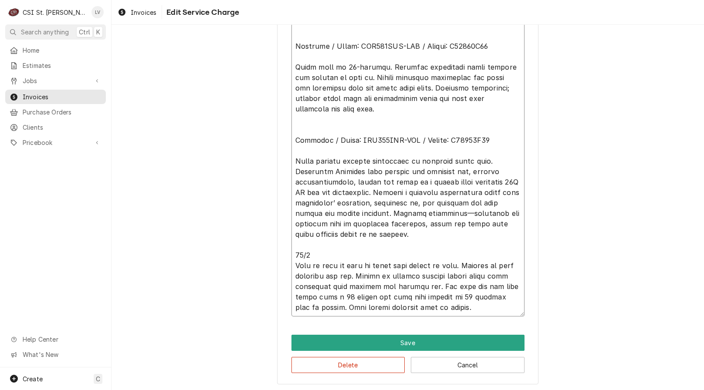
scroll to position [979, 0]
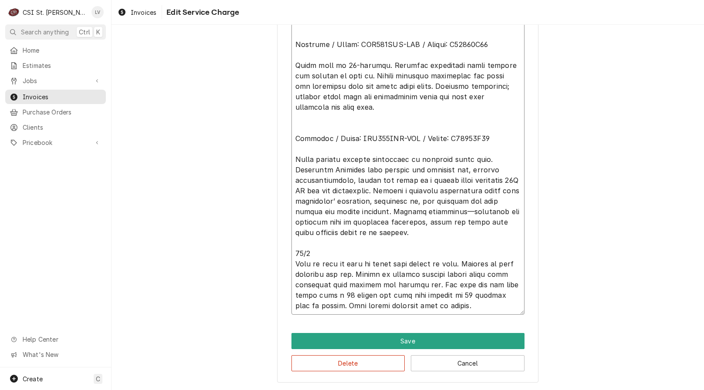
drag, startPoint x: 413, startPoint y: 275, endPoint x: 285, endPoint y: 270, distance: 128.2
type textarea "x"
type textarea "⚠️ 𝗙𝗢𝗥𝗠 𝗜𝗡𝗦𝗧𝗥𝗨𝗖𝗧𝗜𝗢𝗡𝗦 ⚠️ ✪ 𝗖𝗼𝗺𝗽𝗹𝗲𝘁𝗲 𝗮𝗹𝗹 𝗿𝗲𝗹𝗲𝘃𝗮𝗻𝘁 𝘀𝗲𝗰𝘁𝗶𝗼𝗻𝘀 ✪ 𝗣𝗿𝗼𝘃𝗶𝗱𝗲 𝗱𝗲𝘁𝗮𝗶𝗹𝗲𝗱 𝗮𝗻𝘀…"
type textarea "x"
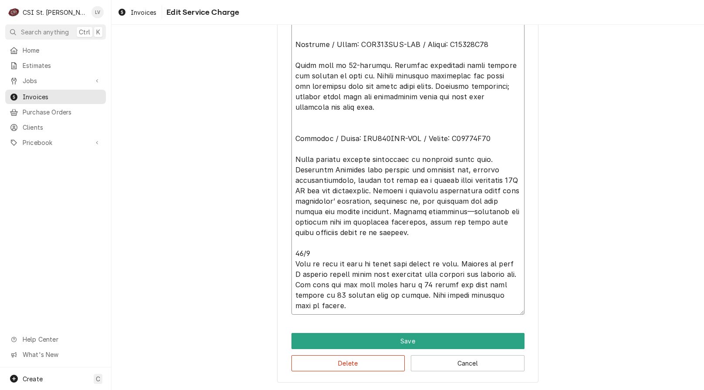
type textarea "⚠️ 𝗙𝗢𝗥𝗠 𝗜𝗡𝗦𝗧𝗥𝗨𝗖𝗧𝗜𝗢𝗡𝗦 ⚠️ ✪ 𝗖𝗼𝗺𝗽𝗹𝗲𝘁𝗲 𝗮𝗹𝗹 𝗿𝗲𝗹𝗲𝘃𝗮𝗻𝘁 𝘀𝗲𝗰𝘁𝗶𝗼𝗻𝘀 ✪ 𝗣𝗿𝗼𝘃𝗶𝗱𝗲 𝗱𝗲𝘁𝗮𝗶𝗹𝗲𝗱 𝗮𝗻𝘀…"
type textarea "x"
type textarea "⚠️ 𝗙𝗢𝗥𝗠 𝗜𝗡𝗦𝗧𝗥𝗨𝗖𝗧𝗜𝗢𝗡𝗦 ⚠️ ✪ 𝗖𝗼𝗺𝗽𝗹𝗲𝘁𝗲 𝗮𝗹𝗹 𝗿𝗲𝗹𝗲𝘃𝗮𝗻𝘁 𝘀𝗲𝗰𝘁𝗶𝗼𝗻𝘀 ✪ 𝗣𝗿𝗼𝘃𝗶𝗱𝗲 𝗱𝗲𝘁𝗮𝗶𝗹𝗲𝗱 𝗮𝗻𝘀…"
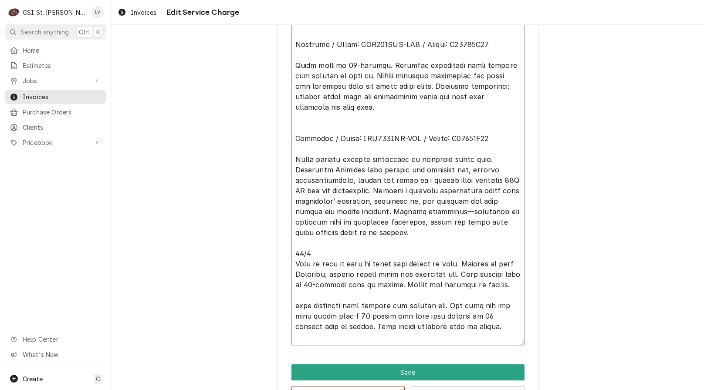
drag, startPoint x: 458, startPoint y: 336, endPoint x: 282, endPoint y: 321, distance: 176.7
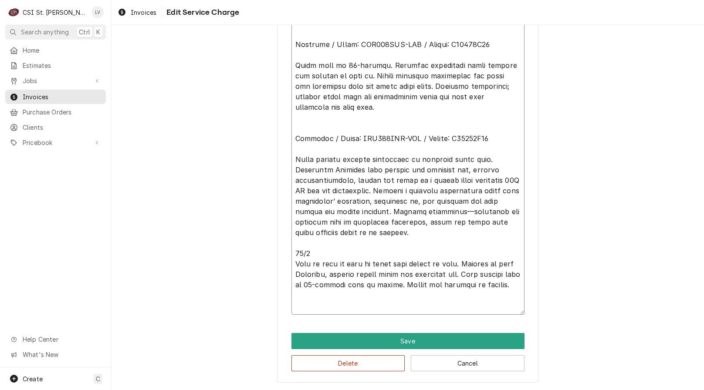
scroll to position [969, 0]
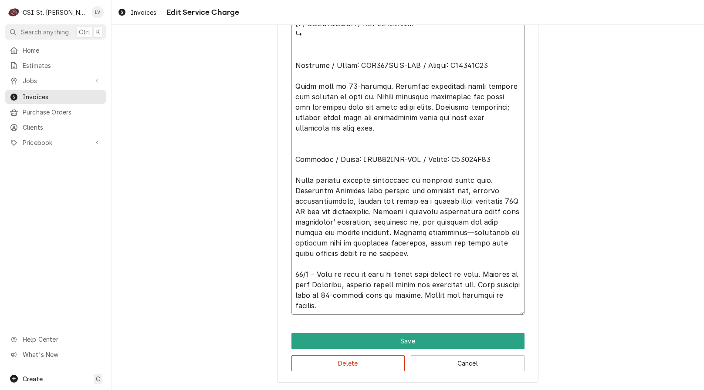
scroll to position [958, 0]
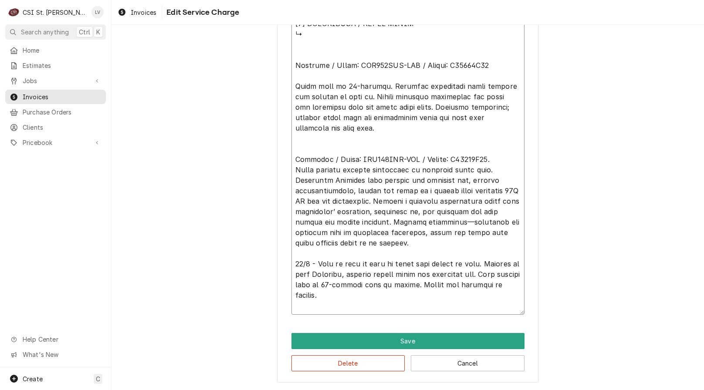
scroll to position [948, 0]
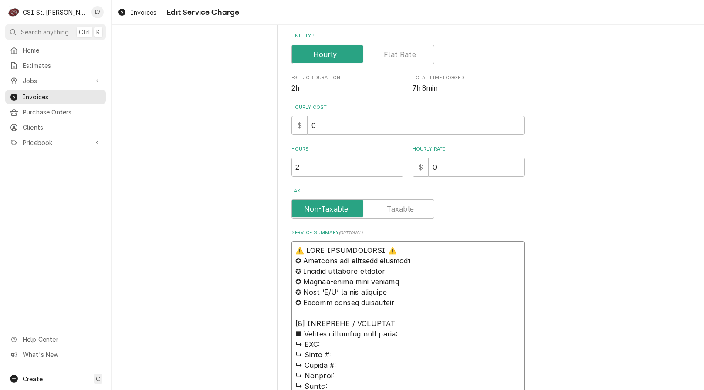
scroll to position [271, 0]
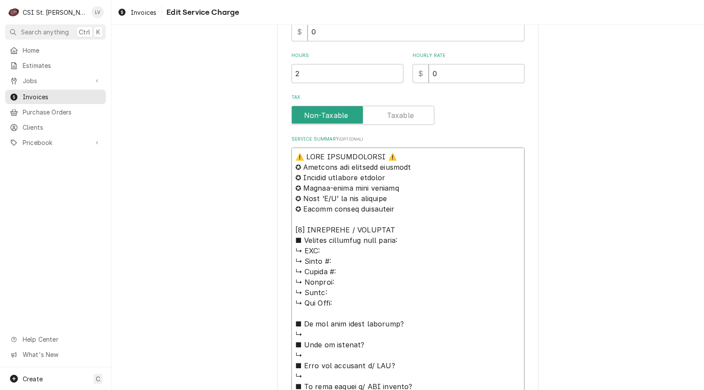
drag, startPoint x: 304, startPoint y: 241, endPoint x: 252, endPoint y: 158, distance: 97.7
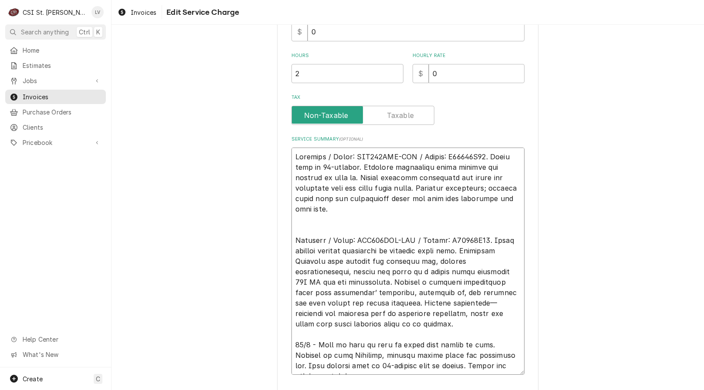
click at [299, 210] on textarea "Service Summary ( optional )" at bounding box center [408, 262] width 233 height 228
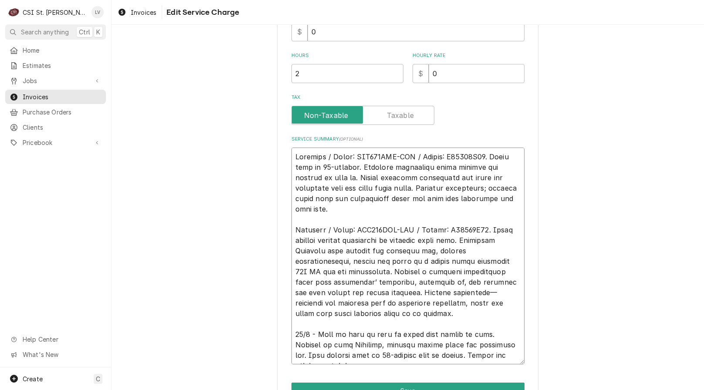
drag, startPoint x: 338, startPoint y: 363, endPoint x: 211, endPoint y: 155, distance: 243.9
click at [211, 155] on div "Use the fields below to edit this service charge Short Description Job | Servic…" at bounding box center [408, 101] width 593 height 677
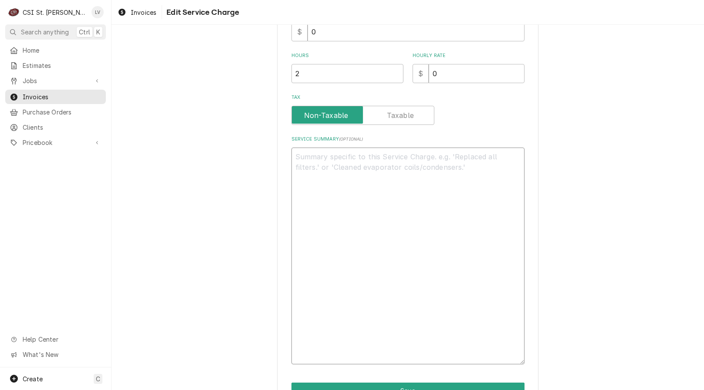
scroll to position [143, 0]
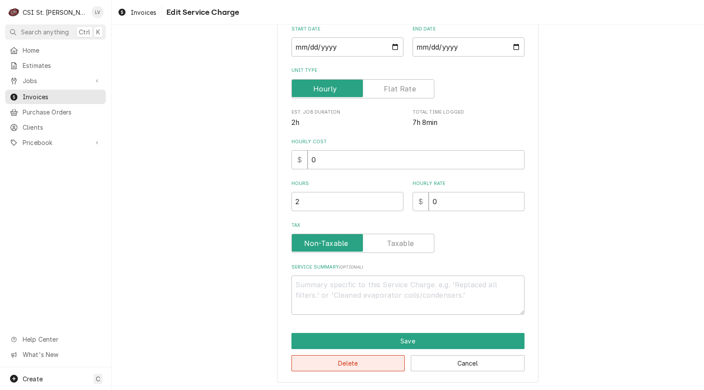
click at [355, 365] on button "Delete" at bounding box center [349, 364] width 114 height 16
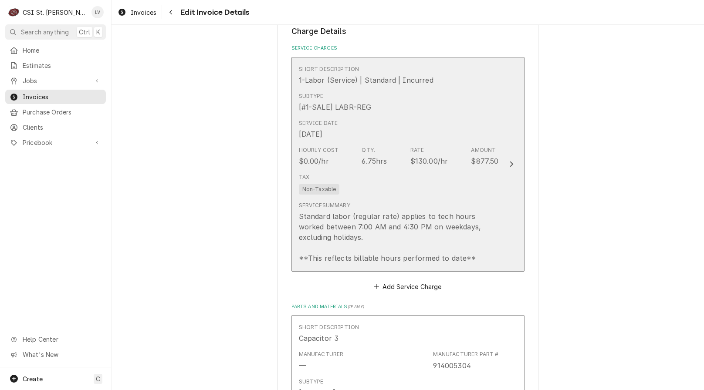
click at [352, 237] on div "Standard labor (regular rate) applies to tech hours worked between 7:00 AM and …" at bounding box center [399, 237] width 200 height 52
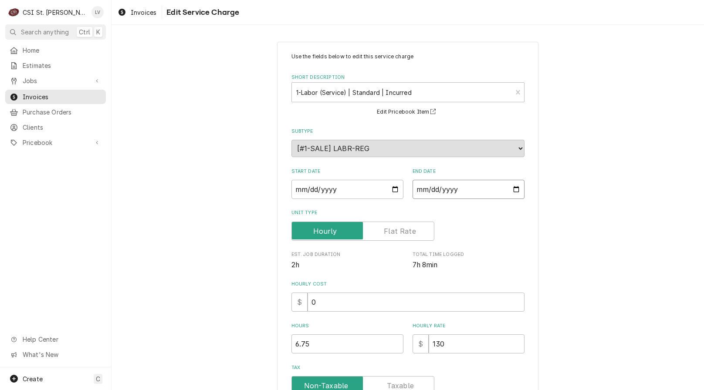
click at [417, 189] on input "2025-09-04" at bounding box center [469, 189] width 112 height 19
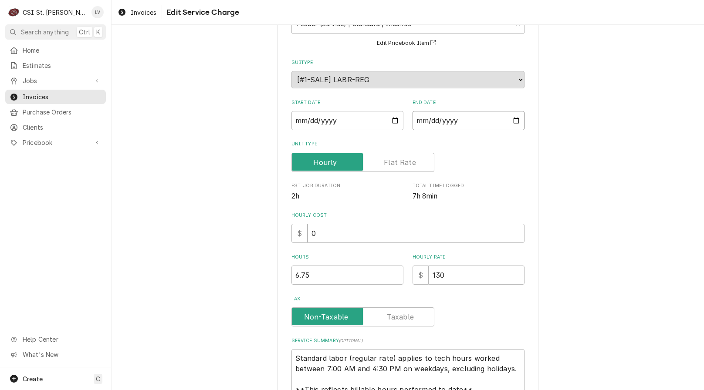
scroll to position [153, 0]
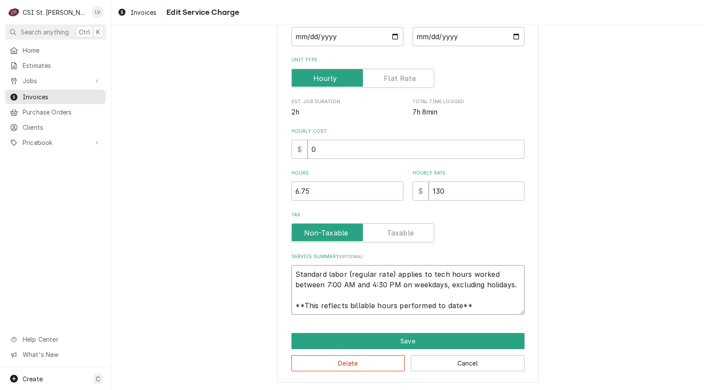
drag, startPoint x: 293, startPoint y: 275, endPoint x: 494, endPoint y: 311, distance: 204.7
click at [494, 311] on textarea "Standard labor (regular rate) applies to tech hours worked between 7:00 AM and …" at bounding box center [408, 290] width 233 height 50
paste textarea "Traulsen / Model: RHT126WUT-FHS / Serial: T13996C09. Found unit at 59-degrees. …"
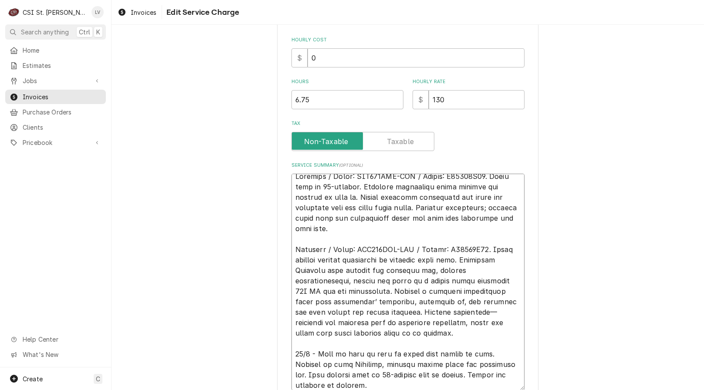
scroll to position [0, 0]
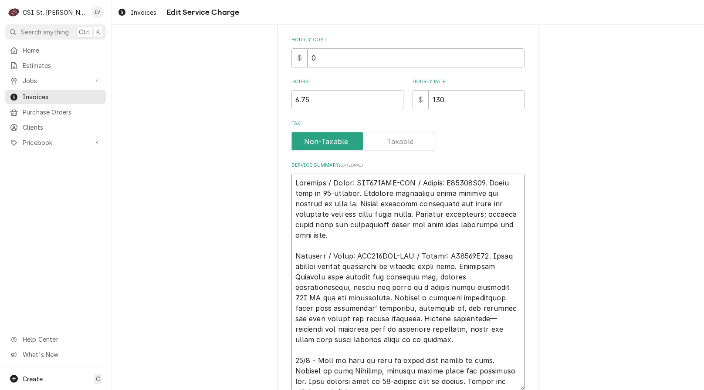
click at [292, 182] on textarea "Service Summary ( optional )" at bounding box center [408, 282] width 233 height 217
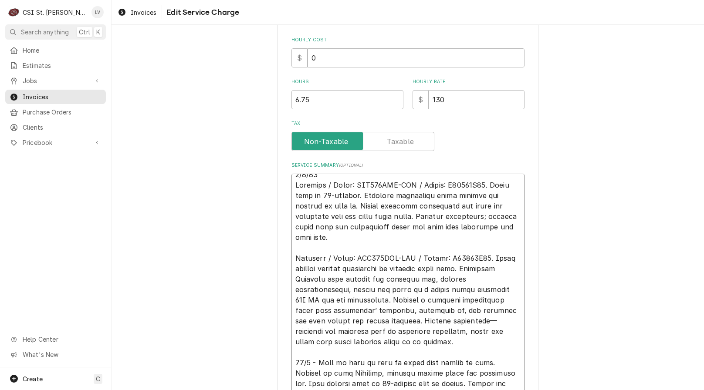
scroll to position [10, 0]
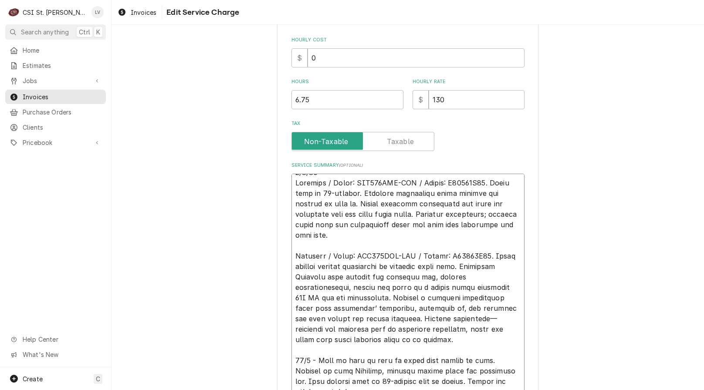
click at [316, 362] on textarea "Service Summary ( optional )" at bounding box center [408, 288] width 233 height 228
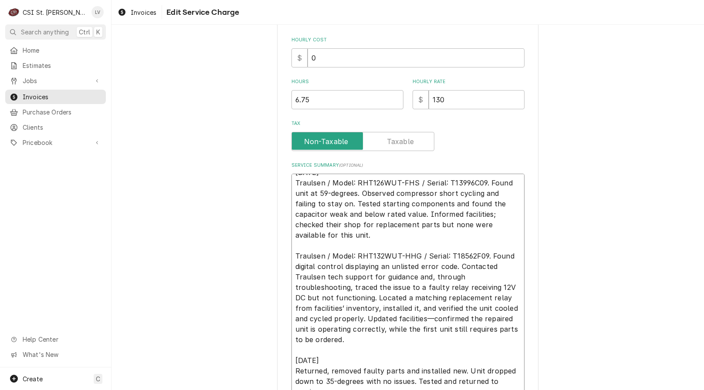
scroll to position [331, 0]
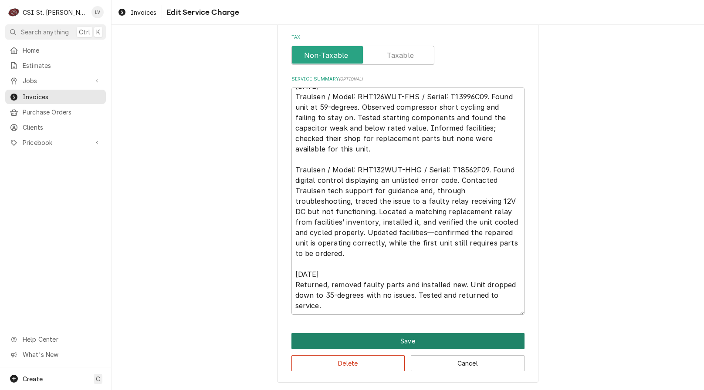
click at [354, 342] on button "Save" at bounding box center [408, 341] width 233 height 16
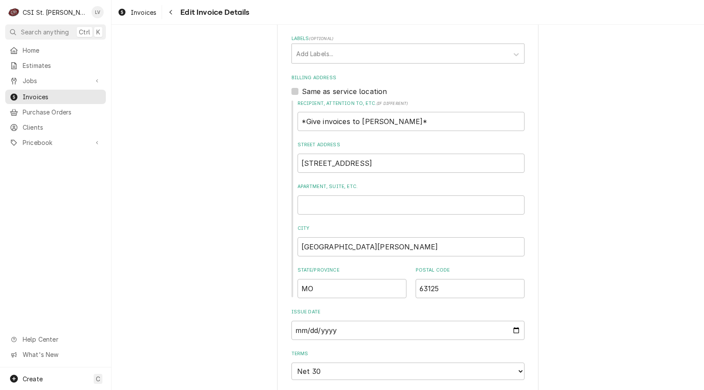
scroll to position [175, 0]
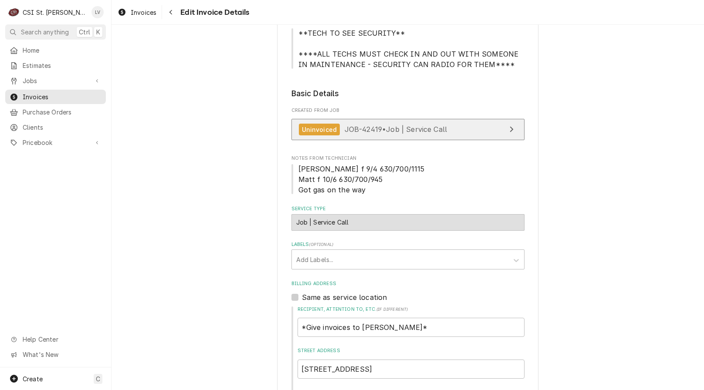
click at [370, 126] on span "JOB-42419 • Job | Service Call" at bounding box center [396, 129] width 103 height 9
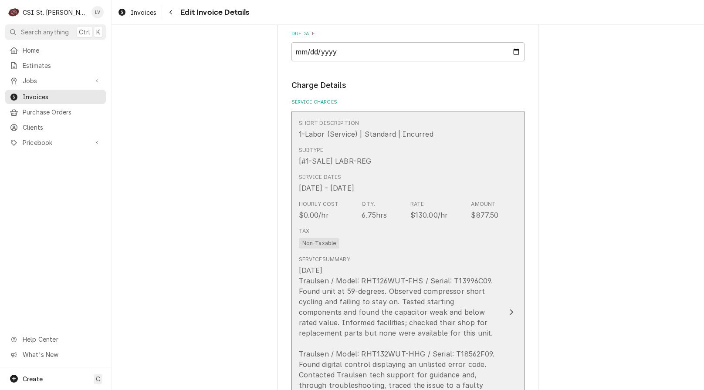
click at [399, 326] on div "9/4/25 Traulsen / Model: RHT126WUT-FHS / Serial: T13996C09. Found unit at 59-de…" at bounding box center [399, 385] width 200 height 241
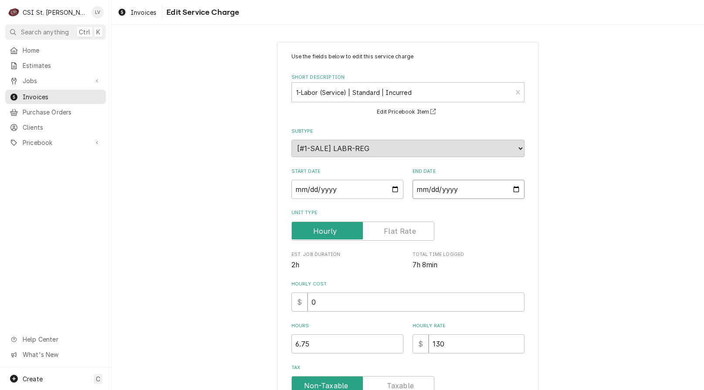
click at [429, 187] on input "2025-10-09" at bounding box center [469, 189] width 112 height 19
click at [189, 244] on div "Use the fields below to edit this service charge Short Description 1-Labor (Ser…" at bounding box center [408, 377] width 593 height 687
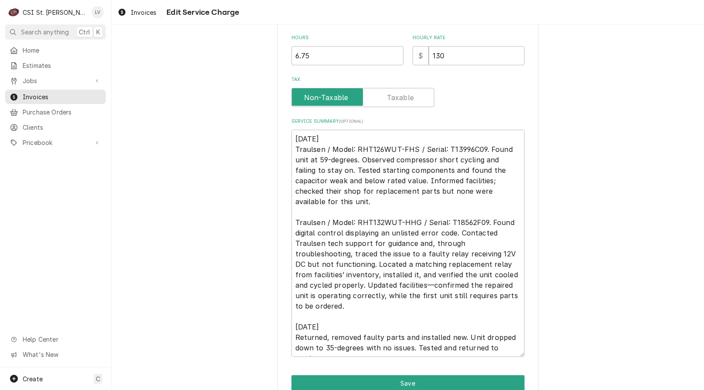
scroll to position [261, 0]
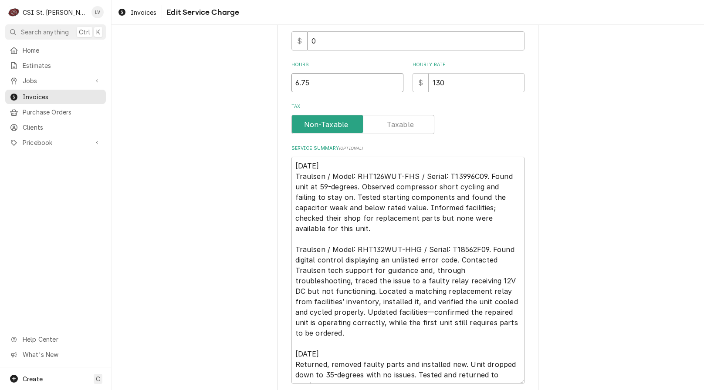
drag, startPoint x: 309, startPoint y: 82, endPoint x: 258, endPoint y: 90, distance: 51.6
click at [258, 90] on div "Use the fields below to edit this service charge Short Description 1-Labor (Ser…" at bounding box center [408, 115] width 593 height 687
click at [238, 205] on div "Use the fields below to edit this service charge Short Description 1-Labor (Ser…" at bounding box center [408, 115] width 593 height 687
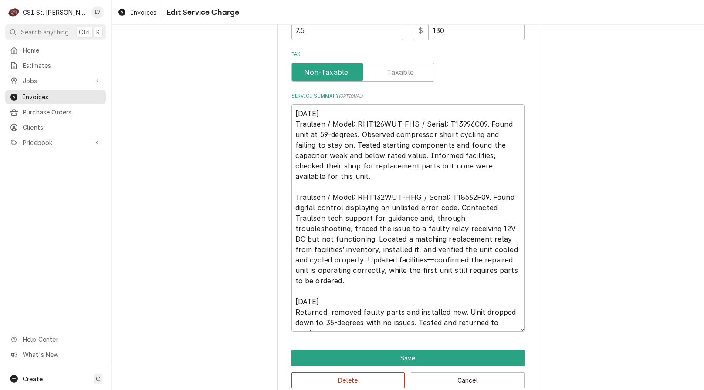
scroll to position [331, 0]
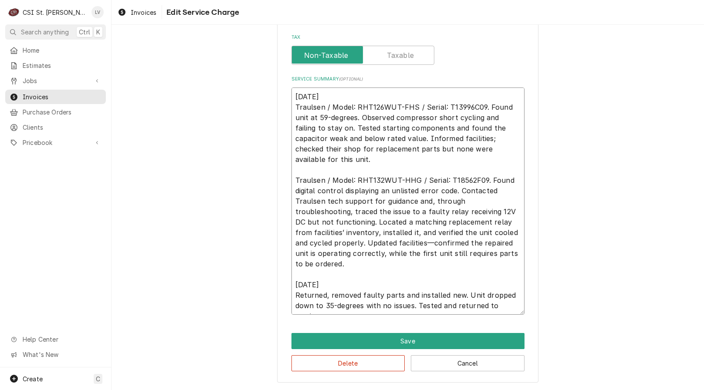
click at [306, 286] on textarea "9/4/25 Traulsen / Model: RHT126WUT-FHS / Serial: T13996C09. Found unit at 59-de…" at bounding box center [408, 202] width 233 height 228
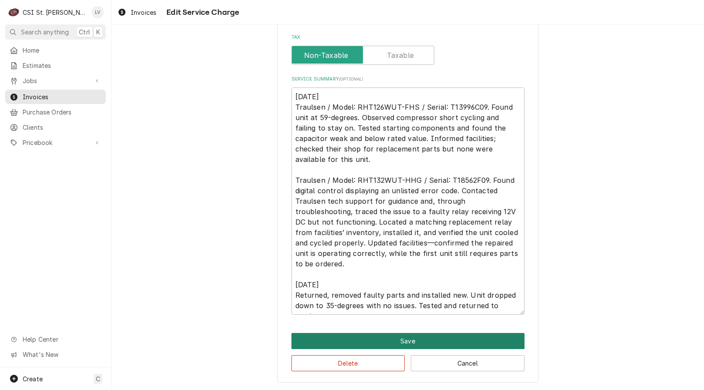
click at [325, 340] on button "Save" at bounding box center [408, 341] width 233 height 16
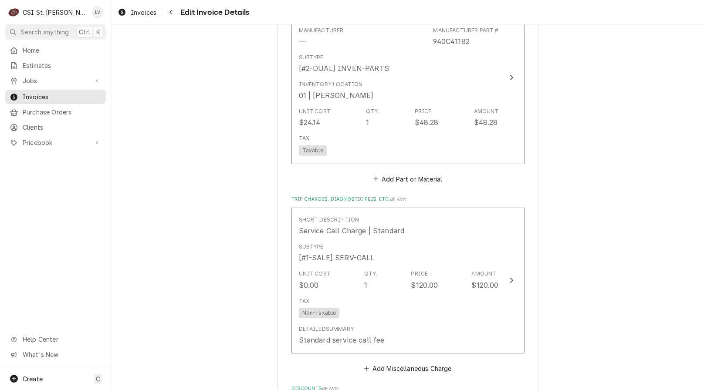
scroll to position [1820, 0]
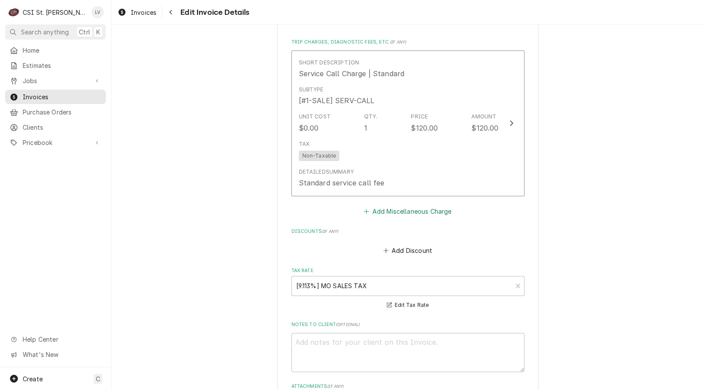
click at [401, 213] on button "Add Miscellaneous Charge" at bounding box center [408, 211] width 91 height 12
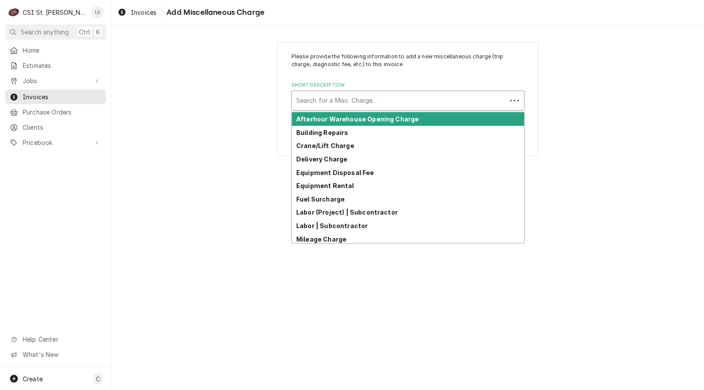
click at [324, 102] on div "Short Description" at bounding box center [399, 101] width 206 height 16
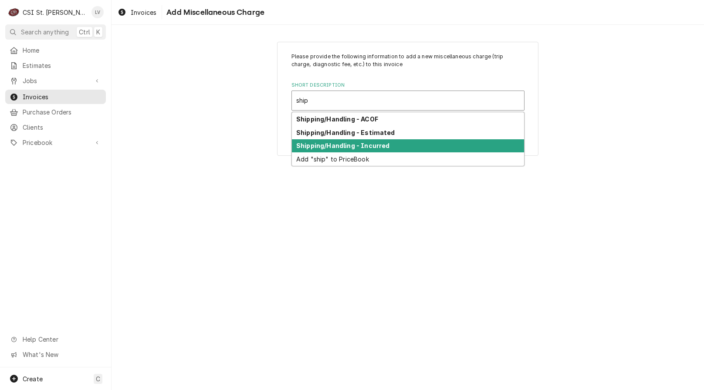
click at [320, 146] on strong "Shipping/Handling - Incurred" at bounding box center [342, 145] width 93 height 7
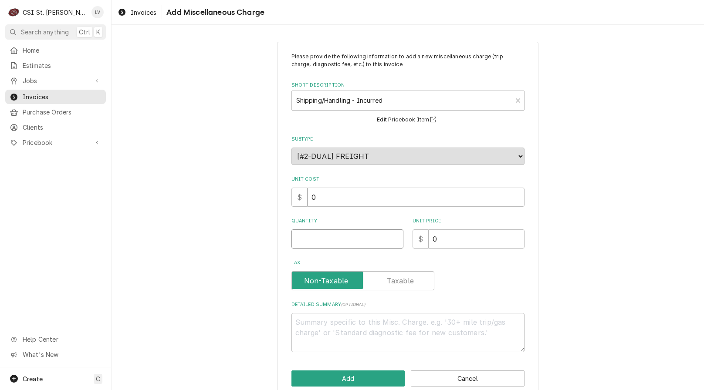
click at [319, 235] on input "Quantity" at bounding box center [348, 239] width 112 height 19
click at [240, 242] on div "Please provide the following information to add a new miscellaneous charge (tri…" at bounding box center [408, 220] width 593 height 372
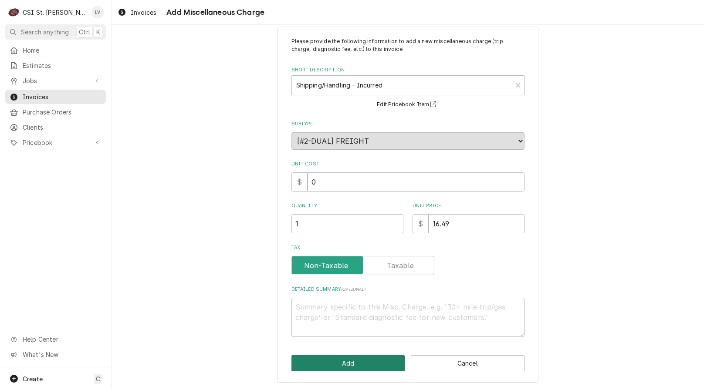
click at [334, 359] on button "Add" at bounding box center [349, 364] width 114 height 16
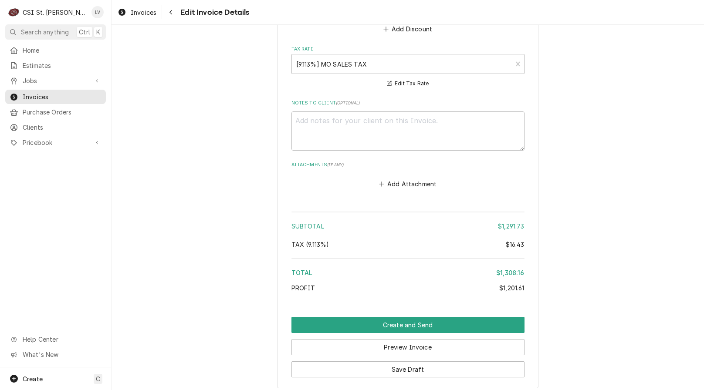
scroll to position [2213, 0]
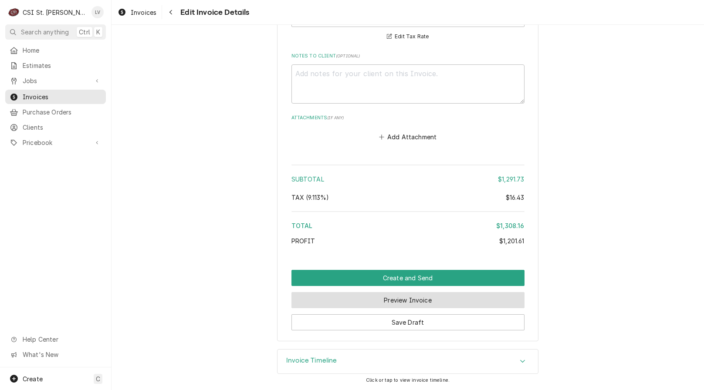
click at [412, 294] on button "Preview Invoice" at bounding box center [408, 300] width 233 height 16
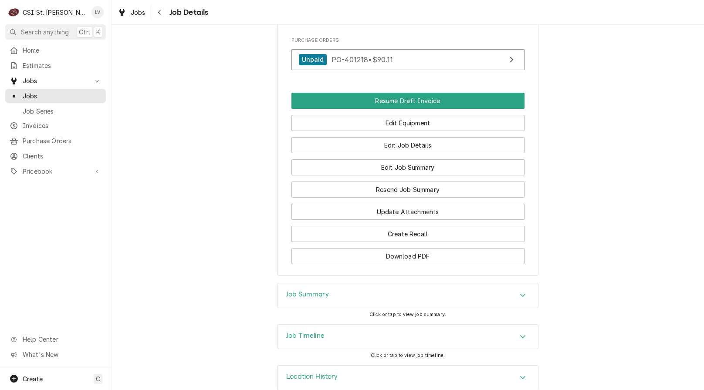
scroll to position [1015, 0]
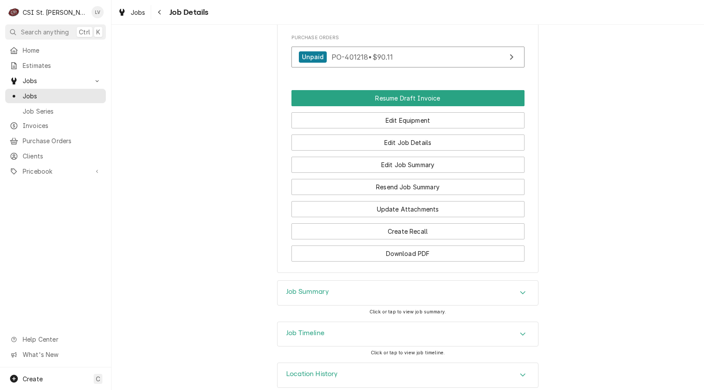
click at [379, 323] on div "Job Timeline" at bounding box center [408, 335] width 261 height 24
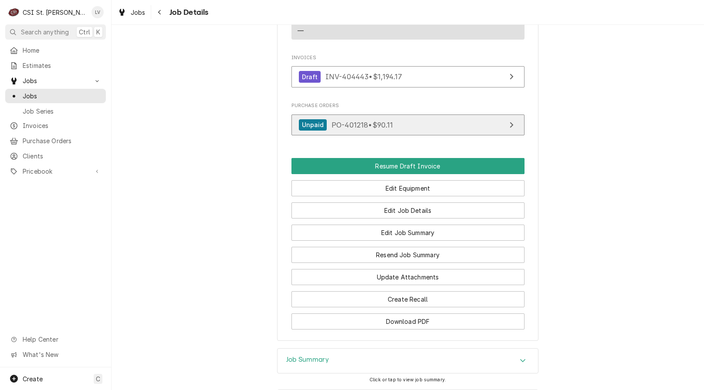
scroll to position [944, 0]
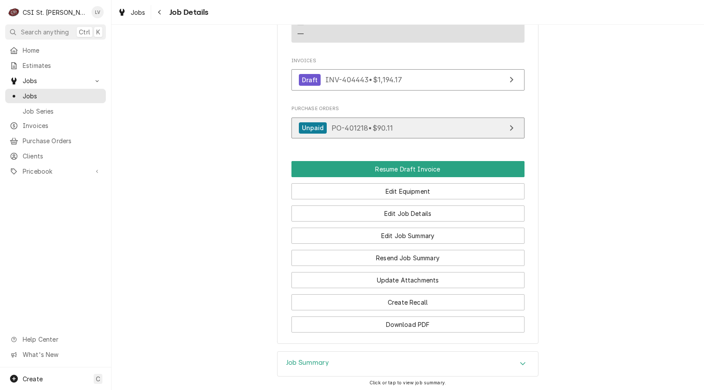
click at [388, 123] on span "PO-401218 • $90.11" at bounding box center [363, 127] width 62 height 9
click at [342, 123] on span "PO-401218 • $90.11" at bounding box center [363, 127] width 62 height 9
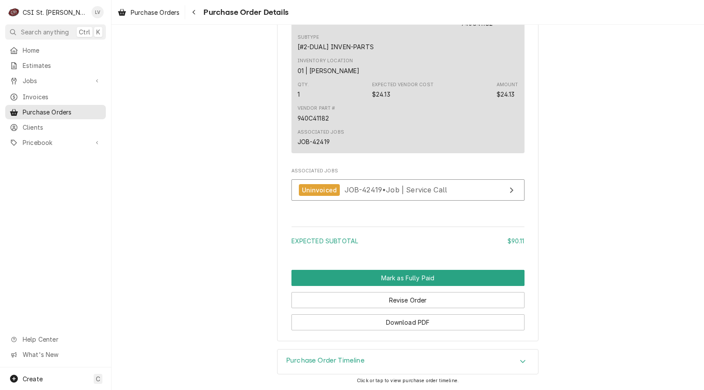
scroll to position [1027, 0]
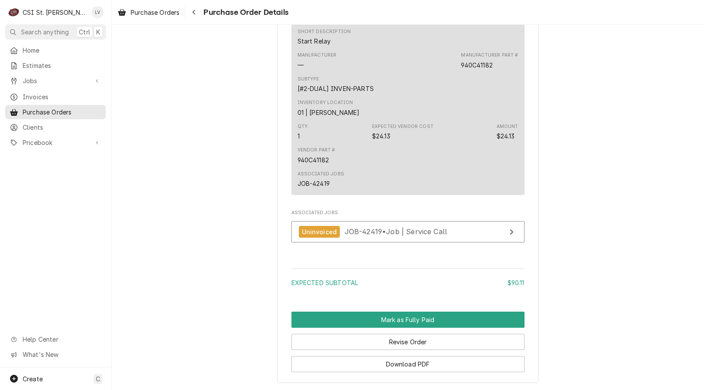
scroll to position [1027, 0]
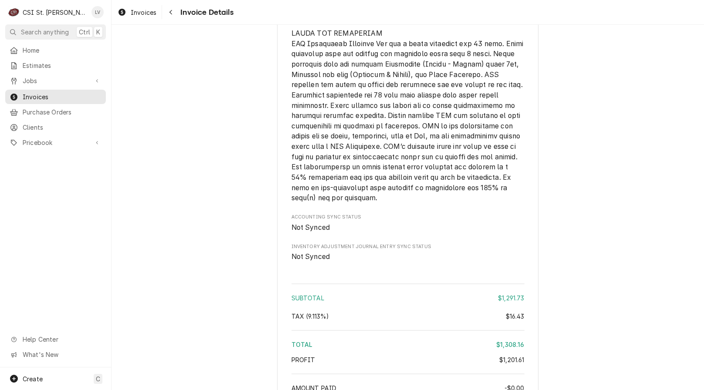
scroll to position [2010, 0]
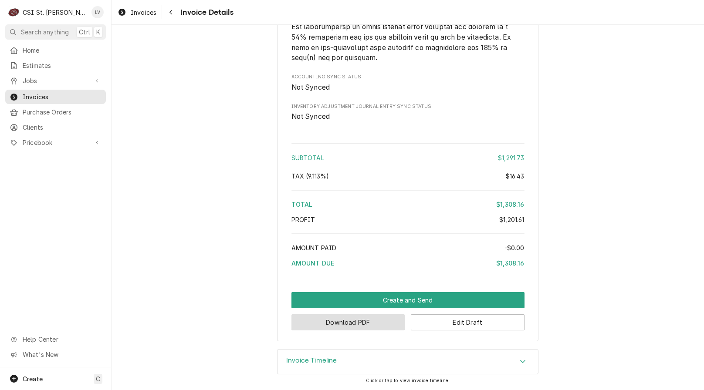
click at [357, 325] on button "Download PDF" at bounding box center [349, 323] width 114 height 16
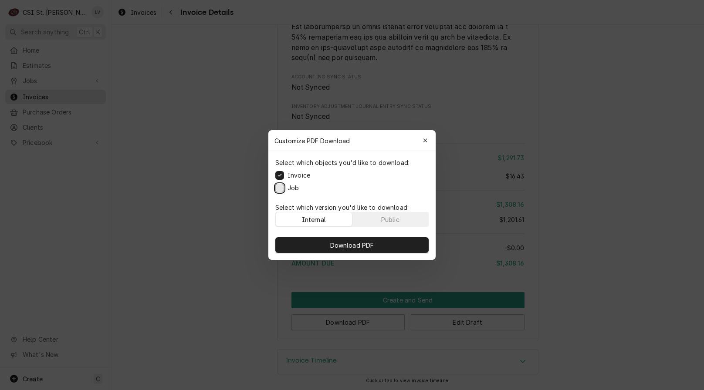
click at [279, 189] on button "Job" at bounding box center [279, 188] width 9 height 9
click at [334, 244] on span "Download PDF" at bounding box center [353, 245] width 48 height 9
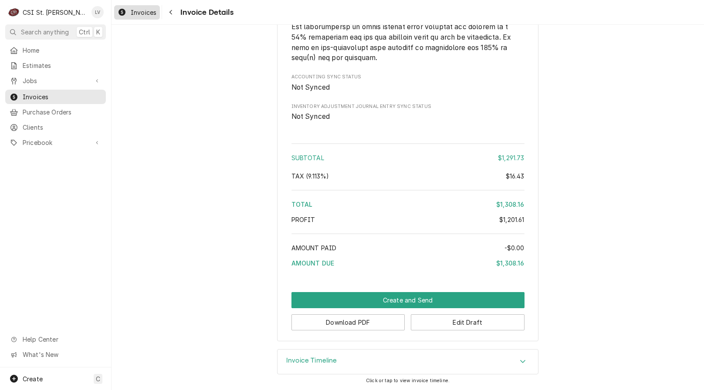
click at [143, 11] on span "Invoices" at bounding box center [144, 12] width 26 height 9
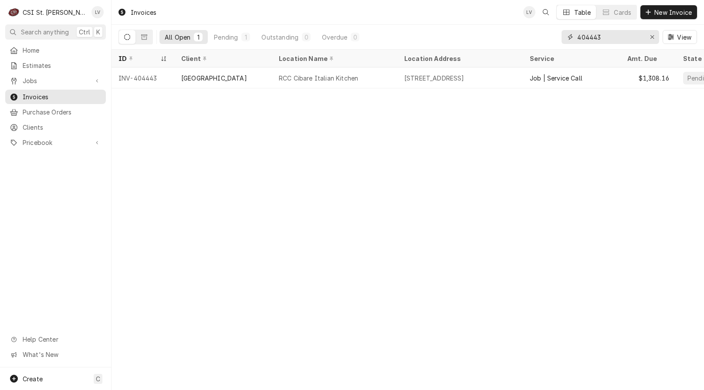
click at [601, 36] on input "404443" at bounding box center [609, 37] width 65 height 14
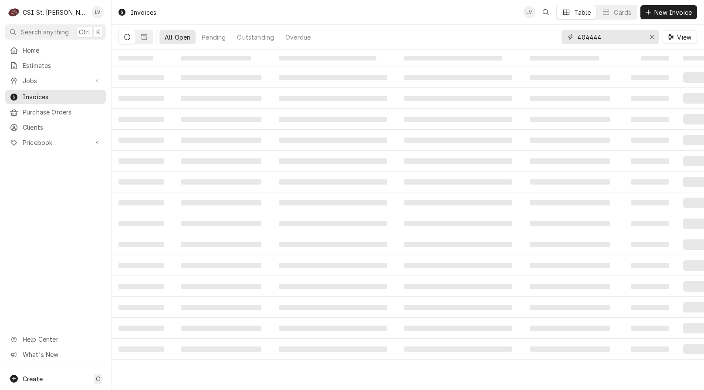
type input "404444"
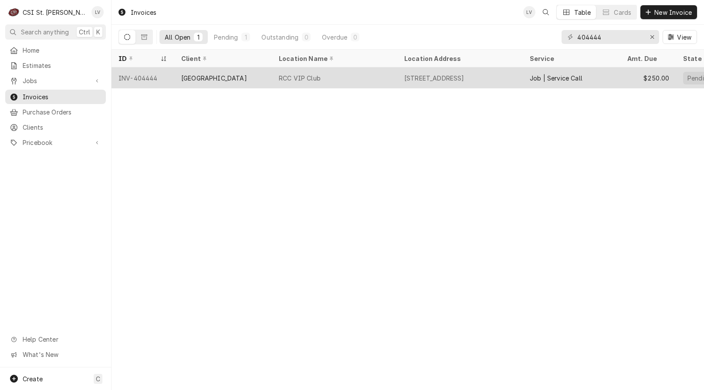
click at [216, 77] on div "[GEOGRAPHIC_DATA]" at bounding box center [214, 78] width 66 height 9
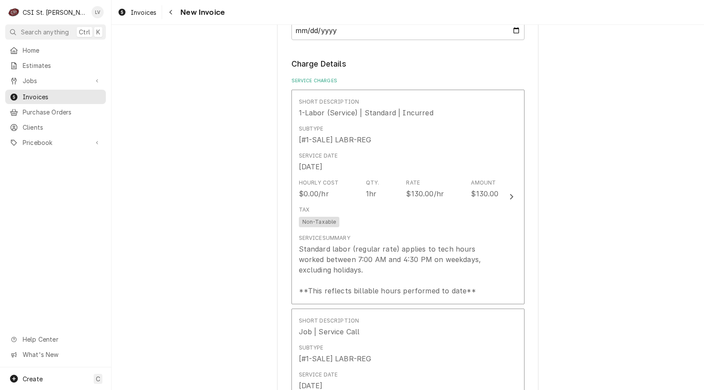
scroll to position [741, 0]
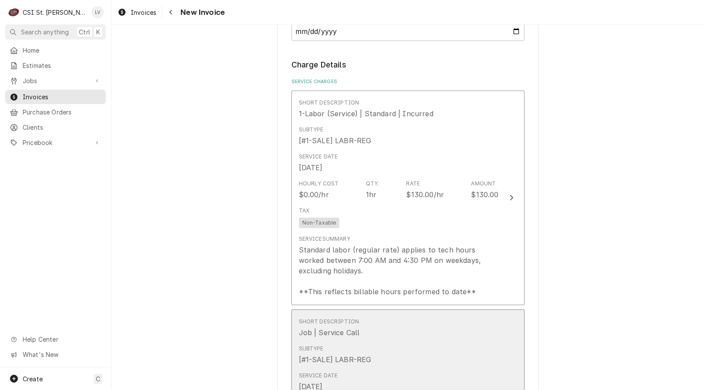
click at [415, 355] on div "Subtype [#1-SALE] LABR-REG" at bounding box center [399, 355] width 200 height 27
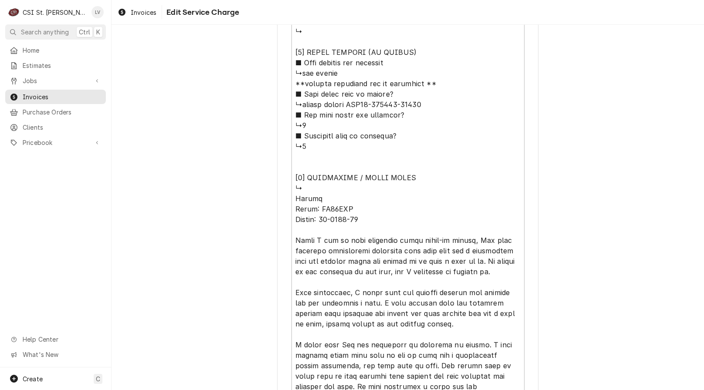
scroll to position [828, 0]
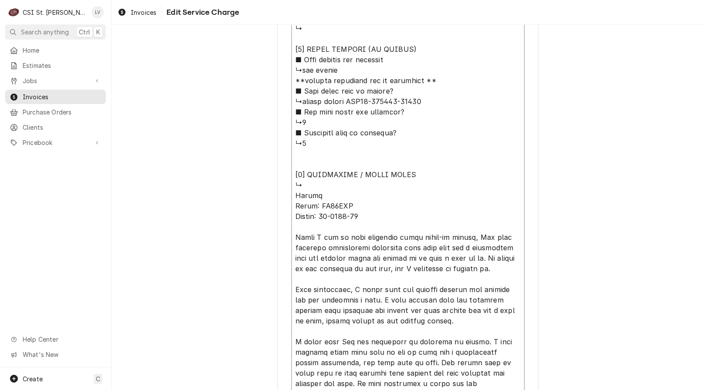
type textarea "x"
type textarea "⚠️ LORE IPSUMDOLORSI ⚠️ ✪ Ametcons adi elitsedd eiusmodt ✪ Incidid utlabore etd…"
type textarea "x"
type textarea "⚠️ LORE IPSUMDOLORSI ⚠️ ✪ Ametcons adi elitsedd eiusmodt ✪ Incidid utlabore etd…"
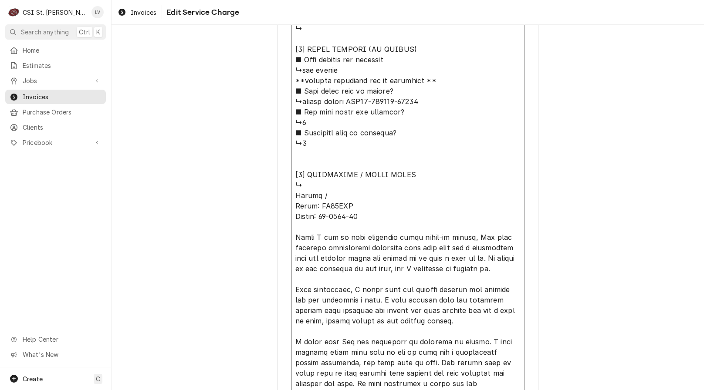
type textarea "x"
type textarea "⚠️ LORE IPSUMDOLORSI ⚠️ ✪ Ametcons adi elitsedd eiusmodt ✪ Incidid utlabore etd…"
type textarea "x"
type textarea "⚠️ LORE IPSUMDOLORSI ⚠️ ✪ Ametcons adi elitsedd eiusmodt ✪ Incidid utlabore etd…"
type textarea "x"
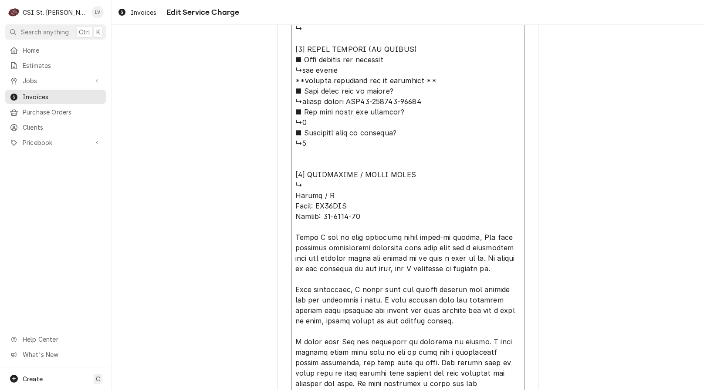
type textarea "⚠️ LORE IPSUMDOLORSI ⚠️ ✪ Ametcons adi elitsedd eiusmodt ✪ Incidid utlabore etd…"
type textarea "x"
type textarea "⚠️ 𝗙𝗢𝗥𝗠 𝗜𝗡𝗦𝗧𝗥𝗨𝗖𝗧𝗜𝗢𝗡𝗦 ⚠️ ✪ 𝗖𝗼𝗺𝗽𝗹𝗲𝘁𝗲 𝗮𝗹𝗹 𝗿𝗲𝗹𝗲𝘃𝗮𝗻𝘁 𝘀𝗲𝗰𝘁𝗶𝗼𝗻𝘀 ✪ 𝗣𝗿𝗼𝘃𝗶𝗱𝗲 𝗱𝗲𝘁𝗮𝗶𝗹𝗲𝗱 𝗮𝗻𝘀…"
type textarea "x"
type textarea "⚠️ 𝗙𝗢𝗥𝗠 𝗜𝗡𝗦𝗧𝗥𝗨𝗖𝗧𝗜𝗢𝗡𝗦 ⚠️ ✪ 𝗖𝗼𝗺𝗽𝗹𝗲𝘁𝗲 𝗮𝗹𝗹 𝗿𝗲𝗹𝗲𝘃𝗮𝗻𝘁 𝘀𝗲𝗰𝘁𝗶𝗼𝗻𝘀 ✪ 𝗣𝗿𝗼𝘃𝗶𝗱𝗲 𝗱𝗲𝘁𝗮𝗶𝗹𝗲𝗱 𝗮𝗻𝘀…"
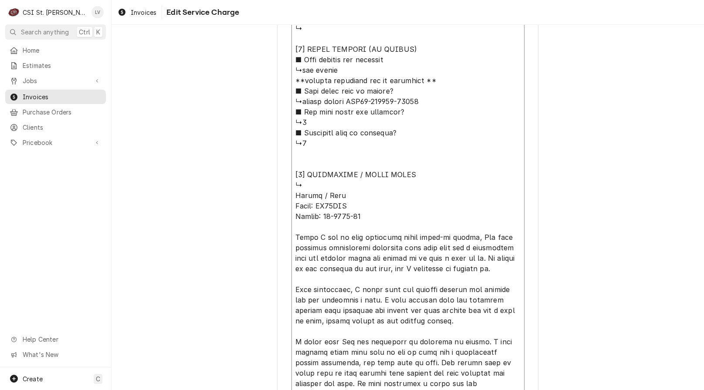
type textarea "x"
type textarea "⚠️ 𝗙𝗢𝗥𝗠 𝗜𝗡𝗦𝗧𝗥𝗨𝗖𝗧𝗜𝗢𝗡𝗦 ⚠️ ✪ 𝗖𝗼𝗺𝗽𝗹𝗲𝘁𝗲 𝗮𝗹𝗹 𝗿𝗲𝗹𝗲𝘃𝗮𝗻𝘁 𝘀𝗲𝗰𝘁𝗶𝗼𝗻𝘀 ✪ 𝗣𝗿𝗼𝘃𝗶𝗱𝗲 𝗱𝗲𝘁𝗮𝗶𝗹𝗲𝗱 𝗮𝗻𝘀…"
type textarea "x"
type textarea "⚠️ 𝗙𝗢𝗥𝗠 𝗜𝗡𝗦𝗧𝗥𝗨𝗖𝗧𝗜𝗢𝗡𝗦 ⚠️ ✪ 𝗖𝗼𝗺𝗽𝗹𝗲𝘁𝗲 𝗮𝗹𝗹 𝗿𝗲𝗹𝗲𝘃𝗮𝗻𝘁 𝘀𝗲𝗰𝘁𝗶𝗼𝗻𝘀 ✪ 𝗣𝗿𝗼𝘃𝗶𝗱𝗲 𝗱𝗲𝘁𝗮𝗶𝗹𝗲𝗱 𝗮𝗻𝘀…"
type textarea "x"
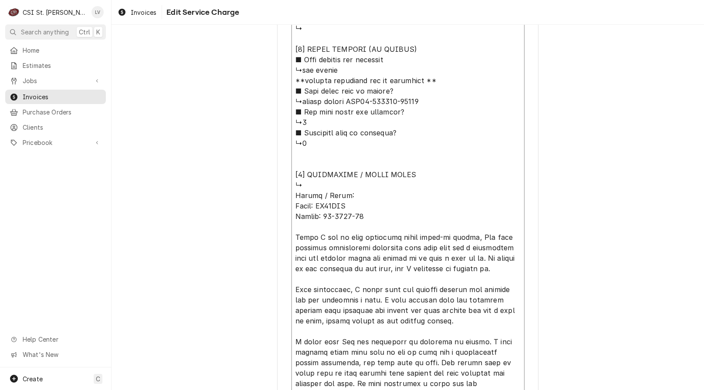
type textarea "⚠️ 𝗙𝗢𝗥𝗠 𝗜𝗡𝗦𝗧𝗥𝗨𝗖𝗧𝗜𝗢𝗡𝗦 ⚠️ ✪ 𝗖𝗼𝗺𝗽𝗹𝗲𝘁𝗲 𝗮𝗹𝗹 𝗿𝗲𝗹𝗲𝘃𝗮𝗻𝘁 𝘀𝗲𝗰𝘁𝗶𝗼𝗻𝘀 ✪ 𝗣𝗿𝗼𝘃𝗶𝗱𝗲 𝗱𝗲𝘁𝗮𝗶𝗹𝗲𝗱 𝗮𝗻𝘀…"
type textarea "x"
type textarea "⚠️ 𝗙𝗢𝗥𝗠 𝗜𝗡𝗦𝗧𝗥𝗨𝗖𝗧𝗜𝗢𝗡𝗦 ⚠️ ✪ 𝗖𝗼𝗺𝗽𝗹𝗲𝘁𝗲 𝗮𝗹𝗹 𝗿𝗲𝗹𝗲𝘃𝗮𝗻𝘁 𝘀𝗲𝗰𝘁𝗶𝗼𝗻𝘀 ✪ 𝗣𝗿𝗼𝘃𝗶𝗱𝗲 𝗱𝗲𝘁𝗮𝗶𝗹𝗲𝗱 𝗮𝗻𝘀…"
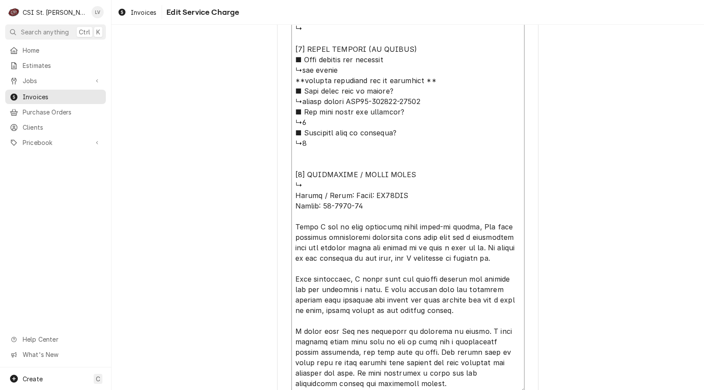
type textarea "x"
type textarea "⚠️ 𝗙𝗢𝗥𝗠 𝗜𝗡𝗦𝗧𝗥𝗨𝗖𝗧𝗜𝗢𝗡𝗦 ⚠️ ✪ 𝗖𝗼𝗺𝗽𝗹𝗲𝘁𝗲 𝗮𝗹𝗹 𝗿𝗲𝗹𝗲𝘃𝗮𝗻𝘁 𝘀𝗲𝗰𝘁𝗶𝗼𝗻𝘀 ✪ 𝗣𝗿𝗼𝘃𝗶𝗱𝗲 𝗱𝗲𝘁𝗮𝗶𝗹𝗲𝗱 𝗮𝗻𝘀…"
type textarea "x"
type textarea "⚠️ 𝗙𝗢𝗥𝗠 𝗜𝗡𝗦𝗧𝗥𝗨𝗖𝗧𝗜𝗢𝗡𝗦 ⚠️ ✪ 𝗖𝗼𝗺𝗽𝗹𝗲𝘁𝗲 𝗮𝗹𝗹 𝗿𝗲𝗹𝗲𝘃𝗮𝗻𝘁 𝘀𝗲𝗰𝘁𝗶𝗼𝗻𝘀 ✪ 𝗣𝗿𝗼𝘃𝗶𝗱𝗲 𝗱𝗲𝘁𝗮𝗶𝗹𝗲𝗱 𝗮𝗻𝘀…"
type textarea "x"
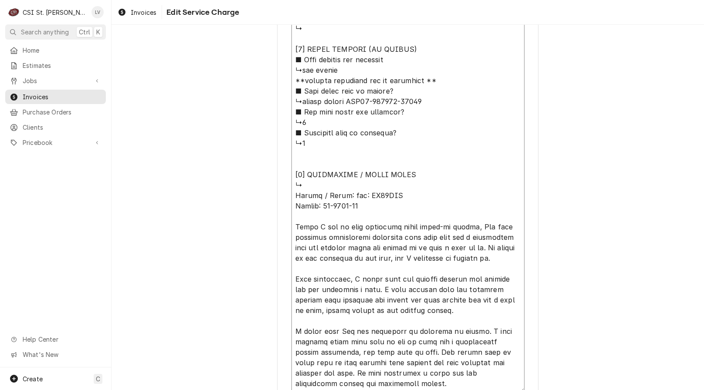
type textarea "⚠️ 𝗙𝗢𝗥𝗠 𝗜𝗡𝗦𝗧𝗥𝗨𝗖𝗧𝗜𝗢𝗡𝗦 ⚠️ ✪ 𝗖𝗼𝗺𝗽𝗹𝗲𝘁𝗲 𝗮𝗹𝗹 𝗿𝗲𝗹𝗲𝘃𝗮𝗻𝘁 𝘀𝗲𝗰𝘁𝗶𝗼𝗻𝘀 ✪ 𝗣𝗿𝗼𝘃𝗶𝗱𝗲 𝗱𝗲𝘁𝗮𝗶𝗹𝗲𝗱 𝗮𝗻𝘀…"
type textarea "x"
type textarea "⚠️ 𝗙𝗢𝗥𝗠 𝗜𝗡𝗦𝗧𝗥𝗨𝗖𝗧𝗜𝗢𝗡𝗦 ⚠️ ✪ 𝗖𝗼𝗺𝗽𝗹𝗲𝘁𝗲 𝗮𝗹𝗹 𝗿𝗲𝗹𝗲𝘃𝗮𝗻𝘁 𝘀𝗲𝗰𝘁𝗶𝗼𝗻𝘀 ✪ 𝗣𝗿𝗼𝘃𝗶𝗱𝗲 𝗱𝗲𝘁𝗮𝗶𝗹𝗲𝗱 𝗮𝗻𝘀…"
type textarea "x"
type textarea "⚠️ 𝗙𝗢𝗥𝗠 𝗜𝗡𝗦𝗧𝗥𝗨𝗖𝗧𝗜𝗢𝗡𝗦 ⚠️ ✪ 𝗖𝗼𝗺𝗽𝗹𝗲𝘁𝗲 𝗮𝗹𝗹 𝗿𝗲𝗹𝗲𝘃𝗮𝗻𝘁 𝘀𝗲𝗰𝘁𝗶𝗼𝗻𝘀 ✪ 𝗣𝗿𝗼𝘃𝗶𝗱𝗲 𝗱𝗲𝘁𝗮𝗶𝗹𝗲𝗱 𝗮𝗻𝘀…"
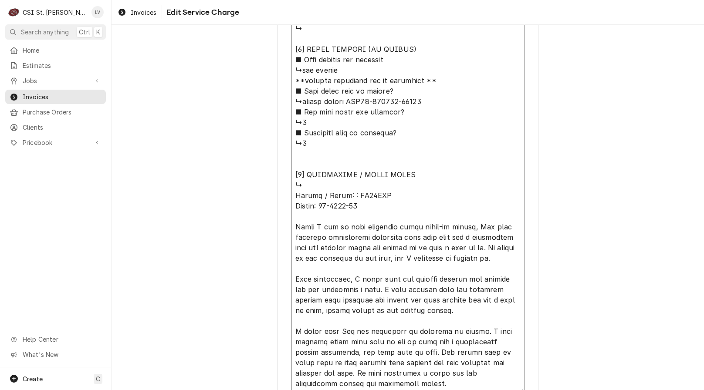
type textarea "x"
type textarea "⚠️ 𝗙𝗢𝗥𝗠 𝗜𝗡𝗦𝗧𝗥𝗨𝗖𝗧𝗜𝗢𝗡𝗦 ⚠️ ✪ 𝗖𝗼𝗺𝗽𝗹𝗲𝘁𝗲 𝗮𝗹𝗹 𝗿𝗲𝗹𝗲𝘃𝗮𝗻𝘁 𝘀𝗲𝗰𝘁𝗶𝗼𝗻𝘀 ✪ 𝗣𝗿𝗼𝘃𝗶𝗱𝗲 𝗱𝗲𝘁𝗮𝗶𝗹𝗲𝗱 𝗮𝗻𝘀…"
type textarea "x"
type textarea "⚠️ 𝗙𝗢𝗥𝗠 𝗜𝗡𝗦𝗧𝗥𝗨𝗖𝗧𝗜𝗢𝗡𝗦 ⚠️ ✪ 𝗖𝗼𝗺𝗽𝗹𝗲𝘁𝗲 𝗮𝗹𝗹 𝗿𝗲𝗹𝗲𝘃𝗮𝗻𝘁 𝘀𝗲𝗰𝘁𝗶𝗼𝗻𝘀 ✪ 𝗣𝗿𝗼𝘃𝗶𝗱𝗲 𝗱𝗲𝘁𝗮𝗶𝗹𝗲𝗱 𝗮𝗻𝘀…"
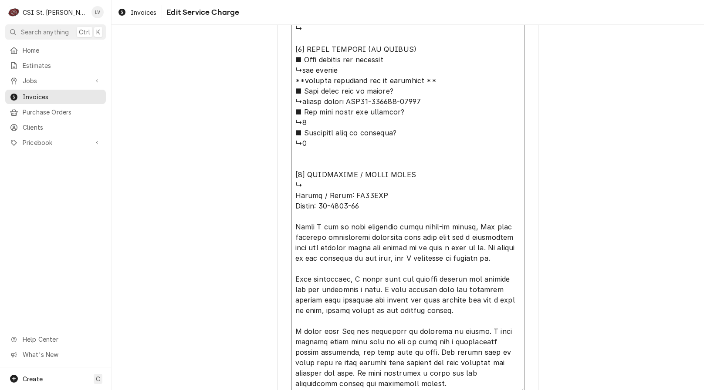
type textarea "x"
type textarea "⚠️ 𝗙𝗢𝗥𝗠 𝗜𝗡𝗦𝗧𝗥𝗨𝗖𝗧𝗜𝗢𝗡𝗦 ⚠️ ✪ 𝗖𝗼𝗺𝗽𝗹𝗲𝘁𝗲 𝗮𝗹𝗹 𝗿𝗲𝗹𝗲𝘃𝗮𝗻𝘁 𝘀𝗲𝗰𝘁𝗶𝗼𝗻𝘀 ✪ 𝗣𝗿𝗼𝘃𝗶𝗱𝗲 𝗱𝗲𝘁𝗮𝗶𝗹𝗲𝗱 𝗮𝗻𝘀…"
type textarea "x"
type textarea "⚠️ 𝗙𝗢𝗥𝗠 𝗜𝗡𝗦𝗧𝗥𝗨𝗖𝗧𝗜𝗢𝗡𝗦 ⚠️ ✪ 𝗖𝗼𝗺𝗽𝗹𝗲𝘁𝗲 𝗮𝗹𝗹 𝗿𝗲𝗹𝗲𝘃𝗮𝗻𝘁 𝘀𝗲𝗰𝘁𝗶𝗼𝗻𝘀 ✪ 𝗣𝗿𝗼𝘃𝗶𝗱𝗲 𝗱𝗲𝘁𝗮𝗶𝗹𝗲𝗱 𝗮𝗻𝘀…"
type textarea "x"
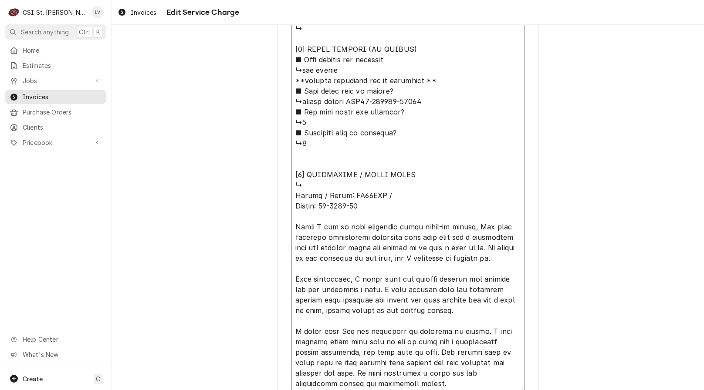
type textarea "⚠️ 𝗙𝗢𝗥𝗠 𝗜𝗡𝗦𝗧𝗥𝗨𝗖𝗧𝗜𝗢𝗡𝗦 ⚠️ ✪ 𝗖𝗼𝗺𝗽𝗹𝗲𝘁𝗲 𝗮𝗹𝗹 𝗿𝗲𝗹𝗲𝘃𝗮𝗻𝘁 𝘀𝗲𝗰𝘁𝗶𝗼𝗻𝘀 ✪ 𝗣𝗿𝗼𝘃𝗶𝗱𝗲 𝗱𝗲𝘁𝗮𝗶𝗹𝗲𝗱 𝗮𝗻𝘀…"
type textarea "x"
type textarea "⚠️ 𝗙𝗢𝗥𝗠 𝗜𝗡𝗦𝗧𝗥𝗨𝗖𝗧𝗜𝗢𝗡𝗦 ⚠️ ✪ 𝗖𝗼𝗺𝗽𝗹𝗲𝘁𝗲 𝗮𝗹𝗹 𝗿𝗲𝗹𝗲𝘃𝗮𝗻𝘁 𝘀𝗲𝗰𝘁𝗶𝗼𝗻𝘀 ✪ 𝗣𝗿𝗼𝘃𝗶𝗱𝗲 𝗱𝗲𝘁𝗮𝗶𝗹𝗲𝗱 𝗮𝗻𝘀…"
type textarea "x"
type textarea "⚠️ 𝗙𝗢𝗥𝗠 𝗜𝗡𝗦𝗧𝗥𝗨𝗖𝗧𝗜𝗢𝗡𝗦 ⚠️ ✪ 𝗖𝗼𝗺𝗽𝗹𝗲𝘁𝗲 𝗮𝗹𝗹 𝗿𝗲𝗹𝗲𝘃𝗮𝗻𝘁 𝘀𝗲𝗰𝘁𝗶𝗼𝗻𝘀 ✪ 𝗣𝗿𝗼𝘃𝗶𝗱𝗲 𝗱𝗲𝘁𝗮𝗶𝗹𝗲𝗱 𝗮𝗻𝘀…"
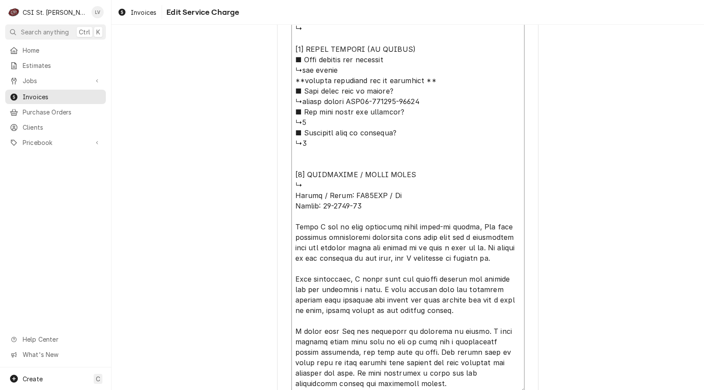
type textarea "x"
type textarea "⚠️ 𝗙𝗢𝗥𝗠 𝗜𝗡𝗦𝗧𝗥𝗨𝗖𝗧𝗜𝗢𝗡𝗦 ⚠️ ✪ 𝗖𝗼𝗺𝗽𝗹𝗲𝘁𝗲 𝗮𝗹𝗹 𝗿𝗲𝗹𝗲𝘃𝗮𝗻𝘁 𝘀𝗲𝗰𝘁𝗶𝗼𝗻𝘀 ✪ 𝗣𝗿𝗼𝘃𝗶𝗱𝗲 𝗱𝗲𝘁𝗮𝗶𝗹𝗲𝗱 𝗮𝗻𝘀…"
type textarea "x"
type textarea "⚠️ 𝗙𝗢𝗥𝗠 𝗜𝗡𝗦𝗧𝗥𝗨𝗖𝗧𝗜𝗢𝗡𝗦 ⚠️ ✪ 𝗖𝗼𝗺𝗽𝗹𝗲𝘁𝗲 𝗮𝗹𝗹 𝗿𝗲𝗹𝗲𝘃𝗮𝗻𝘁 𝘀𝗲𝗰𝘁𝗶𝗼𝗻𝘀 ✪ 𝗣𝗿𝗼𝘃𝗶𝗱𝗲 𝗱𝗲𝘁𝗮𝗶𝗹𝗲𝗱 𝗮𝗻𝘀…"
type textarea "x"
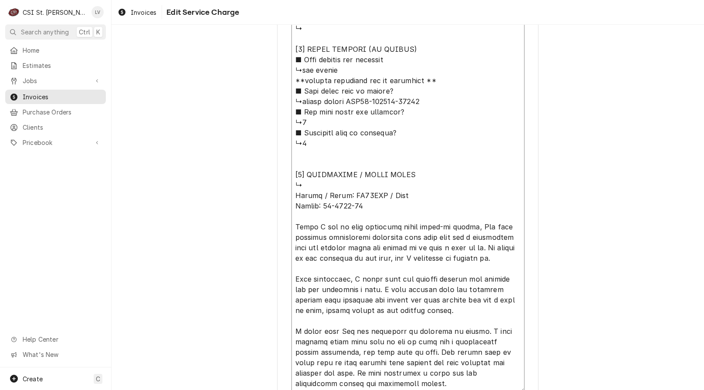
type textarea "⚠️ 𝗙𝗢𝗥𝗠 𝗜𝗡𝗦𝗧𝗥𝗨𝗖𝗧𝗜𝗢𝗡𝗦 ⚠️ ✪ 𝗖𝗼𝗺𝗽𝗹𝗲𝘁𝗲 𝗮𝗹𝗹 𝗿𝗲𝗹𝗲𝘃𝗮𝗻𝘁 𝘀𝗲𝗰𝘁𝗶𝗼𝗻𝘀 ✪ 𝗣𝗿𝗼𝘃𝗶𝗱𝗲 𝗱𝗲𝘁𝗮𝗶𝗹𝗲𝗱 𝗮𝗻𝘀…"
type textarea "x"
type textarea "⚠️ 𝗙𝗢𝗥𝗠 𝗜𝗡𝗦𝗧𝗥𝗨𝗖𝗧𝗜𝗢𝗡𝗦 ⚠️ ✪ 𝗖𝗼𝗺𝗽𝗹𝗲𝘁𝗲 𝗮𝗹𝗹 𝗿𝗲𝗹𝗲𝘃𝗮𝗻𝘁 𝘀𝗲𝗰𝘁𝗶𝗼𝗻𝘀 ✪ 𝗣𝗿𝗼𝘃𝗶𝗱𝗲 𝗱𝗲𝘁𝗮𝗶𝗹𝗲𝗱 𝗮𝗻𝘀…"
type textarea "x"
type textarea "⚠️ 𝗙𝗢𝗥𝗠 𝗜𝗡𝗦𝗧𝗥𝗨𝗖𝗧𝗜𝗢𝗡𝗦 ⚠️ ✪ 𝗖𝗼𝗺𝗽𝗹𝗲𝘁𝗲 𝗮𝗹𝗹 𝗿𝗲𝗹𝗲𝘃𝗮𝗻𝘁 𝘀𝗲𝗰𝘁𝗶𝗼𝗻𝘀 ✪ 𝗣𝗿𝗼𝘃𝗶𝗱𝗲 𝗱𝗲𝘁𝗮𝗶𝗹𝗲𝗱 𝗮𝗻𝘀…"
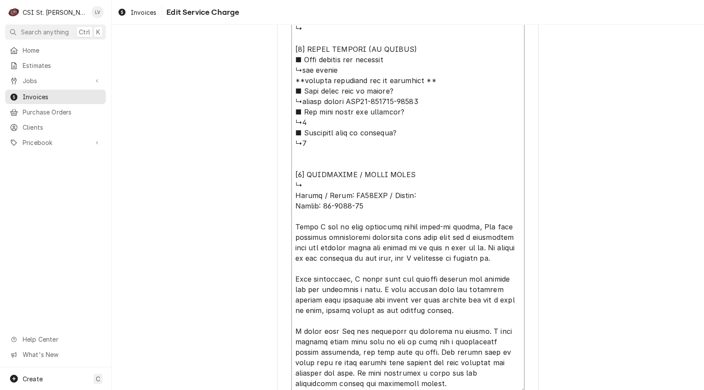
type textarea "x"
type textarea "⚠️ 𝗙𝗢𝗥𝗠 𝗜𝗡𝗦𝗧𝗥𝗨𝗖𝗧𝗜𝗢𝗡𝗦 ⚠️ ✪ 𝗖𝗼𝗺𝗽𝗹𝗲𝘁𝗲 𝗮𝗹𝗹 𝗿𝗲𝗹𝗲𝘃𝗮𝗻𝘁 𝘀𝗲𝗰𝘁𝗶𝗼𝗻𝘀 ✪ 𝗣𝗿𝗼𝘃𝗶𝗱𝗲 𝗱𝗲𝘁𝗮𝗶𝗹𝗲𝗱 𝗮𝗻𝘀…"
type textarea "x"
type textarea "⚠️ 𝗙𝗢𝗥𝗠 𝗜𝗡𝗦𝗧𝗥𝗨𝗖𝗧𝗜𝗢𝗡𝗦 ⚠️ ✪ 𝗖𝗼𝗺𝗽𝗹𝗲𝘁𝗲 𝗮𝗹𝗹 𝗿𝗲𝗹𝗲𝘃𝗮𝗻𝘁 𝘀𝗲𝗰𝘁𝗶𝗼𝗻𝘀 ✪ 𝗣𝗿𝗼𝘃𝗶𝗱𝗲 𝗱𝗲𝘁𝗮𝗶𝗹𝗲𝗱 𝗮𝗻𝘀…"
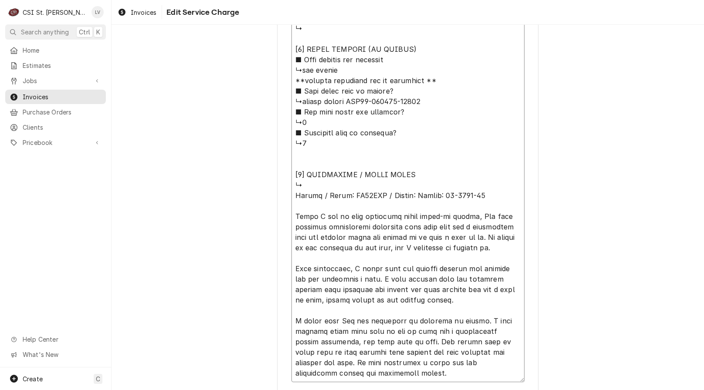
type textarea "x"
type textarea "⚠️ 𝗙𝗢𝗥𝗠 𝗜𝗡𝗦𝗧𝗥𝗨𝗖𝗧𝗜𝗢𝗡𝗦 ⚠️ ✪ 𝗖𝗼𝗺𝗽𝗹𝗲𝘁𝗲 𝗮𝗹𝗹 𝗿𝗲𝗹𝗲𝘃𝗮𝗻𝘁 𝘀𝗲𝗰𝘁𝗶𝗼𝗻𝘀 ✪ 𝗣𝗿𝗼𝘃𝗶𝗱𝗲 𝗱𝗲𝘁𝗮𝗶𝗹𝗲𝗱 𝗮𝗻𝘀…"
type textarea "x"
type textarea "⚠️ 𝗙𝗢𝗥𝗠 𝗜𝗡𝗦𝗧𝗥𝗨𝗖𝗧𝗜𝗢𝗡𝗦 ⚠️ ✪ 𝗖𝗼𝗺𝗽𝗹𝗲𝘁𝗲 𝗮𝗹𝗹 𝗿𝗲𝗹𝗲𝘃𝗮𝗻𝘁 𝘀𝗲𝗰𝘁𝗶𝗼𝗻𝘀 ✪ 𝗣𝗿𝗼𝘃𝗶𝗱𝗲 𝗱𝗲𝘁𝗮𝗶𝗹𝗲𝗱 𝗮𝗻𝘀…"
type textarea "x"
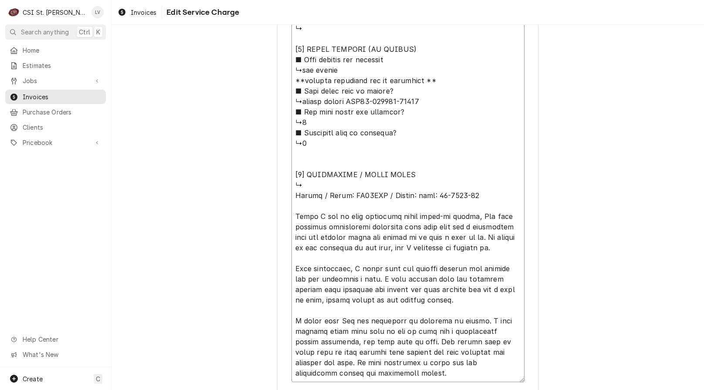
type textarea "⚠️ 𝗙𝗢𝗥𝗠 𝗜𝗡𝗦𝗧𝗥𝗨𝗖𝗧𝗜𝗢𝗡𝗦 ⚠️ ✪ 𝗖𝗼𝗺𝗽𝗹𝗲𝘁𝗲 𝗮𝗹𝗹 𝗿𝗲𝗹𝗲𝘃𝗮𝗻𝘁 𝘀𝗲𝗰𝘁𝗶𝗼𝗻𝘀 ✪ 𝗣𝗿𝗼𝘃𝗶𝗱𝗲 𝗱𝗲𝘁𝗮𝗶𝗹𝗲𝗱 𝗮𝗻𝘀…"
type textarea "x"
type textarea "⚠️ 𝗙𝗢𝗥𝗠 𝗜𝗡𝗦𝗧𝗥𝗨𝗖𝗧𝗜𝗢𝗡𝗦 ⚠️ ✪ 𝗖𝗼𝗺𝗽𝗹𝗲𝘁𝗲 𝗮𝗹𝗹 𝗿𝗲𝗹𝗲𝘃𝗮𝗻𝘁 𝘀𝗲𝗰𝘁𝗶𝗼𝗻𝘀 ✪ 𝗣𝗿𝗼𝘃𝗶𝗱𝗲 𝗱𝗲𝘁𝗮𝗶𝗹𝗲𝗱 𝗮𝗻𝘀…"
type textarea "x"
type textarea "⚠️ 𝗙𝗢𝗥𝗠 𝗜𝗡𝗦𝗧𝗥𝗨𝗖𝗧𝗜𝗢𝗡𝗦 ⚠️ ✪ 𝗖𝗼𝗺𝗽𝗹𝗲𝘁𝗲 𝗮𝗹𝗹 𝗿𝗲𝗹𝗲𝘃𝗮𝗻𝘁 𝘀𝗲𝗰𝘁𝗶𝗼𝗻𝘀 ✪ 𝗣𝗿𝗼𝘃𝗶𝗱𝗲 𝗱𝗲𝘁𝗮𝗶𝗹𝗲𝗱 𝗮𝗻𝘀…"
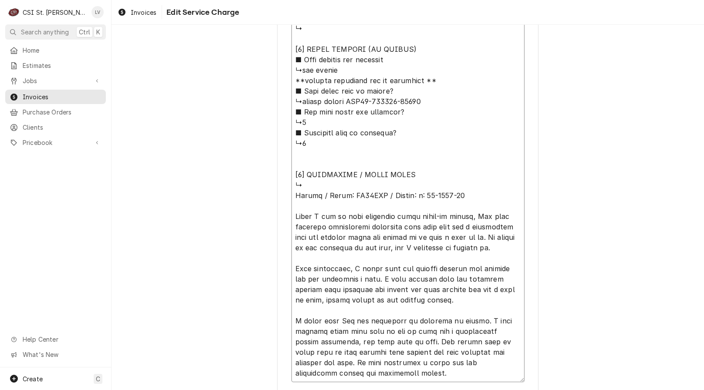
type textarea "x"
type textarea "⚠️ 𝗙𝗢𝗥𝗠 𝗜𝗡𝗦𝗧𝗥𝗨𝗖𝗧𝗜𝗢𝗡𝗦 ⚠️ ✪ 𝗖𝗼𝗺𝗽𝗹𝗲𝘁𝗲 𝗮𝗹𝗹 𝗿𝗲𝗹𝗲𝘃𝗮𝗻𝘁 𝘀𝗲𝗰𝘁𝗶𝗼𝗻𝘀 ✪ 𝗣𝗿𝗼𝘃𝗶𝗱𝗲 𝗱𝗲𝘁𝗮𝗶𝗹𝗲𝗱 𝗮𝗻𝘀…"
type textarea "x"
type textarea "⚠️ 𝗙𝗢𝗥𝗠 𝗜𝗡𝗦𝗧𝗥𝗨𝗖𝗧𝗜𝗢𝗡𝗦 ⚠️ ✪ 𝗖𝗼𝗺𝗽𝗹𝗲𝘁𝗲 𝗮𝗹𝗹 𝗿𝗲𝗹𝗲𝘃𝗮𝗻𝘁 𝘀𝗲𝗰𝘁𝗶𝗼𝗻𝘀 ✪ 𝗣𝗿𝗼𝘃𝗶𝗱𝗲 𝗱𝗲𝘁𝗮𝗶𝗹𝗲𝗱 𝗮𝗻𝘀…"
type textarea "x"
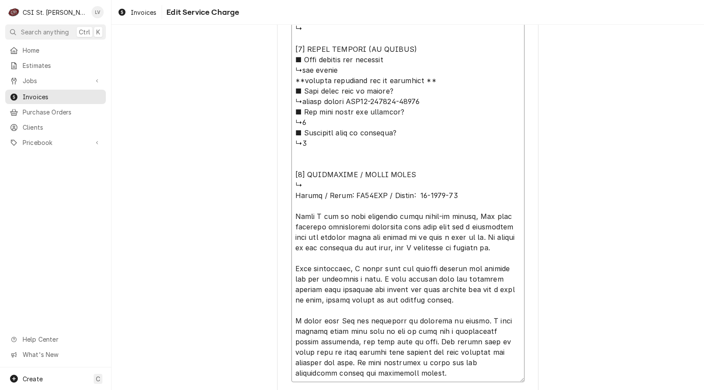
type textarea "⚠️ 𝗙𝗢𝗥𝗠 𝗜𝗡𝗦𝗧𝗥𝗨𝗖𝗧𝗜𝗢𝗡𝗦 ⚠️ ✪ 𝗖𝗼𝗺𝗽𝗹𝗲𝘁𝗲 𝗮𝗹𝗹 𝗿𝗲𝗹𝗲𝘃𝗮𝗻𝘁 𝘀𝗲𝗰𝘁𝗶𝗼𝗻𝘀 ✪ 𝗣𝗿𝗼𝘃𝗶𝗱𝗲 𝗱𝗲𝘁𝗮𝗶𝗹𝗲𝗱 𝗮𝗻𝘀…"
type textarea "x"
type textarea "⚠️ 𝗙𝗢𝗥𝗠 𝗜𝗡𝗦𝗧𝗥𝗨𝗖𝗧𝗜𝗢𝗡𝗦 ⚠️ ✪ 𝗖𝗼𝗺𝗽𝗹𝗲𝘁𝗲 𝗮𝗹𝗹 𝗿𝗲𝗹𝗲𝘃𝗮𝗻𝘁 𝘀𝗲𝗰𝘁𝗶𝗼𝗻𝘀 ✪ 𝗣𝗿𝗼𝘃𝗶𝗱𝗲 𝗱𝗲𝘁𝗮𝗶𝗹𝗲𝗱 𝗮𝗻𝘀…"
type textarea "x"
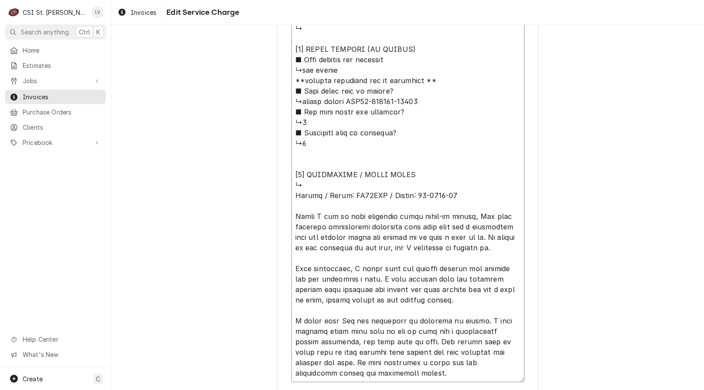
type textarea "⚠️ 𝗙𝗢𝗥𝗠 𝗜𝗡𝗦𝗧𝗥𝗨𝗖𝗧𝗜𝗢𝗡𝗦 ⚠️ ✪ 𝗖𝗼𝗺𝗽𝗹𝗲𝘁𝗲 𝗮𝗹𝗹 𝗿𝗲𝗹𝗲𝘃𝗮𝗻𝘁 𝘀𝗲𝗰𝘁𝗶𝗼𝗻𝘀 ✪ 𝗣𝗿𝗼𝘃𝗶𝗱𝗲 𝗱𝗲𝘁𝗮𝗶𝗹𝗲𝗱 𝗮𝗻𝘀…"
type textarea "x"
type textarea "⚠️ 𝗙𝗢𝗥𝗠 𝗜𝗡𝗦𝗧𝗥𝗨𝗖𝗧𝗜𝗢𝗡𝗦 ⚠️ ✪ 𝗖𝗼𝗺𝗽𝗹𝗲𝘁𝗲 𝗮𝗹𝗹 𝗿𝗲𝗹𝗲𝘃𝗮𝗻𝘁 𝘀𝗲𝗰𝘁𝗶𝗼𝗻𝘀 ✪ 𝗣𝗿𝗼𝘃𝗶𝗱𝗲 𝗱𝗲𝘁𝗮𝗶𝗹𝗲𝗱 𝗮𝗻𝘀…"
type textarea "x"
type textarea "⚠️ 𝗙𝗢𝗥𝗠 𝗜𝗡𝗦𝗧𝗥𝗨𝗖𝗧𝗜𝗢𝗡𝗦 ⚠️ ✪ 𝗖𝗼𝗺𝗽𝗹𝗲𝘁𝗲 𝗮𝗹𝗹 𝗿𝗲𝗹𝗲𝘃𝗮𝗻𝘁 𝘀𝗲𝗰𝘁𝗶𝗼𝗻𝘀 ✪ 𝗣𝗿𝗼𝘃𝗶𝗱𝗲 𝗱𝗲𝘁𝗮𝗶𝗹𝗲𝗱 𝗮𝗻𝘀…"
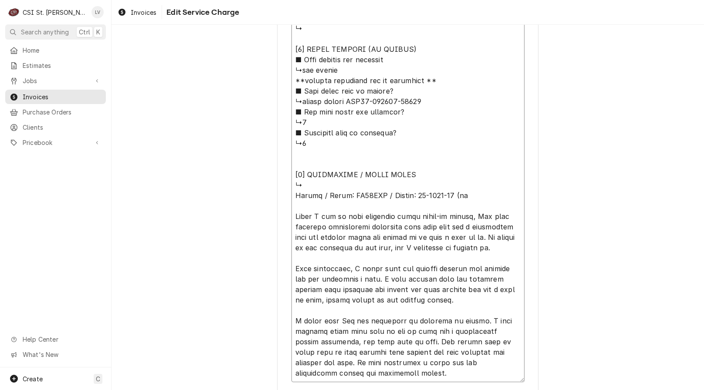
type textarea "x"
type textarea "⚠️ 𝗙𝗢𝗥𝗠 𝗜𝗡𝗦𝗧𝗥𝗨𝗖𝗧𝗜𝗢𝗡𝗦 ⚠️ ✪ 𝗖𝗼𝗺𝗽𝗹𝗲𝘁𝗲 𝗮𝗹𝗹 𝗿𝗲𝗹𝗲𝘃𝗮𝗻𝘁 𝘀𝗲𝗰𝘁𝗶𝗼𝗻𝘀 ✪ 𝗣𝗿𝗼𝘃𝗶𝗱𝗲 𝗱𝗲𝘁𝗮𝗶𝗹𝗲𝗱 𝗮𝗻𝘀…"
type textarea "x"
type textarea "⚠️ 𝗙𝗢𝗥𝗠 𝗜𝗡𝗦𝗧𝗥𝗨𝗖𝗧𝗜𝗢𝗡𝗦 ⚠️ ✪ 𝗖𝗼𝗺𝗽𝗹𝗲𝘁𝗲 𝗮𝗹𝗹 𝗿𝗲𝗹𝗲𝘃𝗮𝗻𝘁 𝘀𝗲𝗰𝘁𝗶𝗼𝗻𝘀 ✪ 𝗣𝗿𝗼𝘃𝗶𝗱𝗲 𝗱𝗲𝘁𝗮𝗶𝗹𝗲𝗱 𝗮𝗻𝘀…"
type textarea "x"
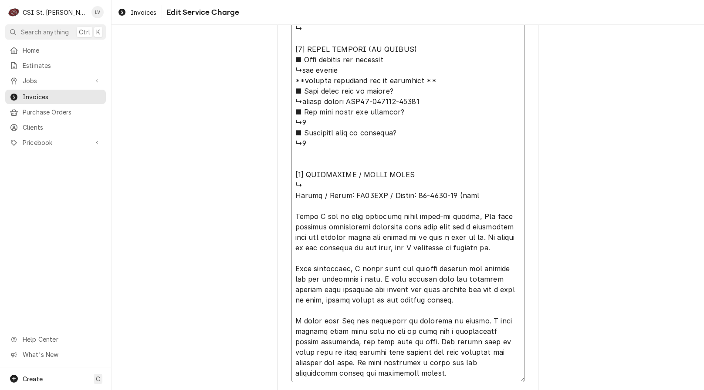
type textarea "⚠️ 𝗙𝗢𝗥𝗠 𝗜𝗡𝗦𝗧𝗥𝗨𝗖𝗧𝗜𝗢𝗡𝗦 ⚠️ ✪ 𝗖𝗼𝗺𝗽𝗹𝗲𝘁𝗲 𝗮𝗹𝗹 𝗿𝗲𝗹𝗲𝘃𝗮𝗻𝘁 𝘀𝗲𝗰𝘁𝗶𝗼𝗻𝘀 ✪ 𝗣𝗿𝗼𝘃𝗶𝗱𝗲 𝗱𝗲𝘁𝗮𝗶𝗹𝗲𝗱 𝗮𝗻𝘀…"
type textarea "x"
type textarea "⚠️ 𝗙𝗢𝗥𝗠 𝗜𝗡𝗦𝗧𝗥𝗨𝗖𝗧𝗜𝗢𝗡𝗦 ⚠️ ✪ 𝗖𝗼𝗺𝗽𝗹𝗲𝘁𝗲 𝗮𝗹𝗹 𝗿𝗲𝗹𝗲𝘃𝗮𝗻𝘁 𝘀𝗲𝗰𝘁𝗶𝗼𝗻𝘀 ✪ 𝗣𝗿𝗼𝘃𝗶𝗱𝗲 𝗱𝗲𝘁𝗮𝗶𝗹𝗲𝗱 𝗮𝗻𝘀…"
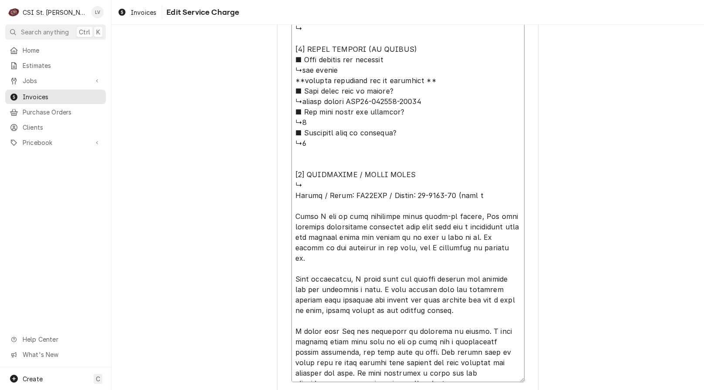
type textarea "x"
type textarea "⚠️ 𝗙𝗢𝗥𝗠 𝗜𝗡𝗦𝗧𝗥𝗨𝗖𝗧𝗜𝗢𝗡𝗦 ⚠️ ✪ 𝗖𝗼𝗺𝗽𝗹𝗲𝘁𝗲 𝗮𝗹𝗹 𝗿𝗲𝗹𝗲𝘃𝗮𝗻𝘁 𝘀𝗲𝗰𝘁𝗶𝗼𝗻𝘀 ✪ 𝗣𝗿𝗼𝘃𝗶𝗱𝗲 𝗱𝗲𝘁𝗮𝗶𝗹𝗲𝗱 𝗮𝗻𝘀…"
type textarea "x"
type textarea "⚠️ 𝗙𝗢𝗥𝗠 𝗜𝗡𝗦𝗧𝗥𝗨𝗖𝗧𝗜𝗢𝗡𝗦 ⚠️ ✪ 𝗖𝗼𝗺𝗽𝗹𝗲𝘁𝗲 𝗮𝗹𝗹 𝗿𝗲𝗹𝗲𝘃𝗮𝗻𝘁 𝘀𝗲𝗰𝘁𝗶𝗼𝗻𝘀 ✪ 𝗣𝗿𝗼𝘃𝗶𝗱𝗲 𝗱𝗲𝘁𝗮𝗶𝗹𝗲𝗱 𝗮𝗻𝘀…"
type textarea "x"
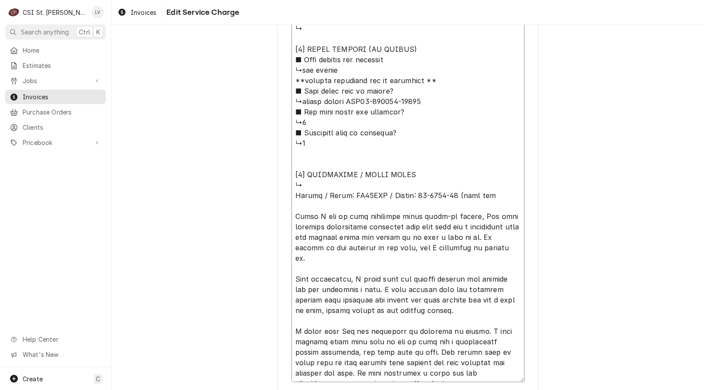
type textarea "⚠️ 𝗙𝗢𝗥𝗠 𝗜𝗡𝗦𝗧𝗥𝗨𝗖𝗧𝗜𝗢𝗡𝗦 ⚠️ ✪ 𝗖𝗼𝗺𝗽𝗹𝗲𝘁𝗲 𝗮𝗹𝗹 𝗿𝗲𝗹𝗲𝘃𝗮𝗻𝘁 𝘀𝗲𝗰𝘁𝗶𝗼𝗻𝘀 ✪ 𝗣𝗿𝗼𝘃𝗶𝗱𝗲 𝗱𝗲𝘁𝗮𝗶𝗹𝗲𝗱 𝗮𝗻𝘀…"
type textarea "x"
type textarea "⚠️ 𝗙𝗢𝗥𝗠 𝗜𝗡𝗦𝗧𝗥𝗨𝗖𝗧𝗜𝗢𝗡𝗦 ⚠️ ✪ 𝗖𝗼𝗺𝗽𝗹𝗲𝘁𝗲 𝗮𝗹𝗹 𝗿𝗲𝗹𝗲𝘃𝗮𝗻𝘁 𝘀𝗲𝗰𝘁𝗶𝗼𝗻𝘀 ✪ 𝗣𝗿𝗼𝘃𝗶𝗱𝗲 𝗱𝗲𝘁𝗮𝗶𝗹𝗲𝗱 𝗮𝗻𝘀…"
type textarea "x"
type textarea "⚠️ 𝗙𝗢𝗥𝗠 𝗜𝗡𝗦𝗧𝗥𝗨𝗖𝗧𝗜𝗢𝗡𝗦 ⚠️ ✪ 𝗖𝗼𝗺𝗽𝗹𝗲𝘁𝗲 𝗮𝗹𝗹 𝗿𝗲𝗹𝗲𝘃𝗮𝗻𝘁 𝘀𝗲𝗰𝘁𝗶𝗼𝗻𝘀 ✪ 𝗣𝗿𝗼𝘃𝗶𝗱𝗲 𝗱𝗲𝘁𝗮𝗶𝗹𝗲𝗱 𝗮𝗻𝘀…"
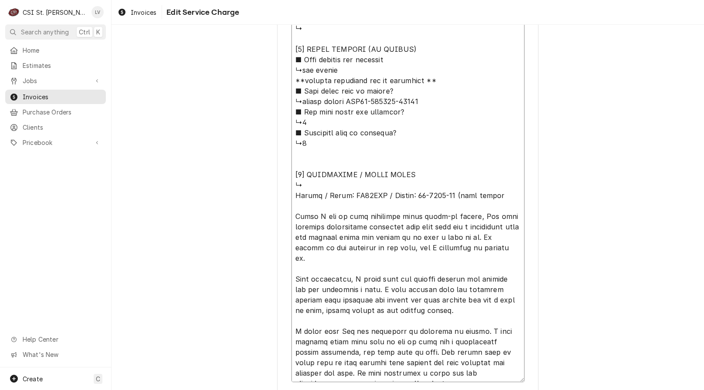
type textarea "x"
type textarea "⚠️ 𝗙𝗢𝗥𝗠 𝗜𝗡𝗦𝗧𝗥𝗨𝗖𝗧𝗜𝗢𝗡𝗦 ⚠️ ✪ 𝗖𝗼𝗺𝗽𝗹𝗲𝘁𝗲 𝗮𝗹𝗹 𝗿𝗲𝗹𝗲𝘃𝗮𝗻𝘁 𝘀𝗲𝗰𝘁𝗶𝗼𝗻𝘀 ✪ 𝗣𝗿𝗼𝘃𝗶𝗱𝗲 𝗱𝗲𝘁𝗮𝗶𝗹𝗲𝗱 𝗮𝗻𝘀…"
type textarea "x"
type textarea "⚠️ 𝗙𝗢𝗥𝗠 𝗜𝗡𝗦𝗧𝗥𝗨𝗖𝗧𝗜𝗢𝗡𝗦 ⚠️ ✪ 𝗖𝗼𝗺𝗽𝗹𝗲𝘁𝗲 𝗮𝗹𝗹 𝗿𝗲𝗹𝗲𝘃𝗮𝗻𝘁 𝘀𝗲𝗰𝘁𝗶𝗼𝗻𝘀 ✪ 𝗣𝗿𝗼𝘃𝗶𝗱𝗲 𝗱𝗲𝘁𝗮𝗶𝗹𝗲𝗱 𝗮𝗻𝘀…"
drag, startPoint x: 356, startPoint y: 268, endPoint x: 289, endPoint y: 215, distance: 85.4
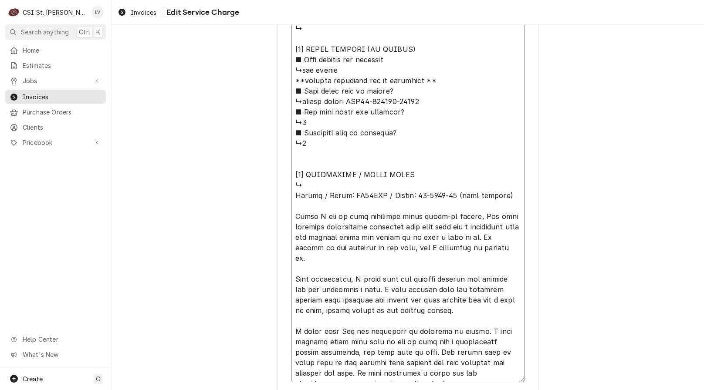
type textarea "x"
type textarea "⚠️ 𝗙𝗢𝗥𝗠 𝗜𝗡𝗦𝗧𝗥𝗨𝗖𝗧𝗜𝗢𝗡𝗦 ⚠️ ✪ 𝗖𝗼𝗺𝗽𝗹𝗲𝘁𝗲 𝗮𝗹𝗹 𝗿𝗲𝗹𝗲𝘃𝗮𝗻𝘁 𝘀𝗲𝗰𝘁𝗶𝗼𝗻𝘀 ✪ 𝗣𝗿𝗼𝘃𝗶𝗱𝗲 𝗱𝗲𝘁𝗮𝗶𝗹𝗲𝗱 𝗮𝗻𝘀…"
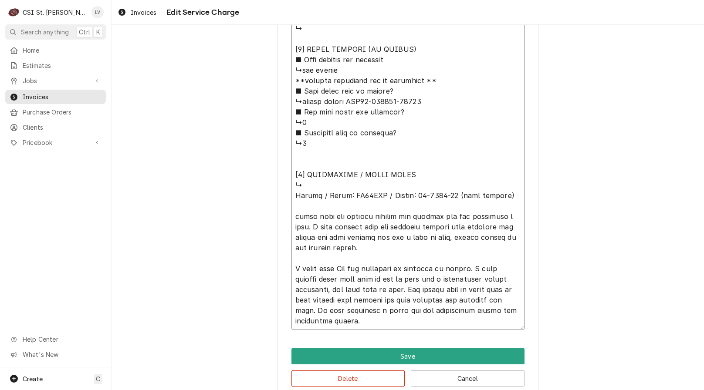
type textarea "x"
type textarea "⚠️ 𝗙𝗢𝗥𝗠 𝗜𝗡𝗦𝗧𝗥𝗨𝗖𝗧𝗜𝗢𝗡𝗦 ⚠️ ✪ 𝗖𝗼𝗺𝗽𝗹𝗲𝘁𝗲 𝗮𝗹𝗹 𝗿𝗲𝗹𝗲𝘃𝗮𝗻𝘁 𝘀𝗲𝗰𝘁𝗶𝗼𝗻𝘀 ✪ 𝗣𝗿𝗼𝘃𝗶𝗱𝗲 𝗱𝗲𝘁𝗮𝗶𝗹𝗲𝗱 𝗮𝗻𝘀…"
type textarea "x"
type textarea "⚠️ 𝗙𝗢𝗥𝗠 𝗜𝗡𝗦𝗧𝗥𝗨𝗖𝗧𝗜𝗢𝗡𝗦 ⚠️ ✪ 𝗖𝗼𝗺𝗽𝗹𝗲𝘁𝗲 𝗮𝗹𝗹 𝗿𝗲𝗹𝗲𝘃𝗮𝗻𝘁 𝘀𝗲𝗰𝘁𝗶𝗼𝗻𝘀 ✪ 𝗣𝗿𝗼𝘃𝗶𝗱𝗲 𝗱𝗲𝘁𝗮𝗶𝗹𝗲𝗱 𝗮𝗻𝘀…"
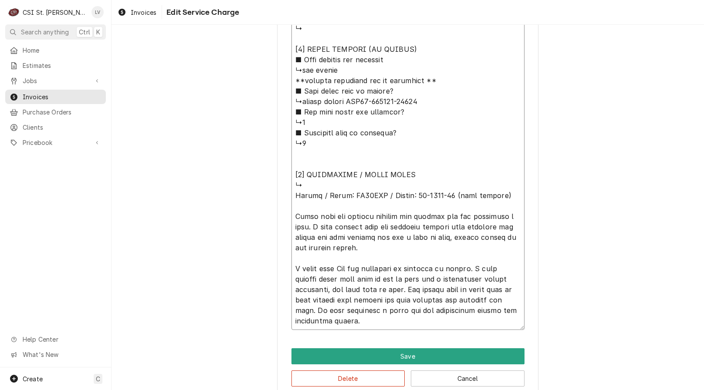
type textarea "x"
type textarea "⚠️ 𝗙𝗢𝗥𝗠 𝗜𝗡𝗦𝗧𝗥𝗨𝗖𝗧𝗜𝗢𝗡𝗦 ⚠️ ✪ 𝗖𝗼𝗺𝗽𝗹𝗲𝘁𝗲 𝗮𝗹𝗹 𝗿𝗲𝗹𝗲𝘃𝗮𝗻𝘁 𝘀𝗲𝗰𝘁𝗶𝗼𝗻𝘀 ✪ 𝗣𝗿𝗼𝘃𝗶𝗱𝗲 𝗱𝗲𝘁𝗮𝗶𝗹𝗲𝗱 𝗮𝗻𝘀…"
type textarea "x"
type textarea "⚠️ 𝗙𝗢𝗥𝗠 𝗜𝗡𝗦𝗧𝗥𝗨𝗖𝗧𝗜𝗢𝗡𝗦 ⚠️ ✪ 𝗖𝗼𝗺𝗽𝗹𝗲𝘁𝗲 𝗮𝗹𝗹 𝗿𝗲𝗹𝗲𝘃𝗮𝗻𝘁 𝘀𝗲𝗰𝘁𝗶𝗼𝗻𝘀 ✪ 𝗣𝗿𝗼𝘃𝗶𝗱𝗲 𝗱𝗲𝘁𝗮𝗶𝗹𝗲𝗱 𝗮𝗻𝘀…"
type textarea "x"
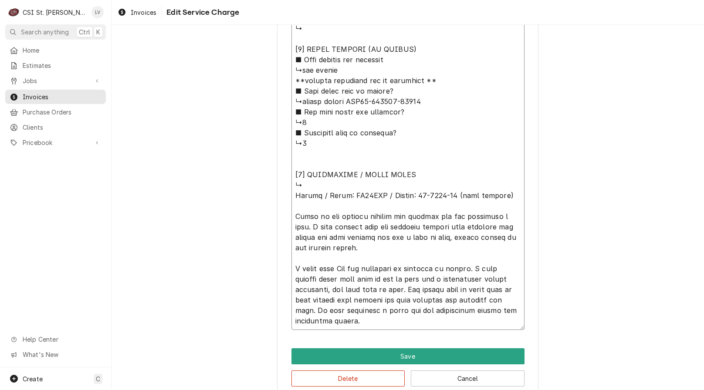
type textarea "⚠️ 𝗙𝗢𝗥𝗠 𝗜𝗡𝗦𝗧𝗥𝗨𝗖𝗧𝗜𝗢𝗡𝗦 ⚠️ ✪ 𝗖𝗼𝗺𝗽𝗹𝗲𝘁𝗲 𝗮𝗹𝗹 𝗿𝗲𝗹𝗲𝘃𝗮𝗻𝘁 𝘀𝗲𝗰𝘁𝗶𝗼𝗻𝘀 ✪ 𝗣𝗿𝗼𝘃𝗶𝗱𝗲 𝗱𝗲𝘁𝗮𝗶𝗹𝗲𝗱 𝗮𝗻𝘀…"
type textarea "x"
type textarea "⚠️ 𝗙𝗢𝗥𝗠 𝗜𝗡𝗦𝗧𝗥𝗨𝗖𝗧𝗜𝗢𝗡𝗦 ⚠️ ✪ 𝗖𝗼𝗺𝗽𝗹𝗲𝘁𝗲 𝗮𝗹𝗹 𝗿𝗲𝗹𝗲𝘃𝗮𝗻𝘁 𝘀𝗲𝗰𝘁𝗶𝗼𝗻𝘀 ✪ 𝗣𝗿𝗼𝘃𝗶𝗱𝗲 𝗱𝗲𝘁𝗮𝗶𝗹𝗲𝗱 𝗮𝗻𝘀…"
type textarea "x"
type textarea "⚠️ 𝗙𝗢𝗥𝗠 𝗜𝗡𝗦𝗧𝗥𝗨𝗖𝗧𝗜𝗢𝗡𝗦 ⚠️ ✪ 𝗖𝗼𝗺𝗽𝗹𝗲𝘁𝗲 𝗮𝗹𝗹 𝗿𝗲𝗹𝗲𝘃𝗮𝗻𝘁 𝘀𝗲𝗰𝘁𝗶𝗼𝗻𝘀 ✪ 𝗣𝗿𝗼𝘃𝗶𝗱𝗲 𝗱𝗲𝘁𝗮𝗶𝗹𝗲𝗱 𝗮𝗻𝘀…"
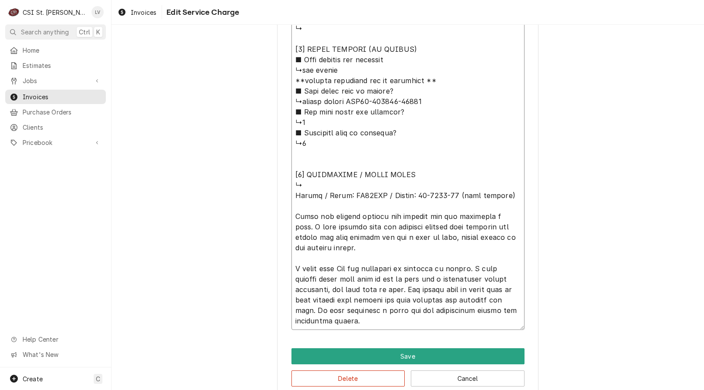
type textarea "x"
type textarea "⚠️ 𝗙𝗢𝗥𝗠 𝗜𝗡𝗦𝗧𝗥𝗨𝗖𝗧𝗜𝗢𝗡𝗦 ⚠️ ✪ 𝗖𝗼𝗺𝗽𝗹𝗲𝘁𝗲 𝗮𝗹𝗹 𝗿𝗲𝗹𝗲𝘃𝗮𝗻𝘁 𝘀𝗲𝗰𝘁𝗶𝗼𝗻𝘀 ✪ 𝗣𝗿𝗼𝘃𝗶𝗱𝗲 𝗱𝗲𝘁𝗮𝗶𝗹𝗲𝗱 𝗮𝗻𝘀…"
type textarea "x"
type textarea "⚠️ 𝗙𝗢𝗥𝗠 𝗜𝗡𝗦𝗧𝗥𝗨𝗖𝗧𝗜𝗢𝗡𝗦 ⚠️ ✪ 𝗖𝗼𝗺𝗽𝗹𝗲𝘁𝗲 𝗮𝗹𝗹 𝗿𝗲𝗹𝗲𝘃𝗮𝗻𝘁 𝘀𝗲𝗰𝘁𝗶𝗼𝗻𝘀 ✪ 𝗣𝗿𝗼𝘃𝗶𝗱𝗲 𝗱𝗲𝘁𝗮𝗶𝗹𝗲𝗱 𝗮𝗻𝘀…"
type textarea "x"
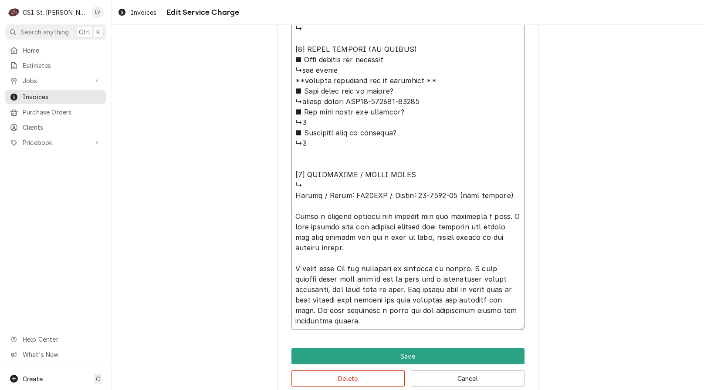
type textarea "⚠️ 𝗙𝗢𝗥𝗠 𝗜𝗡𝗦𝗧𝗥𝗨𝗖𝗧𝗜𝗢𝗡𝗦 ⚠️ ✪ 𝗖𝗼𝗺𝗽𝗹𝗲𝘁𝗲 𝗮𝗹𝗹 𝗿𝗲𝗹𝗲𝘃𝗮𝗻𝘁 𝘀𝗲𝗰𝘁𝗶𝗼𝗻𝘀 ✪ 𝗣𝗿𝗼𝘃𝗶𝗱𝗲 𝗱𝗲𝘁𝗮𝗶𝗹𝗲𝗱 𝗮𝗻𝘀…"
type textarea "x"
type textarea "⚠️ 𝗙𝗢𝗥𝗠 𝗜𝗡𝗦𝗧𝗥𝗨𝗖𝗧𝗜𝗢𝗡𝗦 ⚠️ ✪ 𝗖𝗼𝗺𝗽𝗹𝗲𝘁𝗲 𝗮𝗹𝗹 𝗿𝗲𝗹𝗲𝘃𝗮𝗻𝘁 𝘀𝗲𝗰𝘁𝗶𝗼𝗻𝘀 ✪ 𝗣𝗿𝗼𝘃𝗶𝗱𝗲 𝗱𝗲𝘁𝗮𝗶𝗹𝗲𝗱 𝗮𝗻𝘀…"
type textarea "x"
type textarea "⚠️ 𝗙𝗢𝗥𝗠 𝗜𝗡𝗦𝗧𝗥𝗨𝗖𝗧𝗜𝗢𝗡𝗦 ⚠️ ✪ 𝗖𝗼𝗺𝗽𝗹𝗲𝘁𝗲 𝗮𝗹𝗹 𝗿𝗲𝗹𝗲𝘃𝗮𝗻𝘁 𝘀𝗲𝗰𝘁𝗶𝗼𝗻𝘀 ✪ 𝗣𝗿𝗼𝘃𝗶𝗱𝗲 𝗱𝗲𝘁𝗮𝗶𝗹𝗲𝗱 𝗮𝗻𝘀…"
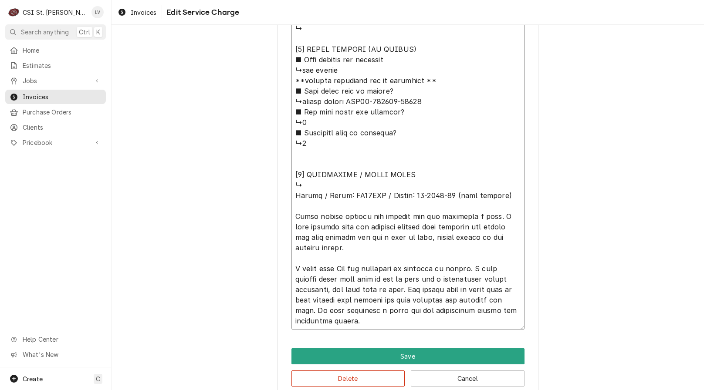
type textarea "x"
type textarea "⚠️ 𝗙𝗢𝗥𝗠 𝗜𝗡𝗦𝗧𝗥𝗨𝗖𝗧𝗜𝗢𝗡𝗦 ⚠️ ✪ 𝗖𝗼𝗺𝗽𝗹𝗲𝘁𝗲 𝗮𝗹𝗹 𝗿𝗲𝗹𝗲𝘃𝗮𝗻𝘁 𝘀𝗲𝗰𝘁𝗶𝗼𝗻𝘀 ✪ 𝗣𝗿𝗼𝘃𝗶𝗱𝗲 𝗱𝗲𝘁𝗮𝗶𝗹𝗲𝗱 𝗮𝗻𝘀…"
type textarea "x"
type textarea "⚠️ 𝗙𝗢𝗥𝗠 𝗜𝗡𝗦𝗧𝗥𝗨𝗖𝗧𝗜𝗢𝗡𝗦 ⚠️ ✪ 𝗖𝗼𝗺𝗽𝗹𝗲𝘁𝗲 𝗮𝗹𝗹 𝗿𝗲𝗹𝗲𝘃𝗮𝗻𝘁 𝘀𝗲𝗰𝘁𝗶𝗼𝗻𝘀 ✪ 𝗣𝗿𝗼𝘃𝗶𝗱𝗲 𝗱𝗲𝘁𝗮𝗶𝗹𝗲𝗱 𝗮𝗻𝘀…"
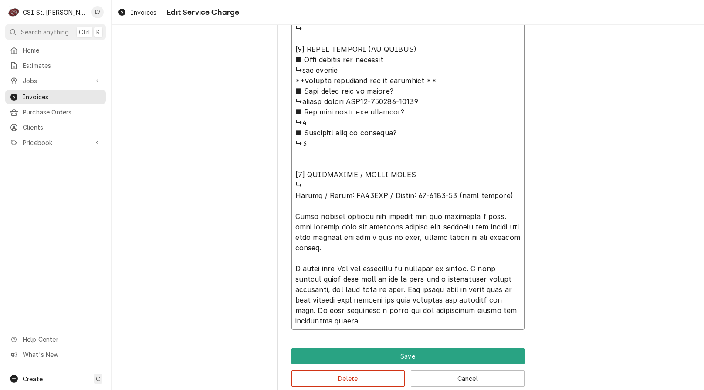
type textarea "x"
type textarea "⚠️ 𝗙𝗢𝗥𝗠 𝗜𝗡𝗦𝗧𝗥𝗨𝗖𝗧𝗜𝗢𝗡𝗦 ⚠️ ✪ 𝗖𝗼𝗺𝗽𝗹𝗲𝘁𝗲 𝗮𝗹𝗹 𝗿𝗲𝗹𝗲𝘃𝗮𝗻𝘁 𝘀𝗲𝗰𝘁𝗶𝗼𝗻𝘀 ✪ 𝗣𝗿𝗼𝘃𝗶𝗱𝗲 𝗱𝗲𝘁𝗮𝗶𝗹𝗲𝗱 𝗮𝗻𝘀…"
type textarea "x"
type textarea "⚠️ 𝗙𝗢𝗥𝗠 𝗜𝗡𝗦𝗧𝗥𝗨𝗖𝗧𝗜𝗢𝗡𝗦 ⚠️ ✪ 𝗖𝗼𝗺𝗽𝗹𝗲𝘁𝗲 𝗮𝗹𝗹 𝗿𝗲𝗹𝗲𝘃𝗮𝗻𝘁 𝘀𝗲𝗰𝘁𝗶𝗼𝗻𝘀 ✪ 𝗣𝗿𝗼𝘃𝗶𝗱𝗲 𝗱𝗲𝘁𝗮𝗶𝗹𝗲𝗱 𝗮𝗻𝘀…"
type textarea "x"
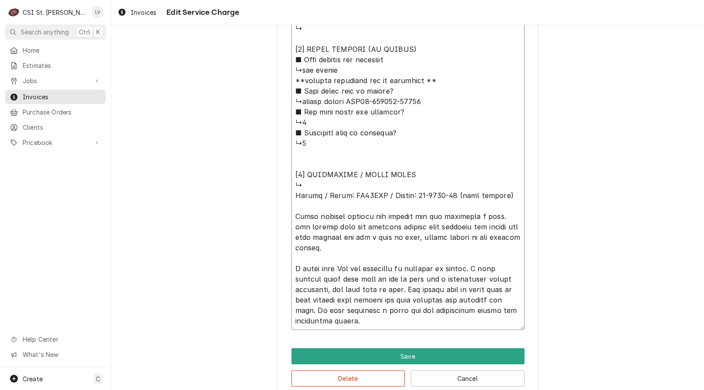
type textarea "⚠️ 𝗙𝗢𝗥𝗠 𝗜𝗡𝗦𝗧𝗥𝗨𝗖𝗧𝗜𝗢𝗡𝗦 ⚠️ ✪ 𝗖𝗼𝗺𝗽𝗹𝗲𝘁𝗲 𝗮𝗹𝗹 𝗿𝗲𝗹𝗲𝘃𝗮𝗻𝘁 𝘀𝗲𝗰𝘁𝗶𝗼𝗻𝘀 ✪ 𝗣𝗿𝗼𝘃𝗶𝗱𝗲 𝗱𝗲𝘁𝗮𝗶𝗹𝗲𝗱 𝗮𝗻𝘀…"
type textarea "x"
type textarea "⚠️ 𝗙𝗢𝗥𝗠 𝗜𝗡𝗦𝗧𝗥𝗨𝗖𝗧𝗜𝗢𝗡𝗦 ⚠️ ✪ 𝗖𝗼𝗺𝗽𝗹𝗲𝘁𝗲 𝗮𝗹𝗹 𝗿𝗲𝗹𝗲𝘃𝗮𝗻𝘁 𝘀𝗲𝗰𝘁𝗶𝗼𝗻𝘀 ✪ 𝗣𝗿𝗼𝘃𝗶𝗱𝗲 𝗱𝗲𝘁𝗮𝗶𝗹𝗲𝗱 𝗮𝗻𝘀…"
type textarea "x"
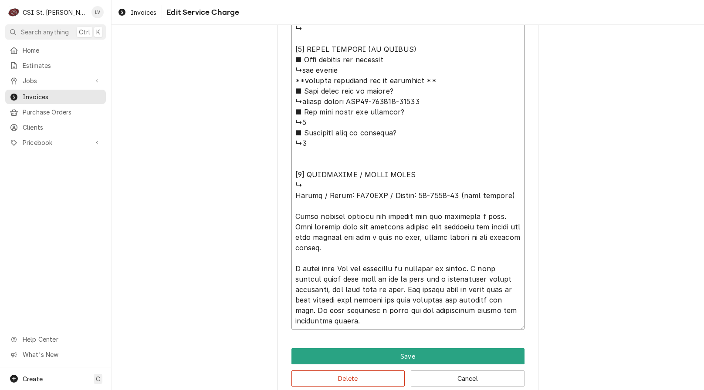
type textarea "⚠️ 𝗙𝗢𝗥𝗠 𝗜𝗡𝗦𝗧𝗥𝗨𝗖𝗧𝗜𝗢𝗡𝗦 ⚠️ ✪ 𝗖𝗼𝗺𝗽𝗹𝗲𝘁𝗲 𝗮𝗹𝗹 𝗿𝗲𝗹𝗲𝘃𝗮𝗻𝘁 𝘀𝗲𝗰𝘁𝗶𝗼𝗻𝘀 ✪ 𝗣𝗿𝗼𝘃𝗶𝗱𝗲 𝗱𝗲𝘁𝗮𝗶𝗹𝗲𝗱 𝗮𝗻𝘀…"
type textarea "x"
type textarea "⚠️ 𝗙𝗢𝗥𝗠 𝗜𝗡𝗦𝗧𝗥𝗨𝗖𝗧𝗜𝗢𝗡𝗦 ⚠️ ✪ 𝗖𝗼𝗺𝗽𝗹𝗲𝘁𝗲 𝗮𝗹𝗹 𝗿𝗲𝗹𝗲𝘃𝗮𝗻𝘁 𝘀𝗲𝗰𝘁𝗶𝗼𝗻𝘀 ✪ 𝗣𝗿𝗼𝘃𝗶𝗱𝗲 𝗱𝗲𝘁𝗮𝗶𝗹𝗲𝗱 𝗮𝗻𝘀…"
type textarea "x"
type textarea "⚠️ 𝗙𝗢𝗥𝗠 𝗜𝗡𝗦𝗧𝗥𝗨𝗖𝗧𝗜𝗢𝗡𝗦 ⚠️ ✪ 𝗖𝗼𝗺𝗽𝗹𝗲𝘁𝗲 𝗮𝗹𝗹 𝗿𝗲𝗹𝗲𝘃𝗮𝗻𝘁 𝘀𝗲𝗰𝘁𝗶𝗼𝗻𝘀 ✪ 𝗣𝗿𝗼𝘃𝗶𝗱𝗲 𝗱𝗲𝘁𝗮𝗶𝗹𝗲𝗱 𝗮𝗻𝘀…"
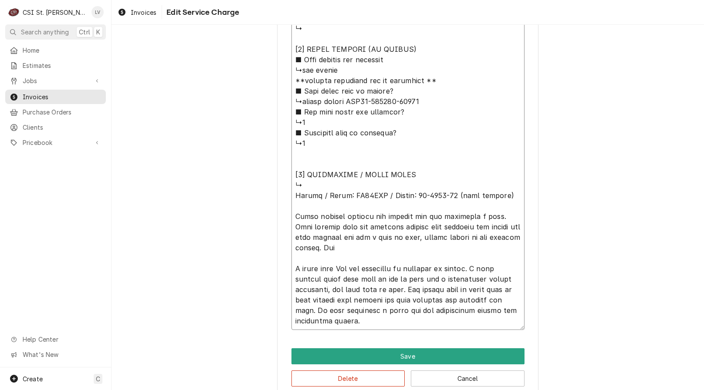
type textarea "x"
type textarea "⚠️ 𝗙𝗢𝗥𝗠 𝗜𝗡𝗦𝗧𝗥𝗨𝗖𝗧𝗜𝗢𝗡𝗦 ⚠️ ✪ 𝗖𝗼𝗺𝗽𝗹𝗲𝘁𝗲 𝗮𝗹𝗹 𝗿𝗲𝗹𝗲𝘃𝗮𝗻𝘁 𝘀𝗲𝗰𝘁𝗶𝗼𝗻𝘀 ✪ 𝗣𝗿𝗼𝘃𝗶𝗱𝗲 𝗱𝗲𝘁𝗮𝗶𝗹𝗲𝗱 𝗮𝗻𝘀…"
type textarea "x"
type textarea "⚠️ 𝗙𝗢𝗥𝗠 𝗜𝗡𝗦𝗧𝗥𝗨𝗖𝗧𝗜𝗢𝗡𝗦 ⚠️ ✪ 𝗖𝗼𝗺𝗽𝗹𝗲𝘁𝗲 𝗮𝗹𝗹 𝗿𝗲𝗹𝗲𝘃𝗮𝗻𝘁 𝘀𝗲𝗰𝘁𝗶𝗼𝗻𝘀 ✪ 𝗣𝗿𝗼𝘃𝗶𝗱𝗲 𝗱𝗲𝘁𝗮𝗶𝗹𝗲𝗱 𝗮𝗻𝘀…"
type textarea "x"
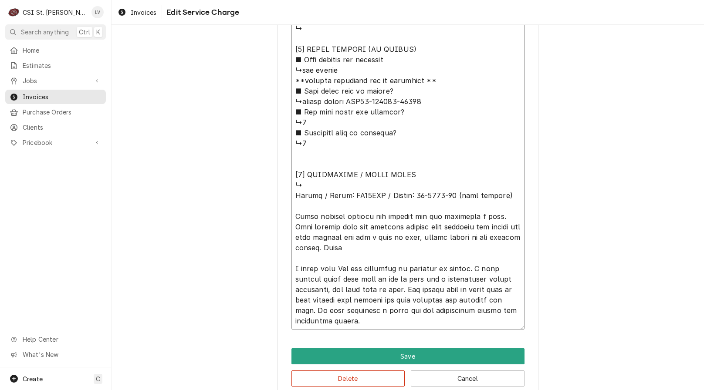
type textarea "⚠️ 𝗙𝗢𝗥𝗠 𝗜𝗡𝗦𝗧𝗥𝗨𝗖𝗧𝗜𝗢𝗡𝗦 ⚠️ ✪ 𝗖𝗼𝗺𝗽𝗹𝗲𝘁𝗲 𝗮𝗹𝗹 𝗿𝗲𝗹𝗲𝘃𝗮𝗻𝘁 𝘀𝗲𝗰𝘁𝗶𝗼𝗻𝘀 ✪ 𝗣𝗿𝗼𝘃𝗶𝗱𝗲 𝗱𝗲𝘁𝗮𝗶𝗹𝗲𝗱 𝗮𝗻𝘀…"
type textarea "x"
type textarea "⚠️ 𝗙𝗢𝗥𝗠 𝗜𝗡𝗦𝗧𝗥𝗨𝗖𝗧𝗜𝗢𝗡𝗦 ⚠️ ✪ 𝗖𝗼𝗺𝗽𝗹𝗲𝘁𝗲 𝗮𝗹𝗹 𝗿𝗲𝗹𝗲𝘃𝗮𝗻𝘁 𝘀𝗲𝗰𝘁𝗶𝗼𝗻𝘀 ✪ 𝗣𝗿𝗼𝘃𝗶𝗱𝗲 𝗱𝗲𝘁𝗮𝗶𝗹𝗲𝗱 𝗮𝗻𝘀…"
type textarea "x"
type textarea "⚠️ 𝗙𝗢𝗥𝗠 𝗜𝗡𝗦𝗧𝗥𝗨𝗖𝗧𝗜𝗢𝗡𝗦 ⚠️ ✪ 𝗖𝗼𝗺𝗽𝗹𝗲𝘁𝗲 𝗮𝗹𝗹 𝗿𝗲𝗹𝗲𝘃𝗮𝗻𝘁 𝘀𝗲𝗰𝘁𝗶𝗼𝗻𝘀 ✪ 𝗣𝗿𝗼𝘃𝗶𝗱𝗲 𝗱𝗲𝘁𝗮𝗶𝗹𝗲𝗱 𝗮𝗻𝘀…"
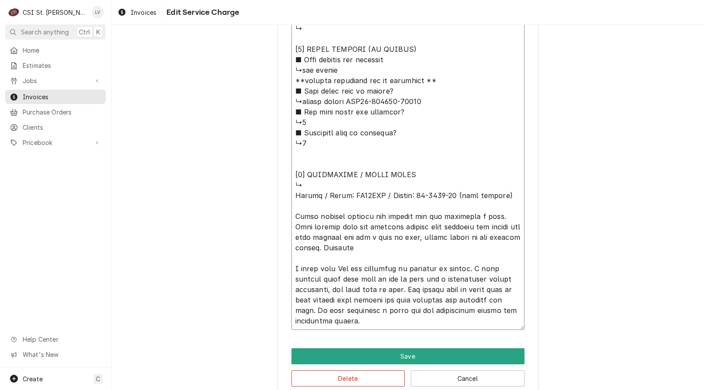
type textarea "x"
type textarea "⚠️ 𝗙𝗢𝗥𝗠 𝗜𝗡𝗦𝗧𝗥𝗨𝗖𝗧𝗜𝗢𝗡𝗦 ⚠️ ✪ 𝗖𝗼𝗺𝗽𝗹𝗲𝘁𝗲 𝗮𝗹𝗹 𝗿𝗲𝗹𝗲𝘃𝗮𝗻𝘁 𝘀𝗲𝗰𝘁𝗶𝗼𝗻𝘀 ✪ 𝗣𝗿𝗼𝘃𝗶𝗱𝗲 𝗱𝗲𝘁𝗮𝗶𝗹𝗲𝗱 𝗮𝗻𝘀…"
type textarea "x"
type textarea "⚠️ 𝗙𝗢𝗥𝗠 𝗜𝗡𝗦𝗧𝗥𝗨𝗖𝗧𝗜𝗢𝗡𝗦 ⚠️ ✪ 𝗖𝗼𝗺𝗽𝗹𝗲𝘁𝗲 𝗮𝗹𝗹 𝗿𝗲𝗹𝗲𝘃𝗮𝗻𝘁 𝘀𝗲𝗰𝘁𝗶𝗼𝗻𝘀 ✪ 𝗣𝗿𝗼𝘃𝗶𝗱𝗲 𝗱𝗲𝘁𝗮𝗶𝗹𝗲𝗱 𝗮𝗻𝘀…"
type textarea "x"
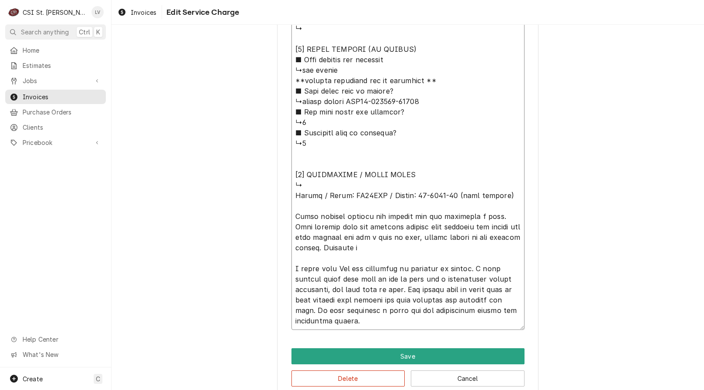
type textarea "⚠️ 𝗙𝗢𝗥𝗠 𝗜𝗡𝗦𝗧𝗥𝗨𝗖𝗧𝗜𝗢𝗡𝗦 ⚠️ ✪ 𝗖𝗼𝗺𝗽𝗹𝗲𝘁𝗲 𝗮𝗹𝗹 𝗿𝗲𝗹𝗲𝘃𝗮𝗻𝘁 𝘀𝗲𝗰𝘁𝗶𝗼𝗻𝘀 ✪ 𝗣𝗿𝗼𝘃𝗶𝗱𝗲 𝗱𝗲𝘁𝗮𝗶𝗹𝗲𝗱 𝗮𝗻𝘀…"
type textarea "x"
type textarea "⚠️ 𝗙𝗢𝗥𝗠 𝗜𝗡𝗦𝗧𝗥𝗨𝗖𝗧𝗜𝗢𝗡𝗦 ⚠️ ✪ 𝗖𝗼𝗺𝗽𝗹𝗲𝘁𝗲 𝗮𝗹𝗹 𝗿𝗲𝗹𝗲𝘃𝗮𝗻𝘁 𝘀𝗲𝗰𝘁𝗶𝗼𝗻𝘀 ✪ 𝗣𝗿𝗼𝘃𝗶𝗱𝗲 𝗱𝗲𝘁𝗮𝗶𝗹𝗲𝗱 𝗮𝗻𝘀…"
type textarea "x"
type textarea "⚠️ 𝗙𝗢𝗥𝗠 𝗜𝗡𝗦𝗧𝗥𝗨𝗖𝗧𝗜𝗢𝗡𝗦 ⚠️ ✪ 𝗖𝗼𝗺𝗽𝗹𝗲𝘁𝗲 𝗮𝗹𝗹 𝗿𝗲𝗹𝗲𝘃𝗮𝗻𝘁 𝘀𝗲𝗰𝘁𝗶𝗼𝗻𝘀 ✪ 𝗣𝗿𝗼𝘃𝗶𝗱𝗲 𝗱𝗲𝘁𝗮𝗶𝗹𝗲𝗱 𝗮𝗻𝘀…"
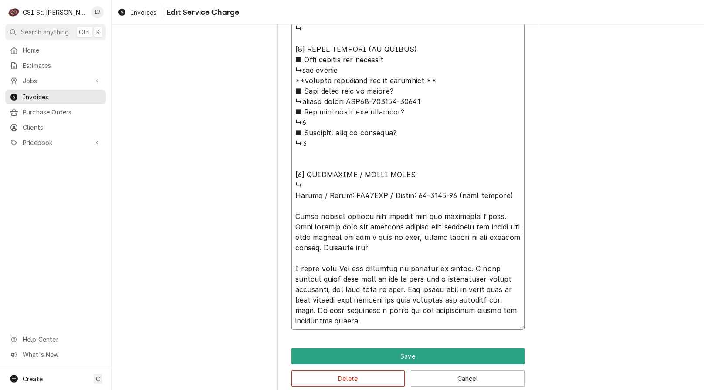
type textarea "x"
type textarea "⚠️ 𝗙𝗢𝗥𝗠 𝗜𝗡𝗦𝗧𝗥𝗨𝗖𝗧𝗜𝗢𝗡𝗦 ⚠️ ✪ 𝗖𝗼𝗺𝗽𝗹𝗲𝘁𝗲 𝗮𝗹𝗹 𝗿𝗲𝗹𝗲𝘃𝗮𝗻𝘁 𝘀𝗲𝗰𝘁𝗶𝗼𝗻𝘀 ✪ 𝗣𝗿𝗼𝘃𝗶𝗱𝗲 𝗱𝗲𝘁𝗮𝗶𝗹𝗲𝗱 𝗮𝗻𝘀…"
type textarea "x"
type textarea "⚠️ 𝗙𝗢𝗥𝗠 𝗜𝗡𝗦𝗧𝗥𝗨𝗖𝗧𝗜𝗢𝗡𝗦 ⚠️ ✪ 𝗖𝗼𝗺𝗽𝗹𝗲𝘁𝗲 𝗮𝗹𝗹 𝗿𝗲𝗹𝗲𝘃𝗮𝗻𝘁 𝘀𝗲𝗰𝘁𝗶𝗼𝗻𝘀 ✪ 𝗣𝗿𝗼𝘃𝗶𝗱𝗲 𝗱𝗲𝘁𝗮𝗶𝗹𝗲𝗱 𝗮𝗻𝘀…"
type textarea "x"
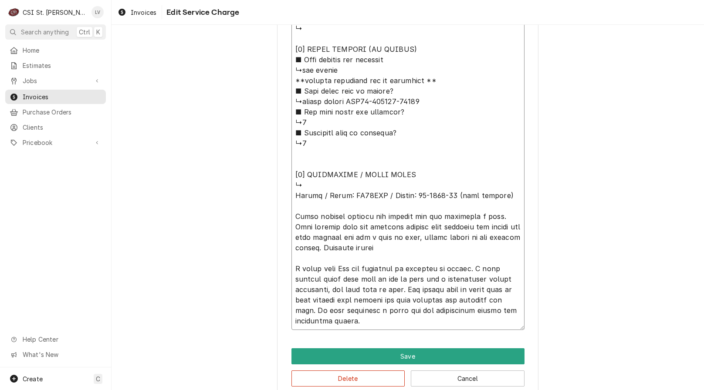
type textarea "⚠️ 𝗙𝗢𝗥𝗠 𝗜𝗡𝗦𝗧𝗥𝗨𝗖𝗧𝗜𝗢𝗡𝗦 ⚠️ ✪ 𝗖𝗼𝗺𝗽𝗹𝗲𝘁𝗲 𝗮𝗹𝗹 𝗿𝗲𝗹𝗲𝘃𝗮𝗻𝘁 𝘀𝗲𝗰𝘁𝗶𝗼𝗻𝘀 ✪ 𝗣𝗿𝗼𝘃𝗶𝗱𝗲 𝗱𝗲𝘁𝗮𝗶𝗹𝗲𝗱 𝗮𝗻𝘀…"
type textarea "x"
type textarea "⚠️ 𝗙𝗢𝗥𝗠 𝗜𝗡𝗦𝗧𝗥𝗨𝗖𝗧𝗜𝗢𝗡𝗦 ⚠️ ✪ 𝗖𝗼𝗺𝗽𝗹𝗲𝘁𝗲 𝗮𝗹𝗹 𝗿𝗲𝗹𝗲𝘃𝗮𝗻𝘁 𝘀𝗲𝗰𝘁𝗶𝗼𝗻𝘀 ✪ 𝗣𝗿𝗼𝘃𝗶𝗱𝗲 𝗱𝗲𝘁𝗮𝗶𝗹𝗲𝗱 𝗮𝗻𝘀…"
type textarea "x"
type textarea "⚠️ 𝗙𝗢𝗥𝗠 𝗜𝗡𝗦𝗧𝗥𝗨𝗖𝗧𝗜𝗢𝗡𝗦 ⚠️ ✪ 𝗖𝗼𝗺𝗽𝗹𝗲𝘁𝗲 𝗮𝗹𝗹 𝗿𝗲𝗹𝗲𝘃𝗮𝗻𝘁 𝘀𝗲𝗰𝘁𝗶𝗼𝗻𝘀 ✪ 𝗣𝗿𝗼𝘃𝗶𝗱𝗲 𝗱𝗲𝘁𝗮𝗶𝗹𝗲𝗱 𝗮𝗻𝘀…"
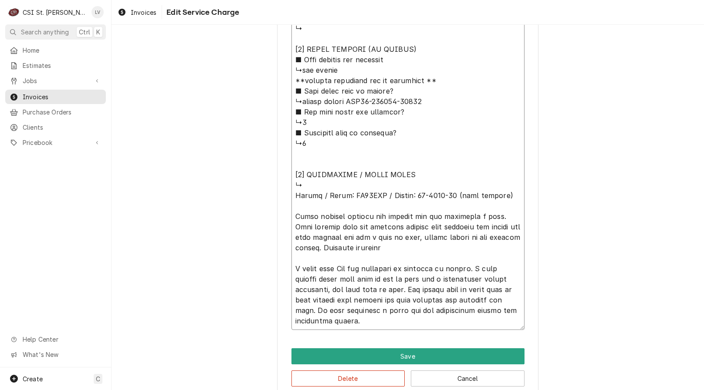
type textarea "x"
type textarea "⚠️ 𝗙𝗢𝗥𝗠 𝗜𝗡𝗦𝗧𝗥𝗨𝗖𝗧𝗜𝗢𝗡𝗦 ⚠️ ✪ 𝗖𝗼𝗺𝗽𝗹𝗲𝘁𝗲 𝗮𝗹𝗹 𝗿𝗲𝗹𝗲𝘃𝗮𝗻𝘁 𝘀𝗲𝗰𝘁𝗶𝗼𝗻𝘀 ✪ 𝗣𝗿𝗼𝘃𝗶𝗱𝗲 𝗱𝗲𝘁𝗮𝗶𝗹𝗲𝗱 𝗮𝗻𝘀…"
type textarea "x"
type textarea "⚠️ 𝗙𝗢𝗥𝗠 𝗜𝗡𝗦𝗧𝗥𝗨𝗖𝗧𝗜𝗢𝗡𝗦 ⚠️ ✪ 𝗖𝗼𝗺𝗽𝗹𝗲𝘁𝗲 𝗮𝗹𝗹 𝗿𝗲𝗹𝗲𝘃𝗮𝗻𝘁 𝘀𝗲𝗰𝘁𝗶𝗼𝗻𝘀 ✪ 𝗣𝗿𝗼𝘃𝗶𝗱𝗲 𝗱𝗲𝘁𝗮𝗶𝗹𝗲𝗱 𝗮𝗻𝘀…"
type textarea "x"
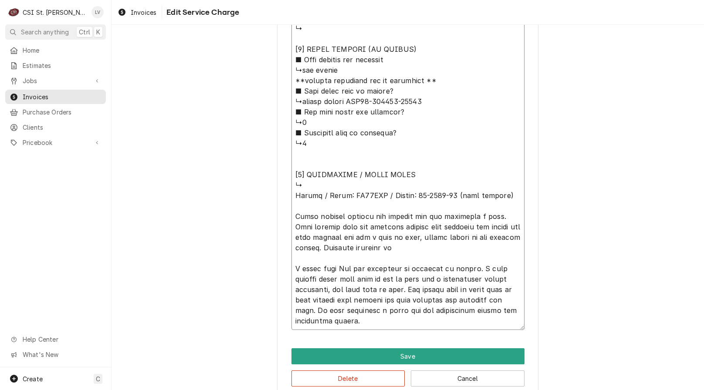
type textarea "⚠️ 𝗙𝗢𝗥𝗠 𝗜𝗡𝗦𝗧𝗥𝗨𝗖𝗧𝗜𝗢𝗡𝗦 ⚠️ ✪ 𝗖𝗼𝗺𝗽𝗹𝗲𝘁𝗲 𝗮𝗹𝗹 𝗿𝗲𝗹𝗲𝘃𝗮𝗻𝘁 𝘀𝗲𝗰𝘁𝗶𝗼𝗻𝘀 ✪ 𝗣𝗿𝗼𝘃𝗶𝗱𝗲 𝗱𝗲𝘁𝗮𝗶𝗹𝗲𝗱 𝗮𝗻𝘀…"
type textarea "x"
type textarea "⚠️ 𝗙𝗢𝗥𝗠 𝗜𝗡𝗦𝗧𝗥𝗨𝗖𝗧𝗜𝗢𝗡𝗦 ⚠️ ✪ 𝗖𝗼𝗺𝗽𝗹𝗲𝘁𝗲 𝗮𝗹𝗹 𝗿𝗲𝗹𝗲𝘃𝗮𝗻𝘁 𝘀𝗲𝗰𝘁𝗶𝗼𝗻𝘀 ✪ 𝗣𝗿𝗼𝘃𝗶𝗱𝗲 𝗱𝗲𝘁𝗮𝗶𝗹𝗲𝗱 𝗮𝗻𝘀…"
type textarea "x"
type textarea "⚠️ 𝗙𝗢𝗥𝗠 𝗜𝗡𝗦𝗧𝗥𝗨𝗖𝗧𝗜𝗢𝗡𝗦 ⚠️ ✪ 𝗖𝗼𝗺𝗽𝗹𝗲𝘁𝗲 𝗮𝗹𝗹 𝗿𝗲𝗹𝗲𝘃𝗮𝗻𝘁 𝘀𝗲𝗰𝘁𝗶𝗼𝗻𝘀 ✪ 𝗣𝗿𝗼𝘃𝗶𝗱𝗲 𝗱𝗲𝘁𝗮𝗶𝗹𝗲𝗱 𝗮𝗻𝘀…"
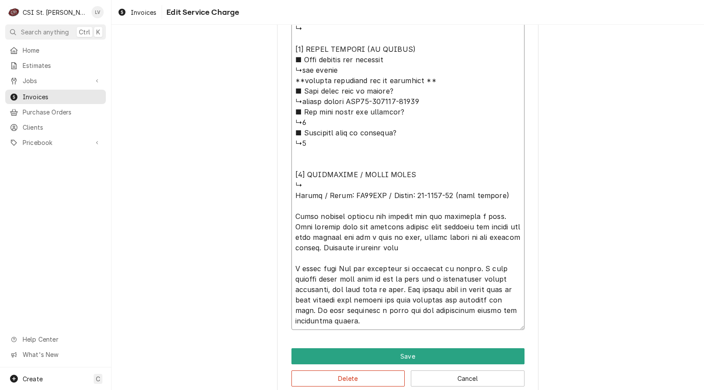
type textarea "x"
type textarea "⚠️ 𝗙𝗢𝗥𝗠 𝗜𝗡𝗦𝗧𝗥𝗨𝗖𝗧𝗜𝗢𝗡𝗦 ⚠️ ✪ 𝗖𝗼𝗺𝗽𝗹𝗲𝘁𝗲 𝗮𝗹𝗹 𝗿𝗲𝗹𝗲𝘃𝗮𝗻𝘁 𝘀𝗲𝗰𝘁𝗶𝗼𝗻𝘀 ✪ 𝗣𝗿𝗼𝘃𝗶𝗱𝗲 𝗱𝗲𝘁𝗮𝗶𝗹𝗲𝗱 𝗮𝗻𝘀…"
type textarea "x"
type textarea "⚠️ 𝗙𝗢𝗥𝗠 𝗜𝗡𝗦𝗧𝗥𝗨𝗖𝗧𝗜𝗢𝗡𝗦 ⚠️ ✪ 𝗖𝗼𝗺𝗽𝗹𝗲𝘁𝗲 𝗮𝗹𝗹 𝗿𝗲𝗹𝗲𝘃𝗮𝗻𝘁 𝘀𝗲𝗰𝘁𝗶𝗼𝗻𝘀 ✪ 𝗣𝗿𝗼𝘃𝗶𝗱𝗲 𝗱𝗲𝘁𝗮𝗶𝗹𝗲𝗱 𝗮𝗻𝘀…"
type textarea "x"
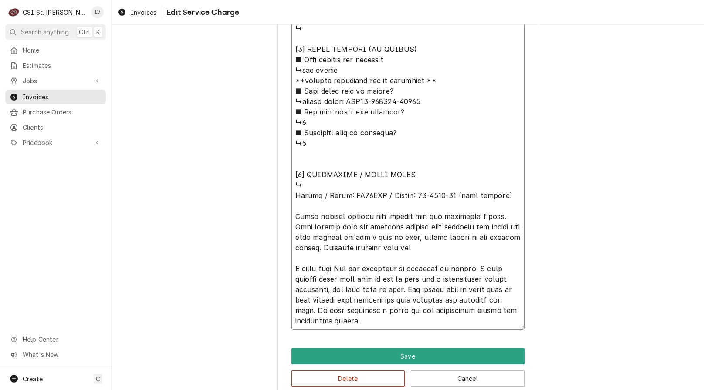
type textarea "⚠️ 𝗙𝗢𝗥𝗠 𝗜𝗡𝗦𝗧𝗥𝗨𝗖𝗧𝗜𝗢𝗡𝗦 ⚠️ ✪ 𝗖𝗼𝗺𝗽𝗹𝗲𝘁𝗲 𝗮𝗹𝗹 𝗿𝗲𝗹𝗲𝘃𝗮𝗻𝘁 𝘀𝗲𝗰𝘁𝗶𝗼𝗻𝘀 ✪ 𝗣𝗿𝗼𝘃𝗶𝗱𝗲 𝗱𝗲𝘁𝗮𝗶𝗹𝗲𝗱 𝗮𝗻𝘀…"
type textarea "x"
type textarea "⚠️ 𝗙𝗢𝗥𝗠 𝗜𝗡𝗦𝗧𝗥𝗨𝗖𝗧𝗜𝗢𝗡𝗦 ⚠️ ✪ 𝗖𝗼𝗺𝗽𝗹𝗲𝘁𝗲 𝗮𝗹𝗹 𝗿𝗲𝗹𝗲𝘃𝗮𝗻𝘁 𝘀𝗲𝗰𝘁𝗶𝗼𝗻𝘀 ✪ 𝗣𝗿𝗼𝘃𝗶𝗱𝗲 𝗱𝗲𝘁𝗮𝗶𝗹𝗲𝗱 𝗮𝗻𝘀…"
type textarea "x"
type textarea "⚠️ 𝗙𝗢𝗥𝗠 𝗜𝗡𝗦𝗧𝗥𝗨𝗖𝗧𝗜𝗢𝗡𝗦 ⚠️ ✪ 𝗖𝗼𝗺𝗽𝗹𝗲𝘁𝗲 𝗮𝗹𝗹 𝗿𝗲𝗹𝗲𝘃𝗮𝗻𝘁 𝘀𝗲𝗰𝘁𝗶𝗼𝗻𝘀 ✪ 𝗣𝗿𝗼𝘃𝗶𝗱𝗲 𝗱𝗲𝘁𝗮𝗶𝗹𝗲𝗱 𝗮𝗻𝘀…"
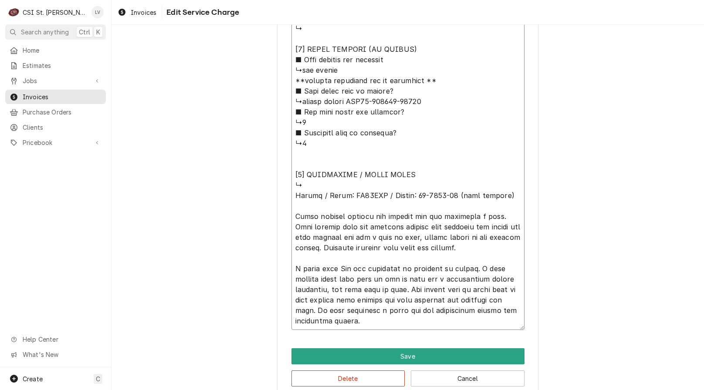
drag, startPoint x: 292, startPoint y: 194, endPoint x: 487, endPoint y: 250, distance: 203.4
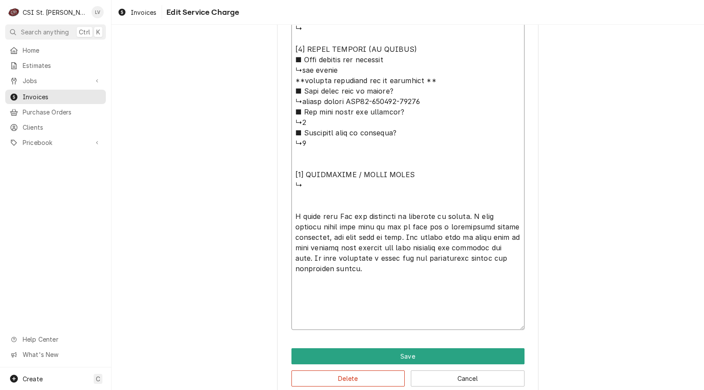
scroll to position [791, 0]
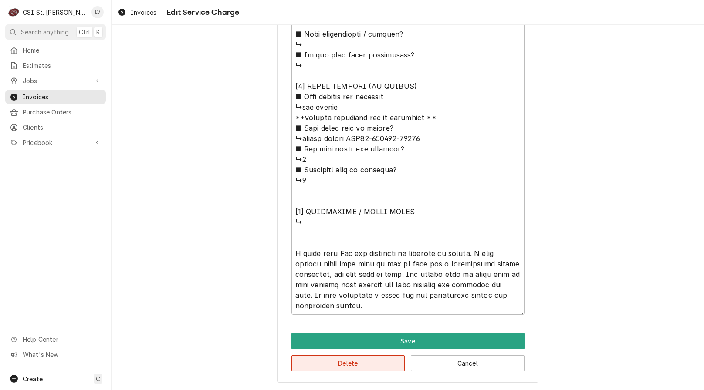
click at [372, 368] on button "Delete" at bounding box center [349, 364] width 114 height 16
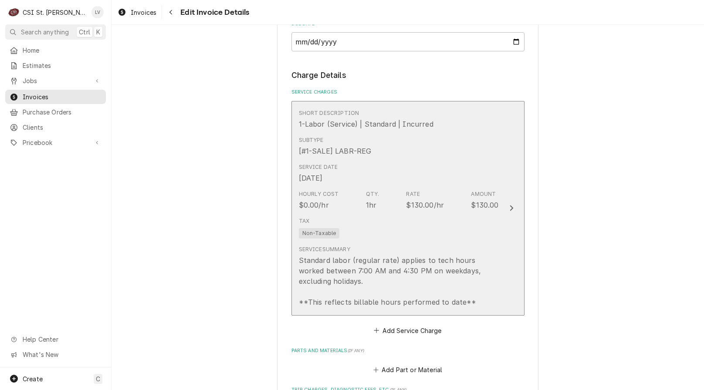
click at [442, 220] on div "Tax Non-Taxable" at bounding box center [399, 228] width 200 height 28
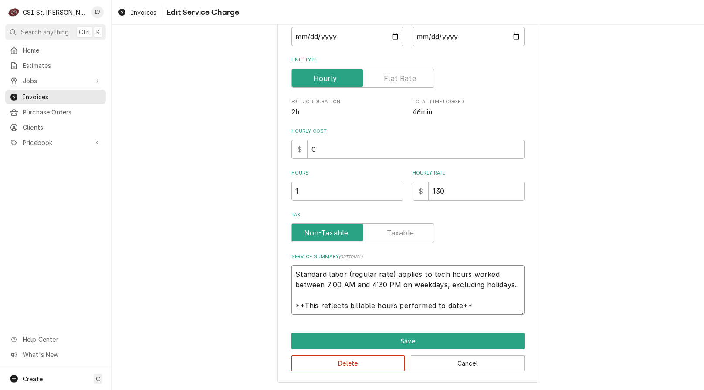
scroll to position [10, 0]
drag, startPoint x: 293, startPoint y: 278, endPoint x: 494, endPoint y: 311, distance: 204.1
click at [494, 312] on textarea "Standard labor (regular rate) applies to tech hours worked between 7:00 AM and …" at bounding box center [408, 290] width 233 height 50
paste textarea "Hobart / Model: AM15VLT / Serial: 23-1134-88 (dish machine) Found heating eleme…"
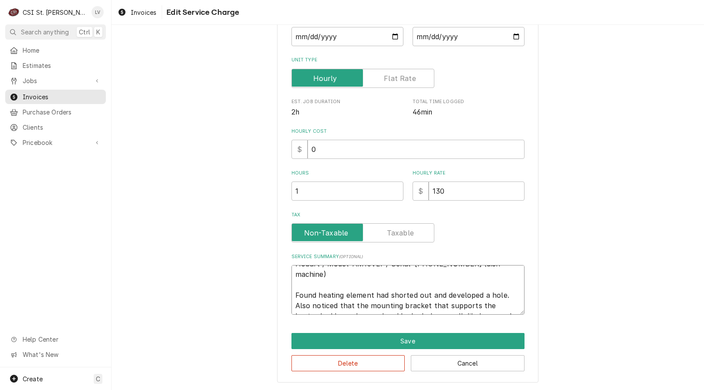
scroll to position [0, 0]
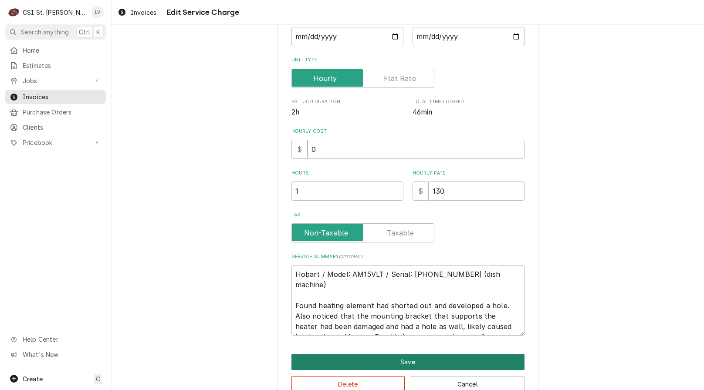
click at [433, 358] on button "Save" at bounding box center [408, 362] width 233 height 16
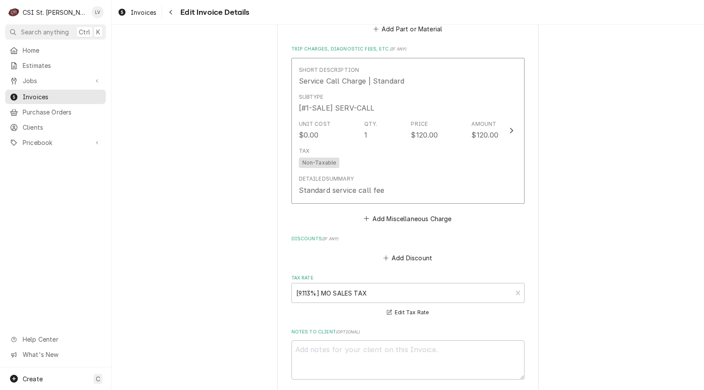
scroll to position [1287, 0]
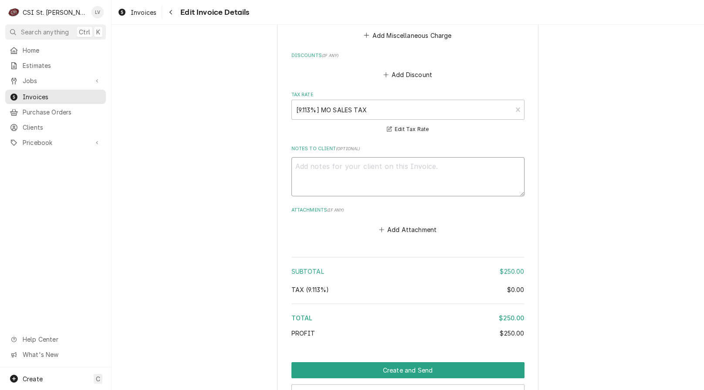
click at [323, 166] on textarea "Notes to Client ( optional )" at bounding box center [408, 176] width 233 height 39
click at [381, 160] on textarea "Quoted on EST-400829" at bounding box center [408, 176] width 233 height 39
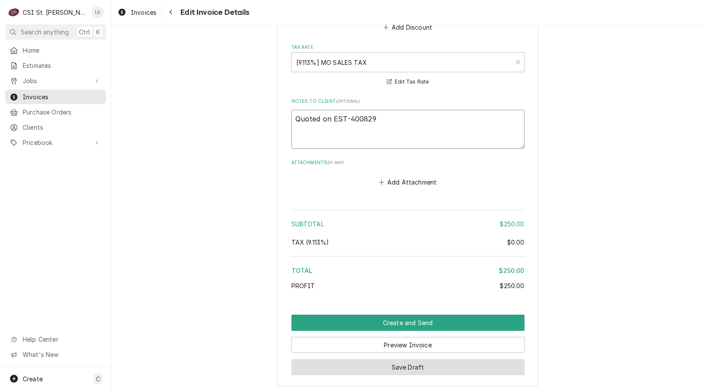
scroll to position [1379, 0]
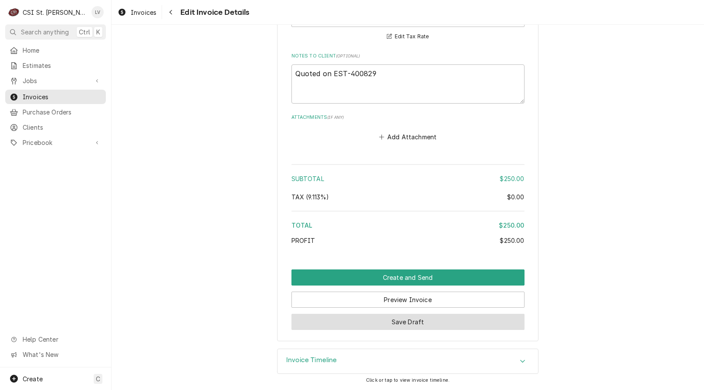
click at [411, 323] on button "Save Draft" at bounding box center [408, 322] width 233 height 16
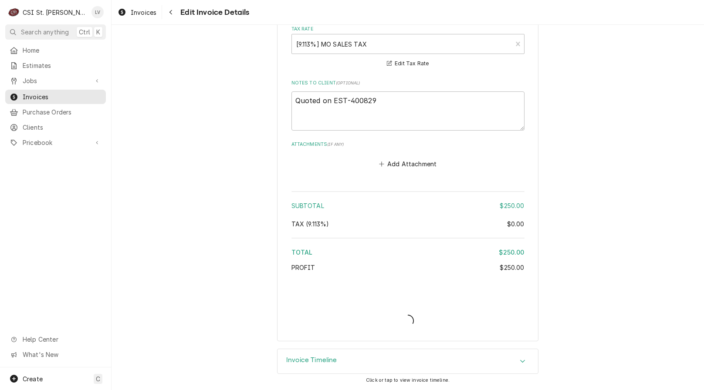
scroll to position [1352, 0]
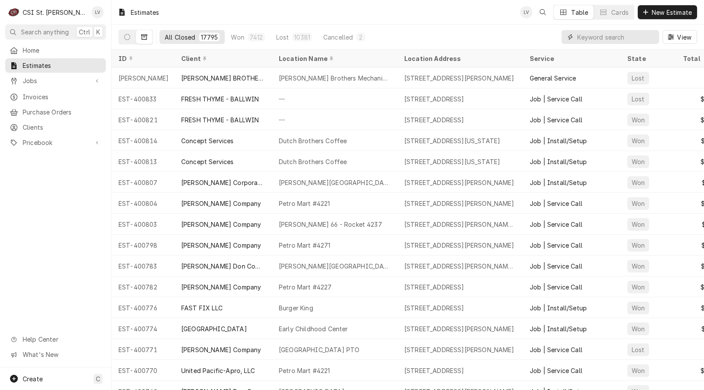
click at [581, 37] on input "Dynamic Content Wrapper" at bounding box center [616, 37] width 78 height 14
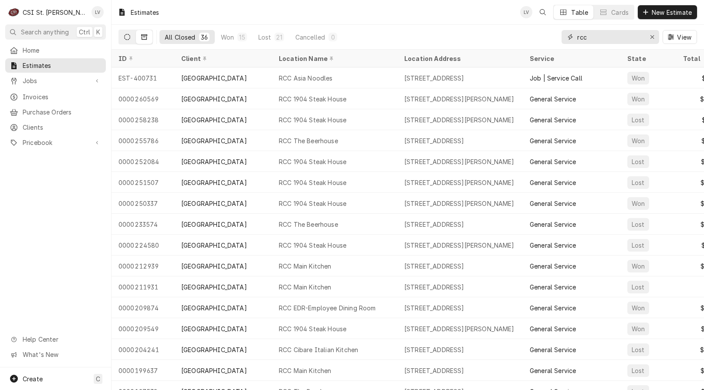
type input "rcc"
click at [124, 37] on icon "Dynamic Content Wrapper" at bounding box center [127, 37] width 6 height 6
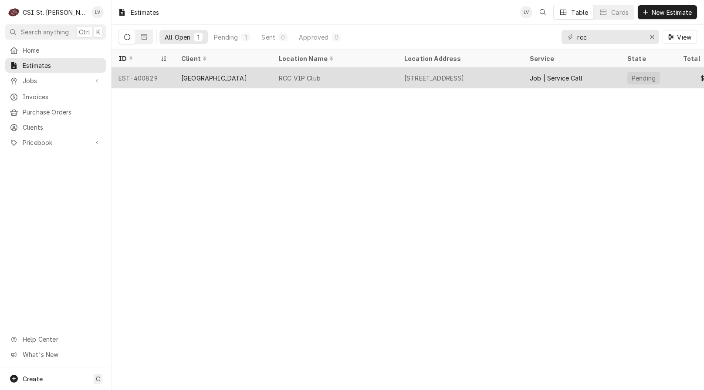
click at [305, 75] on div "RCC VIP Club" at bounding box center [300, 78] width 42 height 9
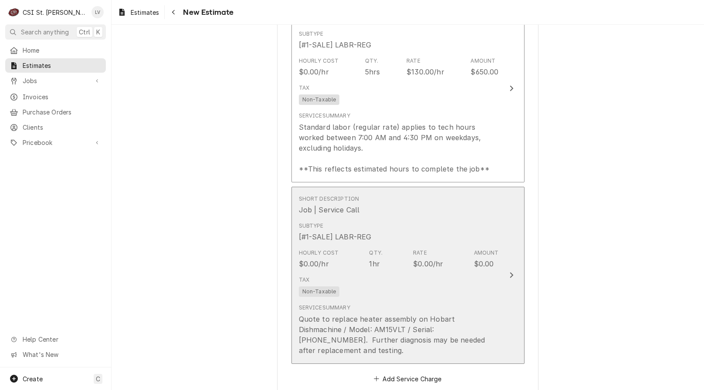
scroll to position [1307, 0]
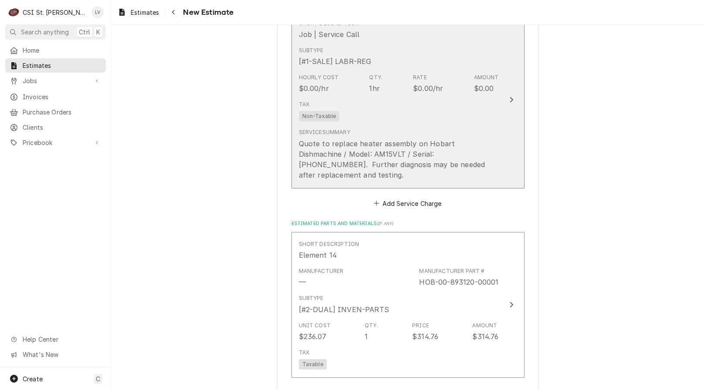
click at [349, 159] on div "Quote to replace heater assembly on Hobart Dishmachine / Model: AM15VLT / Seria…" at bounding box center [399, 160] width 200 height 42
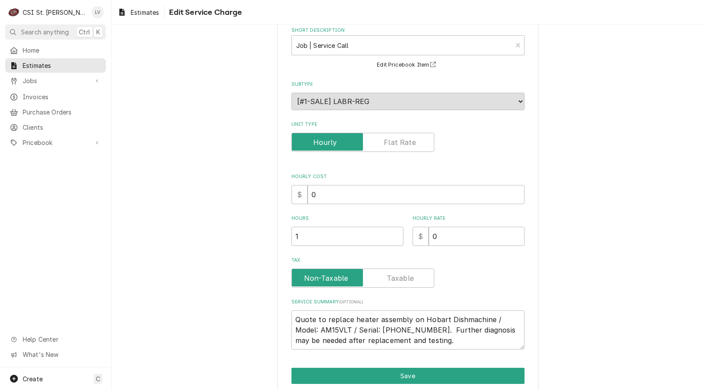
scroll to position [82, 0]
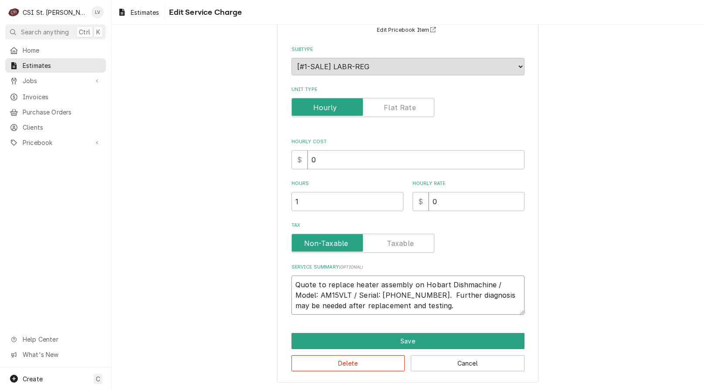
drag, startPoint x: 292, startPoint y: 285, endPoint x: 431, endPoint y: 300, distance: 139.8
click at [427, 304] on textarea "Quote to replace heater assembly on Hobart Dishmachine / Model: AM15VLT / Seria…" at bounding box center [408, 295] width 233 height 39
click at [455, 364] on button "Cancel" at bounding box center [468, 364] width 114 height 16
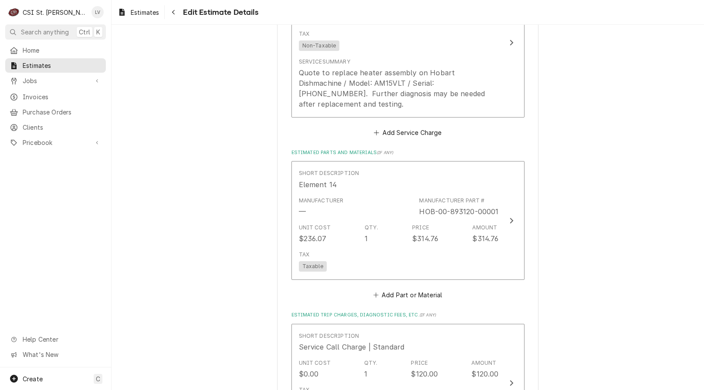
scroll to position [1379, 0]
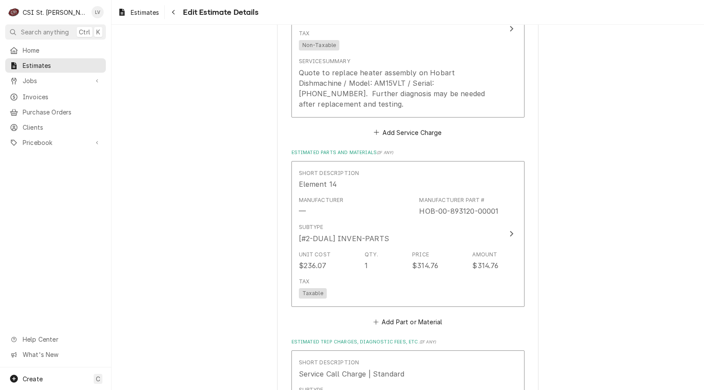
type textarea "x"
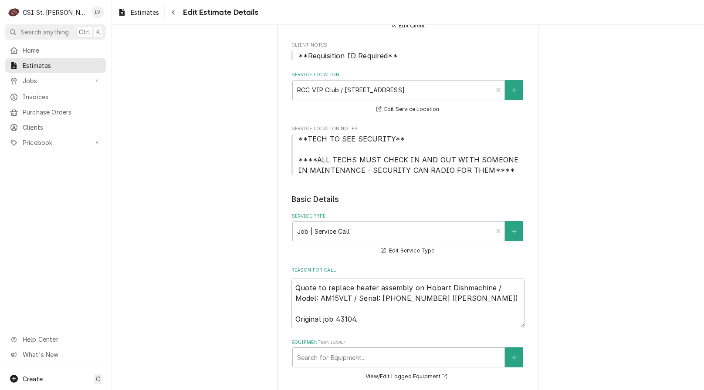
scroll to position [44, 0]
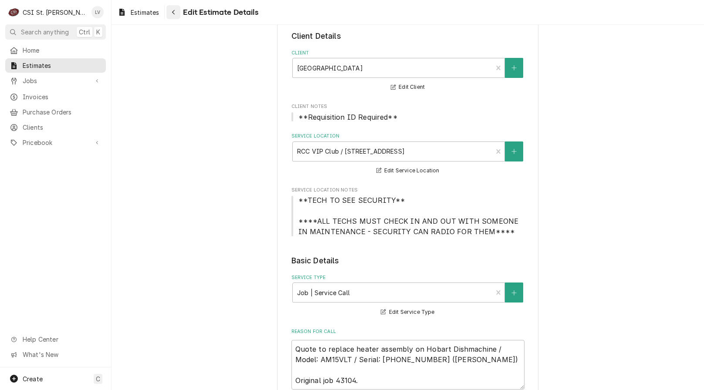
click at [174, 14] on icon "Navigate back" at bounding box center [173, 12] width 3 height 5
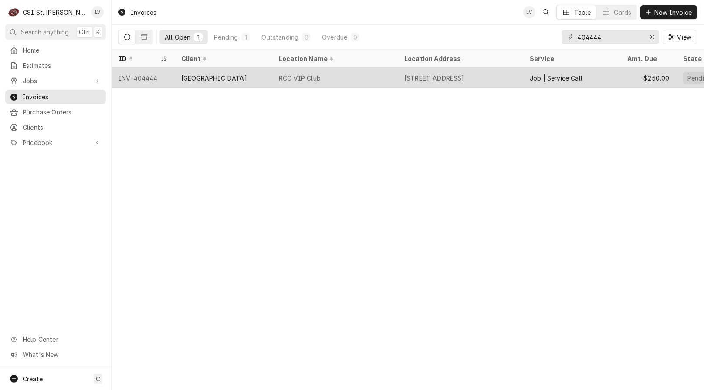
click at [282, 74] on div "RCC VIP Club" at bounding box center [300, 78] width 42 height 9
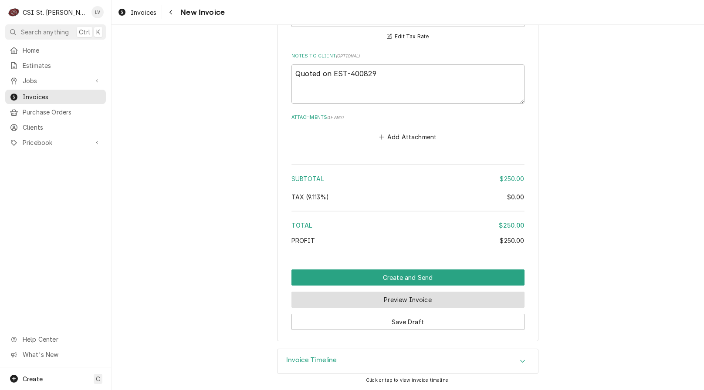
click at [394, 300] on button "Preview Invoice" at bounding box center [408, 300] width 233 height 16
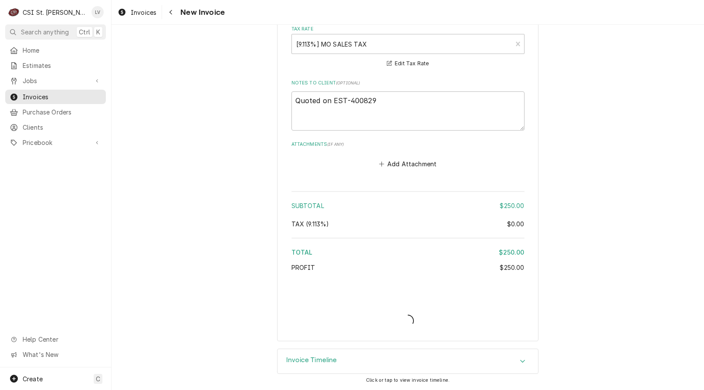
type textarea "x"
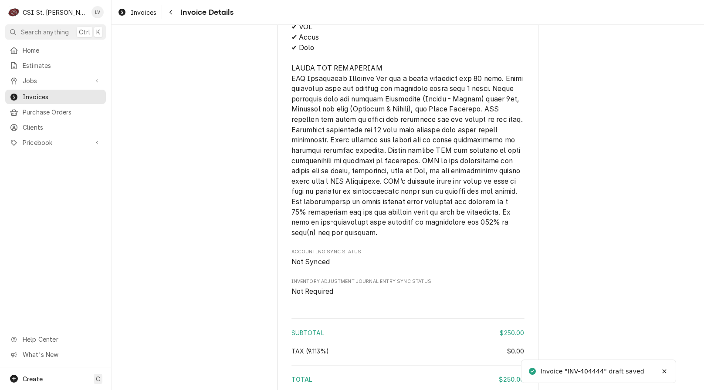
scroll to position [1351, 0]
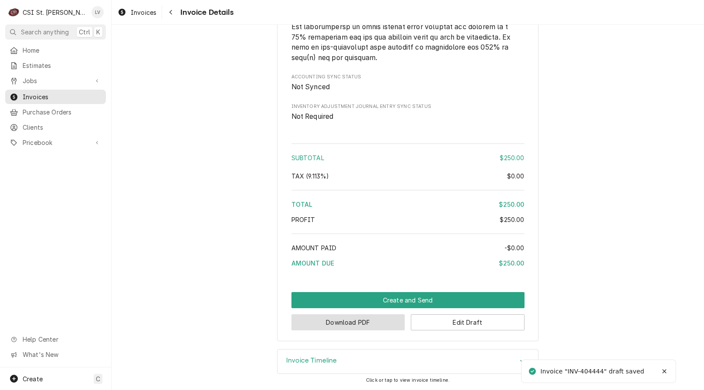
click at [357, 325] on button "Download PDF" at bounding box center [349, 323] width 114 height 16
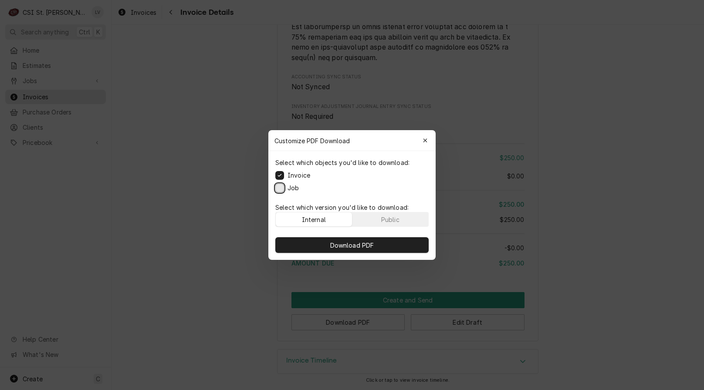
click at [279, 187] on button "Job" at bounding box center [279, 188] width 9 height 9
click at [322, 243] on button "Download PDF" at bounding box center [351, 246] width 153 height 16
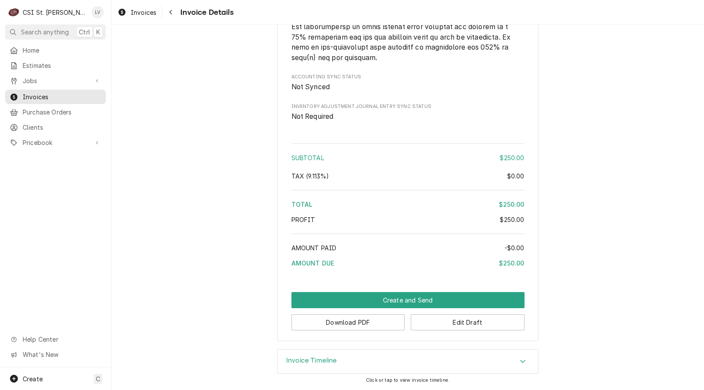
click at [40, 272] on div "Home Estimates Jobs Jobs Job Series Invoices Purchase Orders Clients Pricebook …" at bounding box center [55, 205] width 111 height 325
click at [132, 14] on span "Invoices" at bounding box center [144, 12] width 26 height 9
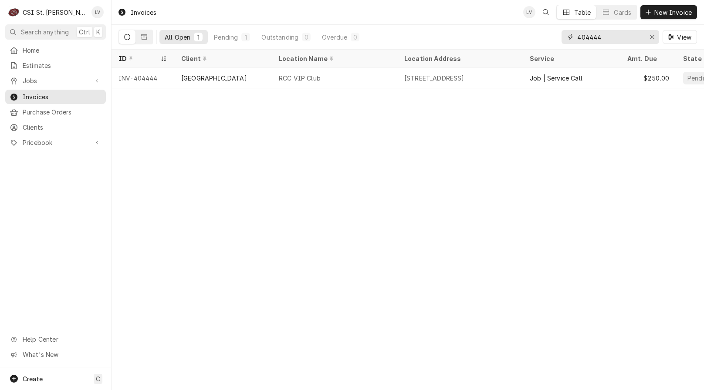
click at [611, 37] on input "404444" at bounding box center [609, 37] width 65 height 14
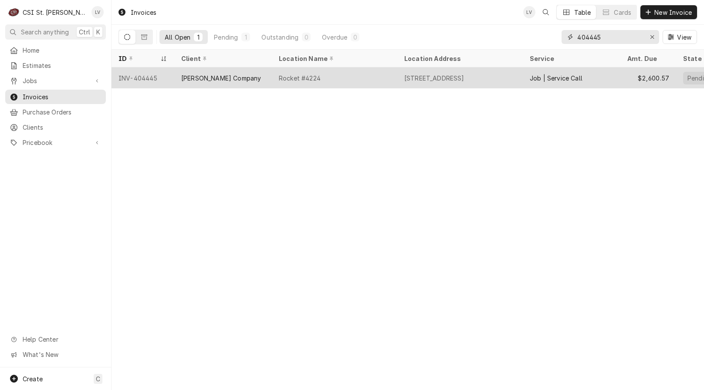
type input "404445"
click at [210, 76] on div "[PERSON_NAME] Company" at bounding box center [221, 78] width 80 height 9
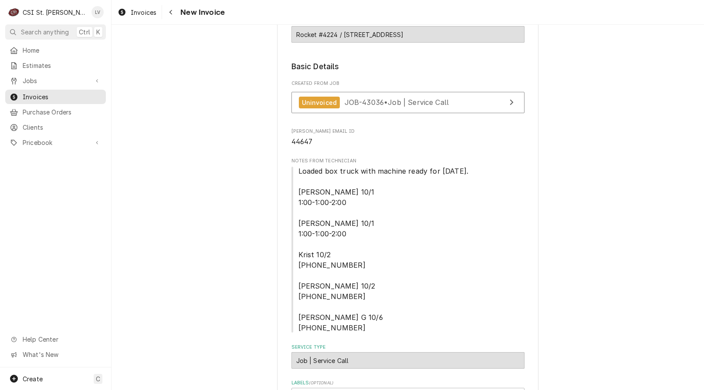
scroll to position [261, 0]
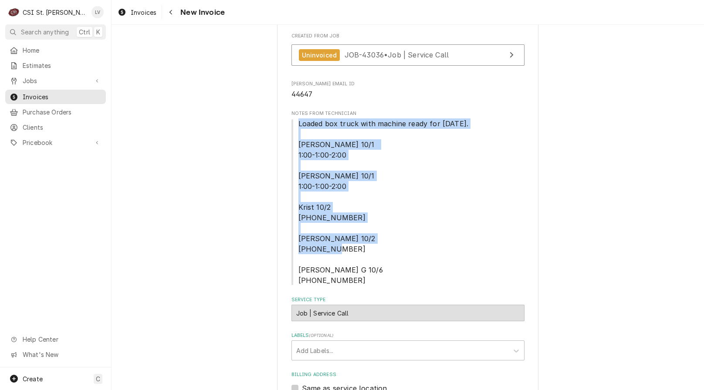
drag, startPoint x: 295, startPoint y: 123, endPoint x: 370, endPoint y: 278, distance: 172.1
click at [369, 280] on span "Loaded box truck with machine ready for tomorrow. Mike 10/1 1:00-1:00-2:00 Kris…" at bounding box center [408, 202] width 233 height 167
copy span "Loaded box truck with machine ready for tomorrow. Mike 10/1 1:00-1:00-2:00 Kris…"
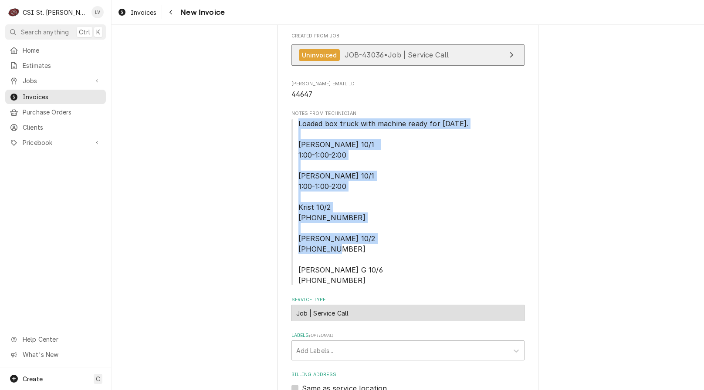
click at [355, 59] on div "Uninvoiced JOB-43036 • Job | Service Call" at bounding box center [374, 55] width 150 height 12
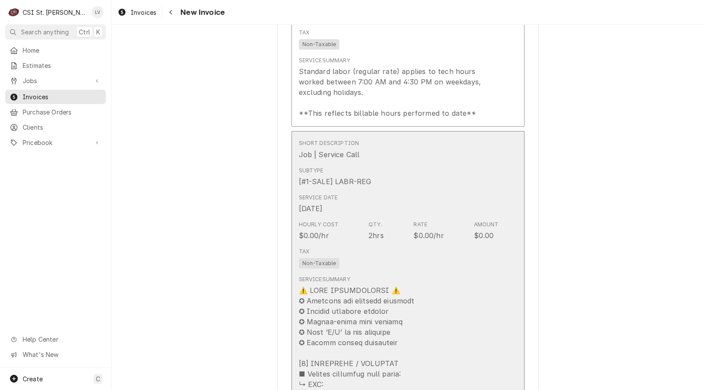
scroll to position [1002, 0]
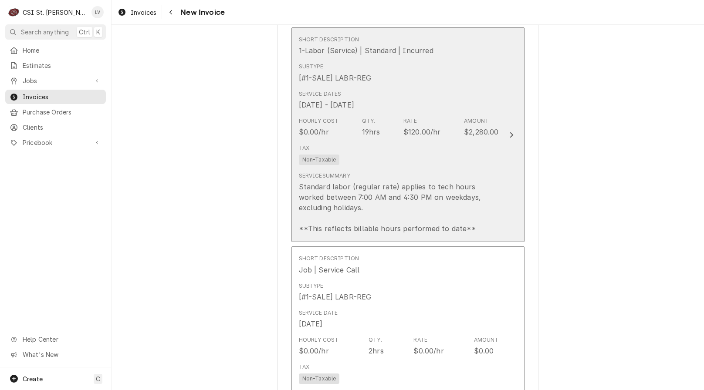
click at [341, 195] on div "Standard labor (regular rate) applies to tech hours worked between 7:00 AM and …" at bounding box center [399, 208] width 200 height 52
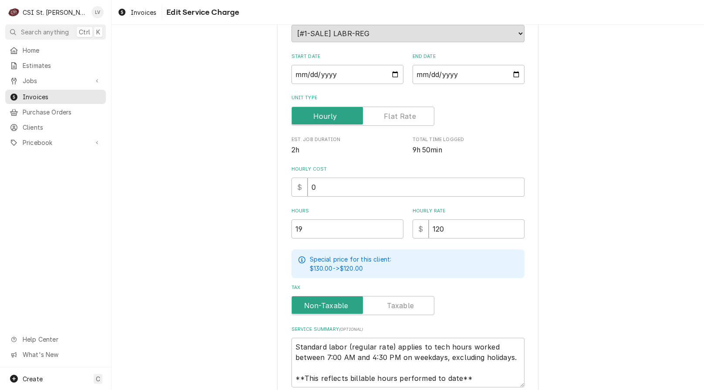
scroll to position [187, 0]
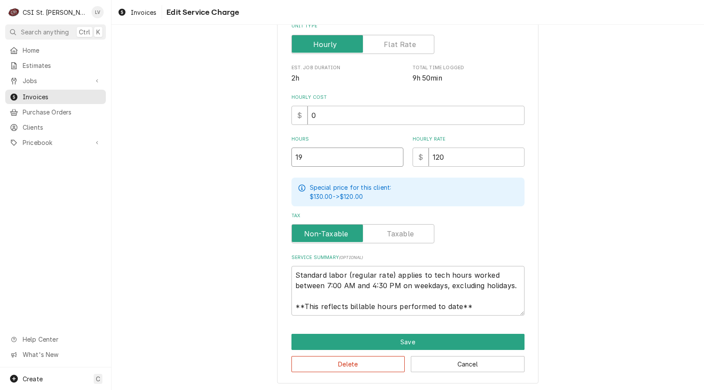
drag, startPoint x: 321, startPoint y: 160, endPoint x: 253, endPoint y: 163, distance: 67.7
click at [253, 163] on div "Use the fields below to edit this service charge Short Description 1-Labor (Ser…" at bounding box center [408, 119] width 593 height 544
type textarea "x"
type input "1"
type textarea "x"
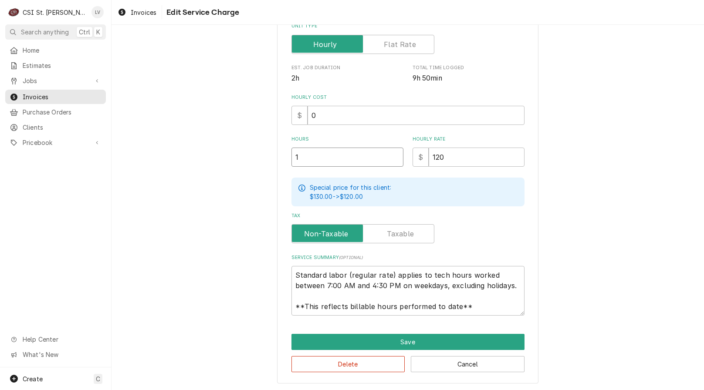
type input "18"
type textarea "x"
type input "18.5"
type textarea "x"
type input "18.50"
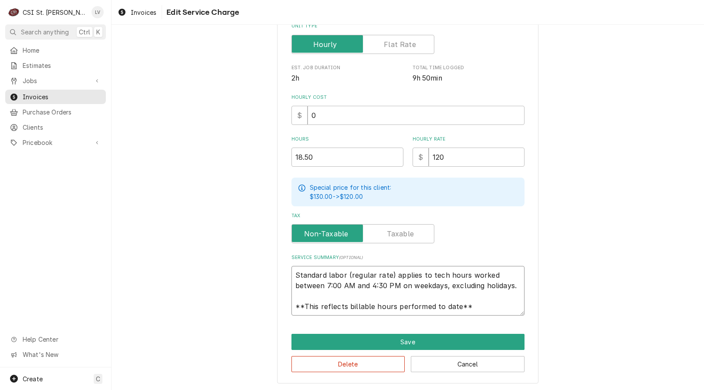
scroll to position [10, 0]
drag, startPoint x: 292, startPoint y: 274, endPoint x: 481, endPoint y: 316, distance: 193.3
click at [481, 316] on div "Use the fields below to edit this service charge Short Description 1-Labor (Ser…" at bounding box center [407, 119] width 261 height 529
type textarea "x"
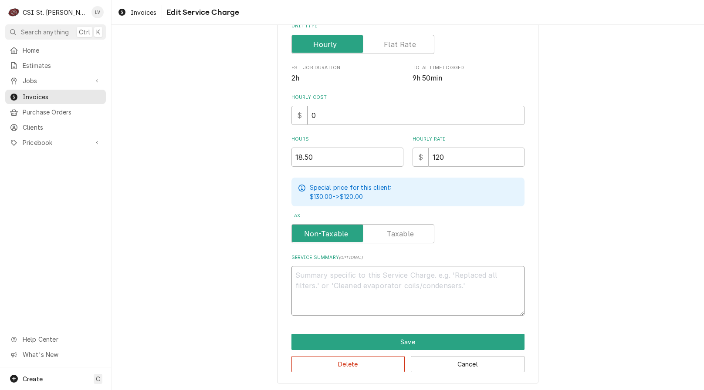
scroll to position [177, 0]
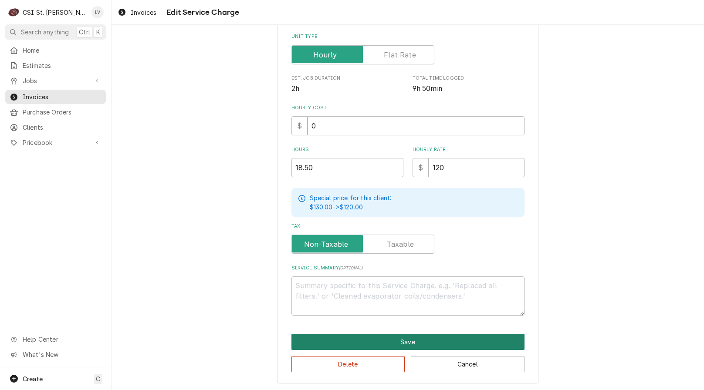
click at [411, 337] on button "Save" at bounding box center [408, 342] width 233 height 16
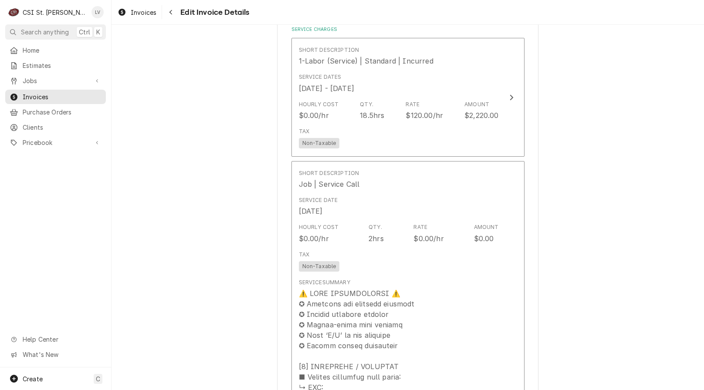
scroll to position [992, 0]
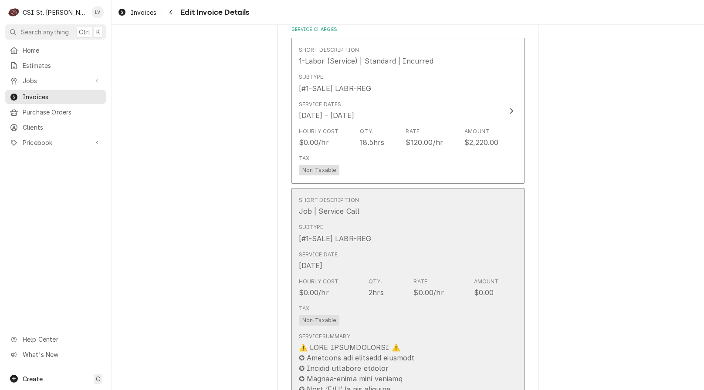
click at [406, 327] on div "Tax Non-Taxable" at bounding box center [399, 316] width 200 height 28
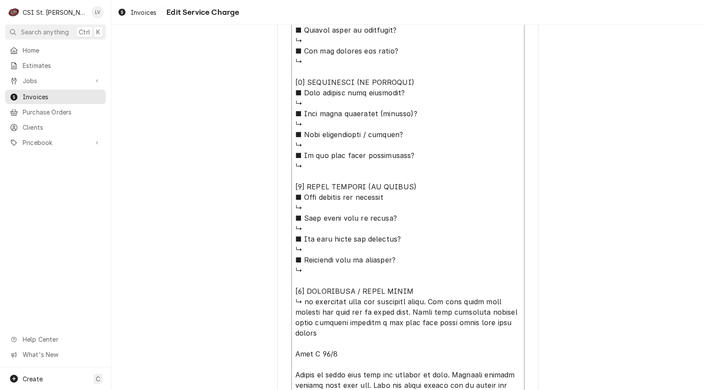
scroll to position [822, 0]
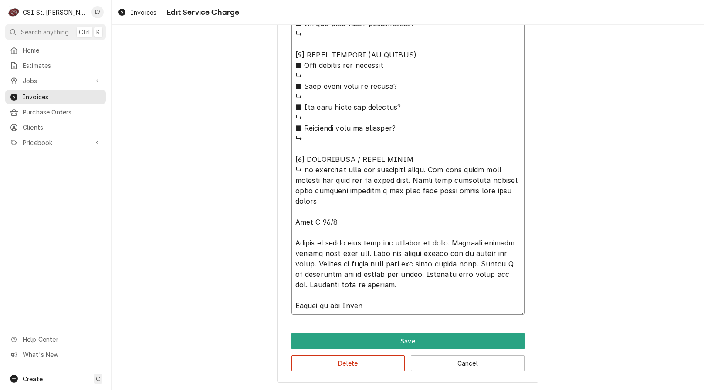
drag, startPoint x: 290, startPoint y: 166, endPoint x: 430, endPoint y: 162, distance: 140.0
type textarea "x"
type textarea "↳ re installed unit and connected hoses. Ran into issue with leaking bib pump h…"
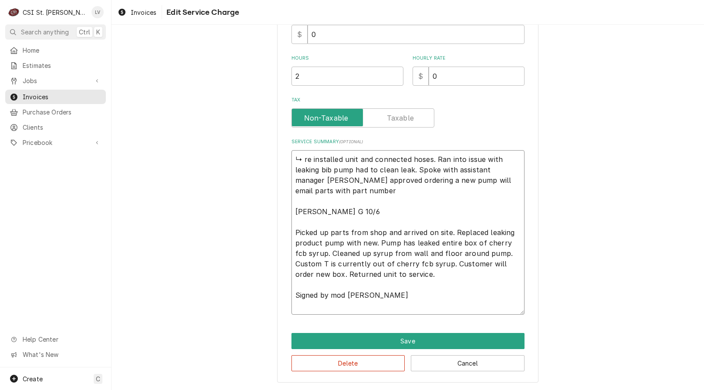
type textarea "x"
type textarea "↳ re installed unit and connected hoses. Ran into issue with leaking bib pump h…"
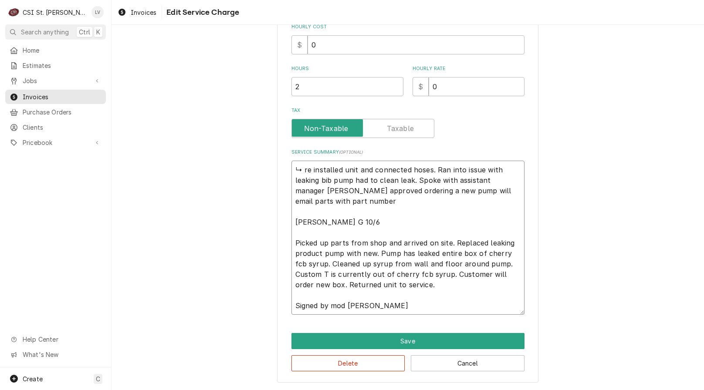
type textarea "x"
type textarea "re installed unit and connected hoses. Ran into issue with leaking bib pump had…"
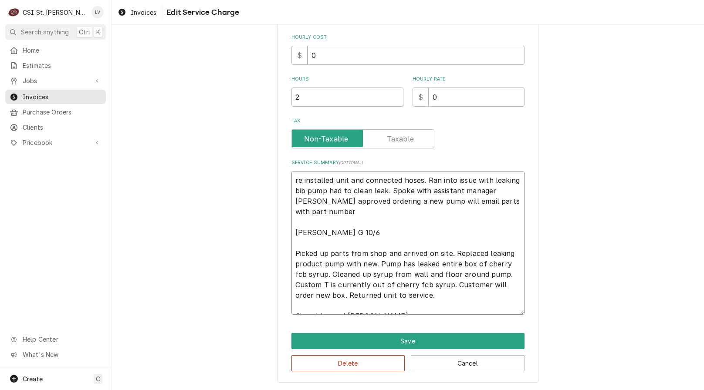
scroll to position [247, 0]
type textarea "x"
type textarea "re installed unit and connected hoses. Ran into issue with leaking bib pump had…"
type textarea "x"
type textarea "e installed unit and connected hoses. Ran into issue with leaking bib pump had …"
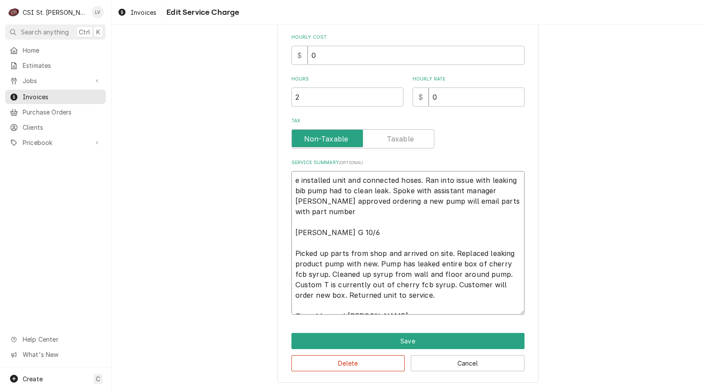
type textarea "x"
type textarea "Re installed unit and connected hoses. Ran into issue with leaking bib pump had…"
type textarea "x"
type textarea "Reinstalled unit and connected hoses. Ran into issue with leaking bib pump had …"
click at [344, 182] on textarea "Reinstalled unit and connected hoses. Ran into issue with leaking bib pump had …" at bounding box center [408, 243] width 233 height 144
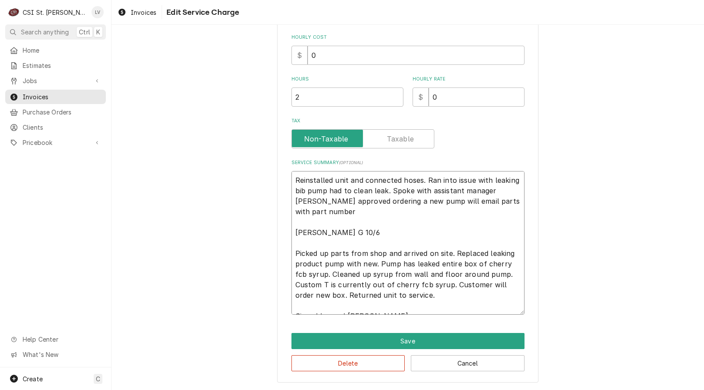
drag, startPoint x: 387, startPoint y: 192, endPoint x: 417, endPoint y: 224, distance: 44.1
click at [416, 224] on textarea "Reinstalled unit and connected hoses. Ran into issue with leaking bib pump had …" at bounding box center [408, 243] width 233 height 144
type textarea "x"
type textarea "Reinstalled unit and connected hoses. Ran into issue with leaking bib pump had …"
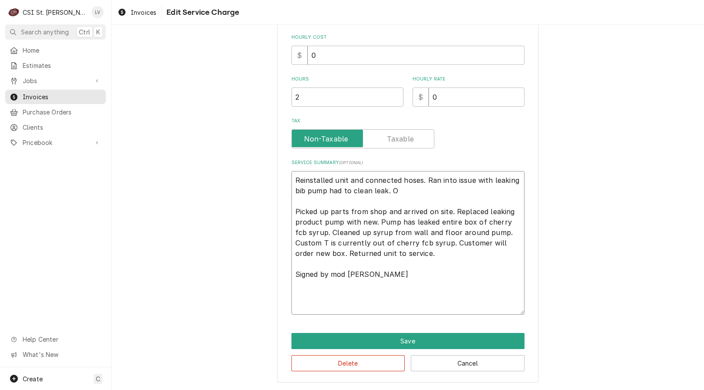
scroll to position [216, 0]
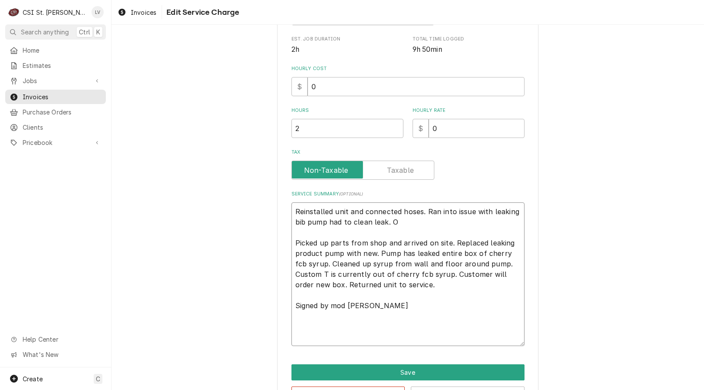
type textarea "x"
type textarea "Reinstalled unit and connected hoses. Ran into issue with leaking bib pump had …"
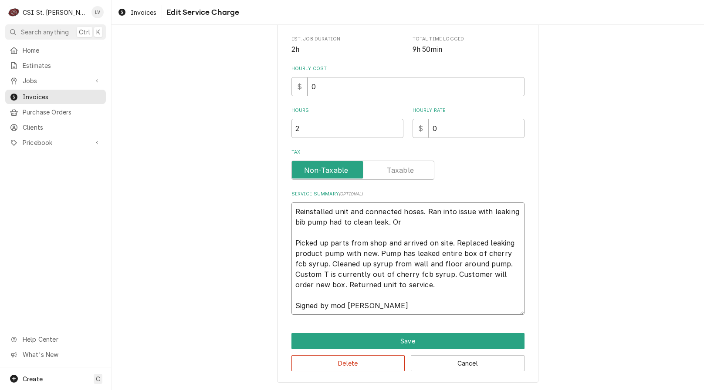
type textarea "x"
type textarea "Reinstalled unit and connected hoses. Ran into issue with leaking bib pump had …"
type textarea "x"
type textarea "Reinstalled unit and connected hoses. Ran into issue with leaking bib pump had …"
type textarea "x"
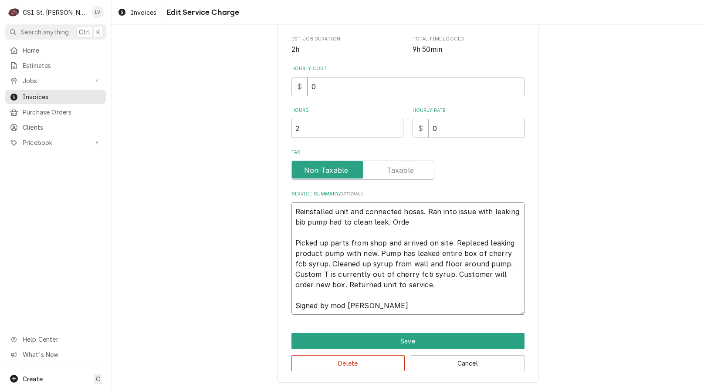
type textarea "Reinstalled unit and connected hoses. Ran into issue with leaking bib pump had …"
type textarea "x"
type textarea "Reinstalled unit and connected hoses. Ran into issue with leaking bib pump had …"
type textarea "x"
type textarea "Reinstalled unit and connected hoses. Ran into issue with leaking bib pump had …"
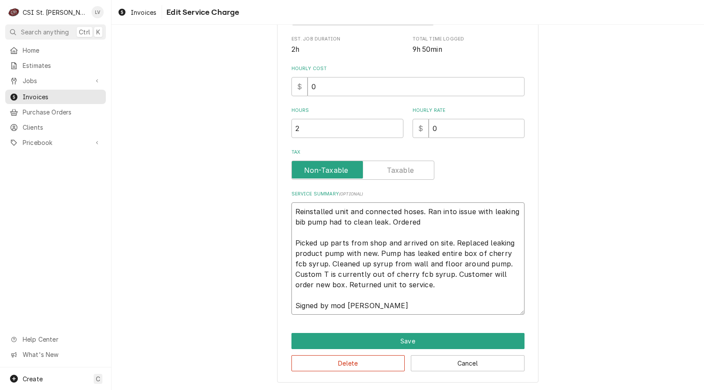
type textarea "x"
type textarea "Reinstalled unit and connected hoses. Ran into issue with leaking bib pump had …"
type textarea "x"
type textarea "Reinstalled unit and connected hoses. Ran into issue with leaking bib pump had …"
type textarea "x"
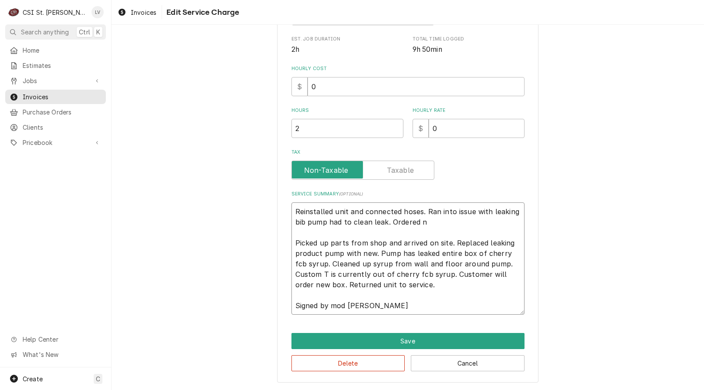
type textarea "Reinstalled unit and connected hoses. Ran into issue with leaking bib pump had …"
type textarea "x"
type textarea "Reinstalled unit and connected hoses. Ran into issue with leaking bib pump had …"
type textarea "x"
type textarea "Reinstalled unit and connected hoses. Ran into issue with leaking bib pump had …"
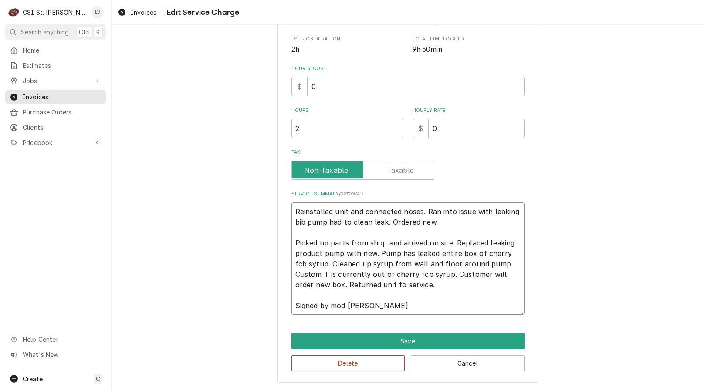
type textarea "x"
type textarea "Reinstalled unit and connected hoses. Ran into issue with leaking bib pump had …"
type textarea "x"
type textarea "Reinstalled unit and connected hoses. Ran into issue with leaking bib pump had …"
type textarea "x"
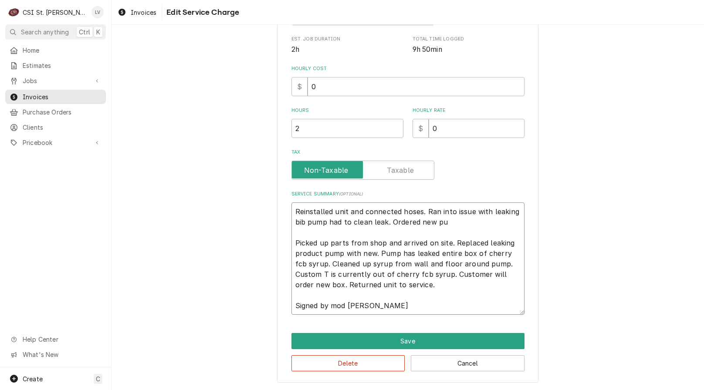
type textarea "Reinstalled unit and connected hoses. Ran into issue with leaking bib pump had …"
type textarea "x"
type textarea "Reinstalled unit and connected hoses. Ran into issue with leaking bib pump had …"
type textarea "x"
type textarea "Reinstalled unit and connected hoses. Ran into issue with leaking bib pump had …"
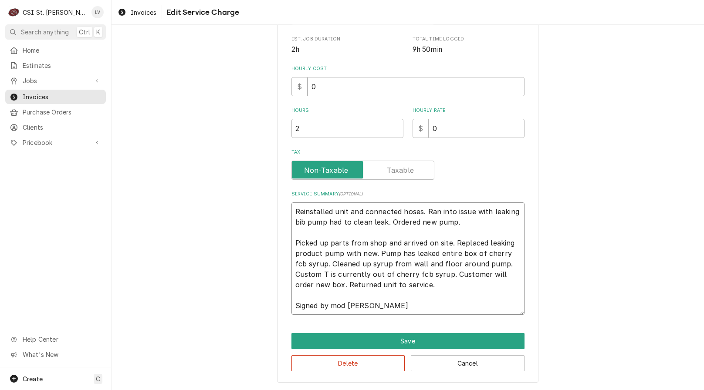
type textarea "x"
type textarea "Reinstalled unit and connected hoses. Ran into issue with leaking bib pump had …"
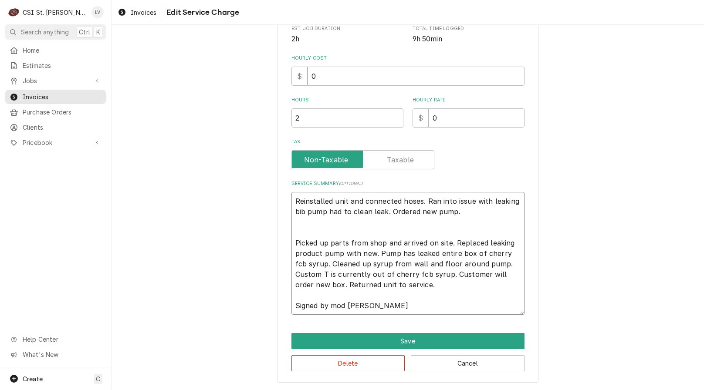
type textarea "x"
type textarea "Reinstalled unit and connected hoses. Ran into issue with leaking bib pump had …"
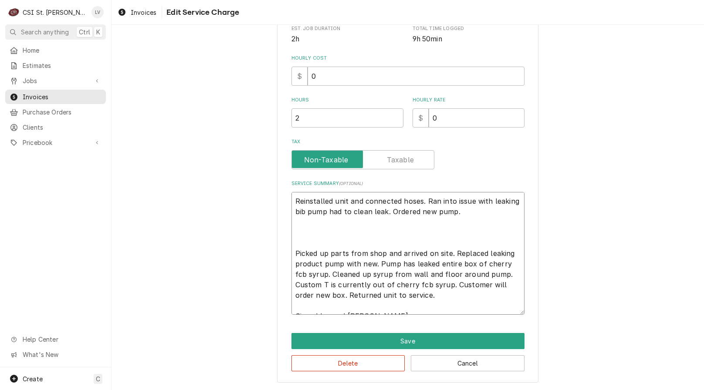
scroll to position [237, 0]
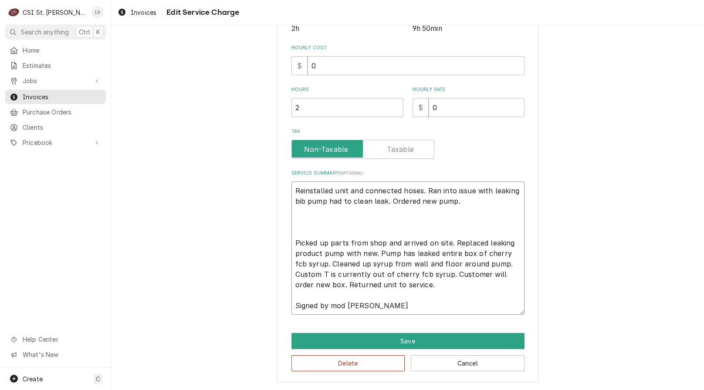
type textarea "x"
type textarea "Reinstalled unit and connected hoses. Ran into issue with leaking bib pump had …"
type textarea "x"
type textarea "Reinstalled unit and connected hoses. Ran into issue with leaking bib pump had …"
type textarea "x"
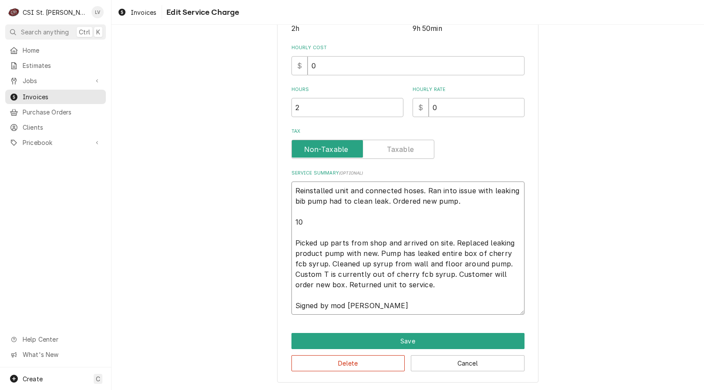
type textarea "Reinstalled unit and connected hoses. Ran into issue with leaking bib pump had …"
type textarea "x"
type textarea "Reinstalled unit and connected hoses. Ran into issue with leaking bib pump had …"
type textarea "x"
type textarea "Reinstalled unit and connected hoses. Ran into issue with leaking bib pump had …"
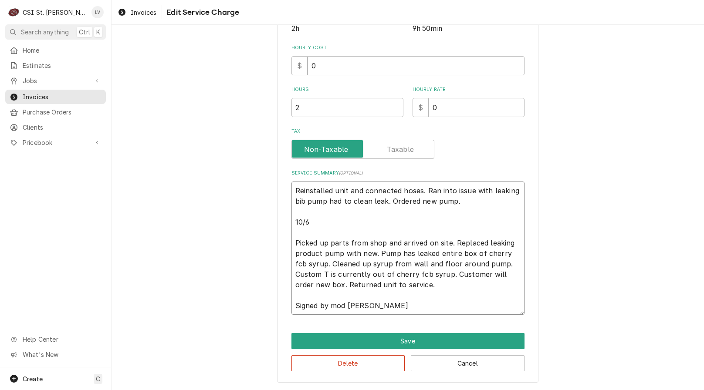
type textarea "x"
type textarea "Reinstalled unit and connected hoses. Ran into issue with leaking bib pump had …"
type textarea "x"
type textarea "Reinstalled unit and connected hoses. Ran into issue with leaking bib pump had …"
type textarea "x"
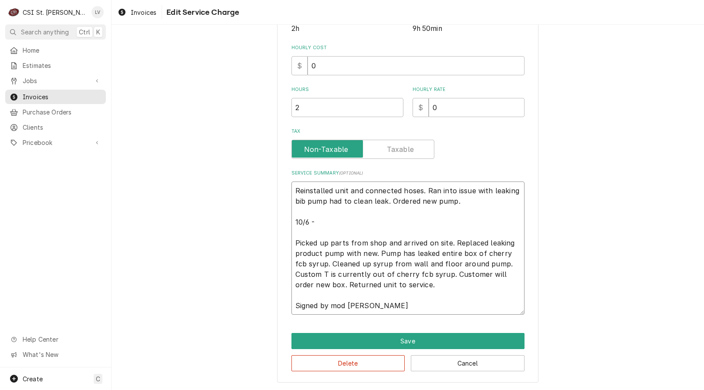
type textarea "Reinstalled unit and connected hoses. Ran into issue with leaking bib pump had …"
type textarea "x"
type textarea "Reinstalled unit and connected hoses. Ran into issue with leaking bib pump had …"
type textarea "x"
type textarea "Reinstalled unit and connected hoses. Ran into issue with leaking bib pump had …"
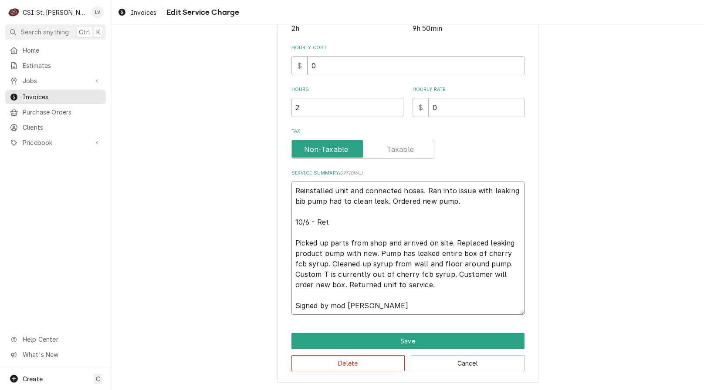
type textarea "x"
type textarea "Reinstalled unit and connected hoses. Ran into issue with leaking bib pump had …"
type textarea "x"
type textarea "Reinstalled unit and connected hoses. Ran into issue with leaking bib pump had …"
type textarea "x"
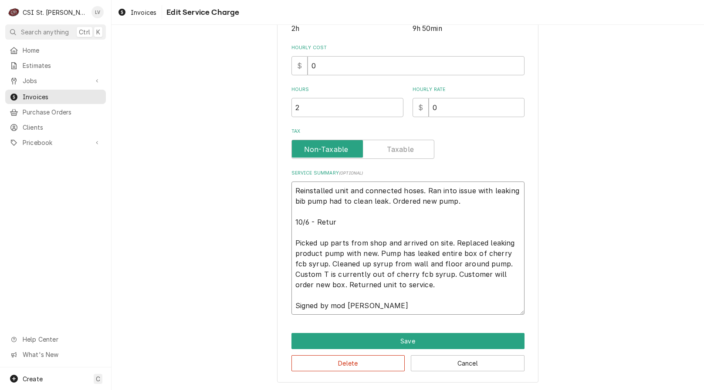
type textarea "Reinstalled unit and connected hoses. Ran into issue with leaking bib pump had …"
type textarea "x"
type textarea "Reinstalled unit and connected hoses. Ran into issue with leaking bib pump had …"
type textarea "x"
type textarea "Reinstalled unit and connected hoses. Ran into issue with leaking bib pump had …"
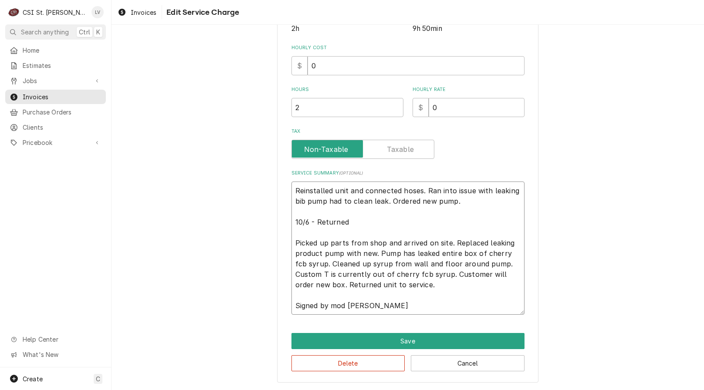
type textarea "x"
type textarea "Reinstalled unit and connected hoses. Ran into issue with leaking bib pump had …"
type textarea "x"
type textarea "Reinstalled unit and connected hoses. Ran into issue with leaking bib pump had …"
type textarea "x"
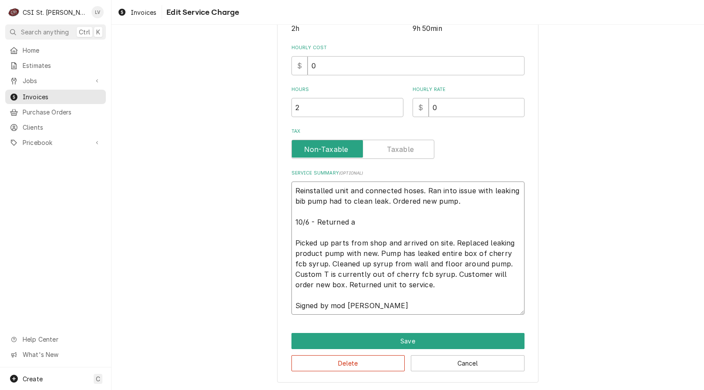
type textarea "Reinstalled unit and connected hoses. Ran into issue with leaking bib pump had …"
type textarea "x"
type textarea "Reinstalled unit and connected hoses. Ran into issue with leaking bib pump had …"
type textarea "x"
type textarea "Reinstalled unit and connected hoses. Ran into issue with leaking bib pump had …"
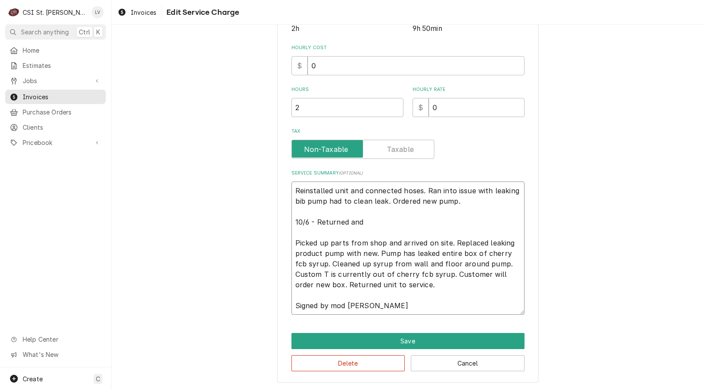
type textarea "x"
type textarea "Reinstalled unit and connected hoses. Ran into issue with leaking bib pump had …"
type textarea "x"
type textarea "Reinstalled unit and connected hoses. Ran into issue with leaking bib pump had …"
type textarea "x"
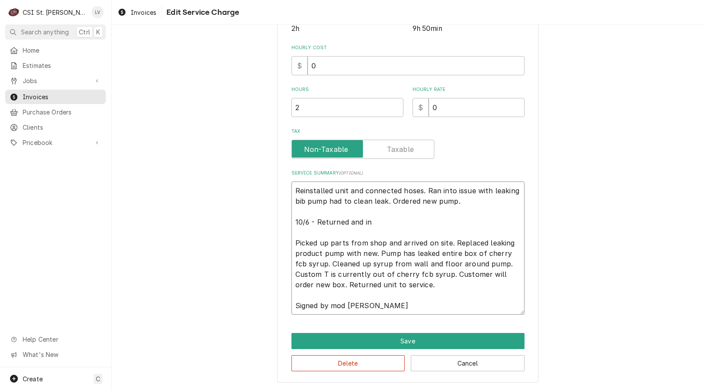
type textarea "Reinstalled unit and connected hoses. Ran into issue with leaking bib pump had …"
type textarea "x"
type textarea "Reinstalled unit and connected hoses. Ran into issue with leaking bib pump had …"
type textarea "x"
type textarea "Reinstalled unit and connected hoses. Ran into issue with leaking bib pump had …"
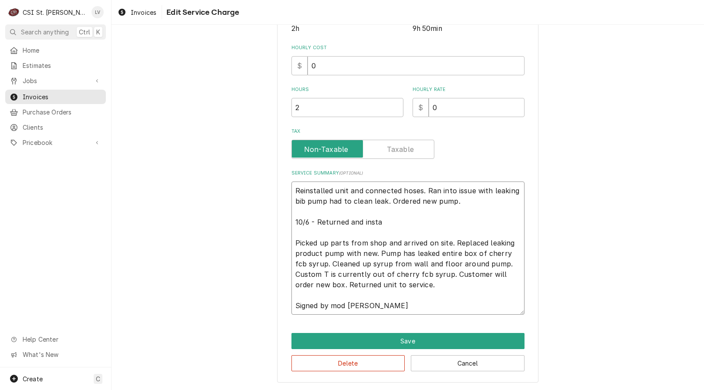
type textarea "x"
type textarea "Reinstalled unit and connected hoses. Ran into issue with leaking bib pump had …"
type textarea "x"
type textarea "Reinstalled unit and connected hoses. Ran into issue with leaking bib pump had …"
type textarea "x"
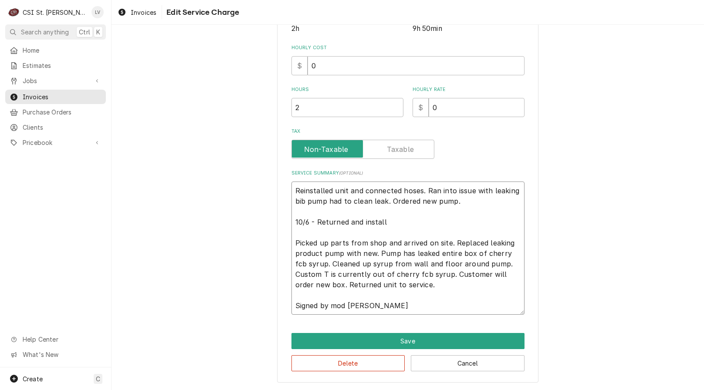
type textarea "Reinstalled unit and connected hoses. Ran into issue with leaking bib pump had …"
type textarea "x"
type textarea "Reinstalled unit and connected hoses. Ran into issue with leaking bib pump had …"
type textarea "x"
type textarea "Reinstalled unit and connected hoses. Ran into issue with leaking bib pump had …"
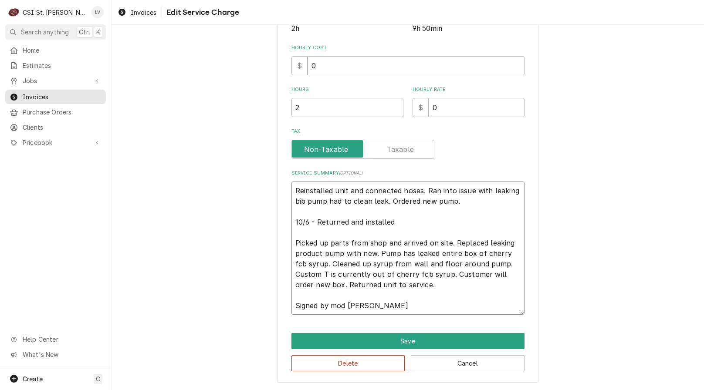
type textarea "x"
type textarea "Reinstalled unit and connected hoses. Ran into issue with leaking bib pump had …"
type textarea "x"
type textarea "Reinstalled unit and connected hoses. Ran into issue with leaking bib pump had …"
type textarea "x"
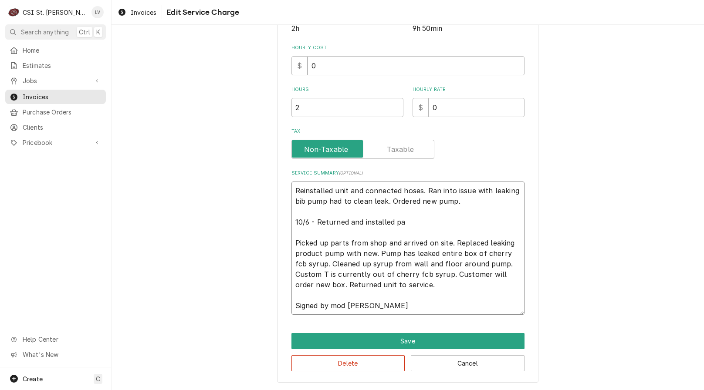
type textarea "Reinstalled unit and connected hoses. Ran into issue with leaking bib pump had …"
type textarea "x"
type textarea "Reinstalled unit and connected hoses. Ran into issue with leaking bib pump had …"
type textarea "x"
type textarea "Reinstalled unit and connected hoses. Ran into issue with leaking bib pump had …"
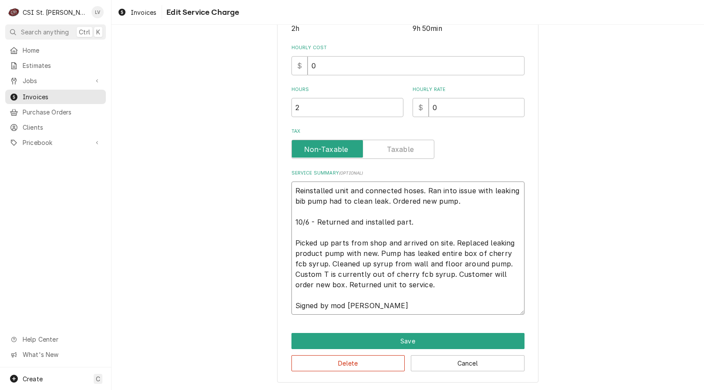
type textarea "x"
type textarea "Reinstalled unit and connected hoses. Ran into issue with leaking bib pump had …"
type textarea "x"
type textarea "Reinstalled unit and connected hoses. Ran into issue with leaking bib pump had …"
type textarea "x"
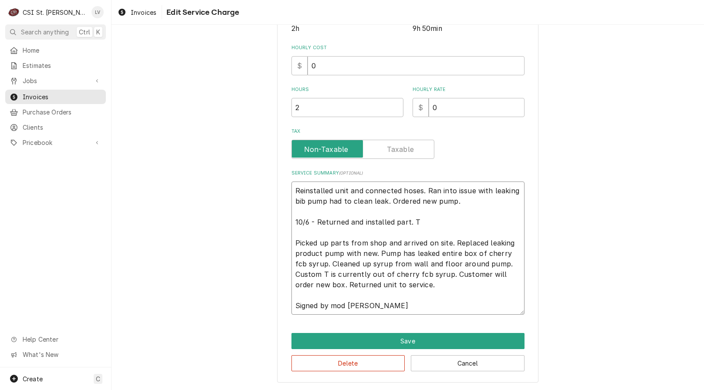
type textarea "Reinstalled unit and connected hoses. Ran into issue with leaking bib pump had …"
type textarea "x"
type textarea "Reinstalled unit and connected hoses. Ran into issue with leaking bib pump had …"
type textarea "x"
type textarea "Reinstalled unit and connected hoses. Ran into issue with leaking bib pump had …"
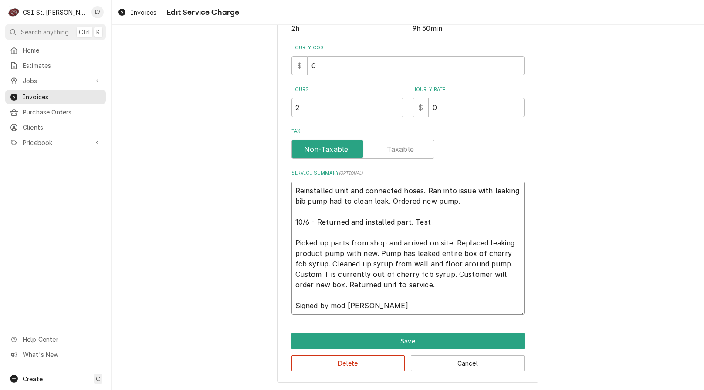
type textarea "x"
type textarea "Reinstalled unit and connected hoses. Ran into issue with leaking bib pump had …"
type textarea "x"
type textarea "Reinstalled unit and connected hoses. Ran into issue with leaking bib pump had …"
type textarea "x"
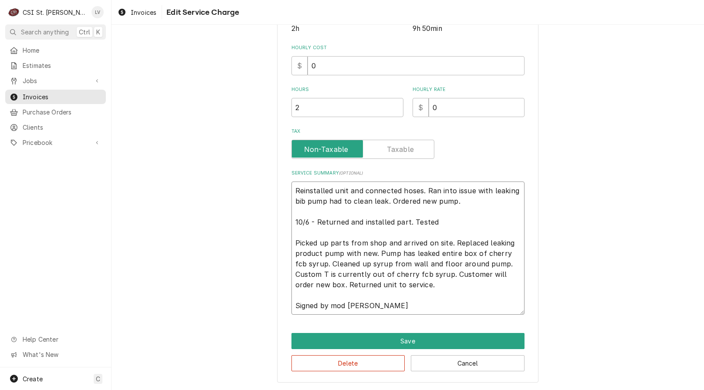
type textarea "Reinstalled unit and connected hoses. Ran into issue with leaking bib pump had …"
type textarea "x"
type textarea "Reinstalled unit and connected hoses. Ran into issue with leaking bib pump had …"
type textarea "x"
type textarea "Reinstalled unit and connected hoses. Ran into issue with leaking bib pump had …"
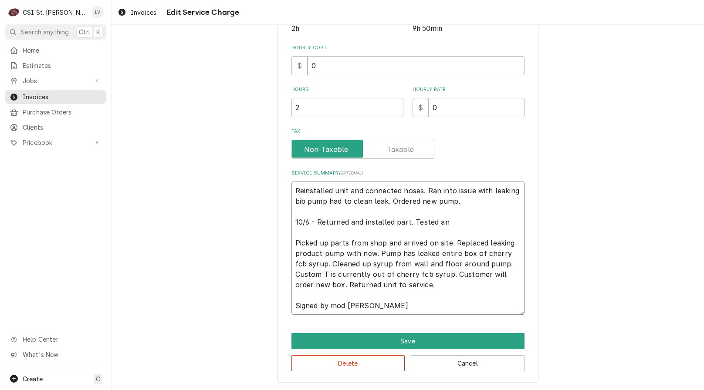
type textarea "x"
type textarea "Reinstalled unit and connected hoses. Ran into issue with leaking bib pump had …"
type textarea "x"
type textarea "Reinstalled unit and connected hoses. Ran into issue with leaking bib pump had …"
type textarea "x"
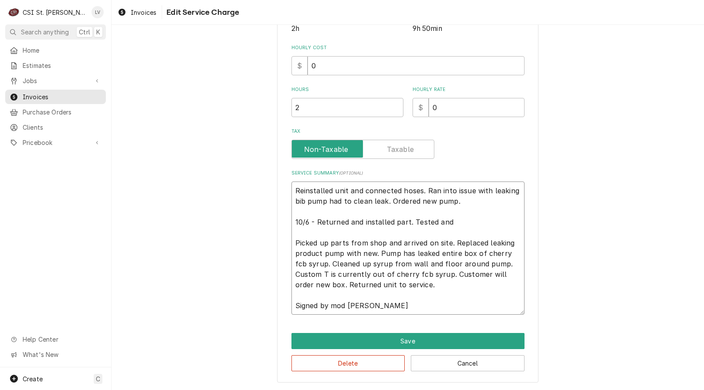
type textarea "Reinstalled unit and connected hoses. Ran into issue with leaking bib pump had …"
type textarea "x"
type textarea "Reinstalled unit and connected hoses. Ran into issue with leaking bib pump had …"
type textarea "x"
type textarea "Reinstalled unit and connected hoses. Ran into issue with leaking bib pump had …"
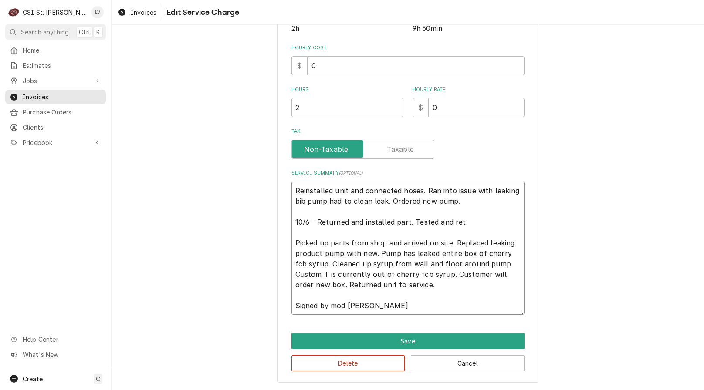
type textarea "x"
type textarea "Reinstalled unit and connected hoses. Ran into issue with leaking bib pump had …"
type textarea "x"
type textarea "Reinstalled unit and connected hoses. Ran into issue with leaking bib pump had …"
type textarea "x"
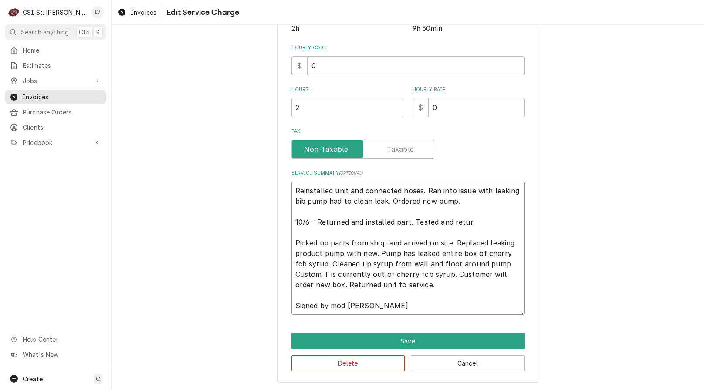
type textarea "Reinstalled unit and connected hoses. Ran into issue with leaking bib pump had …"
type textarea "x"
type textarea "Reinstalled unit and connected hoses. Ran into issue with leaking bib pump had …"
type textarea "x"
type textarea "Reinstalled unit and connected hoses. Ran into issue with leaking bib pump had …"
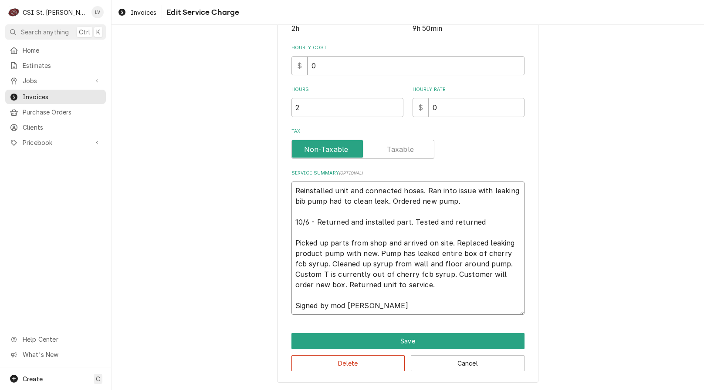
type textarea "x"
type textarea "Reinstalled unit and connected hoses. Ran into issue with leaking bib pump had …"
type textarea "x"
type textarea "Reinstalled unit and connected hoses. Ran into issue with leaking bib pump had …"
type textarea "x"
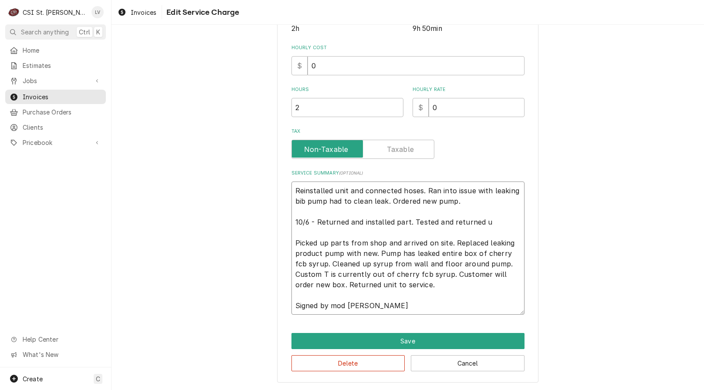
type textarea "Reinstalled unit and connected hoses. Ran into issue with leaking bib pump had …"
type textarea "x"
type textarea "Reinstalled unit and connected hoses. Ran into issue with leaking bib pump had …"
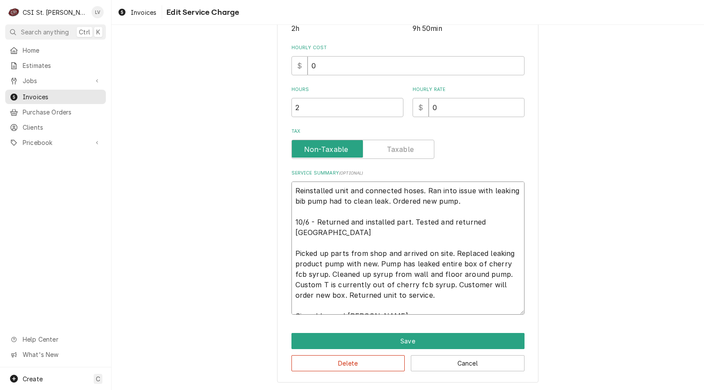
type textarea "x"
type textarea "Reinstalled unit and connected hoses. Ran into issue with leaking bib pump had …"
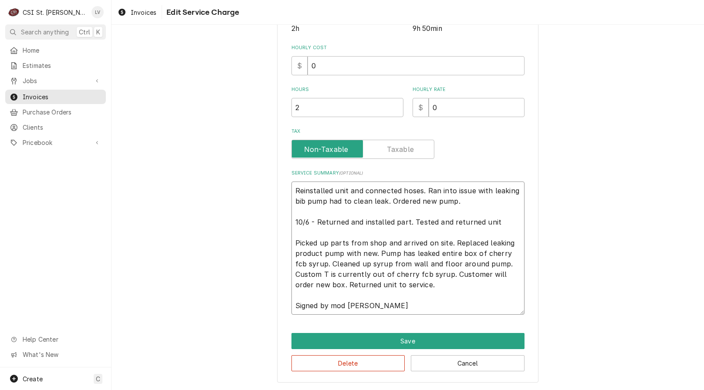
type textarea "x"
type textarea "Reinstalled unit and connected hoses. Ran into issue with leaking bib pump had …"
type textarea "x"
type textarea "Reinstalled unit and connected hoses. Ran into issue with leaking bib pump had …"
type textarea "x"
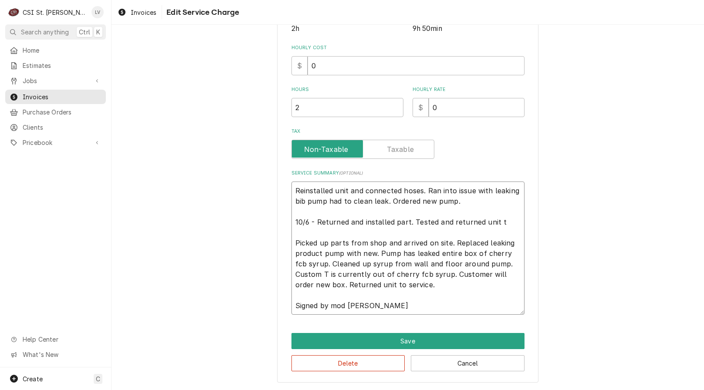
type textarea "Reinstalled unit and connected hoses. Ran into issue with leaking bib pump had …"
type textarea "x"
type textarea "Reinstalled unit and connected hoses. Ran into issue with leaking bib pump had …"
type textarea "x"
type textarea "Reinstalled unit and connected hoses. Ran into issue with leaking bib pump had …"
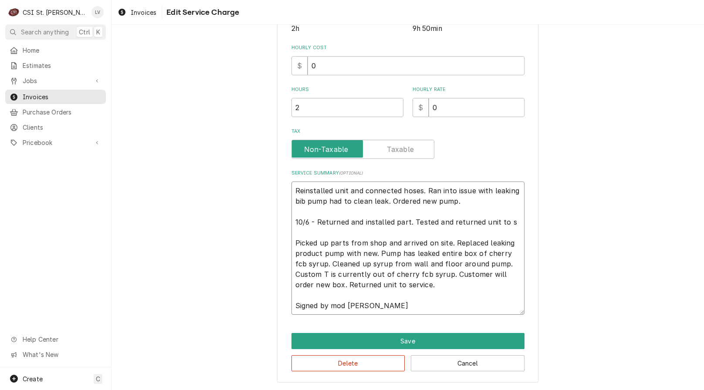
type textarea "x"
type textarea "Reinstalled unit and connected hoses. Ran into issue with leaking bib pump had …"
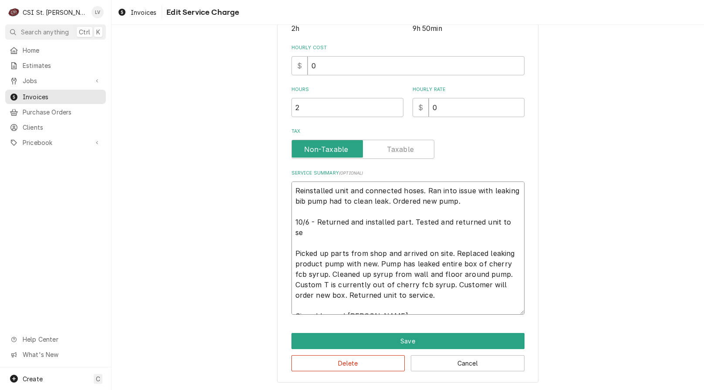
type textarea "x"
type textarea "Reinstalled unit and connected hoses. Ran into issue with leaking bib pump had …"
type textarea "x"
type textarea "Reinstalled unit and connected hoses. Ran into issue with leaking bib pump had …"
type textarea "x"
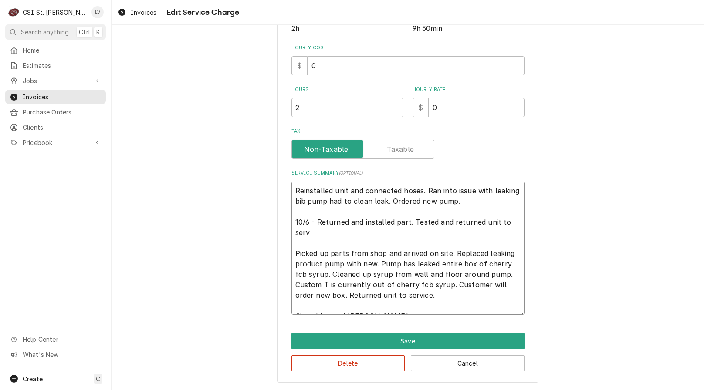
type textarea "Reinstalled unit and connected hoses. Ran into issue with leaking bib pump had …"
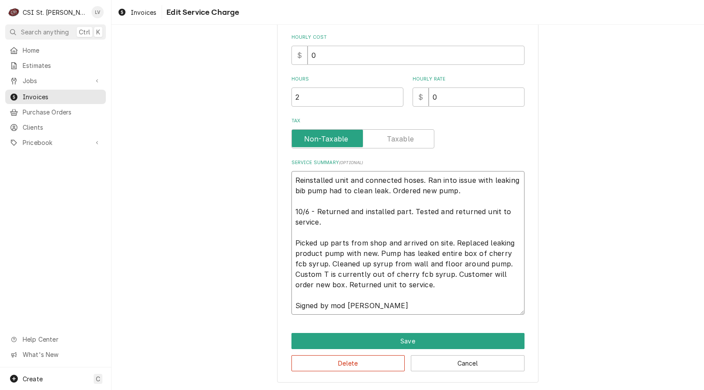
drag, startPoint x: 376, startPoint y: 253, endPoint x: 501, endPoint y: 282, distance: 128.0
click at [501, 282] on textarea "Reinstalled unit and connected hoses. Ran into issue with leaking bib pump had …" at bounding box center [408, 243] width 233 height 144
click at [384, 276] on textarea "Reinstalled unit and connected hoses. Ran into issue with leaking bib pump had …" at bounding box center [408, 243] width 233 height 144
click at [385, 275] on textarea "Reinstalled unit and connected hoses. Ran into issue with leaking bib pump had …" at bounding box center [408, 243] width 233 height 144
click at [478, 273] on textarea "Reinstalled unit and connected hoses. Ran into issue with leaking bib pump had …" at bounding box center [408, 243] width 233 height 144
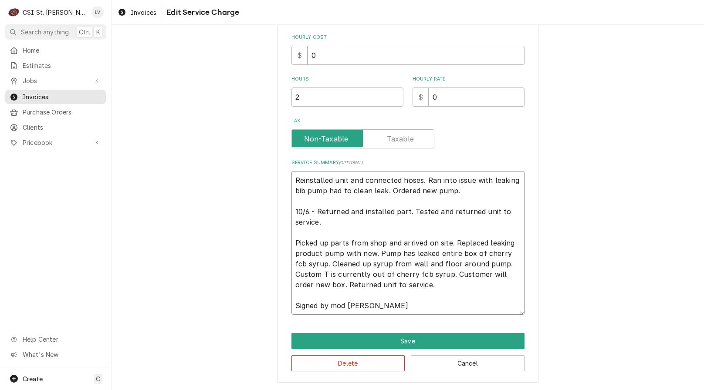
click at [406, 256] on textarea "Reinstalled unit and connected hoses. Ran into issue with leaking bib pump had …" at bounding box center [408, 243] width 233 height 144
drag, startPoint x: 504, startPoint y: 254, endPoint x: 513, endPoint y: 254, distance: 8.3
click at [513, 254] on textarea "Reinstalled unit and connected hoses. Ran into issue with leaking bib pump had …" at bounding box center [408, 243] width 233 height 144
click at [292, 245] on textarea "Reinstalled unit and connected hoses. Ran into issue with leaking bib pump had …" at bounding box center [408, 243] width 233 height 144
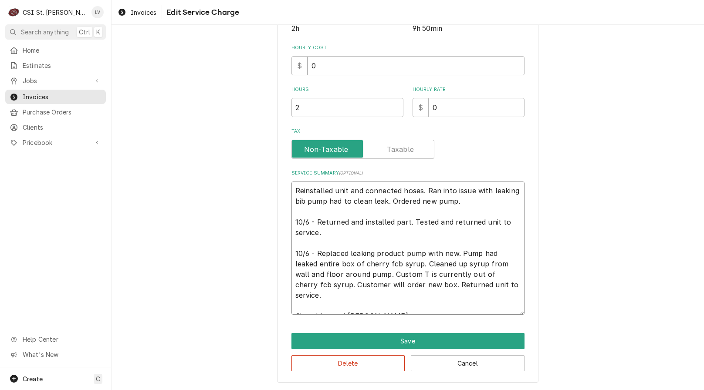
drag, startPoint x: 324, startPoint y: 235, endPoint x: 285, endPoint y: 215, distance: 43.7
click at [285, 214] on div "Use the fields below to edit this service charge Short Description Job | Servic…" at bounding box center [407, 94] width 261 height 578
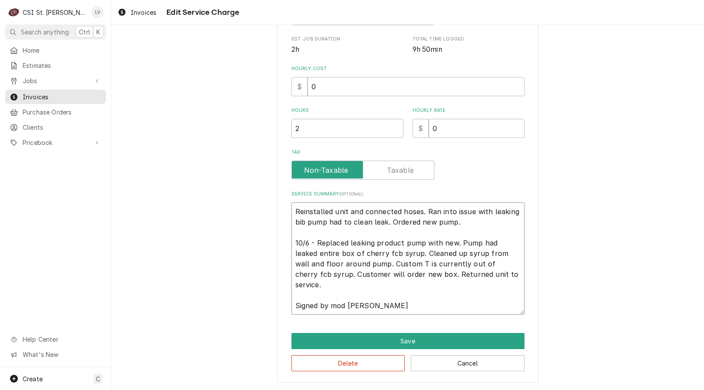
scroll to position [205, 0]
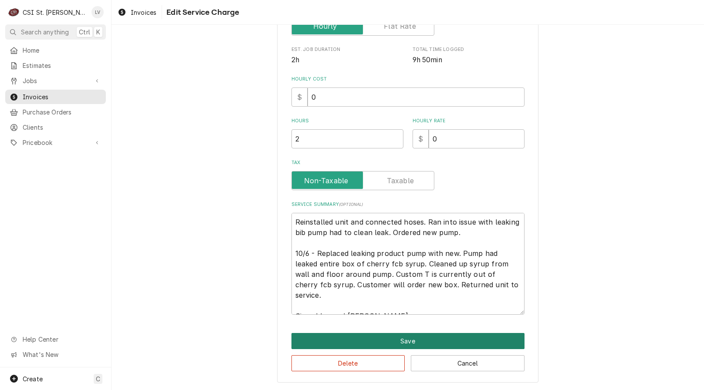
click at [384, 341] on button "Save" at bounding box center [408, 341] width 233 height 16
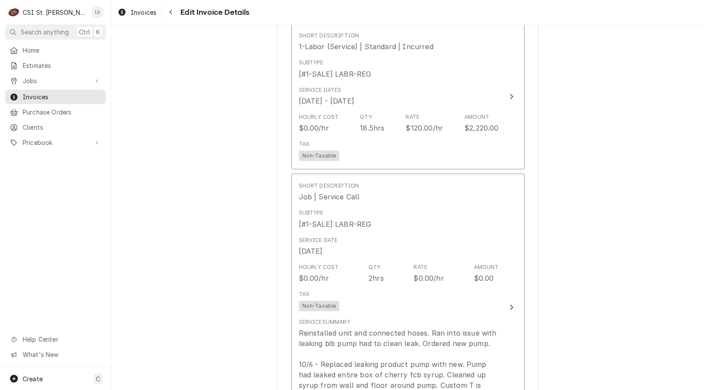
scroll to position [1025, 0]
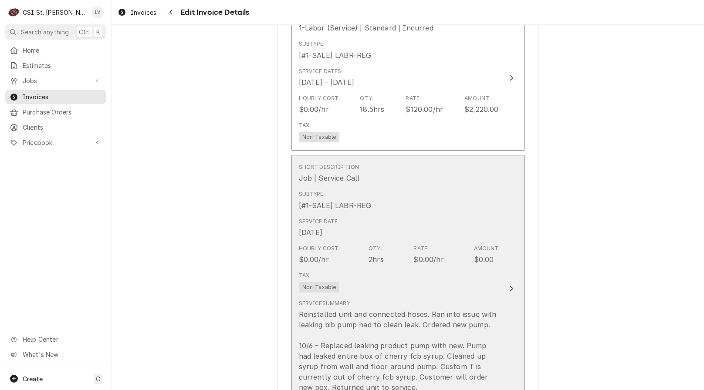
click at [350, 237] on div "Service Date Oct 1, 2025" at bounding box center [399, 227] width 200 height 27
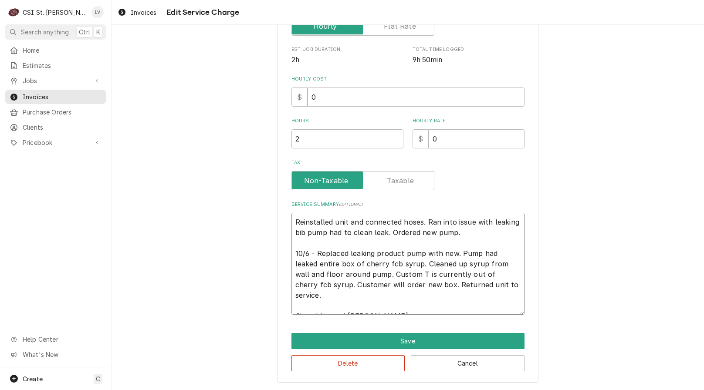
scroll to position [10, 0]
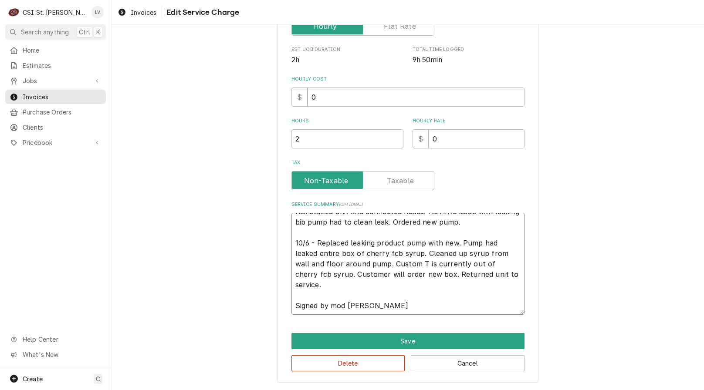
drag, startPoint x: 292, startPoint y: 221, endPoint x: 386, endPoint y: 283, distance: 112.5
click at [386, 283] on textarea "Reinstalled unit and connected hoses. Ran into issue with leaking bib pump had …" at bounding box center [408, 264] width 233 height 102
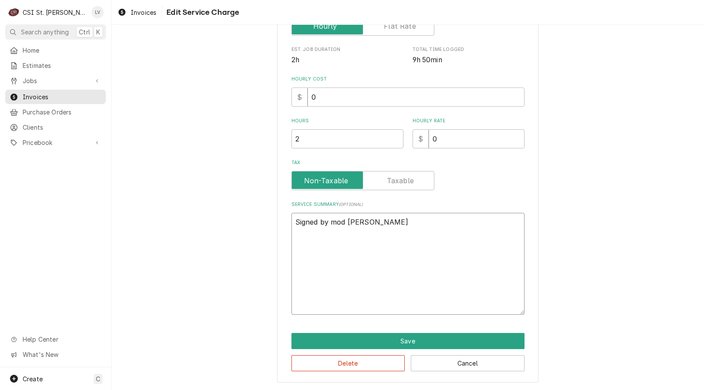
scroll to position [0, 0]
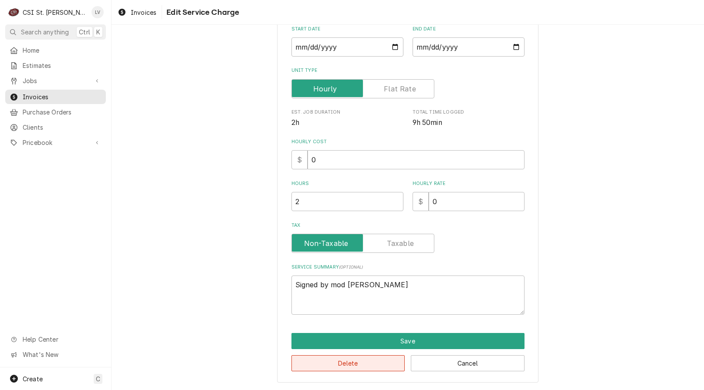
click at [311, 369] on button "Delete" at bounding box center [349, 364] width 114 height 16
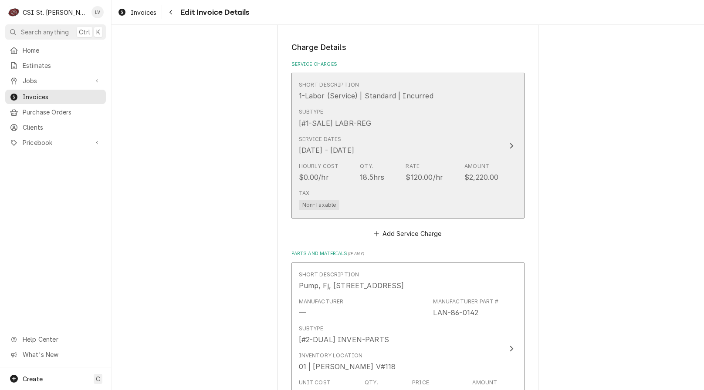
scroll to position [797, 0]
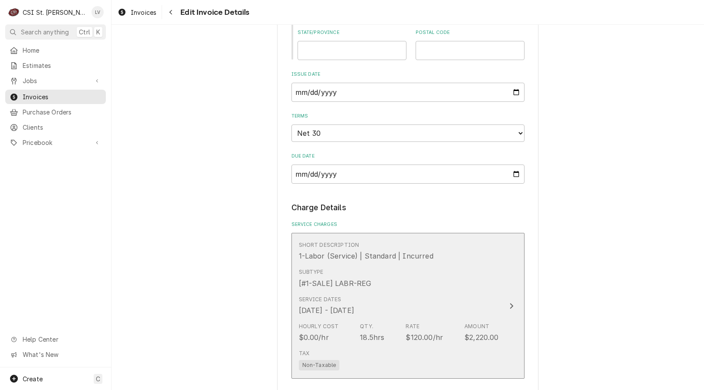
click at [358, 318] on div "Service Dates Oct 1, 2025 - Oct 6, 2025" at bounding box center [399, 305] width 200 height 27
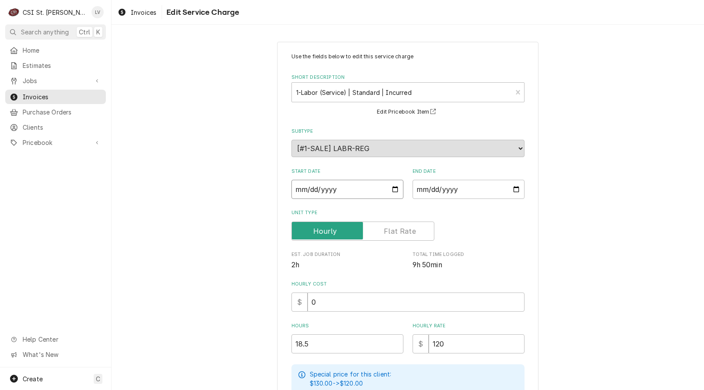
click at [306, 193] on input "2025-10-01" at bounding box center [348, 189] width 112 height 19
click at [243, 222] on div "Use the fields below to edit this service charge Short Description 1-Labor (Ser…" at bounding box center [408, 301] width 593 height 534
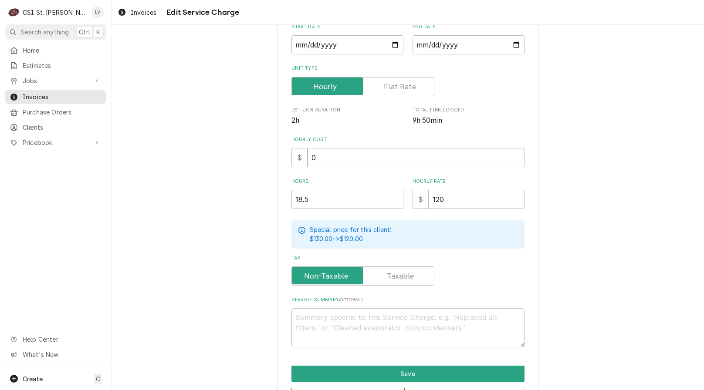
scroll to position [174, 0]
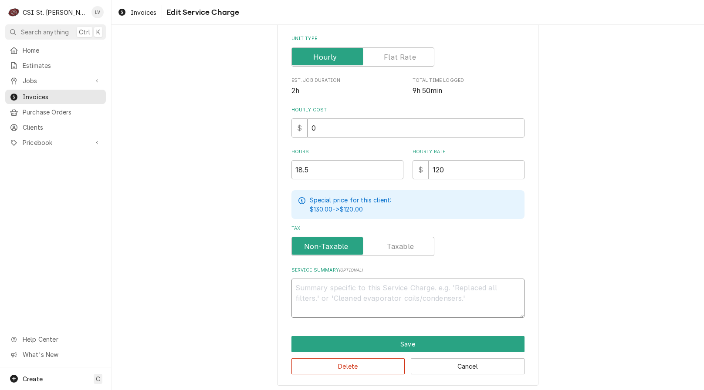
click at [299, 288] on textarea "Service Summary ( optional )" at bounding box center [408, 298] width 233 height 39
paste textarea "Reinstalled unit and connected hoses. Ran into issue with leaking bib pump had …"
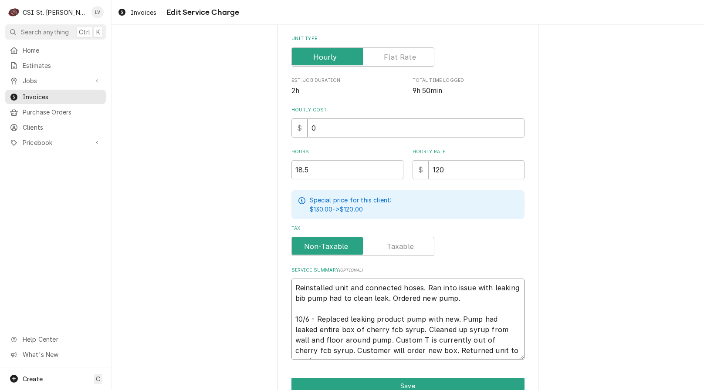
scroll to position [7, 0]
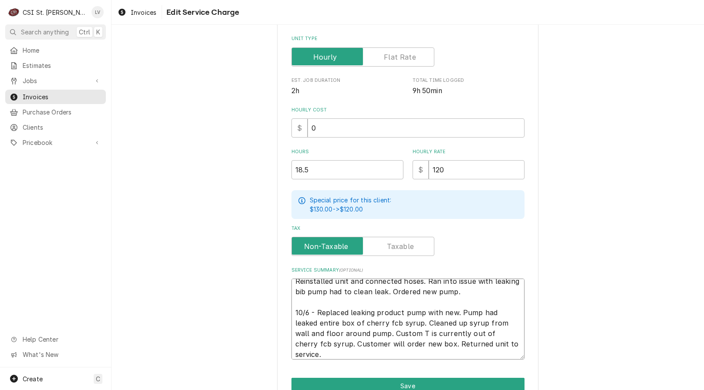
click at [293, 281] on textarea "Reinstalled unit and connected hoses. Ran into issue with leaking bib pump had …" at bounding box center [408, 319] width 233 height 81
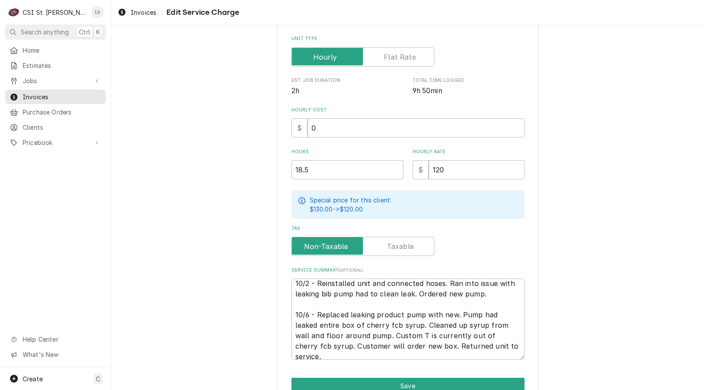
click at [224, 331] on div "Use the fields below to edit this service charge Short Description 1-Labor (Ser…" at bounding box center [408, 148] width 593 height 576
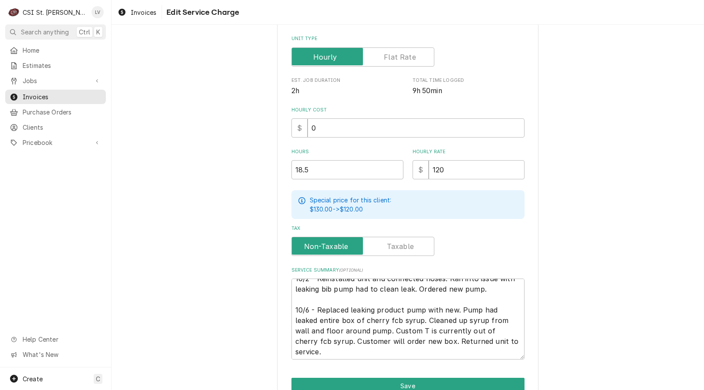
scroll to position [10, 0]
click at [383, 379] on button "Save" at bounding box center [408, 386] width 233 height 16
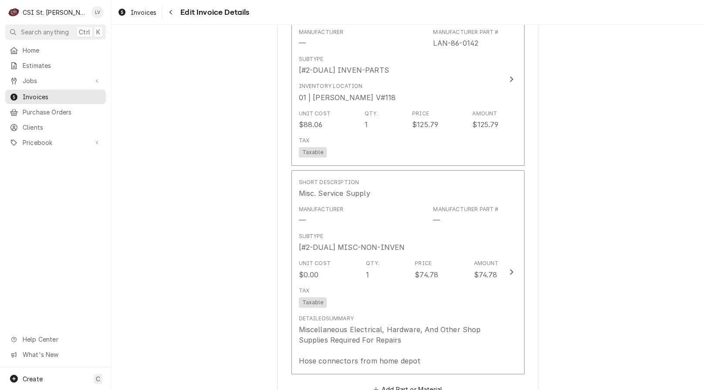
scroll to position [1353, 0]
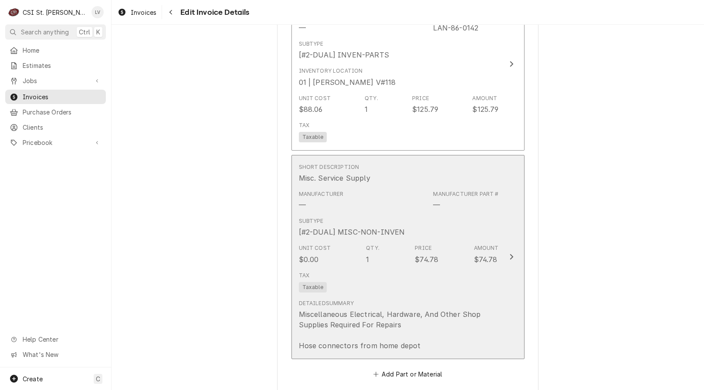
click at [409, 244] on div "Unit Cost $0.00 Qty. 1 Price $74.78 Amount $74.78" at bounding box center [399, 254] width 200 height 27
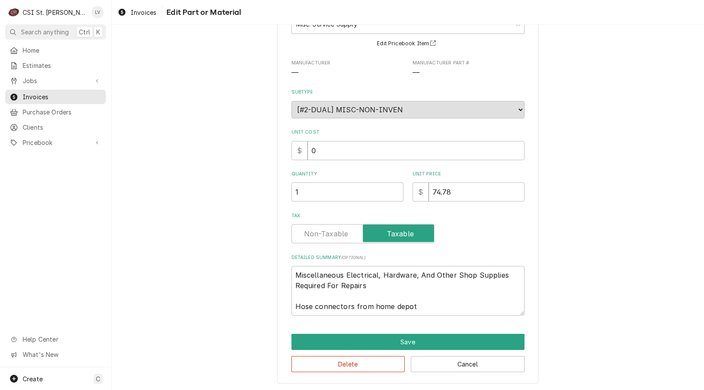
scroll to position [69, 0]
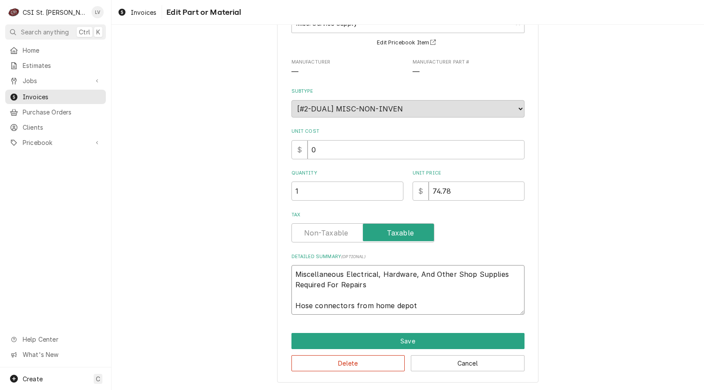
drag, startPoint x: 429, startPoint y: 309, endPoint x: 265, endPoint y: 259, distance: 171.2
click at [265, 259] on div "Use the fields below to edit this part or material: Short Description Misc. Ser…" at bounding box center [408, 178] width 593 height 426
click at [380, 282] on textarea "Miscellaneous Electrical, Hardware, And Other Shop Supplies Required For Repair…" at bounding box center [408, 290] width 233 height 50
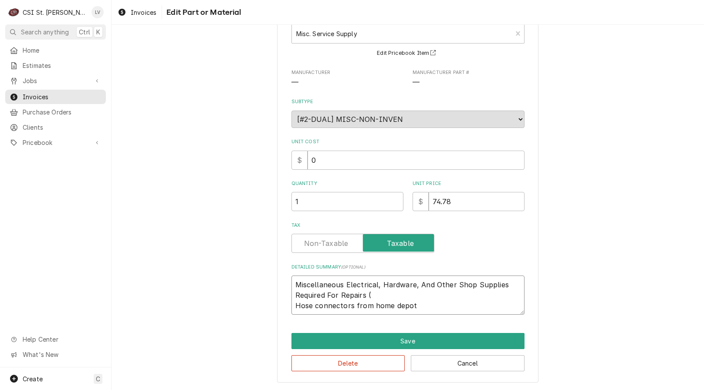
scroll to position [59, 0]
click at [423, 295] on textarea "Miscellaneous Electrical, Hardware, And Other Shop Supplies Required For Repair…" at bounding box center [408, 295] width 233 height 39
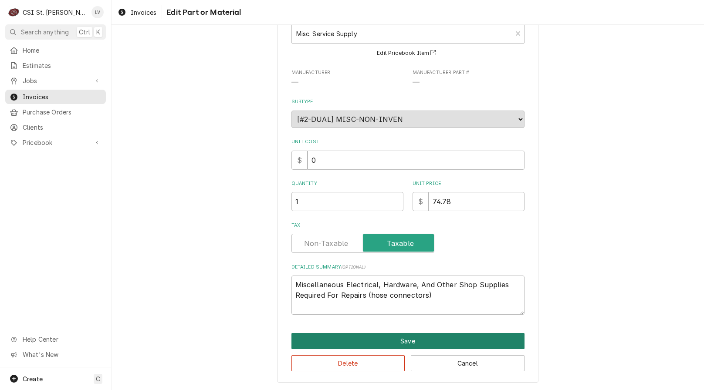
click at [407, 340] on button "Save" at bounding box center [408, 341] width 233 height 16
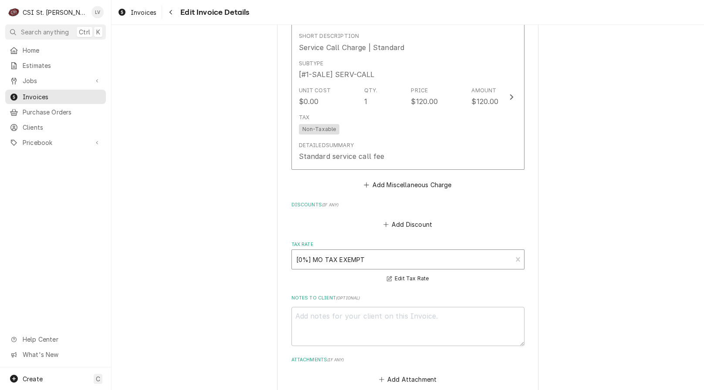
scroll to position [1712, 0]
click at [403, 180] on button "Add Miscellaneous Charge" at bounding box center [408, 184] width 91 height 12
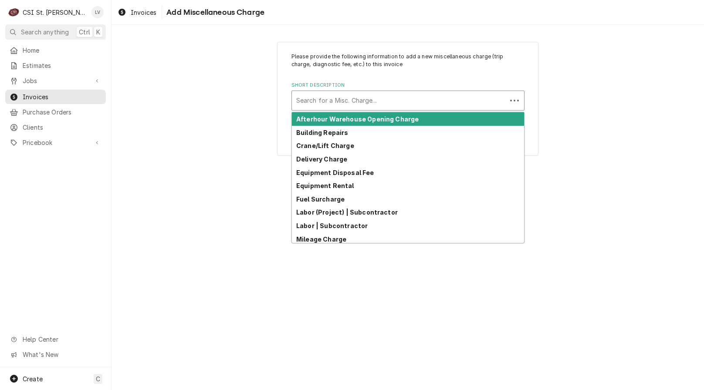
click at [321, 94] on div "Short Description" at bounding box center [399, 101] width 206 height 16
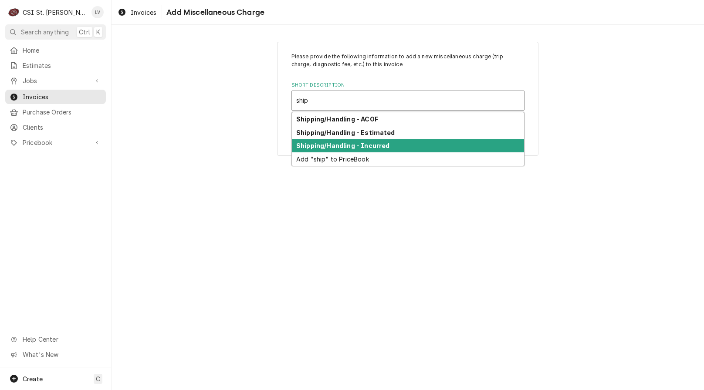
click at [306, 146] on strong "Shipping/Handling - Incurred" at bounding box center [342, 145] width 93 height 7
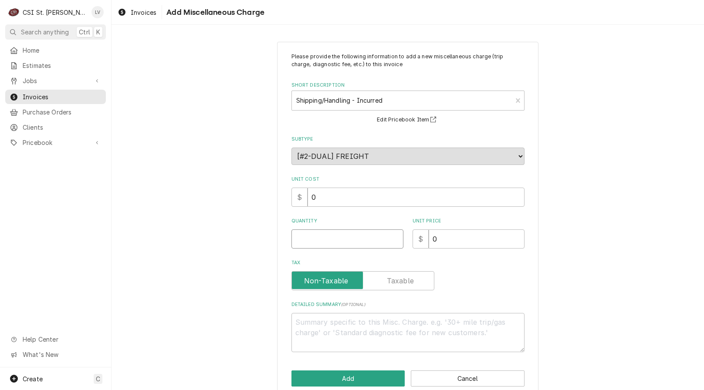
click at [296, 239] on input "Quantity" at bounding box center [348, 239] width 112 height 19
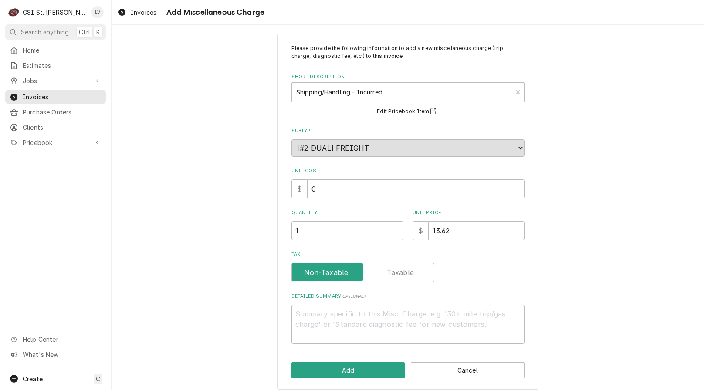
scroll to position [15, 0]
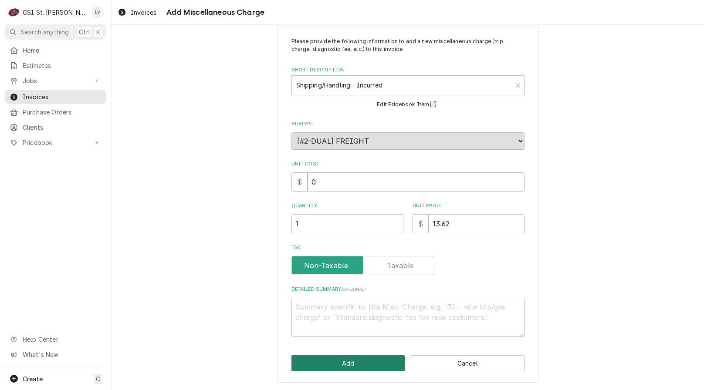
click at [336, 365] on button "Add" at bounding box center [349, 364] width 114 height 16
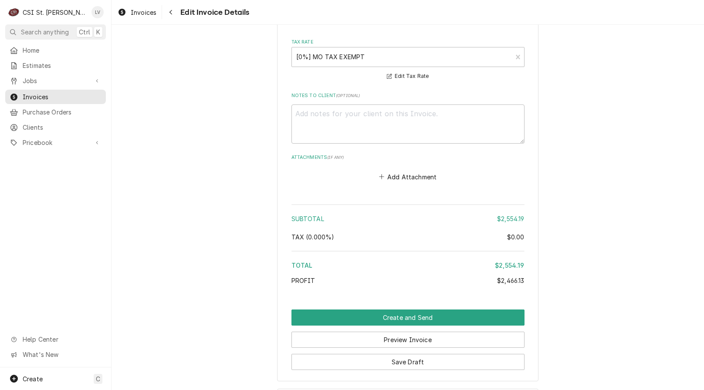
scroll to position [2077, 0]
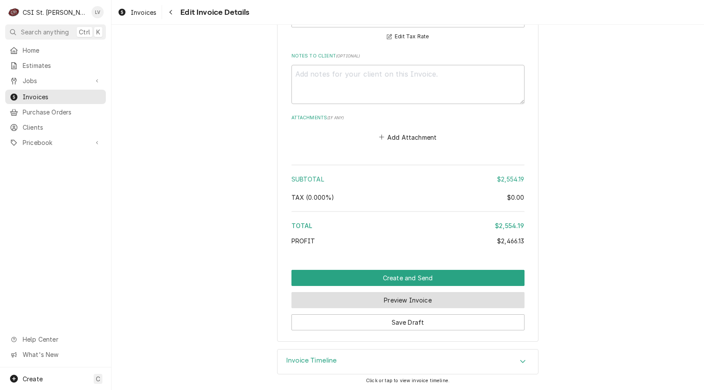
click at [422, 299] on button "Preview Invoice" at bounding box center [408, 300] width 233 height 16
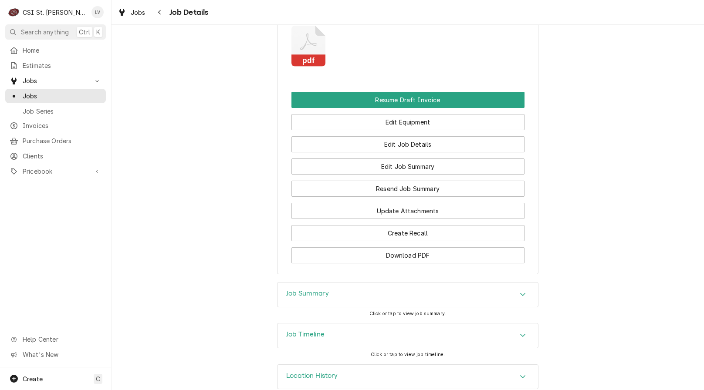
scroll to position [948, 0]
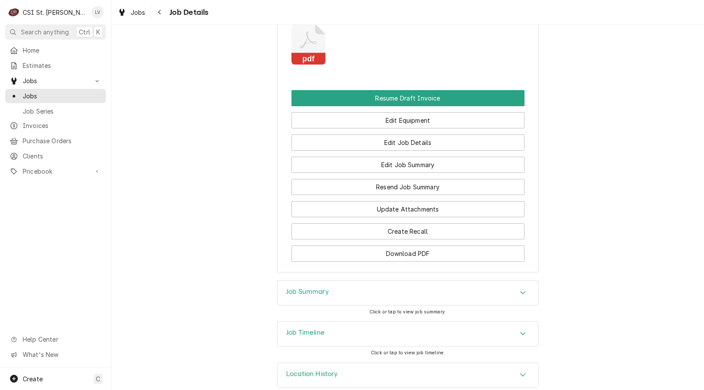
click at [306, 322] on div "Job Timeline" at bounding box center [408, 334] width 261 height 24
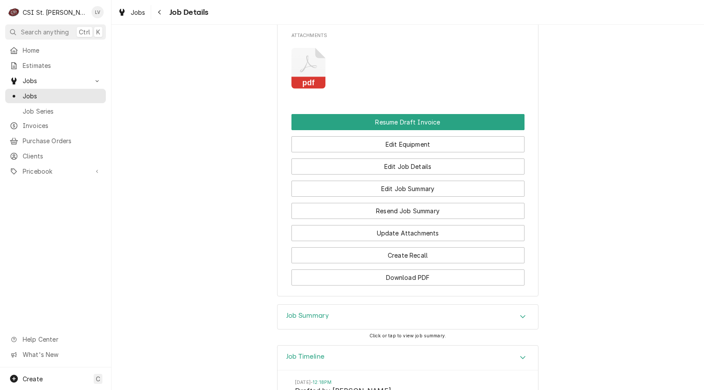
scroll to position [818, 0]
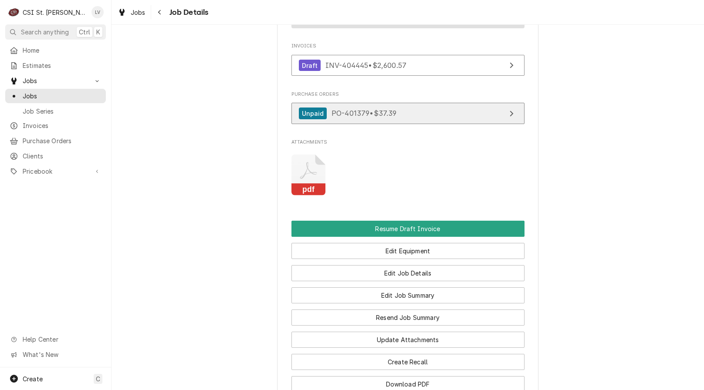
click at [397, 103] on link "Unpaid PO-401379 • $37.39" at bounding box center [408, 113] width 233 height 21
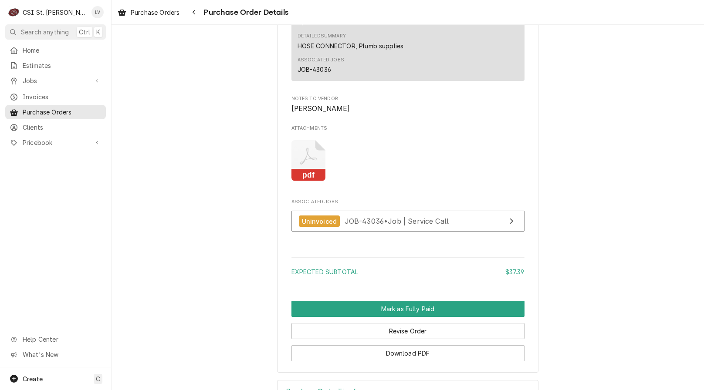
scroll to position [741, 0]
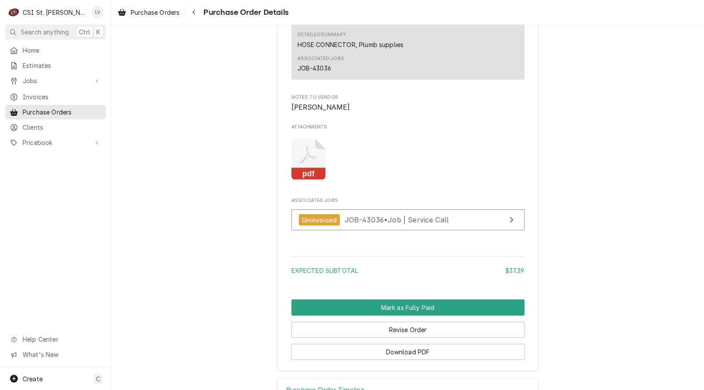
click at [309, 163] on icon "Attachments" at bounding box center [308, 154] width 17 height 17
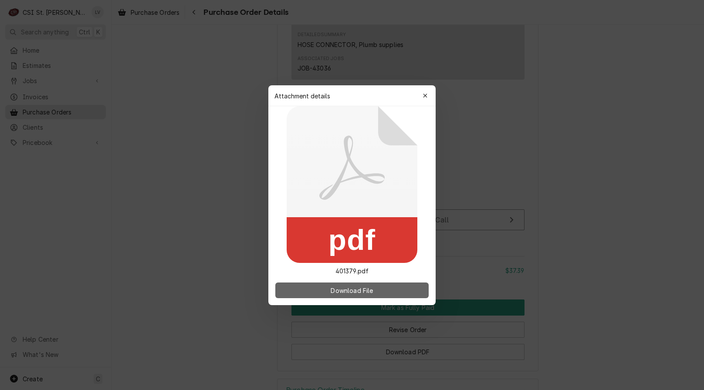
click at [349, 294] on span "Download File" at bounding box center [352, 290] width 46 height 9
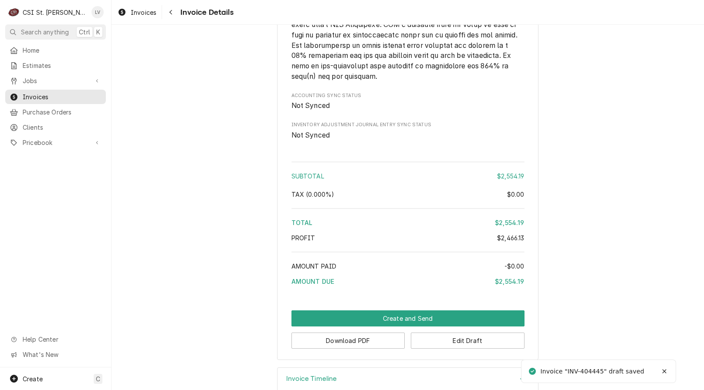
scroll to position [1774, 0]
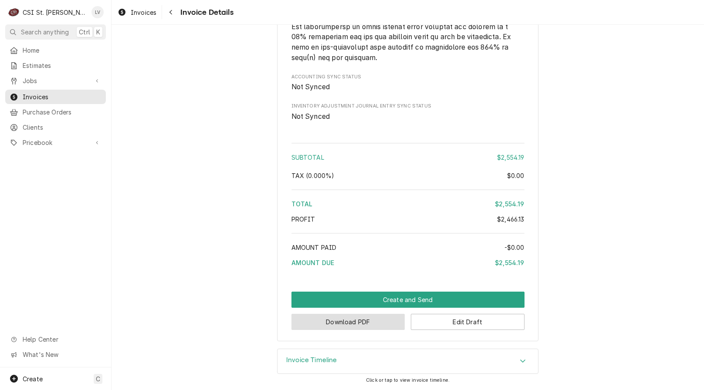
click at [353, 323] on button "Download PDF" at bounding box center [349, 322] width 114 height 16
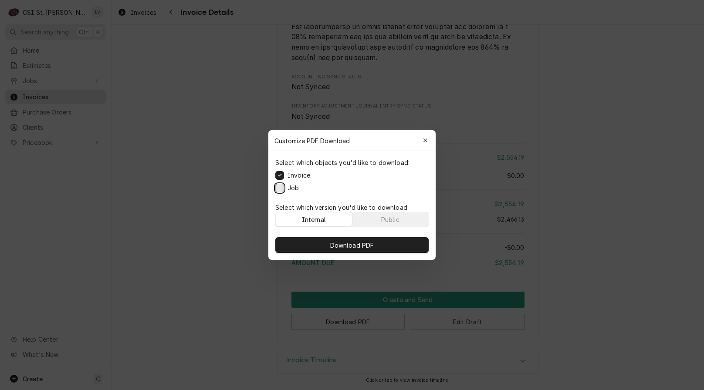
drag, startPoint x: 281, startPoint y: 186, endPoint x: 315, endPoint y: 218, distance: 46.6
click at [282, 186] on button "Job" at bounding box center [279, 188] width 9 height 9
click at [346, 243] on span "Download PDF" at bounding box center [353, 245] width 48 height 9
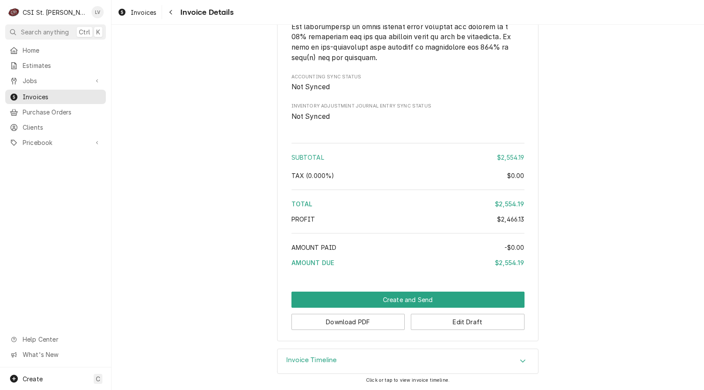
click at [53, 244] on div "Home Estimates Jobs Jobs Job Series Invoices Purchase Orders Clients Pricebook …" at bounding box center [55, 205] width 111 height 325
click at [43, 241] on div "Home Estimates Jobs Jobs Job Series Invoices Purchase Orders Clients Pricebook …" at bounding box center [55, 205] width 111 height 325
click at [143, 13] on span "Invoices" at bounding box center [144, 12] width 26 height 9
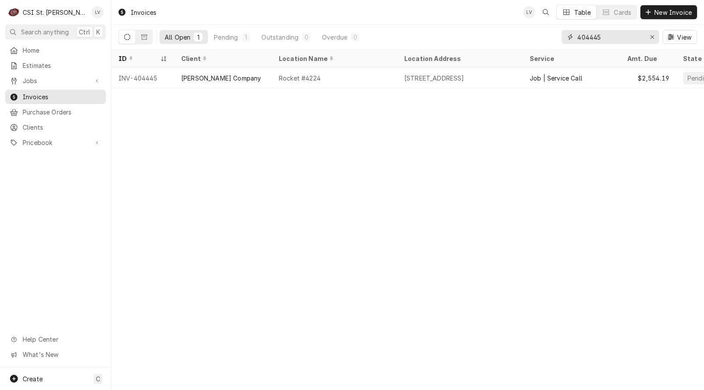
click at [611, 32] on input "404445" at bounding box center [609, 37] width 65 height 14
type input "404448"
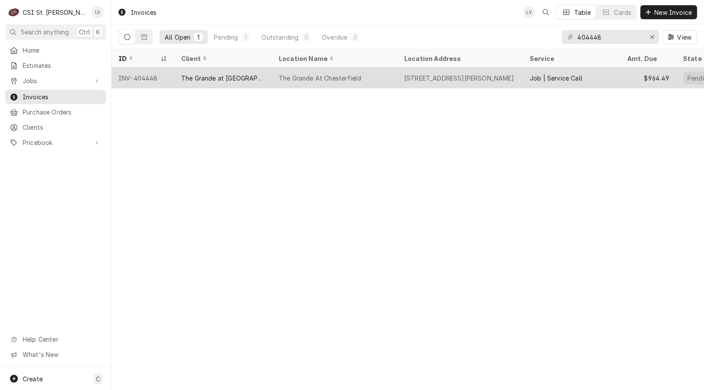
click at [218, 80] on div "The Grande at [GEOGRAPHIC_DATA]" at bounding box center [223, 78] width 84 height 9
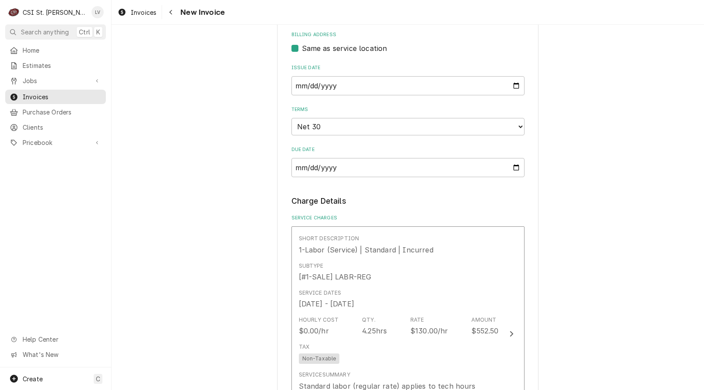
scroll to position [567, 0]
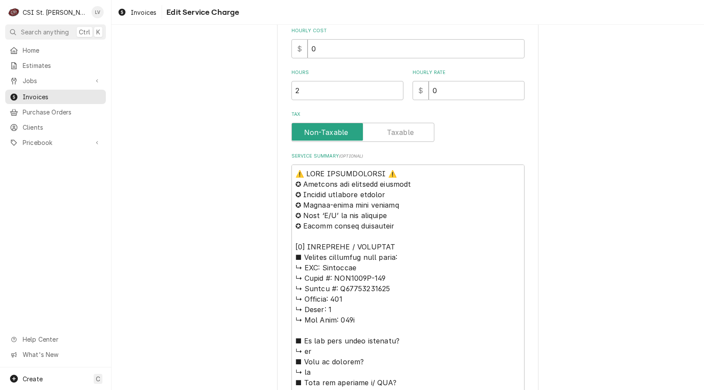
scroll to position [305, 0]
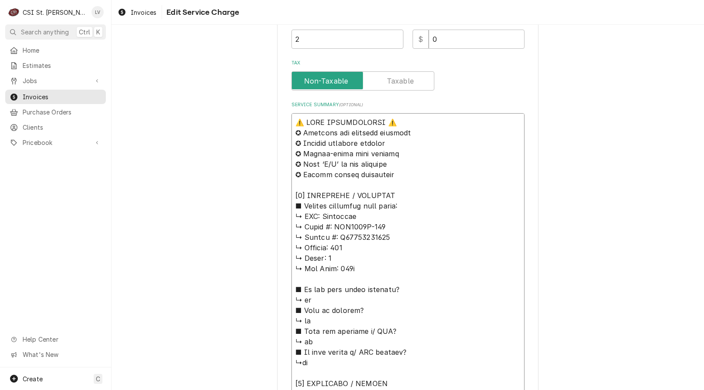
drag, startPoint x: 314, startPoint y: 217, endPoint x: 268, endPoint y: 124, distance: 103.9
click at [268, 124] on div "Use the fields below to edit this service charge Short Description Job | Servic…" at bounding box center [408, 313] width 593 height 1168
type textarea "x"
type textarea ": Loremipsu ↳ Dolor #: SIT9591A-461 ↳ Consec #: A36347587561 ↳ Elitsed: 962 ↳ D…"
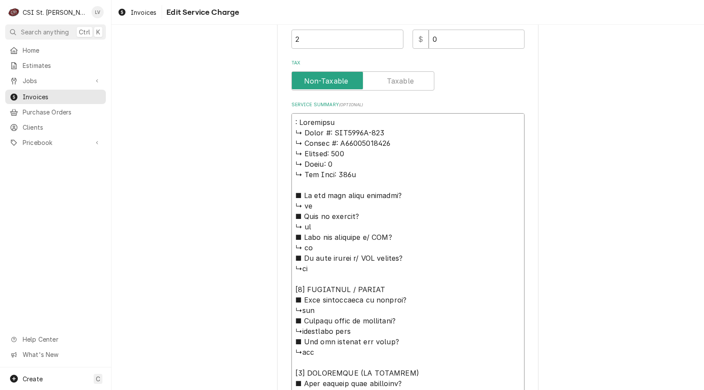
type textarea "x"
type textarea "Loremipsu ↳ Dolor #: SIT2441A-029 ↳ Consec #: A38212035872 ↳ Elitsed: 197 ↳ Doe…"
type textarea "x"
type textarea "Loremipsu ↳ Dolor #: SIT0264A-789 ↳ Consec #: A35813674284 ↳ Elitsed: 852 ↳ Doe…"
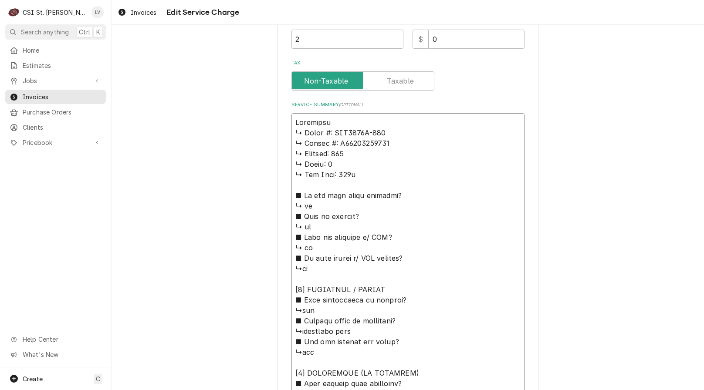
type textarea "x"
type textarea "Loremipsu / ↳ Dolor #: SIT8442A-735 ↳ Consec #: A51616568147 ↳ Elitsed: 294 ↳ D…"
type textarea "x"
type textarea "Loremipsu / ↳ Dolor #: SIT8032A-476 ↳ Consec #: A94234339671 ↳ Elitsed: 996 ↳ D…"
type textarea "x"
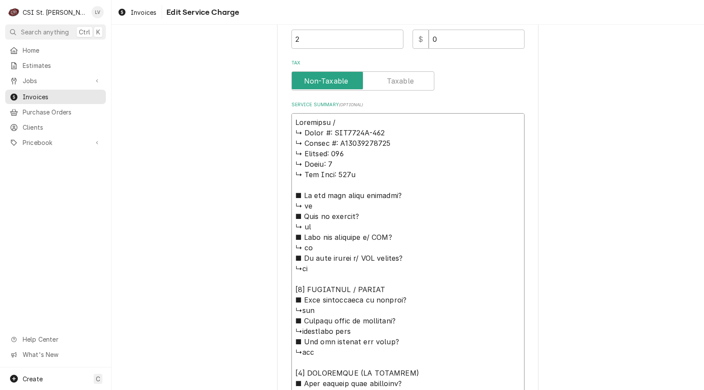
type textarea "Loremipsu / D ↳ Sitam #: CON4939A-893 ↳ Elitse #: D45176694464 ↳ Eiusmod: 301 ↳…"
type textarea "x"
type textarea "Loremipsu / Do ↳ Sitam #: CON0210A-852 ↳ Elitse #: D45887777332 ↳ Eiusmod: 364 …"
type textarea "x"
type textarea "Loremipsu / Dol ↳ Sitam #: CON8792A-632 ↳ Elitse #: D87609520853 ↳ Eiusmod: 285…"
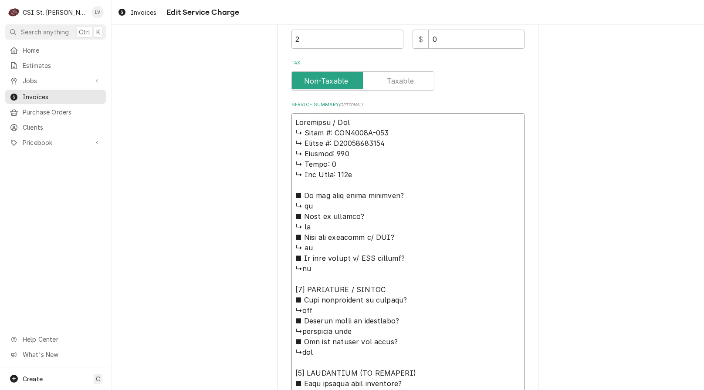
type textarea "x"
type textarea "Loremipsu / Dolo ↳ Sitam #: CON0981A-631 ↳ Elitse #: D99074367502 ↳ Eiusmod: 88…"
type textarea "x"
type textarea "Loremipsu / Dolor ↳ Sitam #: CON9958A-431 ↳ Elitse #: D11107825577 ↳ Eiusmod: 3…"
type textarea "x"
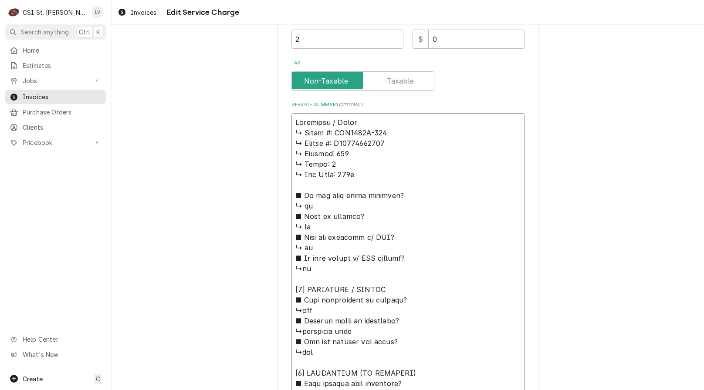
type textarea "Loremipsu / Dolor: ↳ Sitam #: CON5374A-284 ↳ Elitse #: D91018369300 ↳ Eiusmod: …"
type textarea "x"
type textarea "Loremipsu / Dolor: ↳ Sitam #: CON8391A-773 ↳ Elitse #: D27046562632 ↳ Eiusmod: …"
type textarea "x"
type textarea "Loremipsu / Dolor: ↳ Sitam #: CON7397A-381 ↳ Elitse #: D21076822043 ↳ Eiusmod: …"
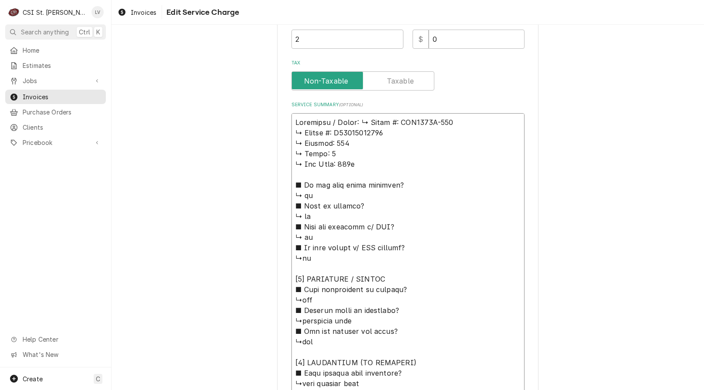
type textarea "x"
type textarea "Loremipsu / Dolor: Sitam #: CON5613A-860 ↳ Elitse #: D84110890724 ↳ Eiusmod: 95…"
type textarea "x"
type textarea "Loremipsu / Dolor: Sitam #: CON7025A-449 ↳ Elitse #: D81142938413 ↳ Eiusmod: 13…"
type textarea "x"
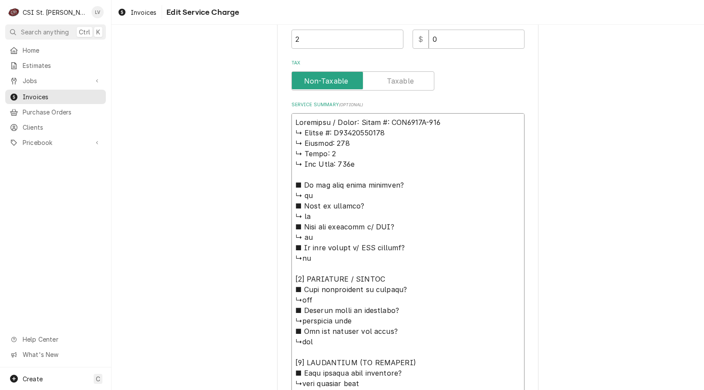
type textarea "Loremipsu / Dolor: sita #: CON9497A-784 ↳ Elitse #: D38576002636 ↳ Eiusmod: 202…"
type textarea "x"
type textarea "Loremipsu / Dolor: sit #: AME7844C-274 ↳ Adipis #: E25183751737 ↳ Seddoei: 973 …"
type textarea "x"
type textarea "Loremipsu / Dolor: si #: AME8344C-231 ↳ Adipis #: E68070849922 ↳ Seddoei: 607 ↳…"
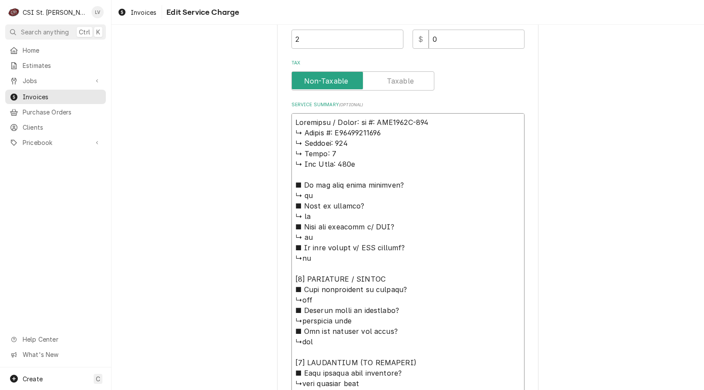
type textarea "x"
type textarea "Loremipsu / Dolor: s #: AME4076C-139 ↳ Adipis #: E97253759913 ↳ Seddoei: 937 ↳ …"
type textarea "x"
type textarea "Loremipsu / Dolor: #: SIT3019A-527 ↳ Consec #: A27262687711 ↳ Elitsed: 668 ↳ Do…"
type textarea "x"
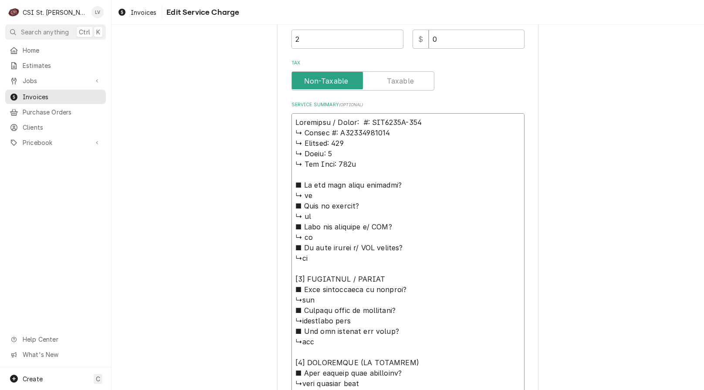
type textarea "Loremipsu / Dolor: #: SIT3404A-039 ↳ Consec #: A79927064935 ↳ Elitsed: 152 ↳ Do…"
type textarea "x"
type textarea "Loremipsu / Dolor: : SIT1652A-701 ↳ Consec #: A66419371695 ↳ Elitsed: 234 ↳ Doe…"
type textarea "x"
type textarea "Loremipsu / Dolor: SIT4304A-590 ↳ Consec #: A98710166136 ↳ Elitsed: 444 ↳ Doeiu…"
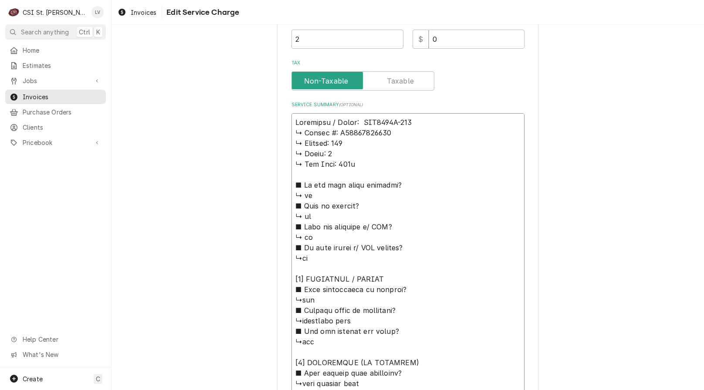
type textarea "x"
type textarea "Loremipsu / Dolor: SIT0284A-844 ↳ Consec #: A18806216730 ↳ Elitsed: 065 ↳ Doeiu…"
type textarea "x"
type textarea "Loremipsu / Dolor: SIT7645A-312 ↳ Consec #: A28047783302 ↳ Elitsed: 557 ↳ Doeiu…"
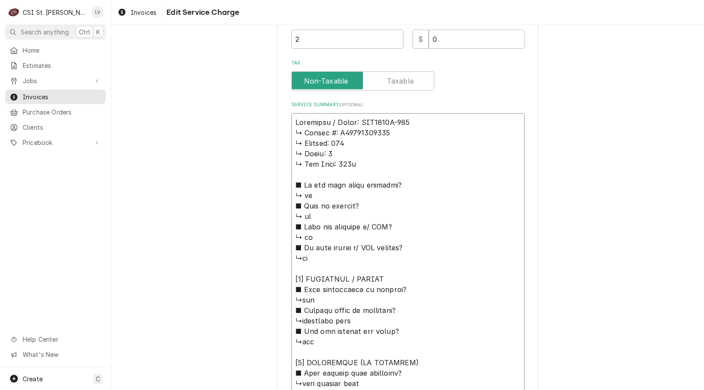
type textarea "x"
type textarea "Loremipsu / Dolor: SIT0526A-055 / ↳ Consec #: A55182750867 ↳ Elitsed: 681 ↳ Doe…"
type textarea "x"
type textarea "Manitowoc / Model: RNP0320A-161 / ↳ 𝗦𝗲𝗿𝗶𝗮𝗹 #: M12101072023 ↳ 𝗩𝗼𝗹𝘁𝗮𝗴𝗲: 115 ↳ 𝗣𝗵𝗮…"
type textarea "x"
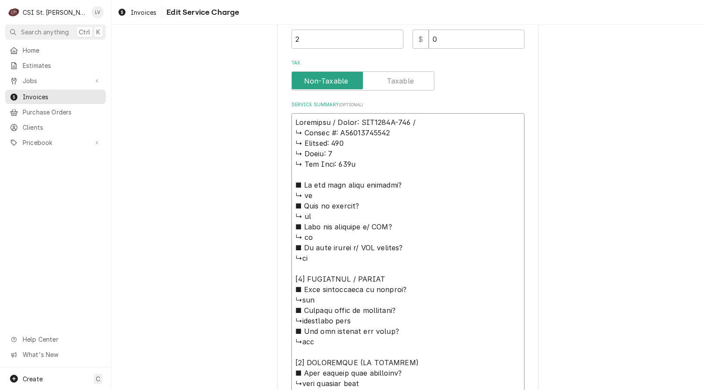
type textarea "Manitowoc / Model: RNP0320A-161 / S ↳ 𝗦𝗲𝗿𝗶𝗮𝗹 #: M12101072023 ↳ 𝗩𝗼𝗹𝘁𝗮𝗴𝗲: 115 ↳ 𝗣…"
type textarea "x"
type textarea "Manitowoc / Model: RNP0320A-161 / Se ↳ 𝗦𝗲𝗿𝗶𝗮𝗹 #: M12101072023 ↳ 𝗩𝗼𝗹𝘁𝗮𝗴𝗲: 115 ↳ …"
type textarea "x"
type textarea "Manitowoc / Model: RNP0320A-161 / Ser ↳ 𝗦𝗲𝗿𝗶𝗮𝗹 #: M12101072023 ↳ 𝗩𝗼𝗹𝘁𝗮𝗴𝗲: 115 ↳…"
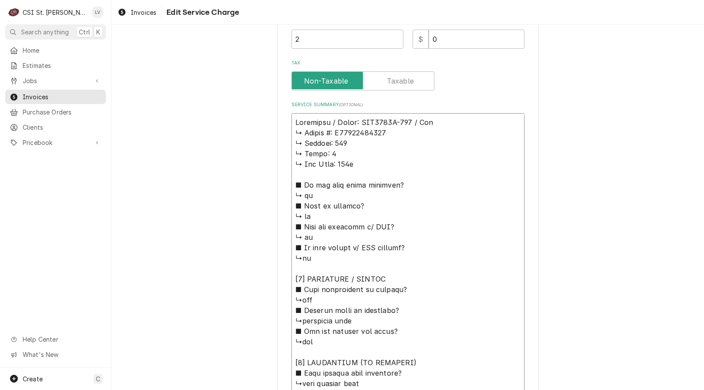
type textarea "x"
type textarea "Manitowoc / Model: RNP0320A-161 / Seri ↳ 𝗦𝗲𝗿𝗶𝗮𝗹 #: M12101072023 ↳ 𝗩𝗼𝗹𝘁𝗮𝗴𝗲: 115 …"
type textarea "x"
type textarea "Manitowoc / Model: RNP0320A-161 / Seria ↳ 𝗦𝗲𝗿𝗶𝗮𝗹 #: M12101072023 ↳ 𝗩𝗼𝗹𝘁𝗮𝗴𝗲: 115…"
type textarea "x"
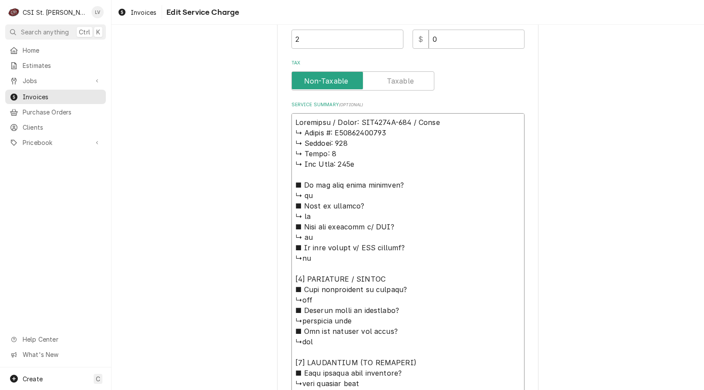
type textarea "Manitowoc / Model: RNP0320A-161 / Serial ↳ 𝗦𝗲𝗿𝗶𝗮𝗹 #: M12101072023 ↳ 𝗩𝗼𝗹𝘁𝗮𝗴𝗲: 11…"
type textarea "x"
type textarea "Manitowoc / Model: RNP0320A-161 / Serial: ↳ 𝗦𝗲𝗿𝗶𝗮𝗹 #: M12101072023 ↳ 𝗩𝗼𝗹𝘁𝗮𝗴𝗲: 1…"
type textarea "x"
type textarea "Manitowoc / Model: RNP0320A-161 / Serial: ↳ 𝗦𝗲𝗿𝗶𝗮𝗹 #: M12101072023 ↳ 𝗩𝗼𝗹𝘁𝗮𝗴𝗲: 1…"
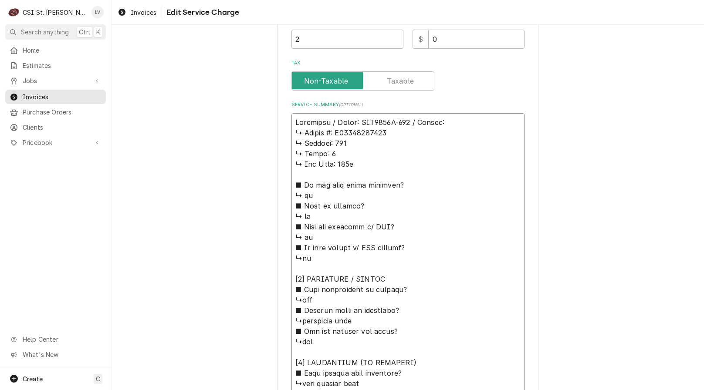
type textarea "x"
type textarea "Manitowoc / Model: RNP0320A-161 / Serial: ↳ 𝗦𝗲𝗿𝗶𝗮𝗹 #: M12101072023 ↳ 𝗩𝗼𝗹𝘁𝗮𝗴𝗲: 1…"
type textarea "x"
type textarea "Manitowoc / Model: RNP0320A-161 / Serial: 𝗦𝗲𝗿𝗶𝗮𝗹 #: M12101072023 ↳ 𝗩𝗼𝗹𝘁𝗮𝗴𝗲: 115…"
type textarea "x"
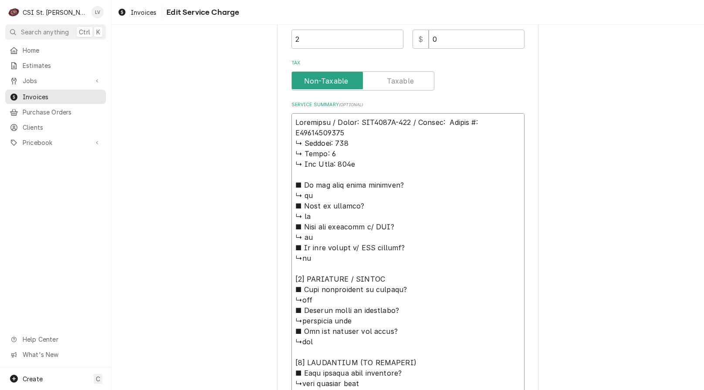
type textarea "Manitowoc / Model: RNP0320A-161 / Serial: 𝗦𝗲𝗿𝗶𝗮𝗹 #: M12101072023 ↳ 𝗩𝗼𝗹𝘁𝗮𝗴𝗲: 115…"
type textarea "x"
type textarea "Manitowoc / Model: RNP0320A-161 / Serial: 𝗲𝗿𝗶𝗮𝗹 #: M12101072023 ↳ 𝗩𝗼𝗹𝘁𝗮𝗴𝗲: 115 …"
type textarea "x"
type textarea "Manitowoc / Model: RNP0320A-161 / Serial: 𝗿𝗶𝗮𝗹 #: M12101072023 ↳ 𝗩𝗼𝗹𝘁𝗮𝗴𝗲: 115 ↳…"
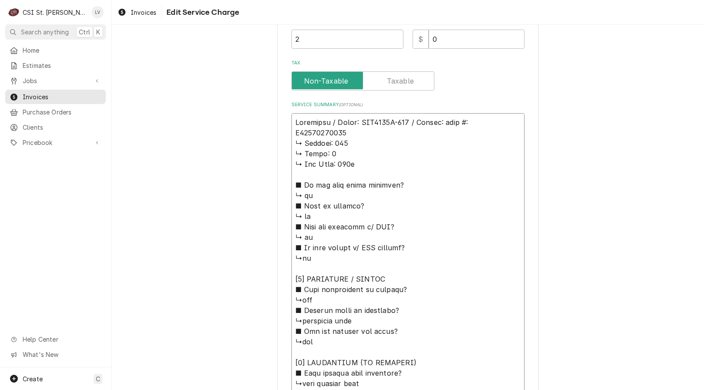
type textarea "x"
type textarea "Manitowoc / Model: RNP0320A-161 / Serial: 𝗶𝗮𝗹 #: M12101072023 ↳ 𝗩𝗼𝗹𝘁𝗮𝗴𝗲: 115 ↳ …"
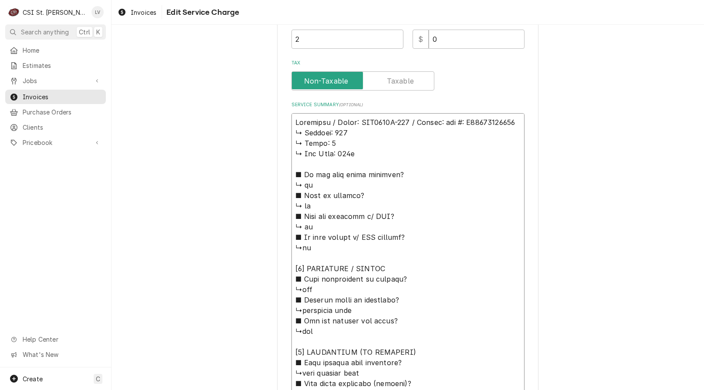
type textarea "x"
type textarea "Manitowoc / Model: RNP0320A-161 / Serial: 𝗮𝗹 #: M12101072023 ↳ 𝗩𝗼𝗹𝘁𝗮𝗴𝗲: 115 ↳ 𝗣…"
type textarea "x"
type textarea "Manitowoc / Model: RNP0320A-161 / Serial: 𝗹 #: M12101072023 ↳ 𝗩𝗼𝗹𝘁𝗮𝗴𝗲: 115 ↳ 𝗣𝗵…"
type textarea "x"
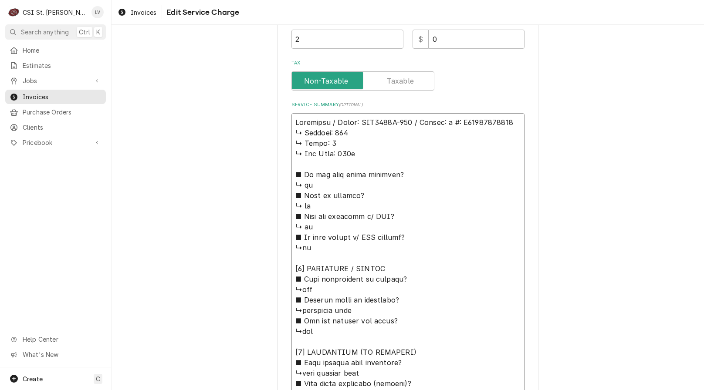
type textarea "Manitowoc / Model: RNP0320A-161 / Serial: #: M12101072023 ↳ 𝗩𝗼𝗹𝘁𝗮𝗴𝗲: 115 ↳ 𝗣𝗵𝗮𝘀…"
type textarea "x"
type textarea "Manitowoc / Model: RNP0320A-161 / Serial: #: M12101072023 ↳ 𝗩𝗼𝗹𝘁𝗮𝗴𝗲: 115 ↳ 𝗣𝗵𝗮𝘀…"
type textarea "x"
type textarea "Manitowoc / Model: RNP0320A-161 / Serial: : M12101072023 ↳ 𝗩𝗼𝗹𝘁𝗮𝗴𝗲: 115 ↳ 𝗣𝗵𝗮𝘀𝗲…"
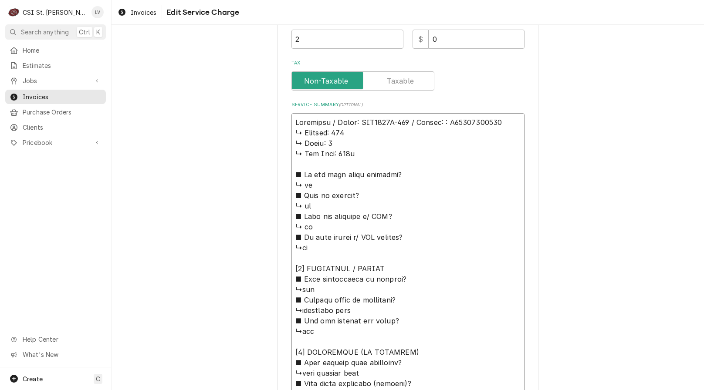
type textarea "x"
type textarea "Manitowoc / Model: RNP0320A-161 / Serial: M12101072023 ↳ 𝗩𝗼𝗹𝘁𝗮𝗴𝗲: 115 ↳ 𝗣𝗵𝗮𝘀𝗲: …"
type textarea "x"
type textarea "Manitowoc / Model: RNP0320A-161 / Serial: M12101072023 ↳ 𝗩𝗼𝗹𝘁𝗮𝗴𝗲: 115 ↳ 𝗣𝗵𝗮𝘀𝗲: …"
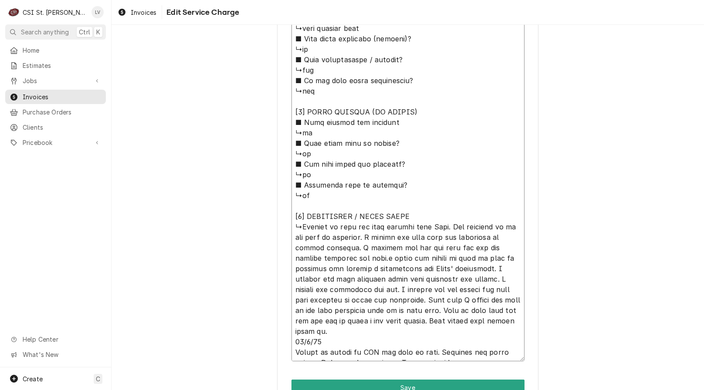
scroll to position [673, 0]
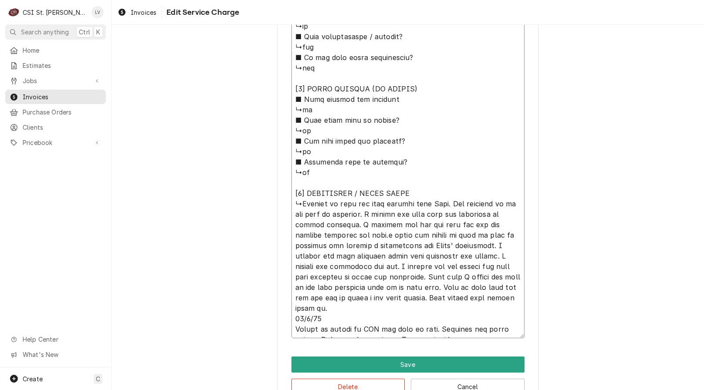
drag, startPoint x: 290, startPoint y: 134, endPoint x: 443, endPoint y: 191, distance: 163.4
click at [443, 191] on textarea "Service Summary ( optional )" at bounding box center [408, 42] width 233 height 594
type textarea "x"
type textarea "Manitowoc / Model: RNP0320A-161 / Serial: M12101072023 ↳Arrived on site and mad…"
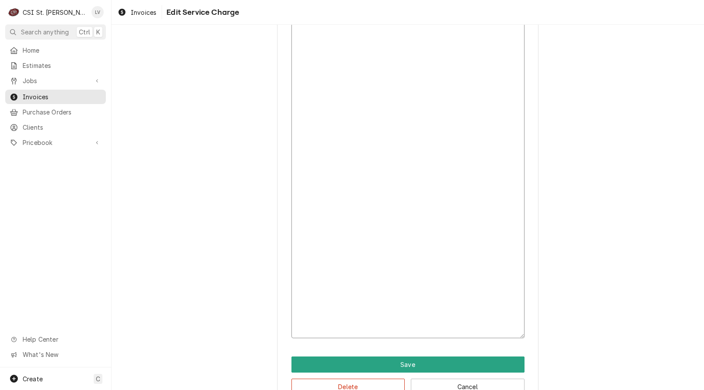
scroll to position [244, 0]
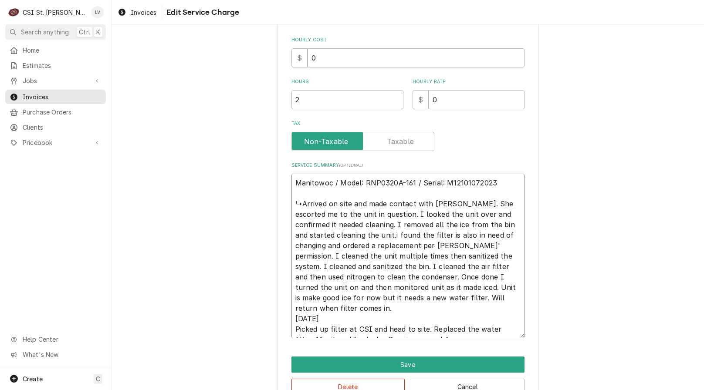
drag, startPoint x: 453, startPoint y: 215, endPoint x: 293, endPoint y: 207, distance: 159.7
click at [292, 207] on textarea "Manitowoc / Model: RNP0320A-161 / Serial: M12101072023 ↳Arrived on site and mad…" at bounding box center [408, 256] width 233 height 165
type textarea "x"
type textarea "Manitowoc / Model: RNP0320A-161 / Serial: M12101072023 onfirmed it needed clean…"
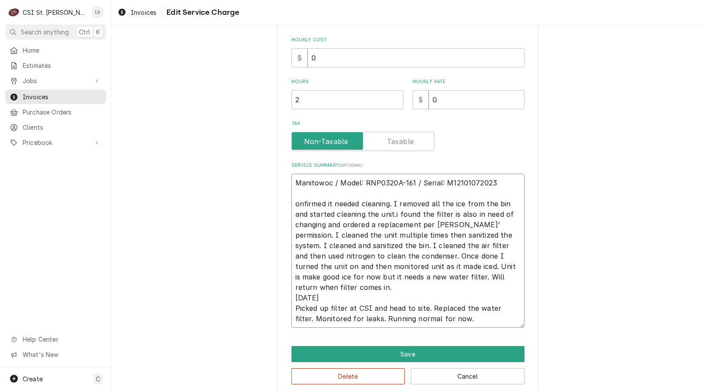
type textarea "x"
type textarea "Manitowoc / Model: RNP0320A-161 / Serial: M12101072023 nfirmed it needed cleani…"
type textarea "x"
type textarea "Manitowoc / Model: RNP0320A-161 / Serial: M12101072023 firmed it needed cleanin…"
type textarea "x"
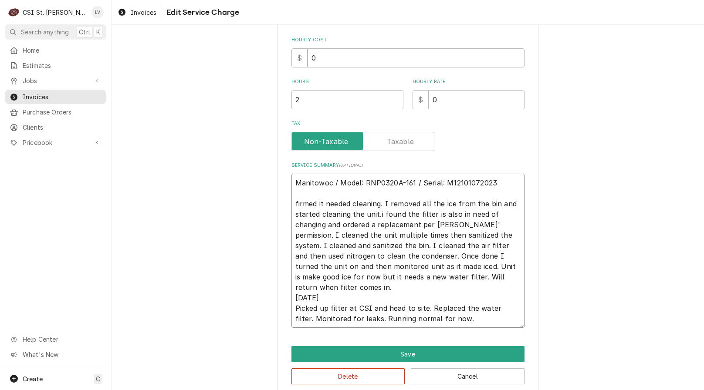
type textarea "Manitowoc / Model: RNP0320A-161 / Serial: M12101072023 irmed it needed cleaning…"
type textarea "x"
type textarea "Manitowoc / Model: RNP0320A-161 / Serial: M12101072023 rmed it needed cleaning.…"
type textarea "x"
type textarea "Manitowoc / Model: RNP0320A-161 / Serial: M12101072023 med it needed cleaning. …"
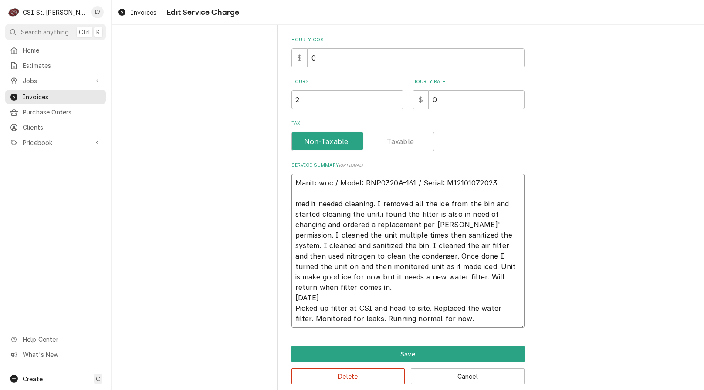
type textarea "x"
type textarea "Manitowoc / Model: RNP0320A-161 / Serial: M12101072023 ed it needed cleaning. I…"
type textarea "x"
type textarea "Manitowoc / Model: RNP0320A-161 / Serial: M12101072023 d it needed cleaning. I …"
type textarea "x"
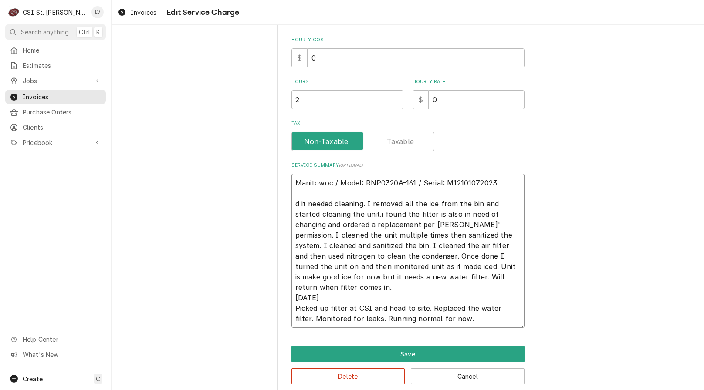
type textarea "Manitowoc / Model: RNP0320A-161 / Serial: M12101072023 it needed cleaning. I re…"
type textarea "x"
type textarea "Manitowoc / Model: RNP0320A-161 / Serial: M12101072023 it needed cleaning. I re…"
type textarea "x"
type textarea "Manitowoc / Model: RNP0320A-161 / Serial: M12101072023 t needed cleaning. I rem…"
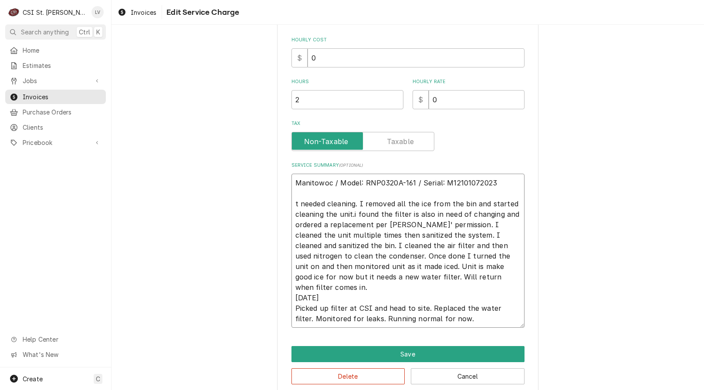
type textarea "x"
type textarea "Manitowoc / Model: RNP0320A-161 / Serial: M12101072023 needed cleaning. I remov…"
type textarea "x"
type textarea "Manitowoc / Model: RNP0320A-161 / Serial: M12101072023 needed cleaning. I remov…"
type textarea "x"
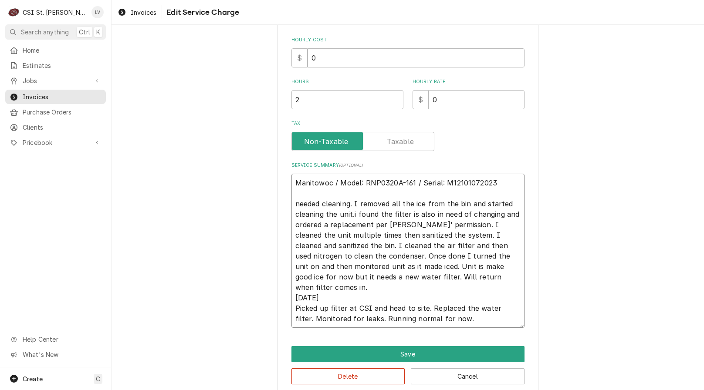
type textarea "Manitowoc / Model: RNP0320A-161 / Serial: M12101072023 eeded cleaning. I remove…"
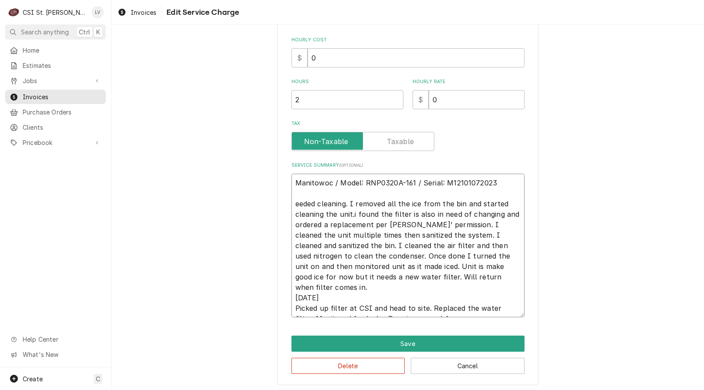
type textarea "x"
type textarea "Manitowoc / Model: RNP0320A-161 / Serial: M12101072023 eded cleaning. I removed…"
type textarea "x"
type textarea "Manitowoc / Model: RNP0320A-161 / Serial: M12101072023 ded cleaning. I removed …"
type textarea "x"
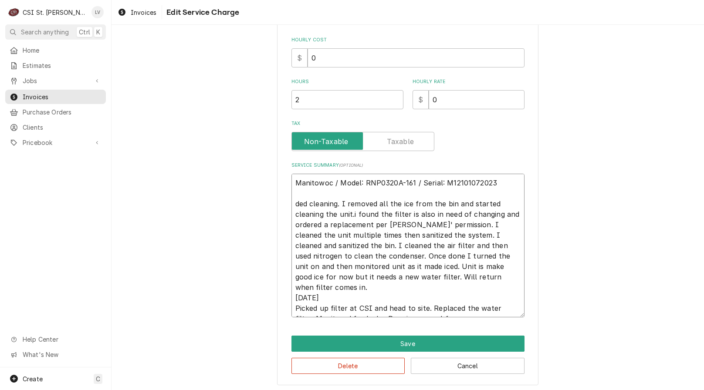
type textarea "Manitowoc / Model: RNP0320A-161 / Serial: M12101072023 ed cleaning. I removed a…"
type textarea "x"
type textarea "Manitowoc / Model: RNP0320A-161 / Serial: M12101072023 d cleaning. I removed al…"
type textarea "x"
type textarea "Manitowoc / Model: RNP0320A-161 / Serial: M12101072023 cleaning. I removed all …"
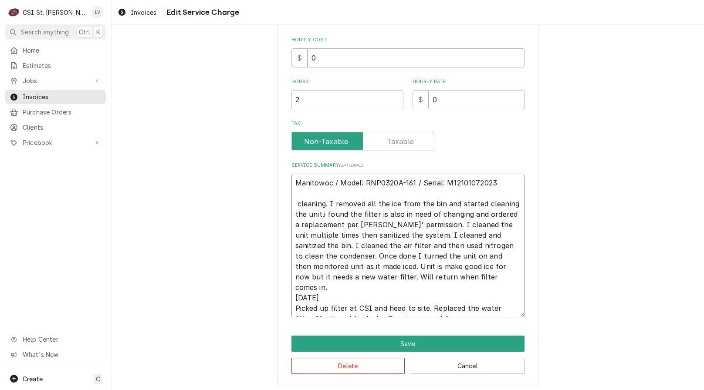
type textarea "x"
type textarea "Manitowoc / Model: RNP0320A-161 / Serial: M12101072023 cleaning. I removed all …"
type textarea "x"
type textarea "Manitowoc / Model: RNP0320A-161 / Serial: M12101072023 leaning. I removed all t…"
type textarea "x"
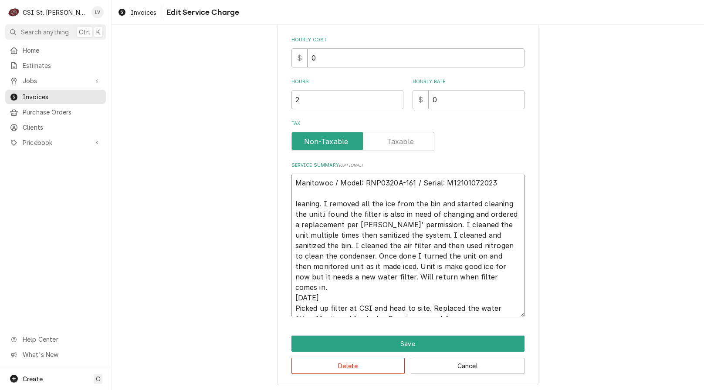
type textarea "Manitowoc / Model: RNP0320A-161 / Serial: M12101072023 eaning. I removed all th…"
type textarea "x"
type textarea "Manitowoc / Model: RNP0320A-161 / Serial: M12101072023 aning. I removed all the…"
type textarea "x"
type textarea "Manitowoc / Model: RNP0320A-161 / Serial: M12101072023 ning. I removed all the …"
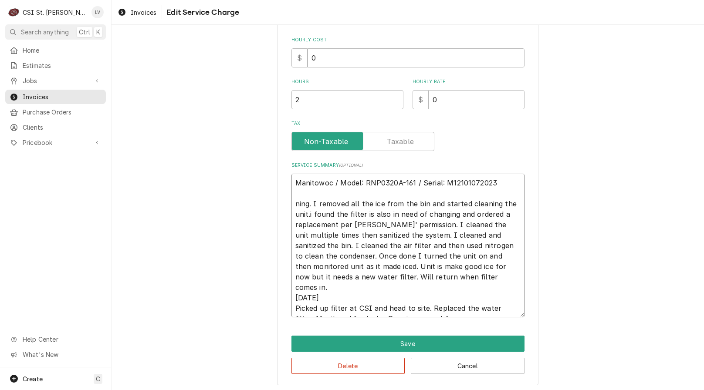
type textarea "x"
type textarea "Manitowoc / Model: RNP0320A-161 / Serial: M12101072023 ing. I removed all the i…"
type textarea "x"
type textarea "Manitowoc / Model: RNP0320A-161 / Serial: M12101072023 ng. I removed all the ic…"
type textarea "x"
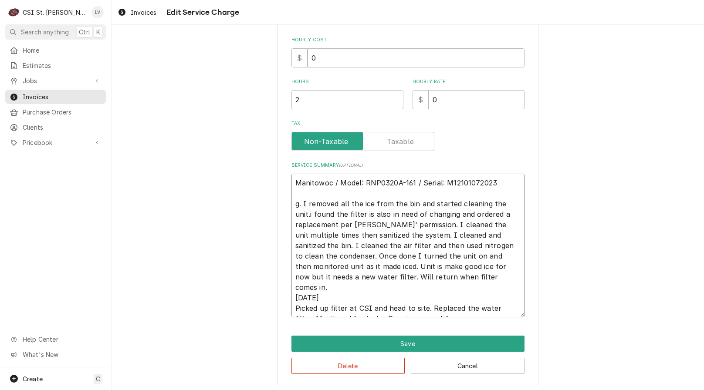
type textarea "Manitowoc / Model: RNP0320A-161 / Serial: M12101072023 . I removed all the ice …"
type textarea "x"
type textarea "Manitowoc / Model: RNP0320A-161 / Serial: M12101072023 I removed all the ice fr…"
type textarea "x"
type textarea "Manitowoc / Model: RNP0320A-161 / Serial: M12101072023 I removed all the ice fr…"
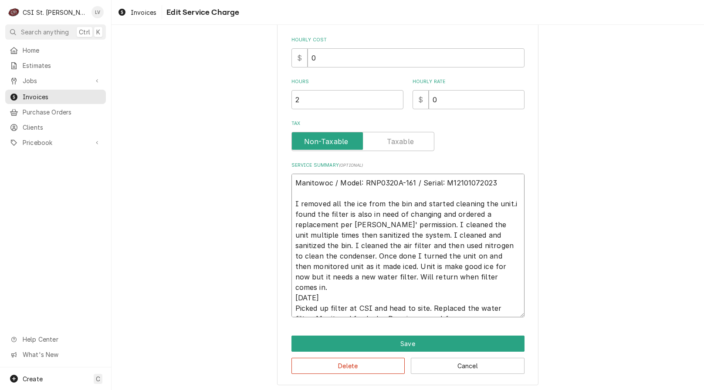
type textarea "x"
type textarea "Manitowoc / Model: RNP0320A-161 / Serial: M12101072023 removed all the ice from…"
type textarea "x"
type textarea "Manitowoc / Model: RNP0320A-161 / Serial: M12101072023 removed all the ice from…"
type textarea "x"
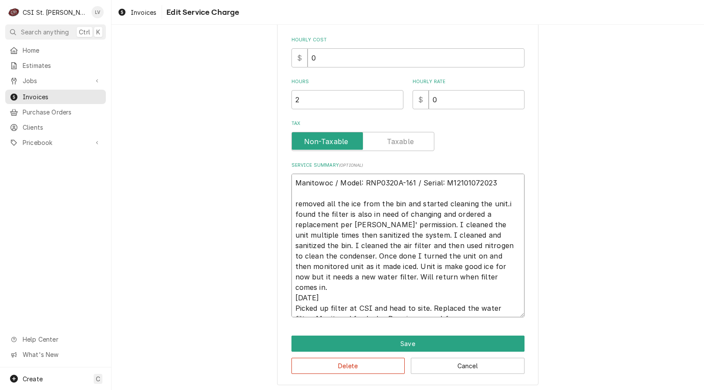
type textarea "Manitowoc / Model: RNP0320A-161 / Serial: M12101072023 emoved all the ice from …"
type textarea "x"
type textarea "Manitowoc / Model: RNP0320A-161 / Serial: M12101072023 moved all the ice from t…"
type textarea "x"
type textarea "Manitowoc / Model: RNP0320A-161 / Serial: M12101072023 Rmoved all the ice from …"
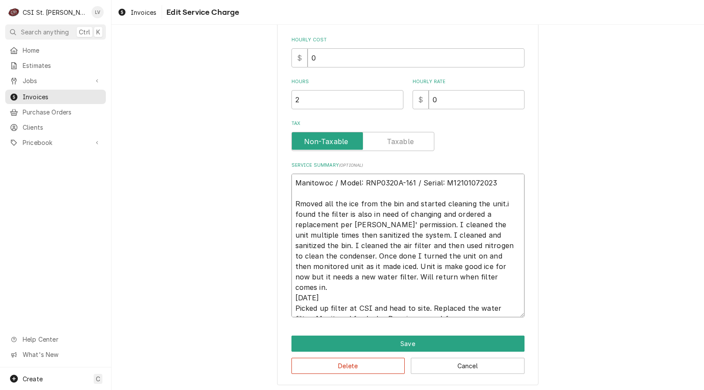
type textarea "x"
type textarea "Manitowoc / Model: RNP0320A-161 / Serial: M12101072023 Removed all the ice from…"
click at [336, 204] on textarea "Manitowoc / Model: RNP0320A-161 / Serial: M12101072023 Removed all the ice from…" at bounding box center [408, 246] width 233 height 144
type textarea "x"
type textarea "Manitowoc / Model: RNP0320A-161 / Serial: M12101072023 Removed all he ice from …"
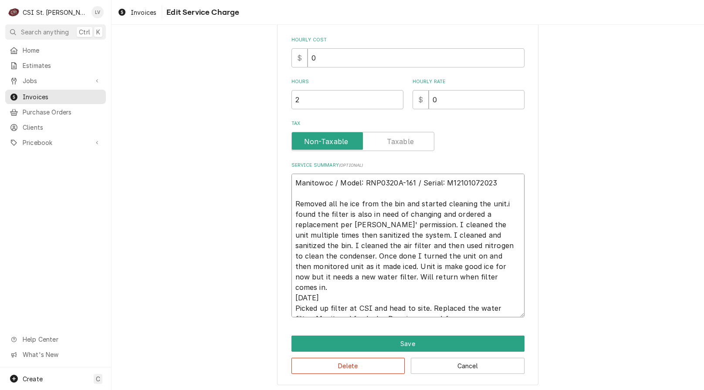
type textarea "x"
type textarea "Manitowoc / Model: RNP0320A-161 / Serial: M12101072023 Removed all e ice from t…"
type textarea "x"
type textarea "Manitowoc / Model: RNP0320A-161 / Serial: M12101072023 Removed all ice from the…"
type textarea "x"
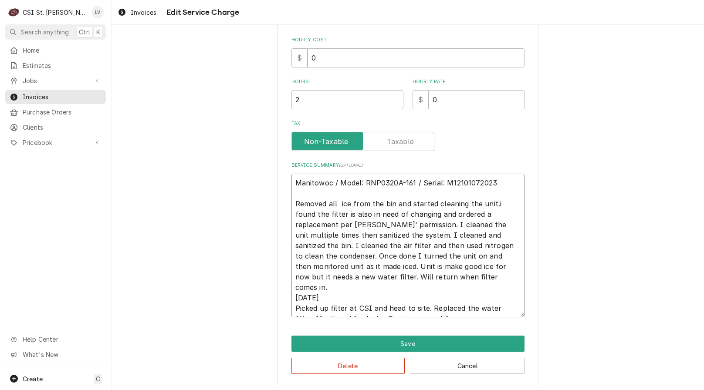
type textarea "Manitowoc / Model: RNP0320A-161 / Serial: M12101072023 Removed all ice from the…"
type textarea "x"
type textarea "Manitowoc / Model: RNP0320A-161 / Serial: M12101072023 Removed all ce from the …"
type textarea "x"
type textarea "Manitowoc / Model: RNP0320A-161 / Serial: M12101072023 Removed all ice from the…"
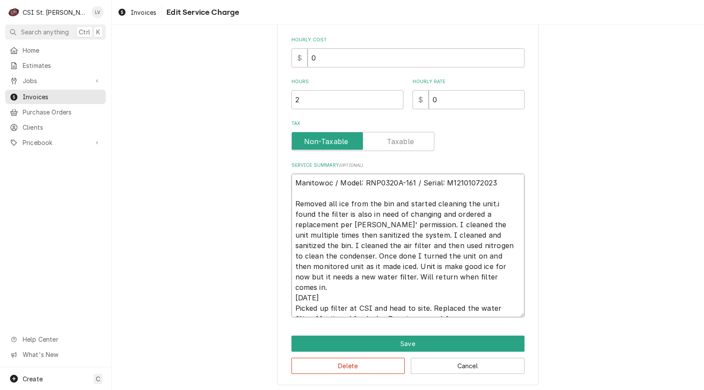
click at [365, 204] on textarea "Manitowoc / Model: RNP0320A-161 / Serial: M12101072023 Removed all ice from the…" at bounding box center [408, 246] width 233 height 144
type textarea "x"
type textarea "Manitowoc / Model: RNP0320A-161 / Serial: M12101072023 Removed all ice from he …"
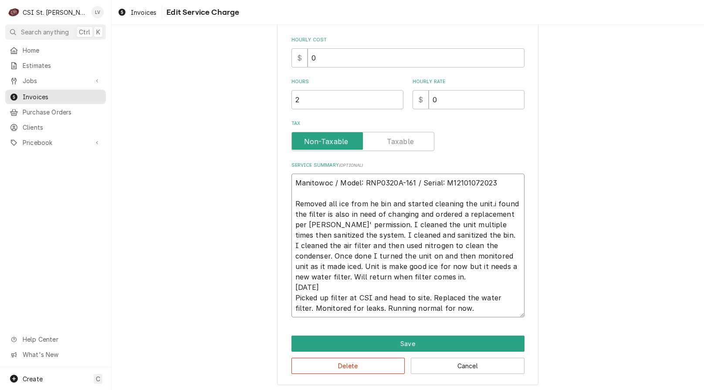
type textarea "x"
type textarea "Manitowoc / Model: RNP0320A-161 / Serial: M12101072023 Removed all ice from e b…"
type textarea "x"
type textarea "Manitowoc / Model: RNP0320A-161 / Serial: M12101072023 Removed all ice from bin…"
type textarea "x"
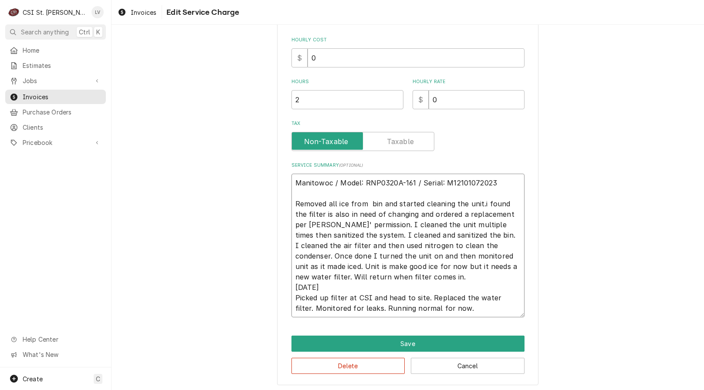
type textarea "Manitowoc / Model: RNP0320A-161 / Serial: M12101072023 Removed all ice from bin…"
click at [375, 205] on textarea "Manitowoc / Model: RNP0320A-161 / Serial: M12101072023 Removed all ice from bin…" at bounding box center [408, 246] width 233 height 144
type textarea "x"
type textarea "Manitowoc / Model: RNP0320A-161 / Serial: M12101072023 Removed all ice from bin…"
type textarea "x"
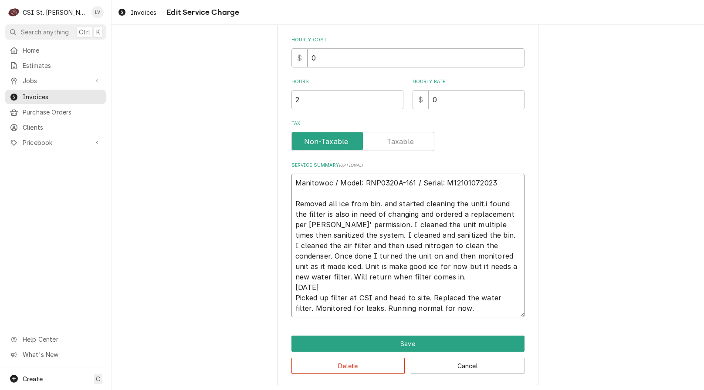
type textarea "Manitowoc / Model: RNP0320A-161 / Serial: M12101072023 Removed all ice from bin…"
type textarea "x"
type textarea "Manitowoc / Model: RNP0320A-161 / Serial: M12101072023 Removed all ice from bin…"
type textarea "x"
type textarea "Manitowoc / Model: RNP0320A-161 / Serial: M12101072023 Removed all ice from bin…"
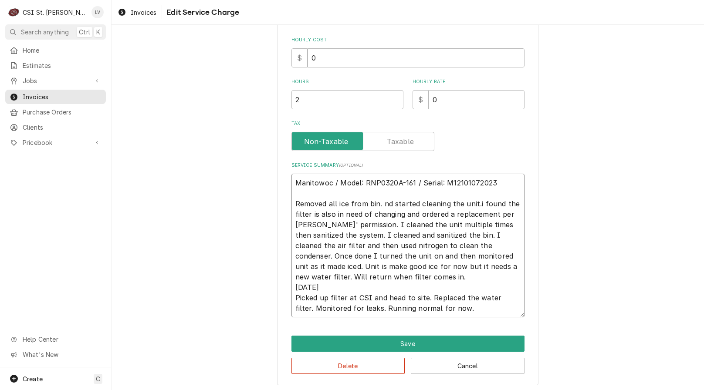
type textarea "x"
type textarea "Manitowoc / Model: RNP0320A-161 / Serial: M12101072023 Removed all ice from bin…"
type textarea "x"
type textarea "Manitowoc / Model: RNP0320A-161 / Serial: M12101072023 Removed all ice from bin…"
click at [438, 204] on textarea "Manitowoc / Model: RNP0320A-161 / Serial: M12101072023 Removed all ice from bin…" at bounding box center [408, 246] width 233 height 144
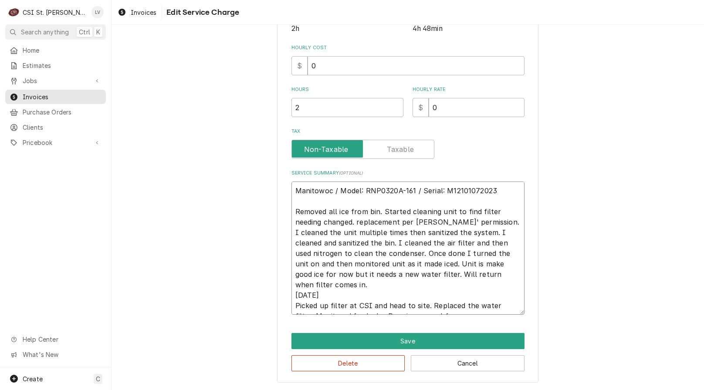
scroll to position [237, 0]
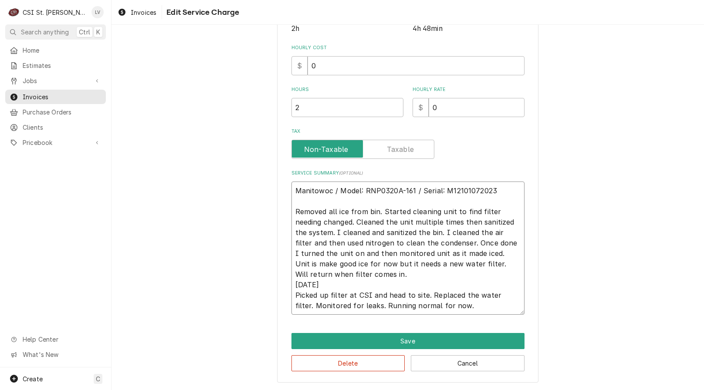
drag, startPoint x: 384, startPoint y: 220, endPoint x: 390, endPoint y: 218, distance: 5.9
click at [385, 219] on textarea "Manitowoc / Model: RNP0320A-161 / Serial: M12101072023 Removed all ice from bin…" at bounding box center [408, 248] width 233 height 133
drag, startPoint x: 320, startPoint y: 233, endPoint x: 337, endPoint y: 229, distance: 17.5
click at [321, 233] on textarea "Manitowoc / Model: RNP0320A-161 / Serial: M12101072023 Removed all ice from bin…" at bounding box center [408, 248] width 233 height 133
click at [397, 232] on textarea "Manitowoc / Model: RNP0320A-161 / Serial: M12101072023 Removed all ice from bin…" at bounding box center [408, 248] width 233 height 133
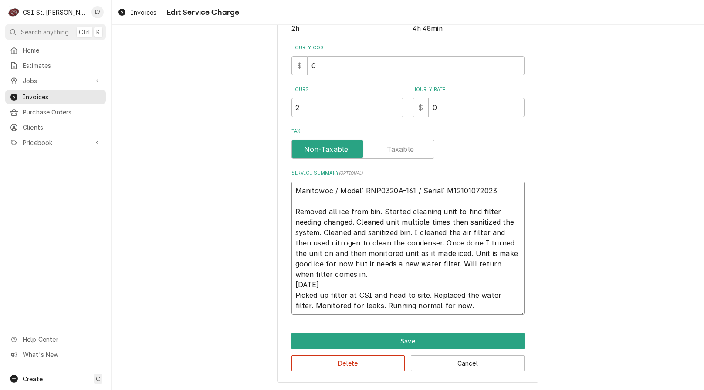
drag, startPoint x: 410, startPoint y: 231, endPoint x: 461, endPoint y: 239, distance: 51.6
click at [413, 231] on textarea "Manitowoc / Model: RNP0320A-161 / Serial: M12101072023 Removed all ice from bin…" at bounding box center [408, 248] width 233 height 133
click at [441, 230] on textarea "Manitowoc / Model: RNP0320A-161 / Serial: M12101072023 Removed all ice from bin…" at bounding box center [408, 248] width 233 height 133
click at [484, 233] on textarea "Manitowoc / Model: RNP0320A-161 / Serial: M12101072023 Removed all ice from bin…" at bounding box center [408, 248] width 233 height 133
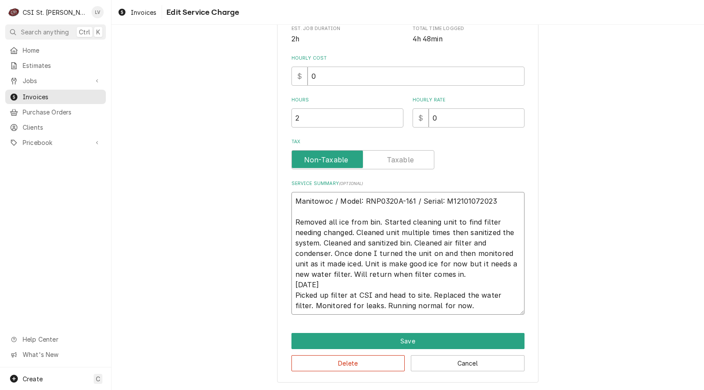
drag, startPoint x: 333, startPoint y: 253, endPoint x: 457, endPoint y: 273, distance: 125.3
click at [457, 273] on textarea "Manitowoc / Model: RNP0320A-161 / Serial: M12101072023 Removed all ice from bin…" at bounding box center [408, 253] width 233 height 123
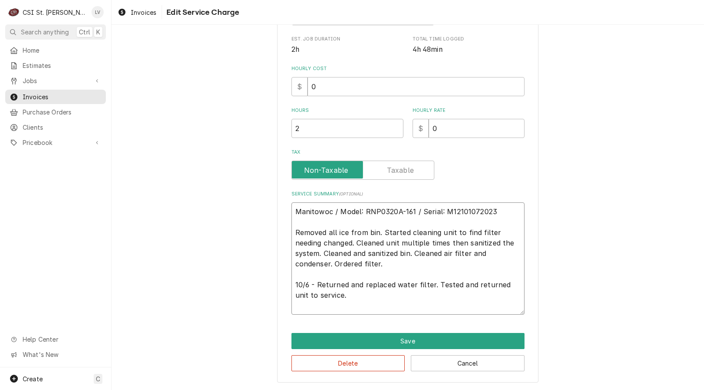
scroll to position [205, 0]
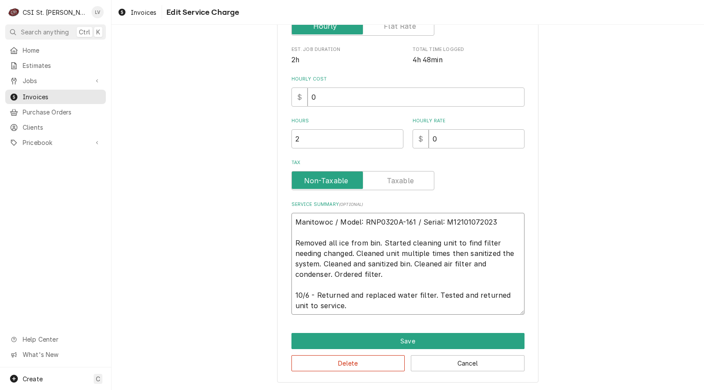
click at [292, 244] on textarea "Manitowoc / Model: RNP0320A-161 / Serial: M12101072023 Removed all ice from bin…" at bounding box center [408, 264] width 233 height 102
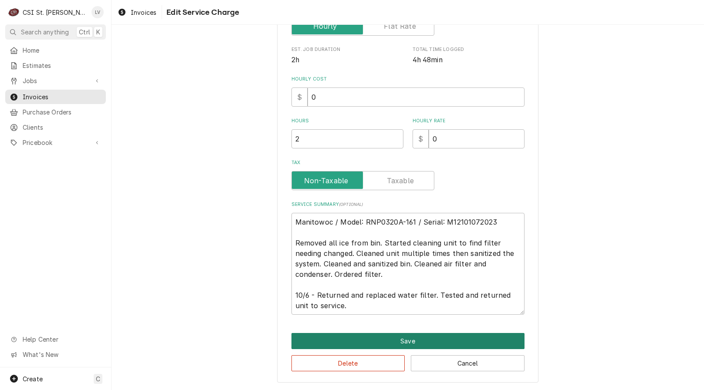
click at [398, 342] on button "Save" at bounding box center [408, 341] width 233 height 16
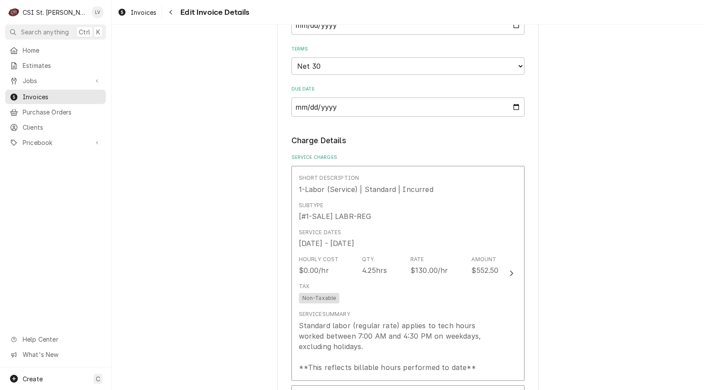
scroll to position [584, 0]
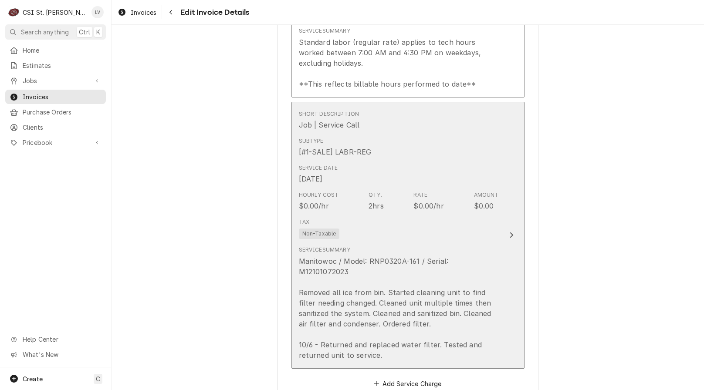
click at [363, 275] on div "Manitowoc / Model: RNP0320A-161 / Serial: M12101072023 Removed all ice from bin…" at bounding box center [399, 308] width 200 height 105
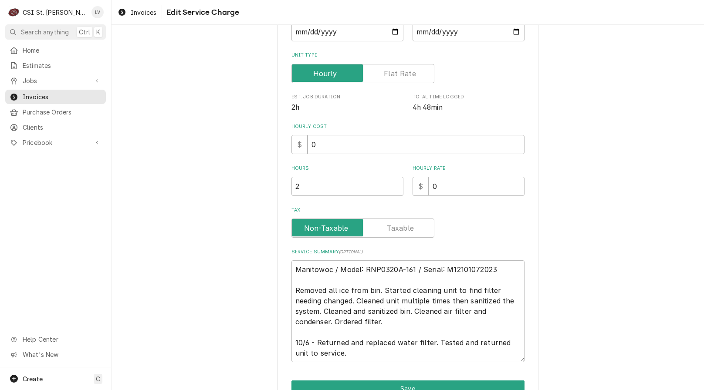
scroll to position [205, 0]
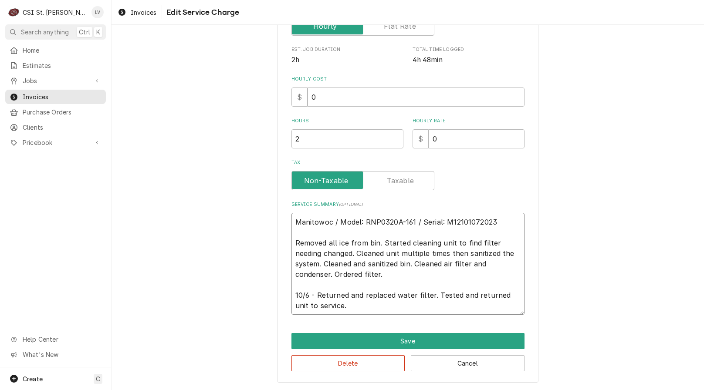
click at [293, 241] on textarea "Manitowoc / Model: RNP0320A-161 / Serial: M12101072023 Removed all ice from bin…" at bounding box center [408, 264] width 233 height 102
drag, startPoint x: 334, startPoint y: 308, endPoint x: 255, endPoint y: 211, distance: 126.1
click at [255, 211] on div "Use the fields below to edit this service charge Short Description Job | Servic…" at bounding box center [408, 110] width 593 height 562
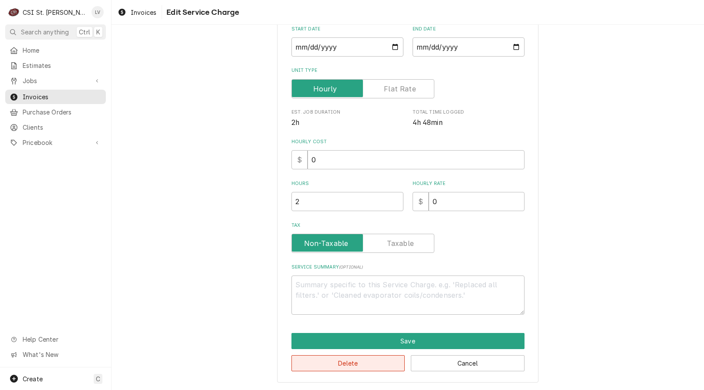
click at [349, 362] on button "Delete" at bounding box center [349, 364] width 114 height 16
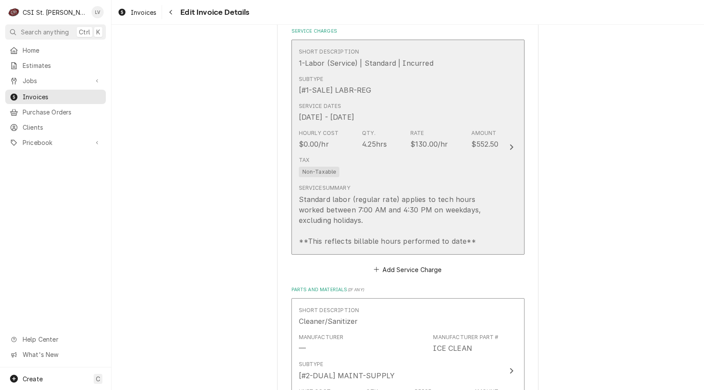
click at [354, 184] on div "Service Summary Standard labor (regular rate) applies to tech hours worked betw…" at bounding box center [399, 215] width 200 height 62
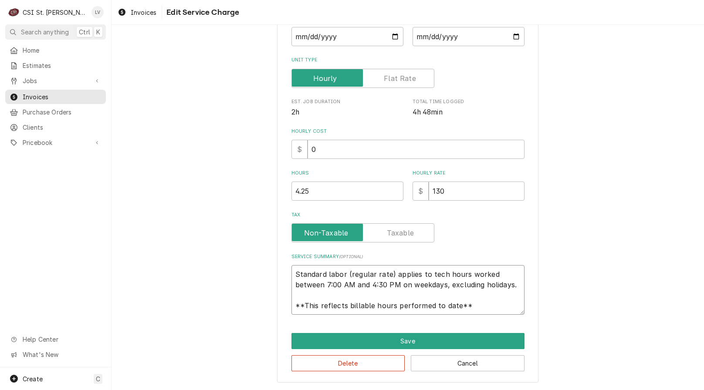
scroll to position [10, 0]
drag, startPoint x: 291, startPoint y: 274, endPoint x: 509, endPoint y: 314, distance: 222.0
click at [509, 314] on textarea "Standard labor (regular rate) applies to tech hours worked between 7:00 AM and …" at bounding box center [408, 290] width 233 height 50
paste textarea "Manitowoc / Model: RNP0320A-161 / Serial: M12101072023 10/2 - Removed all ice f…"
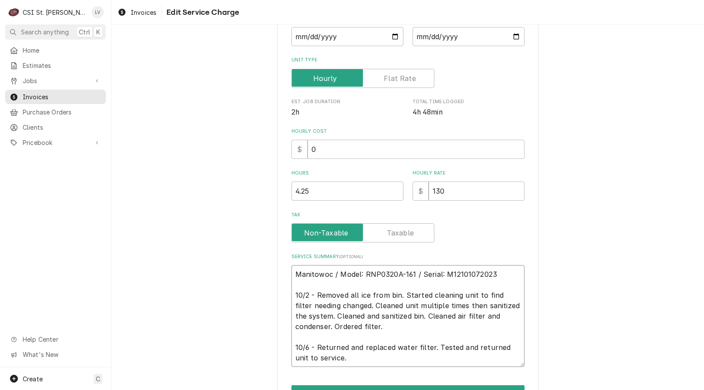
scroll to position [0, 0]
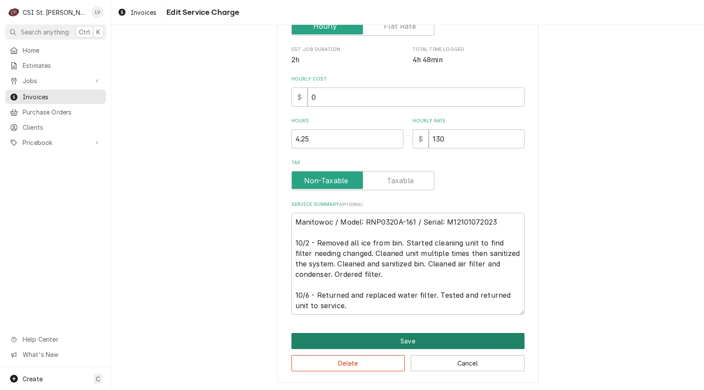
click at [397, 341] on button "Save" at bounding box center [408, 341] width 233 height 16
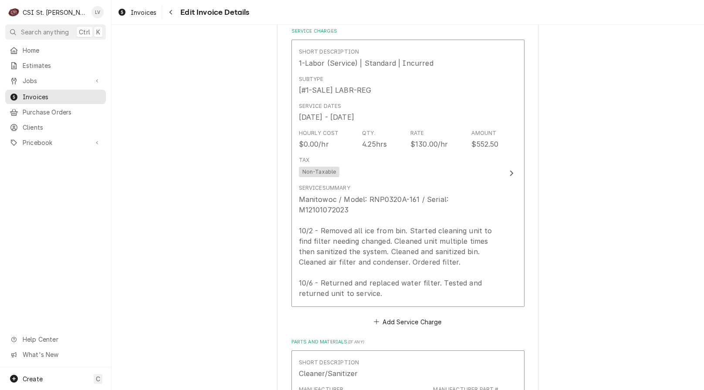
scroll to position [634, 0]
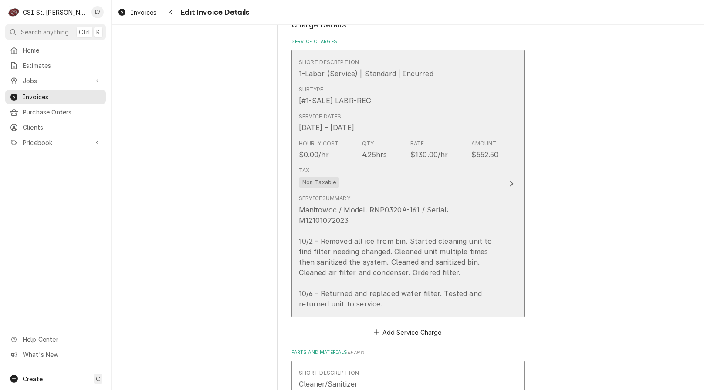
click at [393, 232] on div "Manitowoc / Model: RNP0320A-161 / Serial: M12101072023 10/2 - Removed all ice f…" at bounding box center [399, 257] width 200 height 105
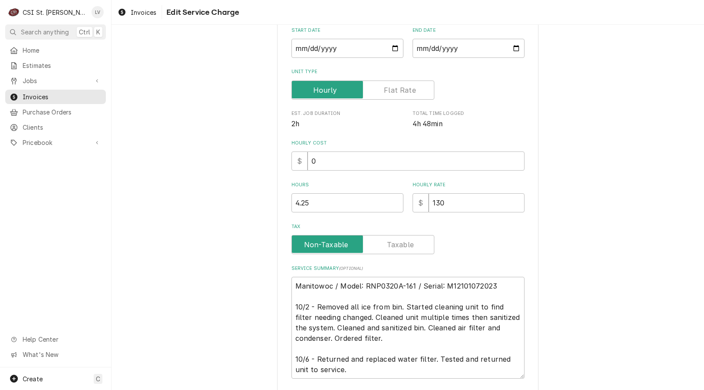
scroll to position [174, 0]
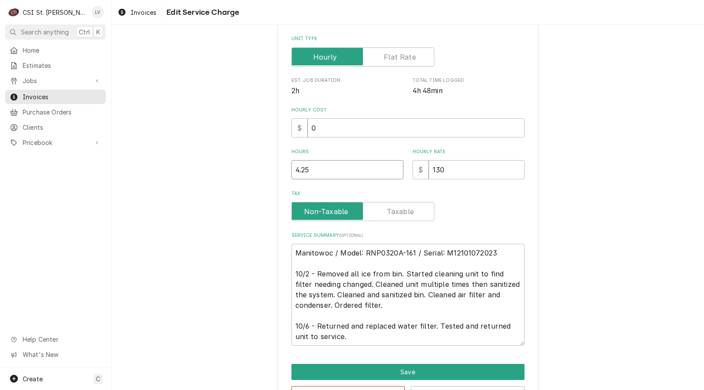
drag, startPoint x: 314, startPoint y: 168, endPoint x: 263, endPoint y: 173, distance: 50.9
click at [263, 173] on div "Use the fields below to edit this service charge Short Description 1-Labor (Ser…" at bounding box center [408, 141] width 593 height 562
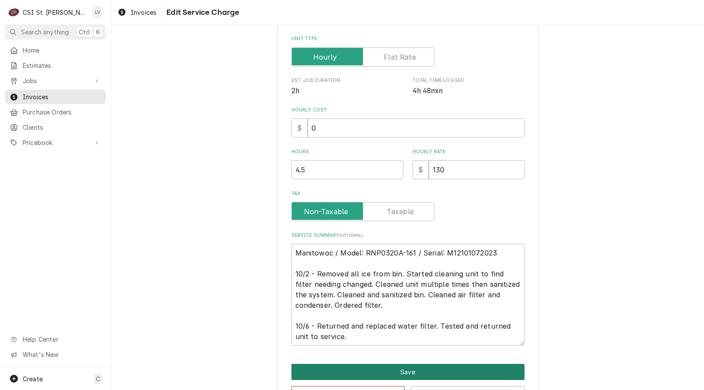
click at [404, 368] on button "Save" at bounding box center [408, 372] width 233 height 16
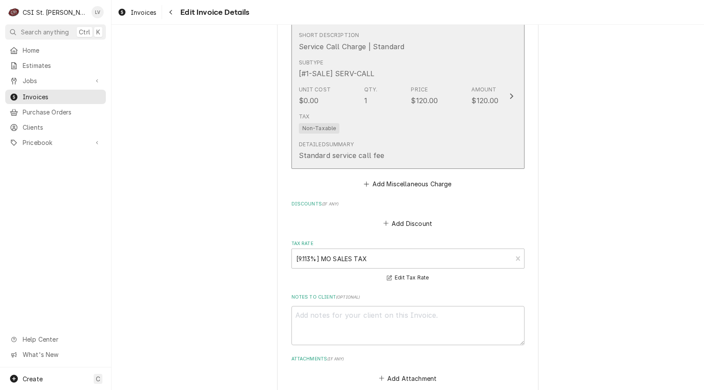
scroll to position [1495, 0]
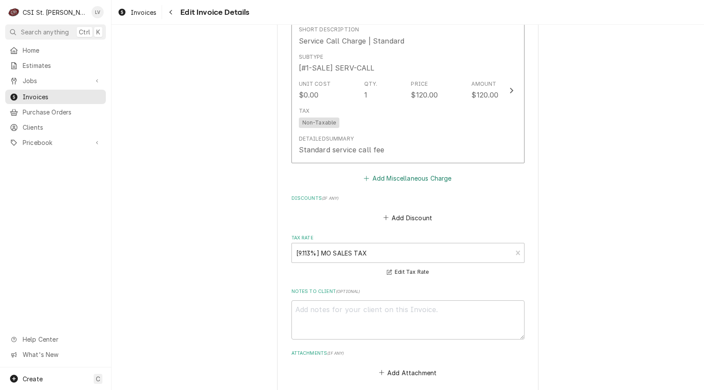
click at [377, 173] on button "Add Miscellaneous Charge" at bounding box center [408, 179] width 91 height 12
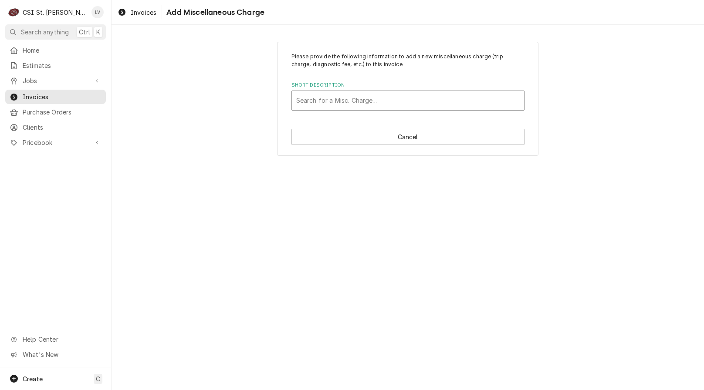
click at [322, 101] on div "Short Description" at bounding box center [408, 101] width 224 height 16
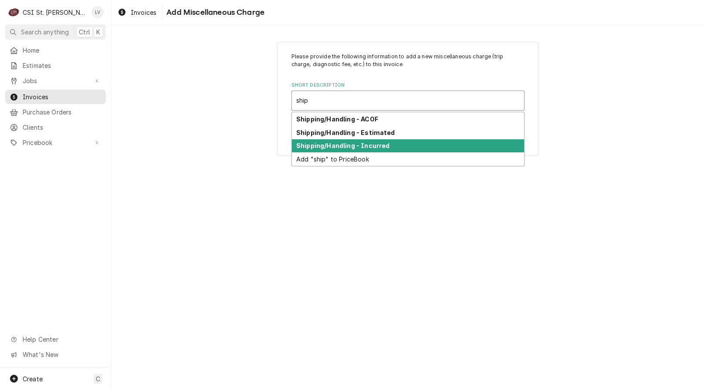
click at [325, 144] on strong "Shipping/Handling - Incurred" at bounding box center [342, 145] width 93 height 7
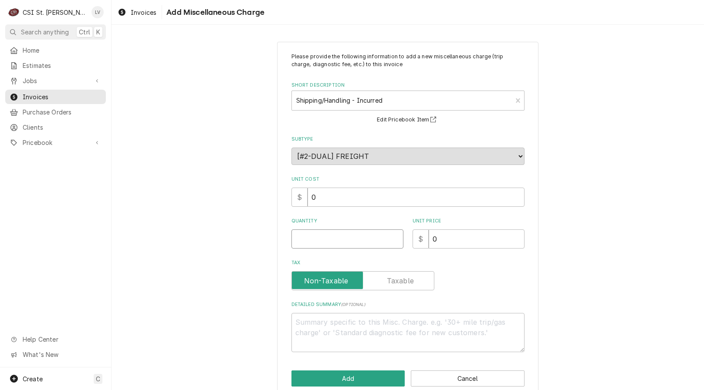
click at [298, 241] on input "Quantity" at bounding box center [348, 239] width 112 height 19
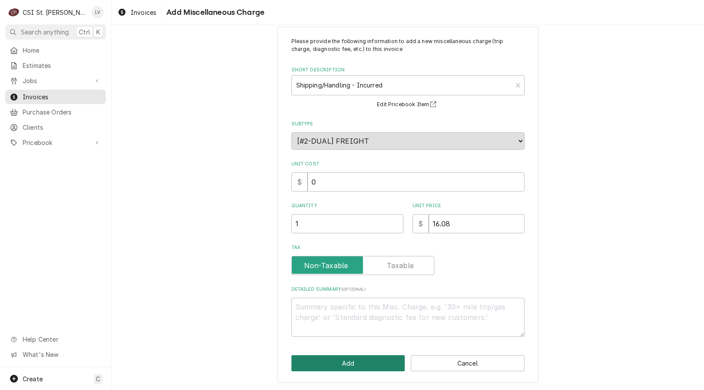
click at [361, 364] on button "Add" at bounding box center [349, 364] width 114 height 16
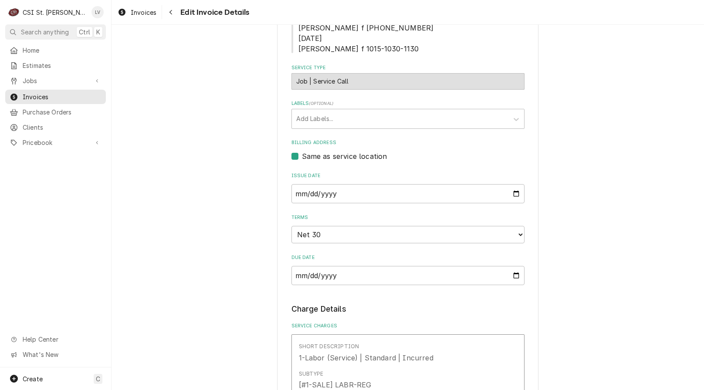
scroll to position [269, 0]
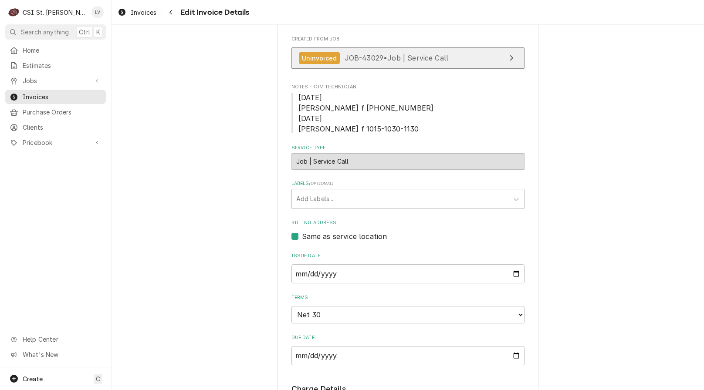
click at [332, 48] on link "Uninvoiced JOB-43029 • Job | Service Call" at bounding box center [408, 58] width 233 height 21
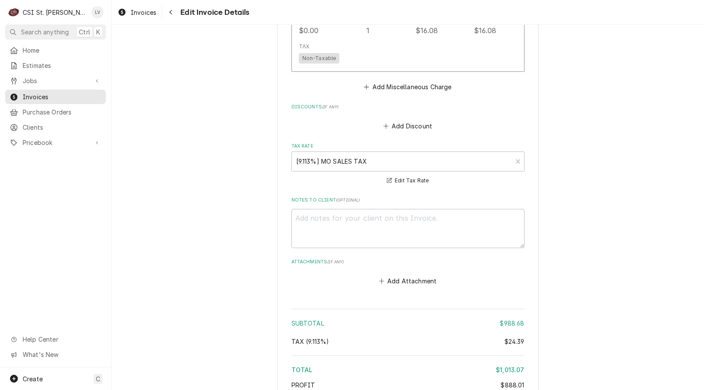
scroll to position [1833, 0]
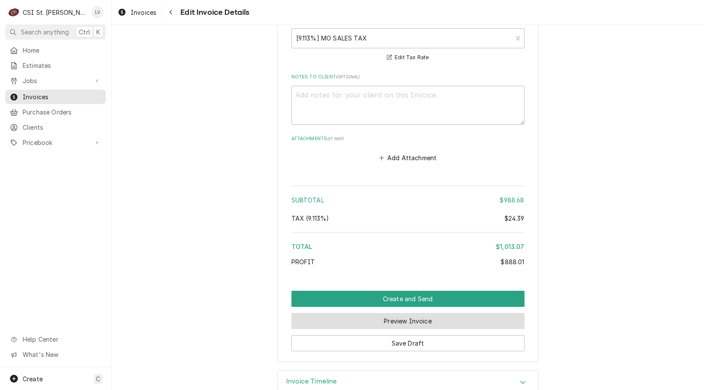
click at [407, 313] on button "Preview Invoice" at bounding box center [408, 321] width 233 height 16
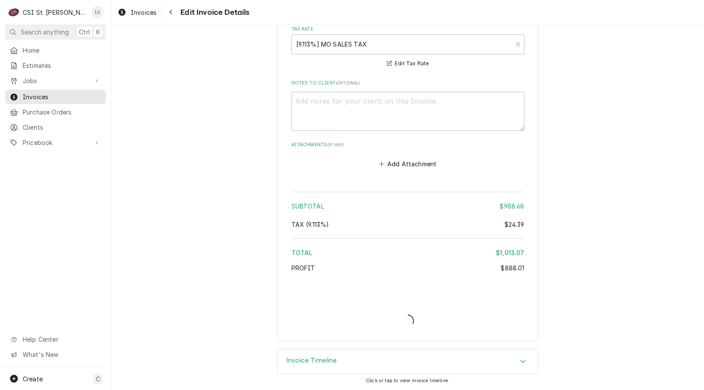
scroll to position [1806, 0]
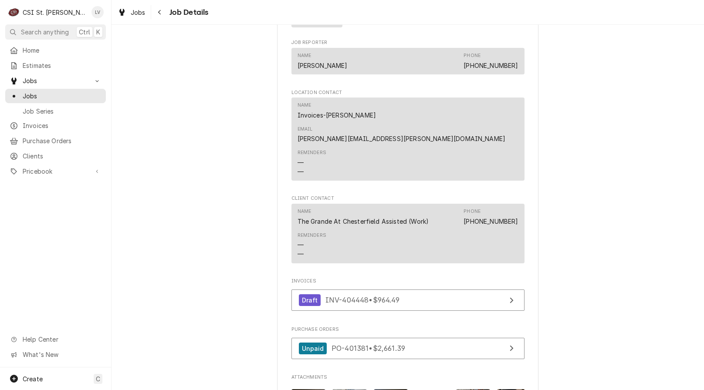
scroll to position [784, 0]
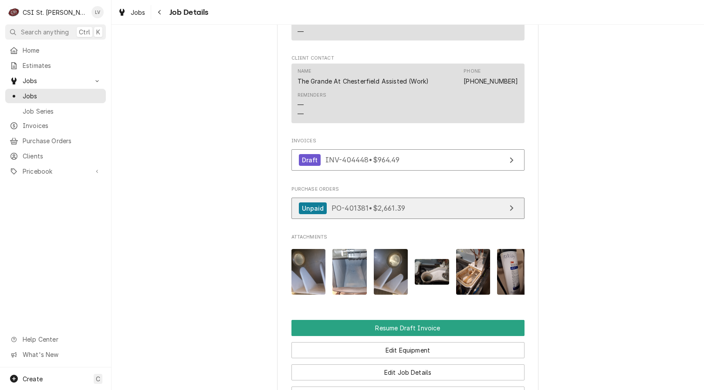
click at [404, 203] on div "Unpaid PO-401381 • $2,661.39" at bounding box center [352, 209] width 107 height 12
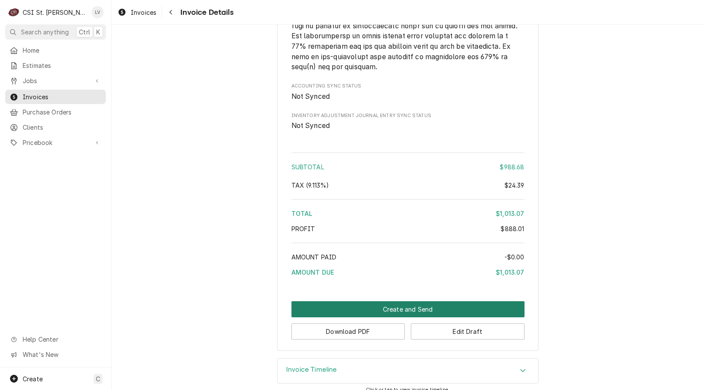
scroll to position [1852, 0]
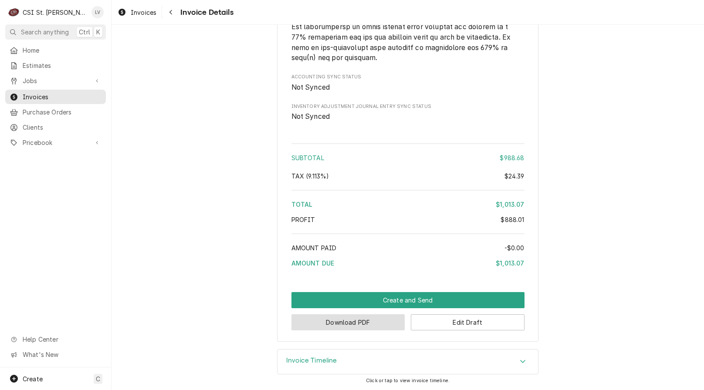
click at [374, 324] on button "Download PDF" at bounding box center [349, 323] width 114 height 16
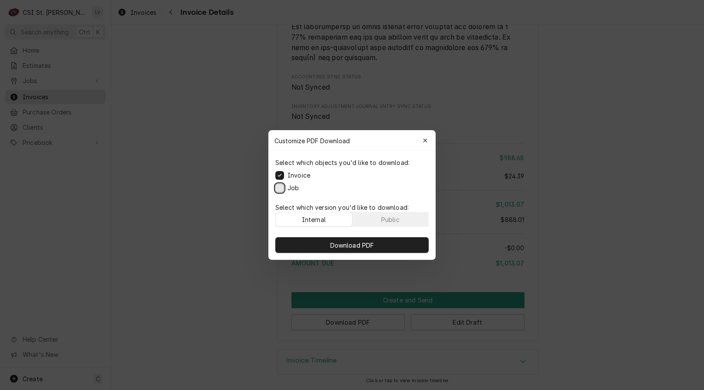
click at [279, 190] on button "Job" at bounding box center [279, 188] width 9 height 9
click at [319, 244] on button "Download PDF" at bounding box center [351, 246] width 153 height 16
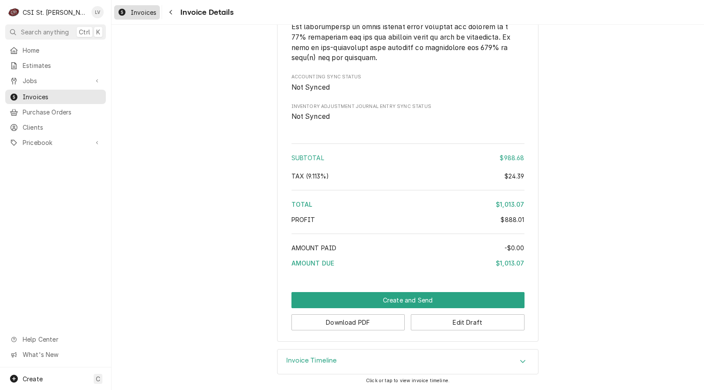
click at [140, 10] on span "Invoices" at bounding box center [144, 12] width 26 height 9
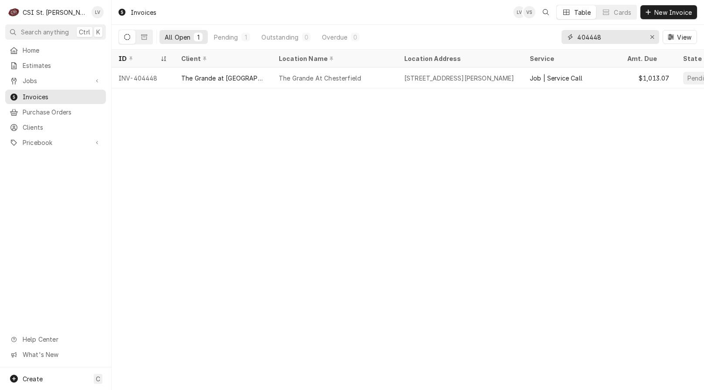
click at [610, 36] on input "404448" at bounding box center [609, 37] width 65 height 14
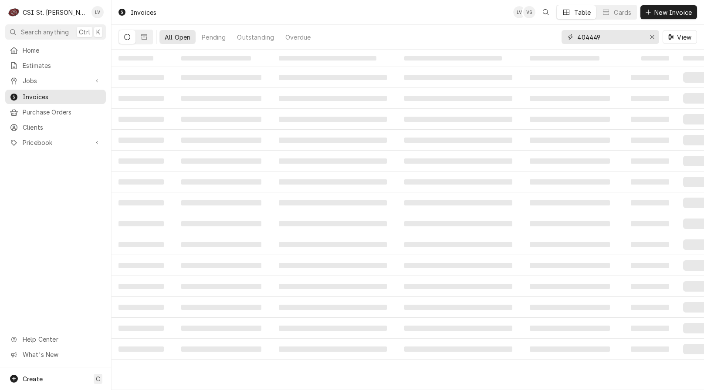
type input "404449"
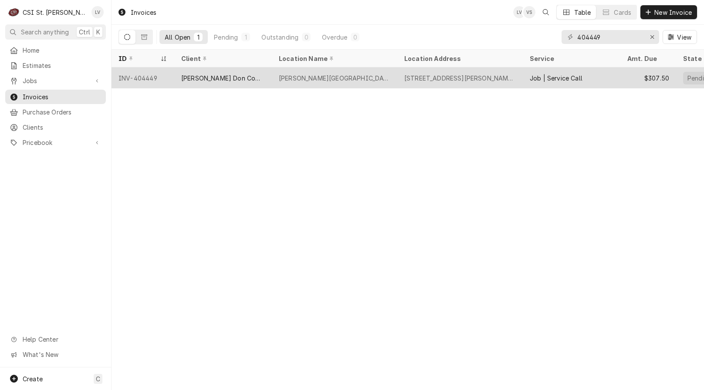
click at [341, 83] on div "[PERSON_NAME][GEOGRAPHIC_DATA]" at bounding box center [335, 78] width 126 height 21
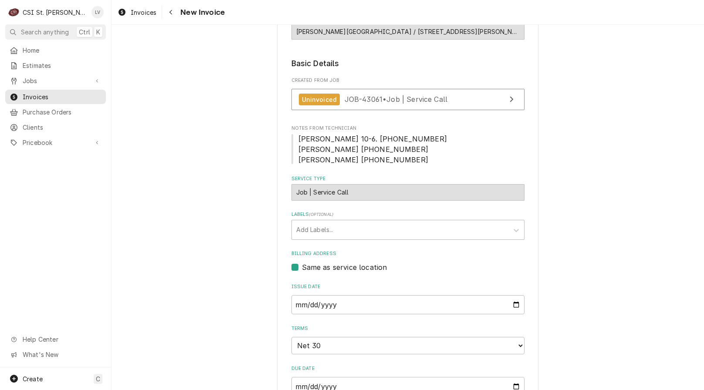
scroll to position [218, 0]
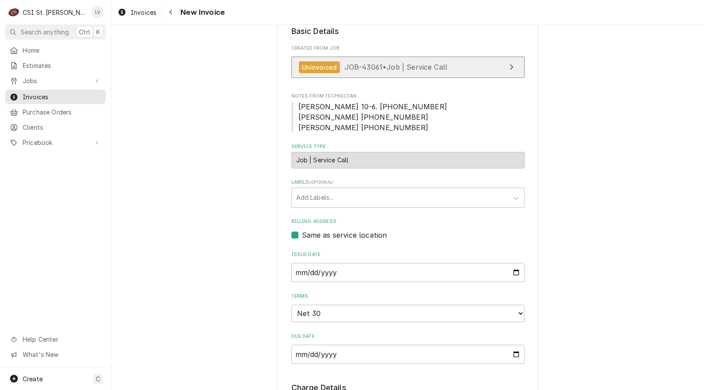
click at [415, 67] on span "JOB-43061 • Job | Service Call" at bounding box center [396, 67] width 103 height 9
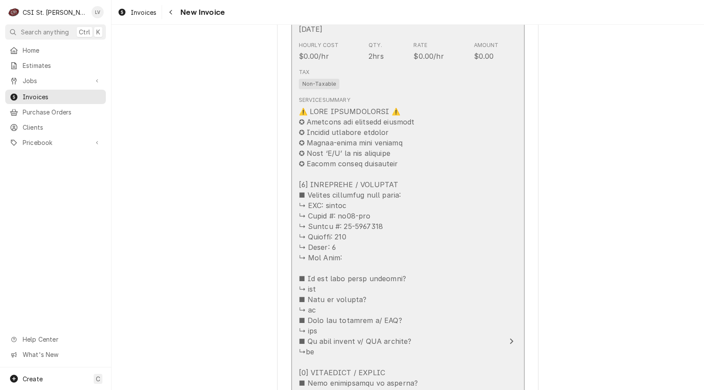
scroll to position [784, 0]
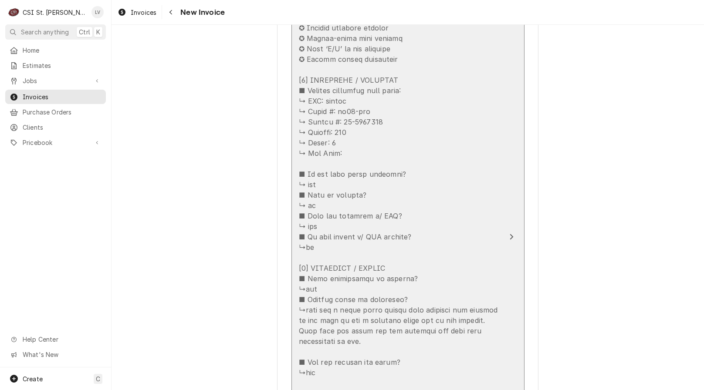
click at [402, 269] on div "Update Line Item" at bounding box center [399, 310] width 200 height 617
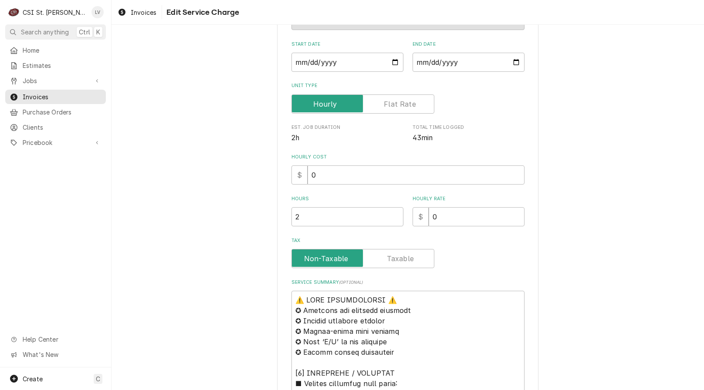
scroll to position [261, 0]
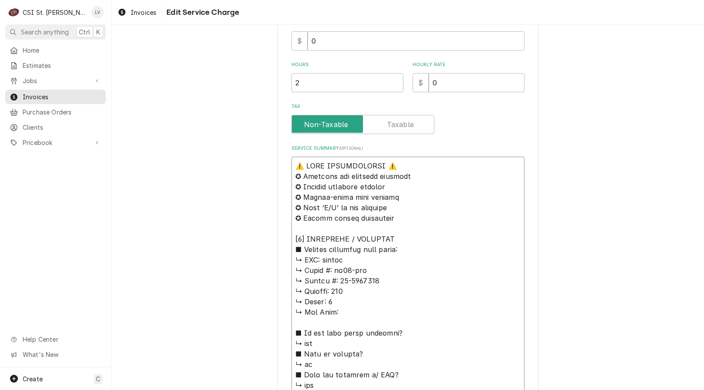
drag, startPoint x: 346, startPoint y: 256, endPoint x: 250, endPoint y: 165, distance: 132.6
click at [250, 164] on div "Use the fields below to edit this service charge Short Description Job | Servic…" at bounding box center [408, 309] width 593 height 1074
type textarea "x"
type textarea "L ↳ Ipsum #: do20-sit ↳ Ametco #: 68-3386529 ↳ Adipisc: 158 ↳ Elits: 3 ↳ Doe Te…"
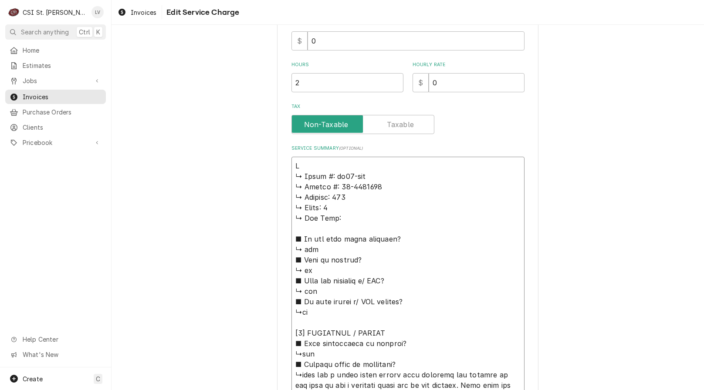
type textarea "x"
type textarea "Lo ↳ Ipsum #: do39-sit ↳ Ametco #: 45-9179814 ↳ Adipisc: 288 ↳ Elits: 0 ↳ Doe T…"
type textarea "x"
type textarea "Lor ↳ Ipsum #: do98-sit ↳ Ametco #: 84-8943675 ↳ Adipisc: 483 ↳ Elits: 9 ↳ Doe …"
type textarea "x"
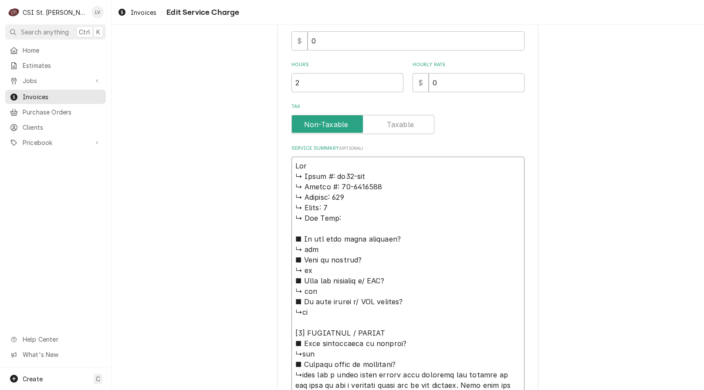
type textarea "Lore ↳ Ipsum #: do34-sit ↳ Ametco #: 07-5917874 ↳ Adipisc: 886 ↳ Elits: 1 ↳ Doe…"
type textarea "x"
type textarea "Lorem ↳ Ipsum #: do70-sit ↳ Ametco #: 29-8246185 ↳ Adipisc: 543 ↳ Elits: 4 ↳ Do…"
type textarea "x"
type textarea "Loremi ↳ Dolor #: si68-ame ↳ Consec #: 60-0946582 ↳ Adipisc: 090 ↳ Elits: 9 ↳ D…"
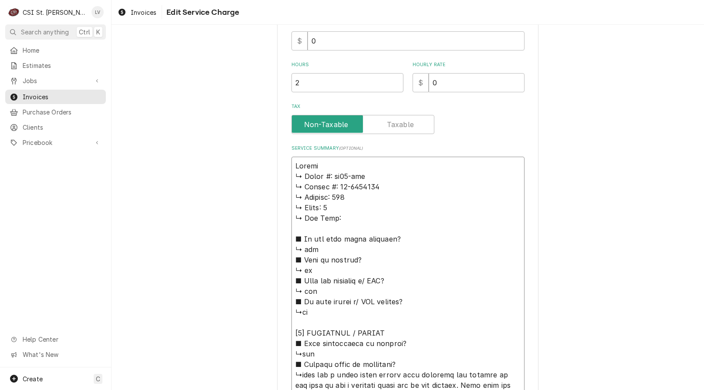
type textarea "x"
type textarea "Loremi ↳ Dolor #: si35-ame ↳ Consec #: 92-6478114 ↳ Adipisc: 134 ↳ Elits: 7 ↳ D…"
type textarea "x"
type textarea "Loremi / ↳ Dolor #: si24-ame ↳ Consec #: 50-1046371 ↳ Adipisc: 635 ↳ Elits: 9 ↳…"
type textarea "x"
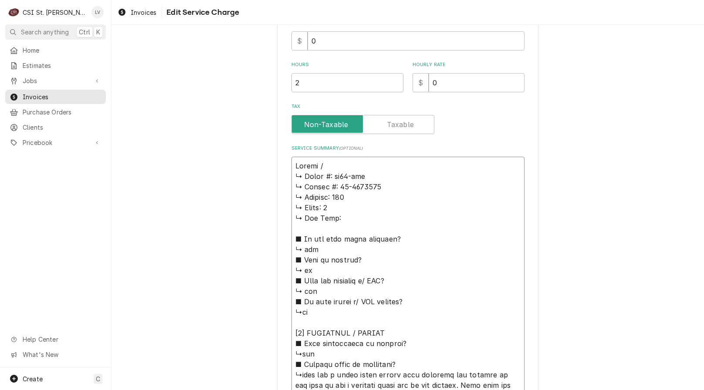
type textarea "Loremi / ↳ Dolor #: si54-ame ↳ Consec #: 49-2396676 ↳ Adipisc: 169 ↳ Elits: 3 ↳…"
type textarea "x"
type textarea "Loremi / D ↳ Sitam #: co36-adi ↳ Elitse #: 58-7768790 ↳ Doeiusm: 019 ↳ Tempo: 4…"
type textarea "x"
type textarea "Loremi / Do ↳ Sitam #: co05-adi ↳ Elitse #: 76-1293504 ↳ Doeiusm: 986 ↳ Tempo: …"
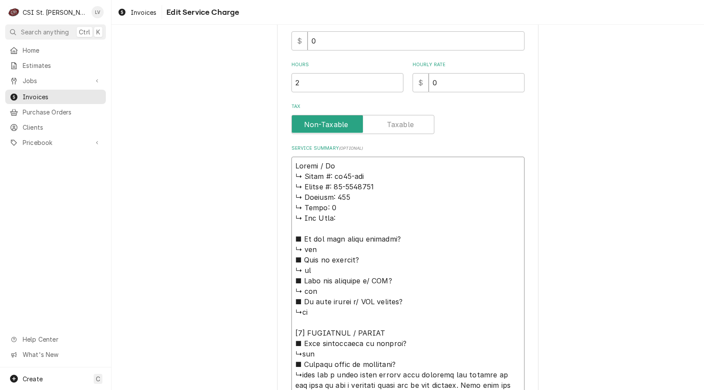
type textarea "x"
type textarea "Loremi / Dol ↳ Sitam #: co88-adi ↳ Elitse #: 99-1573002 ↳ Doeiusm: 810 ↳ Tempo:…"
type textarea "x"
type textarea "Loremi / Dolo ↳ Sitam #: co45-adi ↳ Elitse #: 77-6466939 ↳ Doeiusm: 667 ↳ Tempo…"
type textarea "x"
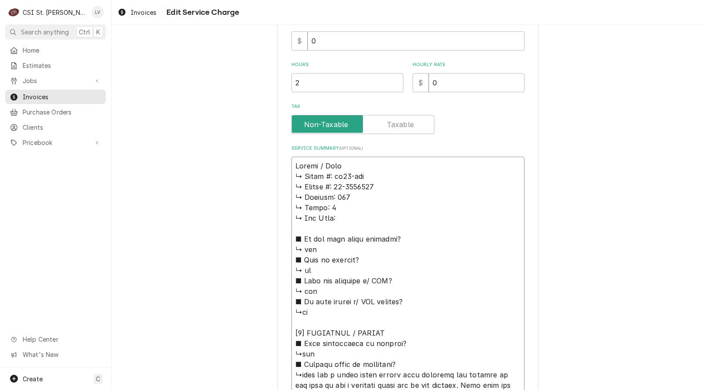
type textarea "Loremi / Dolor ↳ Sitam #: co84-adi ↳ Elitse #: 22-2458029 ↳ Doeiusm: 167 ↳ Temp…"
type textarea "x"
type textarea "Loremi / Dolor: ↳ Sitam #: co96-adi ↳ Elitse #: 15-1293802 ↳ Doeiusm: 808 ↳ Tem…"
type textarea "x"
type textarea "Loremi / Dolor: ↳ Sitam #: co56-adi ↳ Elitse #: 56-8888282 ↳ Doeiusm: 654 ↳ Tem…"
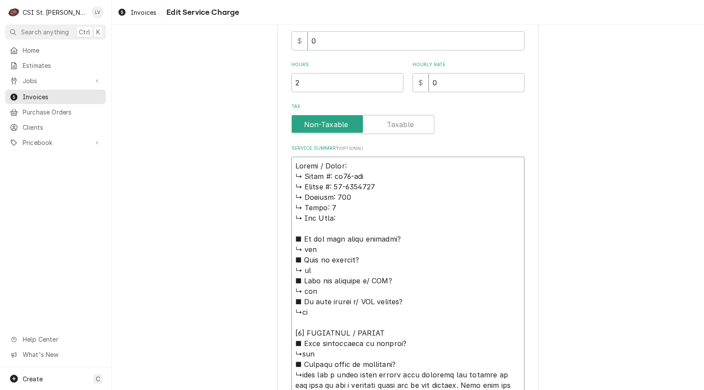
type textarea "x"
type textarea "Loremi / Dolor: S ↳ Ametc #: ad51-eli ↳ Seddoe #: 12-6780402 ↳ Tempori: 892 ↳ U…"
type textarea "x"
type textarea "Loremi / Dolor: SI ↳ Ametc #: ad51-eli ↳ Seddoe #: 87-1334581 ↳ Tempori: 805 ↳ …"
type textarea "x"
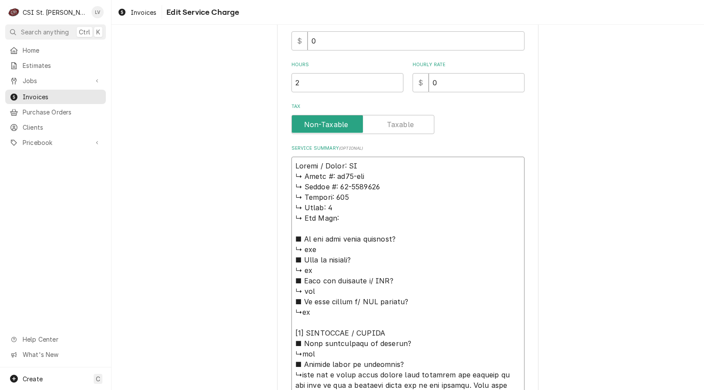
type textarea "Loremi / Dolor: SIT ↳ Ametc #: ad37-eli ↳ Seddoe #: 00-9044299 ↳ Tempori: 333 ↳…"
type textarea "x"
type textarea "Loremi / Dolor: SI ↳ Ametc #: ad51-eli ↳ Seddoe #: 87-1334581 ↳ Tempori: 805 ↳ …"
type textarea "x"
type textarea "Loremi / Dolor: S ↳ Ametc #: ad51-eli ↳ Seddoe #: 12-6780402 ↳ Tempori: 892 ↳ U…"
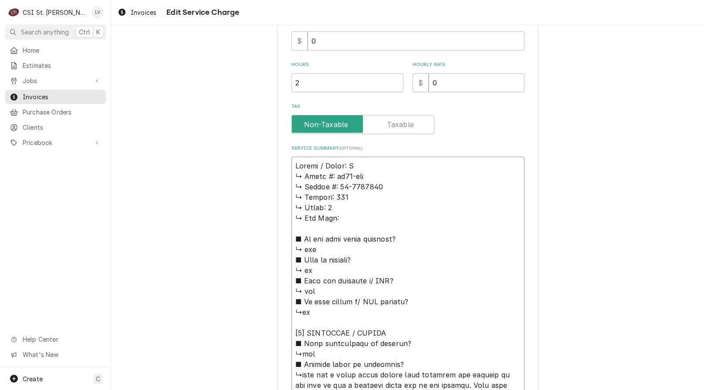
type textarea "x"
type textarea "Loremi / Dolor: SI ↳ Ametc #: ad54-eli ↳ Seddoe #: 59-2028621 ↳ Tempori: 561 ↳ …"
type textarea "x"
type textarea "Loremi / Dolor: SI↳ Ametc #: ad13-eli ↳ Seddoe #: 16-1908009 ↳ Tempori: 600 ↳ U…"
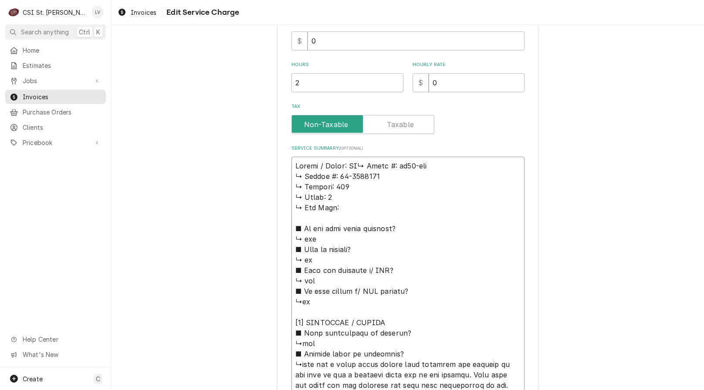
type textarea "x"
type textarea "Loremi / Dolor: SI Ametc #: ad91-eli ↳ Seddoe #: 20-0292244 ↳ Tempori: 920 ↳ Ut…"
type textarea "x"
type textarea "Loremi / Dolor: SITamet #: co19-adi ↳ Elitse #: 62-7906154 ↳ Doeiusm: 620 ↳ Tem…"
type textarea "x"
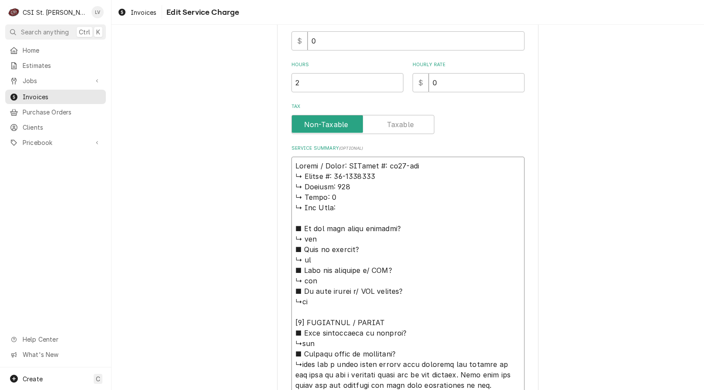
type textarea "Loremi / Dolor: SItame #: co45-adi ↳ Elitse #: 85-1637129 ↳ Doeiusm: 992 ↳ Temp…"
type textarea "x"
type textarea "Loremi / Dolor: SItam #: co56-adi ↳ Elitse #: 10-3967406 ↳ Doeiusm: 855 ↳ Tempo…"
type textarea "x"
type textarea "Loremi / Dolor: SIta #: co73-adi ↳ Elitse #: 90-2122141 ↳ Doeiusm: 233 ↳ Tempo:…"
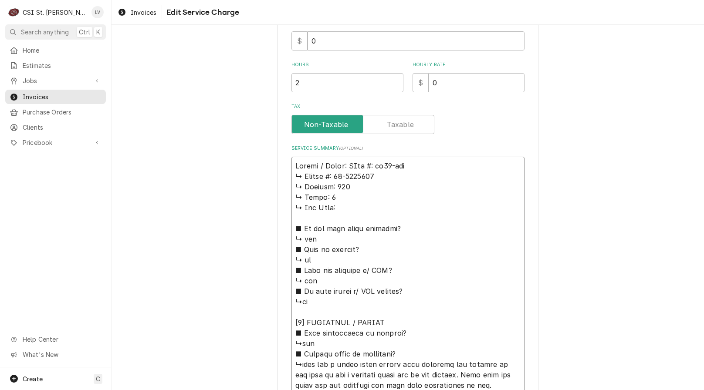
type textarea "x"
type textarea "Loremi / Dolor: SIt #: am69-con ↳ Adipis #: 15-5755079 ↳ Elitsed: 899 ↳ Doeiu: …"
type textarea "x"
type textarea "Loremi / Dolor: SI #: am98-con ↳ Adipis #: 63-5357382 ↳ Elitsed: 833 ↳ Doeiu: 4…"
type textarea "x"
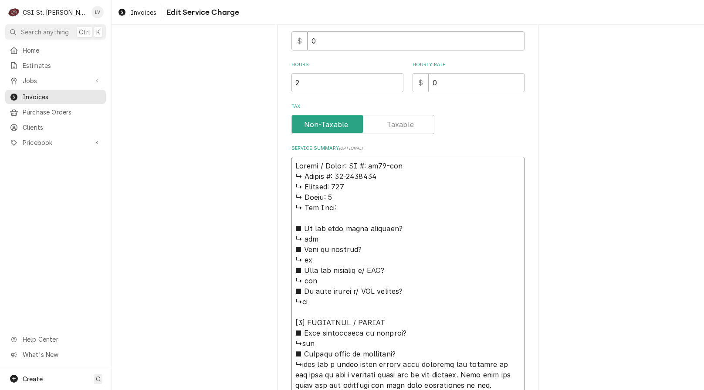
type textarea "Loremi / Dolor: SI#: am90-con ↳ Adipis #: 05-9909746 ↳ Elitsed: 727 ↳ Doeiu: 5 …"
type textarea "x"
type textarea "Loremi / Dolor: SI: am64-con ↳ Adipis #: 12-8547249 ↳ Elitsed: 433 ↳ Doeiu: 6 ↳…"
type textarea "x"
type textarea "Loremi / Dolor: SI am48-con ↳ Adipis #: 43-0264254 ↳ Elitsed: 573 ↳ Doeiu: 9 ↳ …"
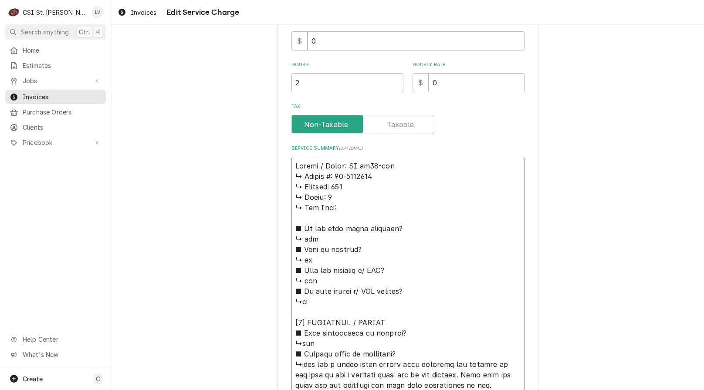
type textarea "x"
type textarea "Loremi / Dolor: SIta46-con ↳ Adipis #: 41-4272349 ↳ Elitsed: 029 ↳ Doeiu: 6 ↳ T…"
type textarea "x"
type textarea "Loremi / Dolor: SIt68-ame ↳ Consec #: 90-5387150 ↳ Adipisc: 924 ↳ Elits: 2 ↳ Do…"
type textarea "x"
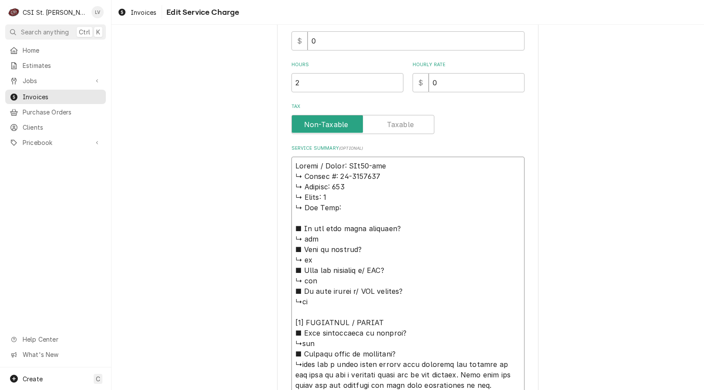
type textarea "Loremi / Dolor: SI56-ame ↳ Consec #: 76-3335049 ↳ Adipisc: 173 ↳ Elits: 6 ↳ Doe…"
type textarea "x"
type textarea "Loremi / Dolor: SI18-Amet ↳ Consec #: 58-9491197 ↳ Adipisc: 741 ↳ Elits: 1 ↳ Do…"
type textarea "x"
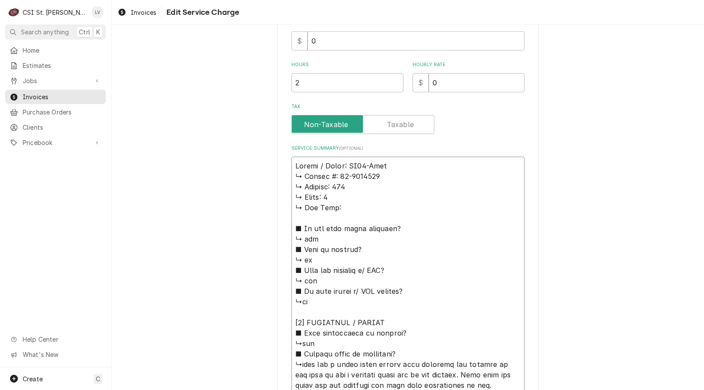
type textarea "Loremi / Dolor: SI23-AMetc ↳ Adipis #: 89-5986406 ↳ Elitsed: 672 ↳ Doeiu: 9 ↳ T…"
type textarea "x"
type textarea "Loremi / Dolor: SI05-AMEtco ↳ Adipis #: 96-1372094 ↳ Elitsed: 512 ↳ Doeiu: 5 ↳ …"
type textarea "x"
type textarea "Loremi / Dolor: SI85-AME con ↳ Adipis #: 75-0187936 ↳ Elitsed: 141 ↳ Doeiu: 7 ↳…"
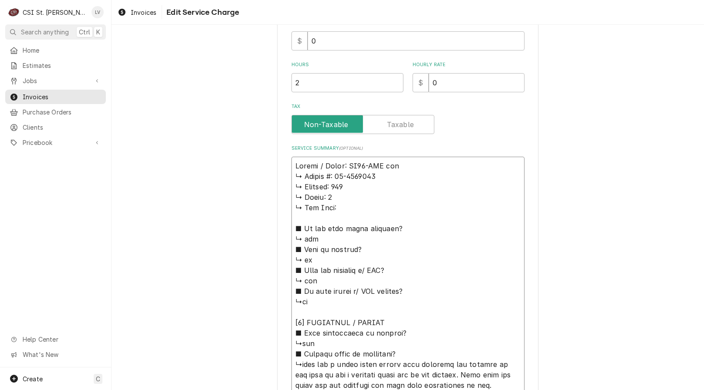
type textarea "x"
type textarea "Loremi / Dolor: SI09-AME -con ↳ Adipis #: 53-9267249 ↳ Elitsed: 579 ↳ Doeiu: 2 …"
type textarea "x"
type textarea "Loremi / Dolor: SI17-AME - con ↳ Adipis #: 32-7953019 ↳ Elitsed: 741 ↳ Doeiu: 3…"
type textarea "x"
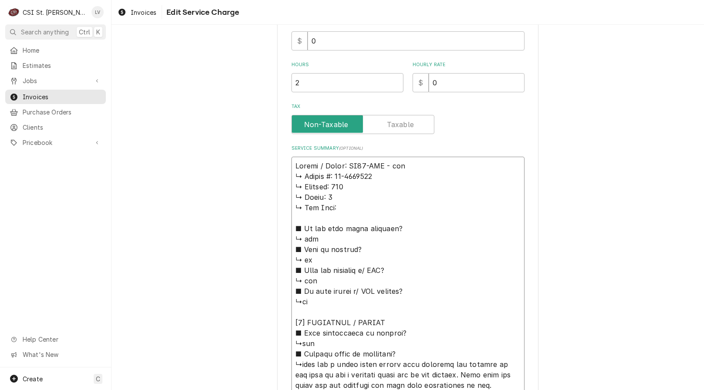
type textarea "Loremi / Dolor: SI09-AME -con ↳ Adipis #: 53-9267249 ↳ Elitsed: 579 ↳ Doeiu: 2 …"
type textarea "x"
type textarea "Loremi / Dolor: SI85-AME con ↳ Adipis #: 75-0187936 ↳ Elitsed: 141 ↳ Doeiu: 7 ↳…"
type textarea "x"
type textarea "Loremi / Dolor: SI18-AME /con ↳ Adipis #: 66-7619682 ↳ Elitsed: 772 ↳ Doeiu: 0 …"
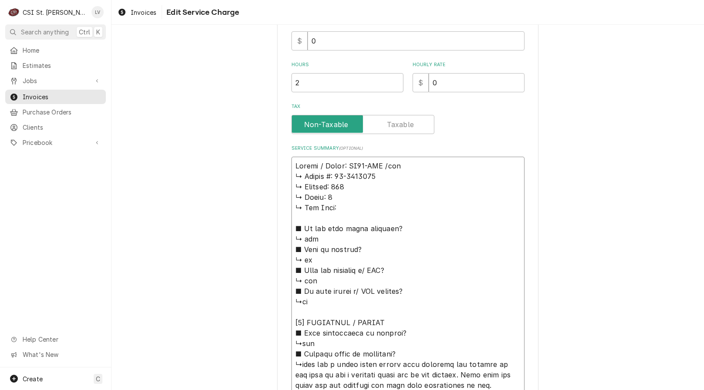
type textarea "x"
type textarea "Loremi / Dolor: SI98-AME / con ↳ Adipis #: 55-3063600 ↳ Elitsed: 893 ↳ Doeiu: 2…"
type textarea "x"
type textarea "Loremi / Dolor: SI86-AME / Cons ↳ Adipis #: 64-3745115 ↳ Elitsed: 352 ↳ Doeiu: …"
type textarea "x"
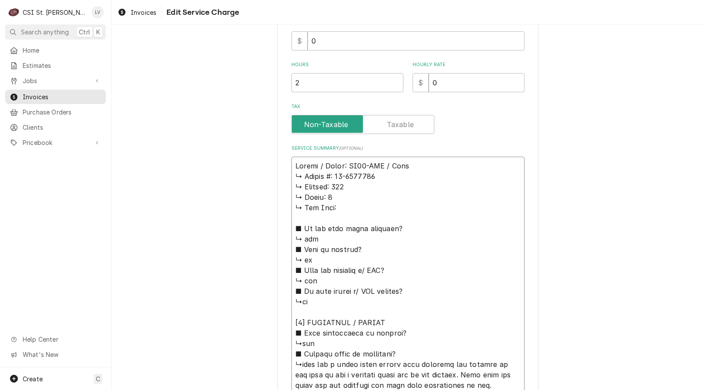
type textarea "Loremi / Dolor: SI35-AME / Conse ↳ Adipis #: 79-0373876 ↳ Elitsed: 619 ↳ Doeiu:…"
type textarea "x"
type textarea "Loremi / Dolor: SI17-AME / Consec ↳ Adipis #: 36-9940204 ↳ Elitsed: 548 ↳ Doeiu…"
type textarea "x"
type textarea "Loremi / Dolor: SI32-AME / Consect ↳ Adipis #: 82-3864284 ↳ Elitsed: 208 ↳ Doei…"
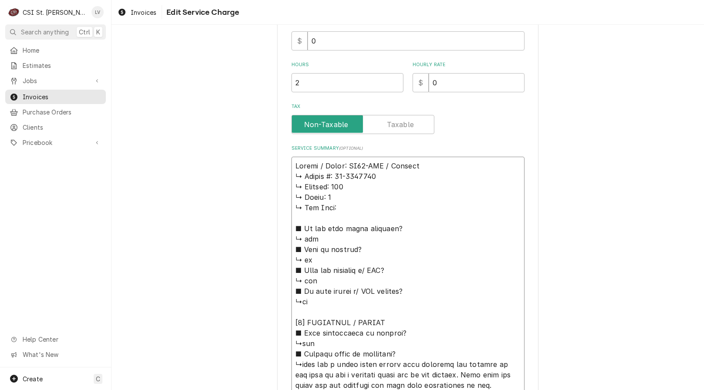
type textarea "x"
type textarea "Loremi / Dolor: SI45-AME / Consecte ↳ Adipis #: 02-1120947 ↳ Elitsed: 025 ↳ Doe…"
type textarea "x"
type textarea "Loremi / Dolor: SI93-AME / Consectet ↳ Adipis #: 13-3619156 ↳ Elitsed: 263 ↳ Do…"
type textarea "x"
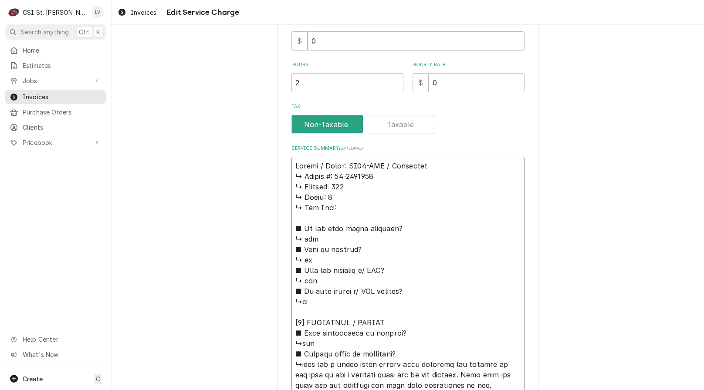
type textarea "Loremi / Dolor: SI60-AME / Consec:adi ↳ Elitse #: 17-0744096 ↳ Doeiusm: 672 ↳ T…"
type textarea "x"
type textarea "Loremi / Dolor: SI15-AME / Consec: adi ↳ Elitse #: 51-4166880 ↳ Doeiusm: 976 ↳ …"
type textarea "x"
type textarea "Loremi / Dolor: SI05-AME / Consec: ad ↳ Elitse #: 98-0266512 ↳ Doeiusm: 856 ↳ T…"
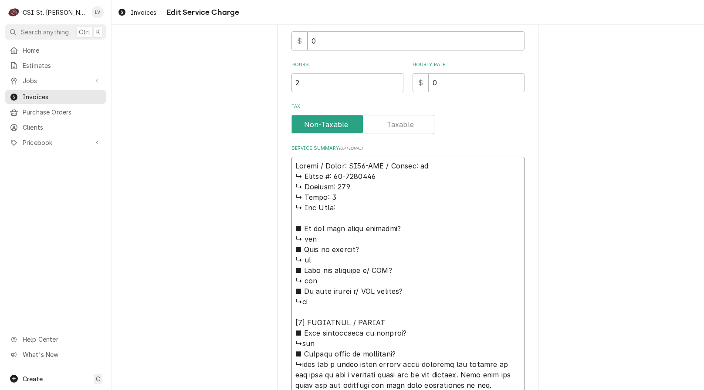
type textarea "x"
type textarea "Loremi / Dolor: SI49-AME / Consec: a ↳ Elitse #: 41-7206431 ↳ Doeiusm: 353 ↳ Te…"
type textarea "x"
type textarea "Loremi / Dolor: SI90-AME / Consec: ↳ Adipis #: 18-1120877 ↳ Elitsed: 387 ↳ Doei…"
type textarea "x"
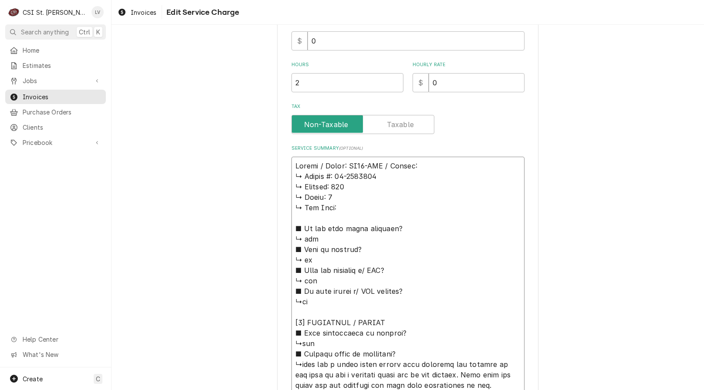
type textarea "Loremi / Dolor: SI38-AME / Consec: ↳ Adipis #: 38-7501707 ↳ Elitsed: 404 ↳ Doei…"
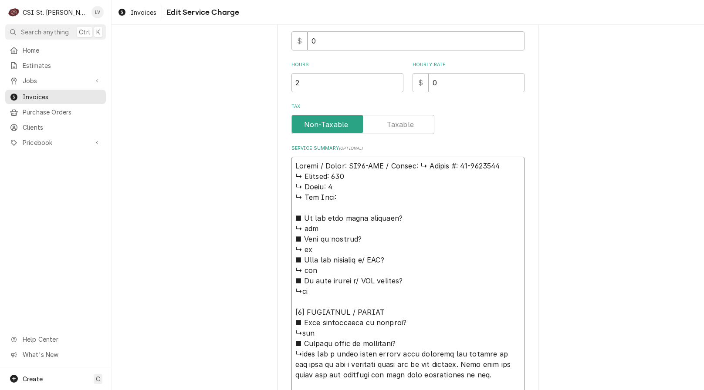
type textarea "x"
type textarea "Loremi / Dolor: SI42-AME / Consec: Adipis #: 70-4359595 ↳ Elitsed: 570 ↳ Doeiu:…"
type textarea "x"
type textarea "Loremi / Dolor: SI94-AME / Consec: Adipis #: 83-1674839 ↳ Elitsed: 710 ↳ Doeiu:…"
type textarea "x"
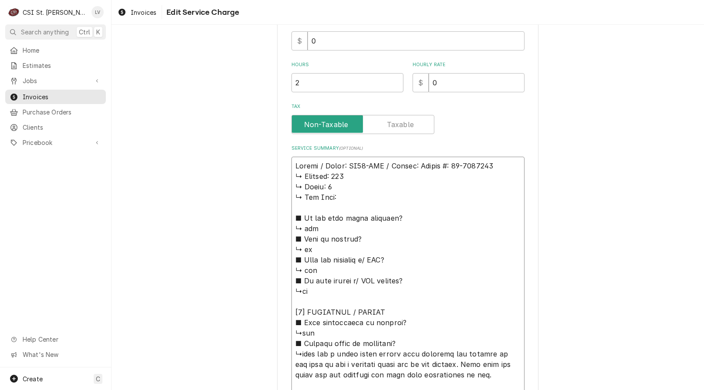
type textarea "Loremi / Dolor: SI47-AME / Consec: adipi #: 21-4442209 ↳ Elitsed: 958 ↳ Doeiu: …"
type textarea "x"
type textarea "Loremi / Dolor: SI83-AME / Consec: adip #: 69-4953703 ↳ Elitsed: 211 ↳ Doeiu: 8…"
type textarea "x"
type textarea "Loremi / Dolor: SI82-AME / Consec: adi #: 42-1463161 ↳ Elitsed: 699 ↳ Doeiu: 6 …"
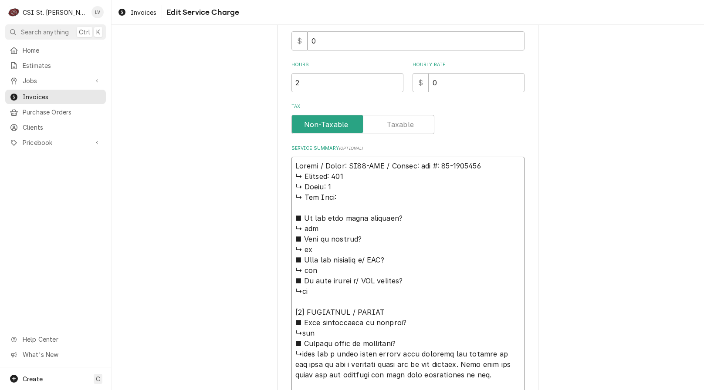
type textarea "x"
type textarea "Loremi / Dolor: SI97-AME / Consec: ad #: 52-1809273 ↳ Elitsed: 003 ↳ Doeiu: 9 ↳…"
type textarea "x"
type textarea "Loremi / Dolor: SI15-AME / Consec: a #: 71-2258993 ↳ Elitsed: 213 ↳ Doeiu: 6 ↳ …"
type textarea "x"
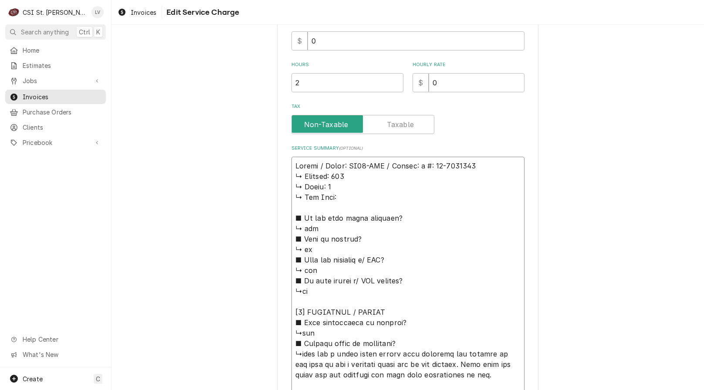
type textarea "Loremi / Dolor: SI41-AME / Consec: #: 20-4135374 ↳ Adipisc: 459 ↳ Elits: 6 ↳ Do…"
type textarea "x"
type textarea "Loremi / Dolor: SI69-AME / Consec: #: 35-6260605 ↳ Adipisc: 323 ↳ Elits: 9 ↳ Do…"
type textarea "x"
type textarea "Loremi / Dolor: SI49-AME / Consec: : 71-2181085 ↳ Adipisc: 439 ↳ Elits: 5 ↳ Doe…"
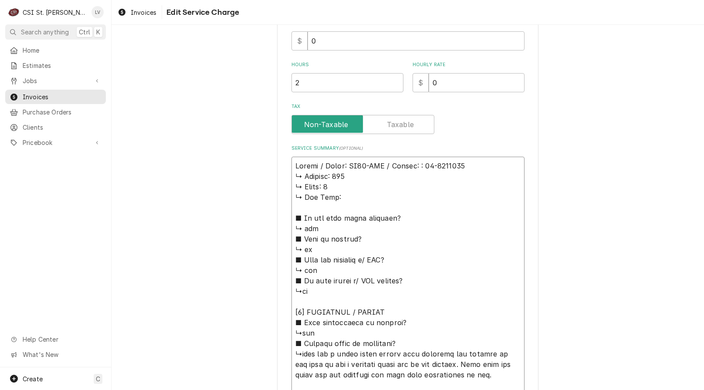
type textarea "x"
type textarea "Loremi / Dolor: SI17-AME / Consec: 75-0851047 ↳ Adipisc: 601 ↳ Elits: 4 ↳ Doe T…"
type textarea "x"
type textarea "Loremi / Dolor: SI46-AME / Consec: 65-6468660 ↳ Adipisc: 837 ↳ Elits: 3 ↳ Doe T…"
drag, startPoint x: 292, startPoint y: 178, endPoint x: 425, endPoint y: 342, distance: 211.6
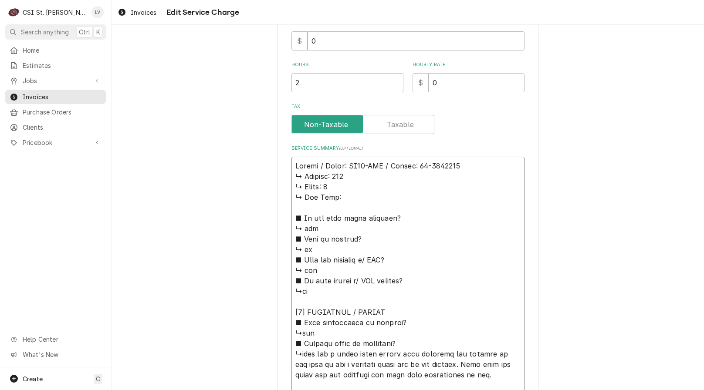
type textarea "x"
type textarea "Loremi / Dolor: SI75-AME / Consec: 07-8153231 ↳adip eli s doeiu tempo incidi ut…"
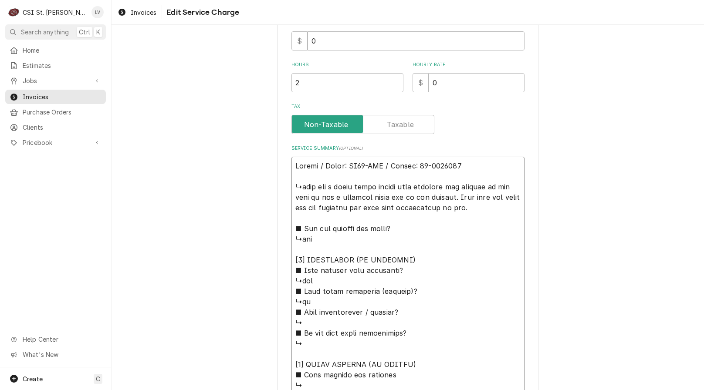
click at [300, 188] on textarea "Service Summary ( optional )" at bounding box center [408, 323] width 233 height 332
type textarea "x"
type textarea "Loremi / Dolor: SI26-AME / Consec: 28-9951375 adip eli s doeiu tempo incidi utl…"
type textarea "x"
type textarea "Loremi / Dolor: SI12-AME / Consec: 23-9399034 adip eli s doeiu tempo incidi utl…"
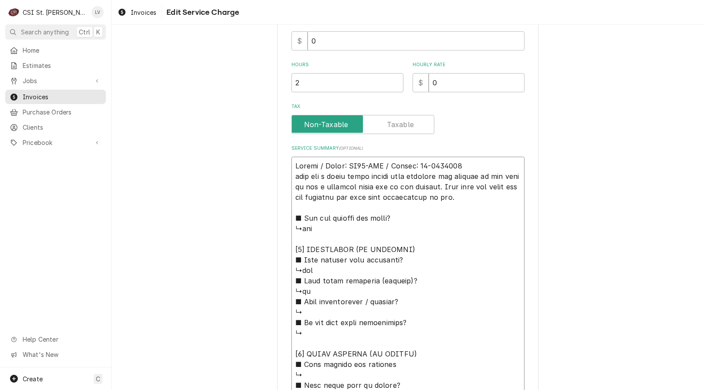
type textarea "x"
type textarea "Loremi / Dolor: SI26-AME / Consec: 28-9951375 adip eli s doeiu tempo incidi utl…"
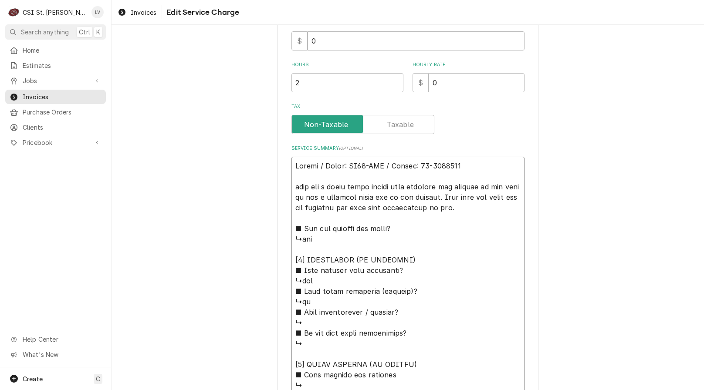
type textarea "x"
type textarea "Loremi / Dolor: SI63-AME / Consec: 92-9988916 Adipi eli s doeiu tempo incidi ut…"
type textarea "x"
type textarea "Loremi / Dolor: SI12-AME / Consec: 12-5359975 Adip eli s doeiu tempo incidi utl…"
click at [466, 199] on textarea "Service Summary ( optional )" at bounding box center [408, 323] width 233 height 332
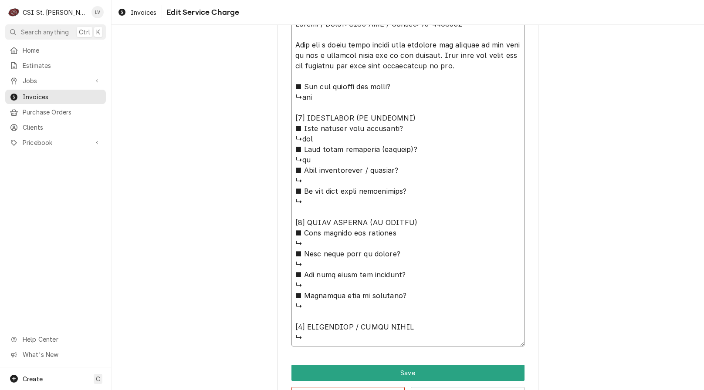
scroll to position [348, 0]
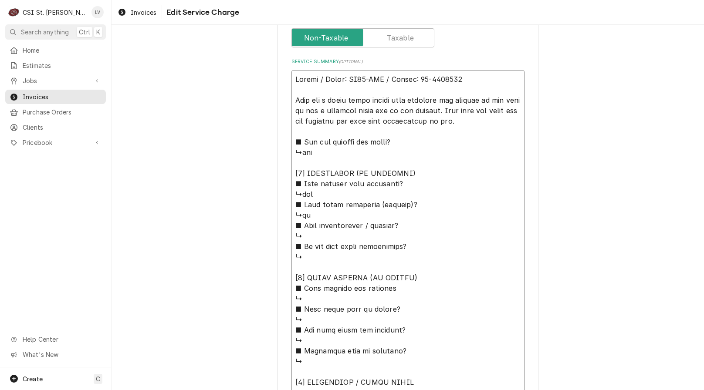
drag, startPoint x: 451, startPoint y: 121, endPoint x: 265, endPoint y: 69, distance: 193.1
click at [265, 69] on div "Use the fields below to edit this service charge Short Description Job | Servic…" at bounding box center [408, 82] width 593 height 792
type textarea "x"
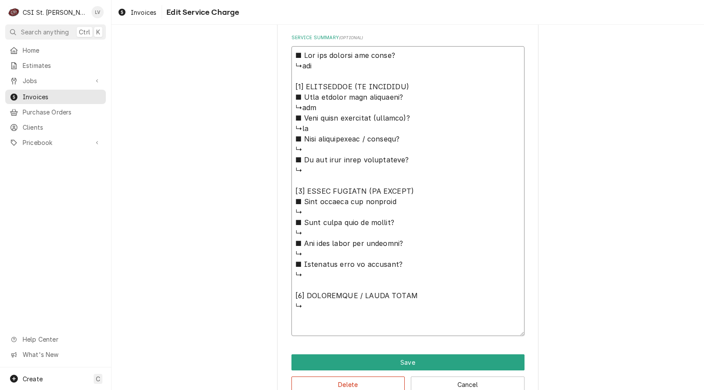
scroll to position [394, 0]
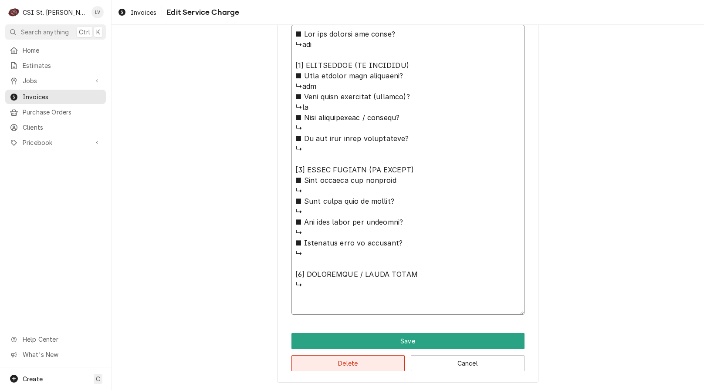
type textarea "■ Lor ips dolorsi ame conse? ↳adi [5] ELITSEDDOE (TE INCIDIDU) ■ Utla etdolor m…"
click at [326, 363] on button "Delete" at bounding box center [349, 364] width 114 height 16
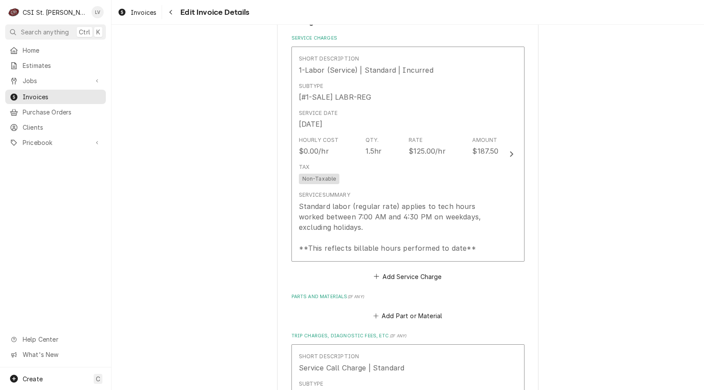
scroll to position [584, 0]
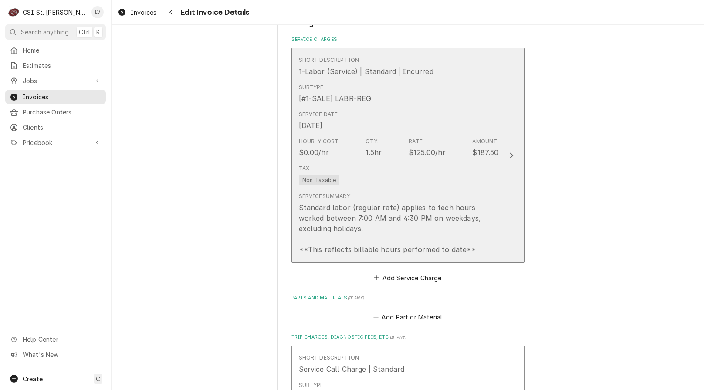
click at [367, 211] on div "Standard labor (regular rate) applies to tech hours worked between 7:00 AM and …" at bounding box center [399, 229] width 200 height 52
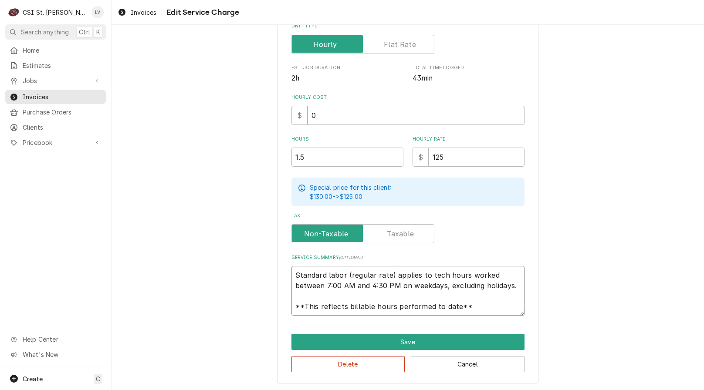
scroll to position [10, 0]
drag, startPoint x: 290, startPoint y: 276, endPoint x: 489, endPoint y: 309, distance: 201.5
click at [489, 310] on textarea "Standard labor (regular rate) applies to tech hours worked between 7:00 AM and …" at bounding box center [408, 291] width 233 height 50
paste textarea "Hobart / Model: CL64-BAS / Serial: [US_EMPLOYER_IDENTIFICATION_NUMBER] Unit has…"
type textarea "x"
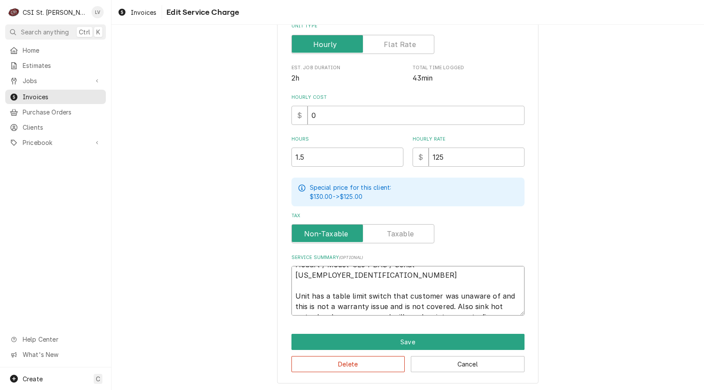
scroll to position [0, 0]
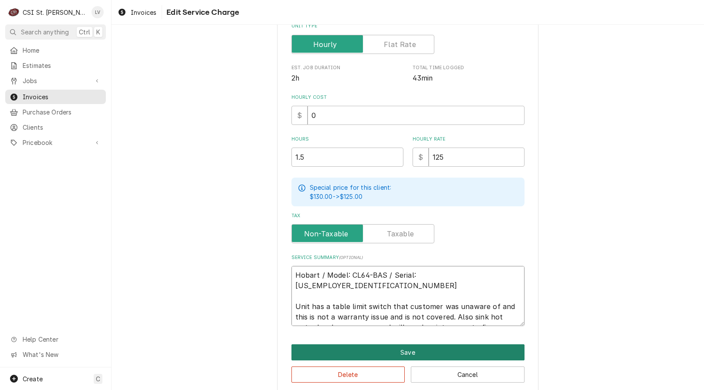
type textarea "Hobart / Model: CL64-BAS / Serial: [US_EMPLOYER_IDENTIFICATION_NUMBER] Unit has…"
click at [401, 351] on button "Save" at bounding box center [408, 353] width 233 height 16
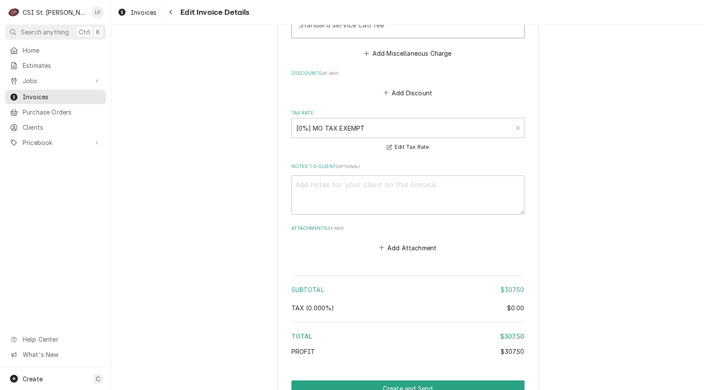
scroll to position [1159, 0]
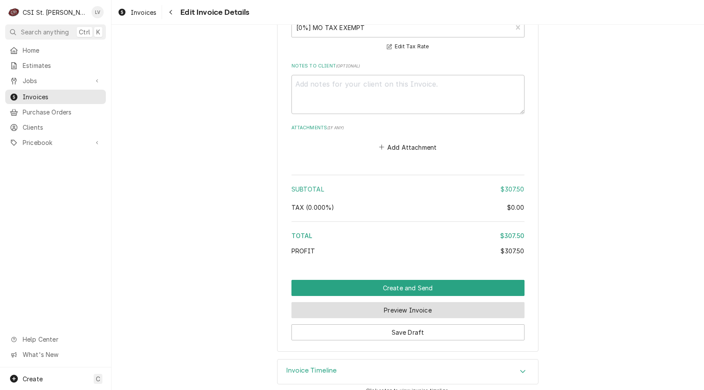
click at [394, 302] on button "Preview Invoice" at bounding box center [408, 310] width 233 height 16
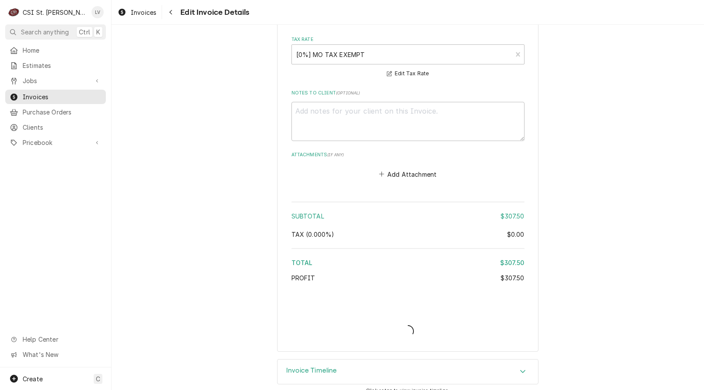
type textarea "x"
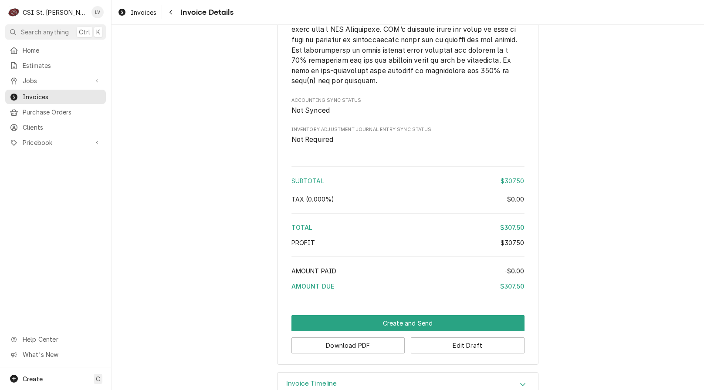
scroll to position [1308, 0]
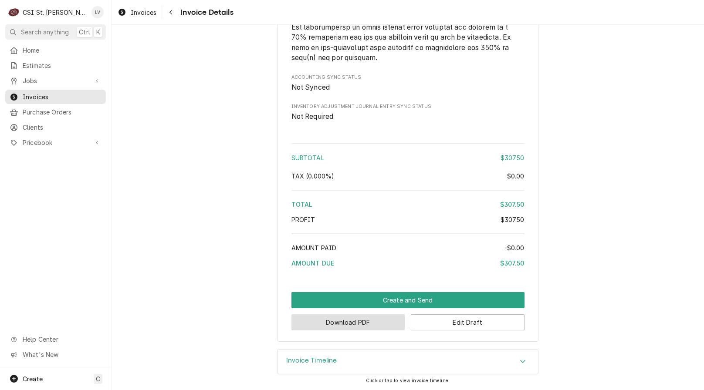
click at [326, 320] on button "Download PDF" at bounding box center [349, 323] width 114 height 16
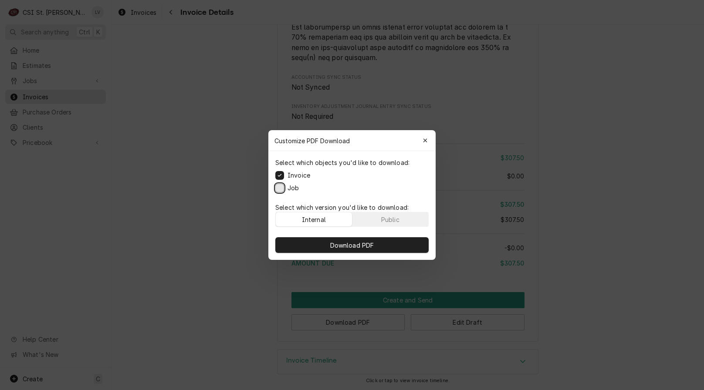
drag, startPoint x: 278, startPoint y: 187, endPoint x: 274, endPoint y: 202, distance: 15.4
click at [278, 187] on button "Job" at bounding box center [279, 188] width 9 height 9
click at [359, 244] on span "Download PDF" at bounding box center [353, 245] width 48 height 9
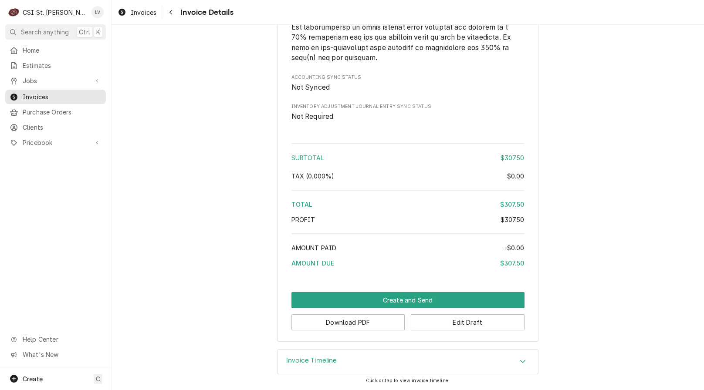
drag, startPoint x: 80, startPoint y: 242, endPoint x: 87, endPoint y: 261, distance: 20.8
click at [80, 242] on div "Home Estimates Jobs Jobs Job Series Invoices Purchase Orders Clients Pricebook …" at bounding box center [55, 205] width 111 height 325
click at [133, 14] on span "Invoices" at bounding box center [144, 12] width 26 height 9
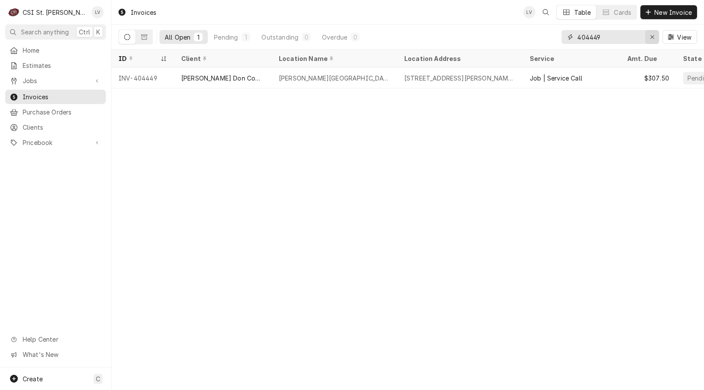
click at [654, 35] on icon "Erase input" at bounding box center [652, 36] width 3 height 3
